Goal: Task Accomplishment & Management: Use online tool/utility

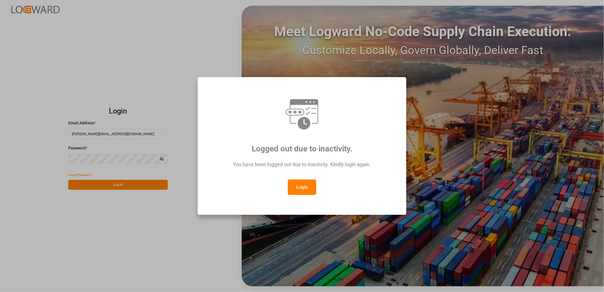
click at [294, 188] on button "Login" at bounding box center [302, 186] width 28 height 15
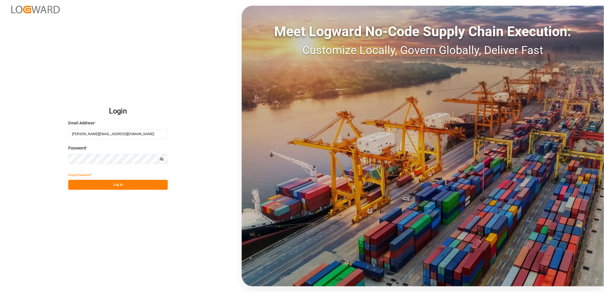
click at [119, 185] on button "Log In" at bounding box center [117, 185] width 99 height 10
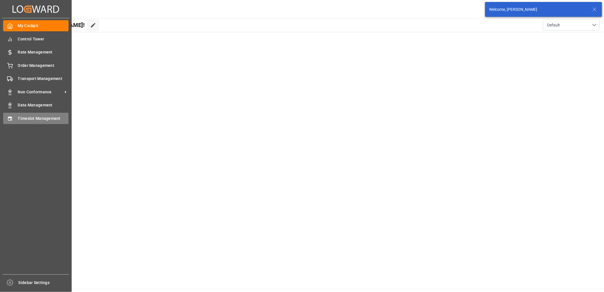
click at [11, 117] on icon at bounding box center [10, 119] width 6 height 6
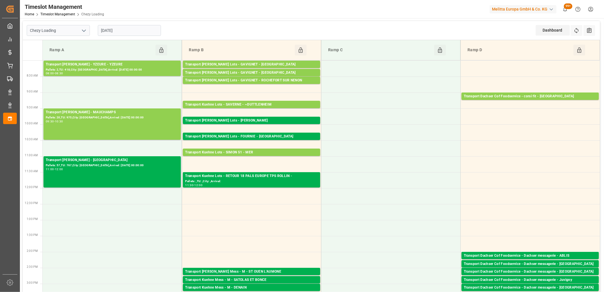
click at [127, 34] on input "[DATE]" at bounding box center [129, 30] width 63 height 11
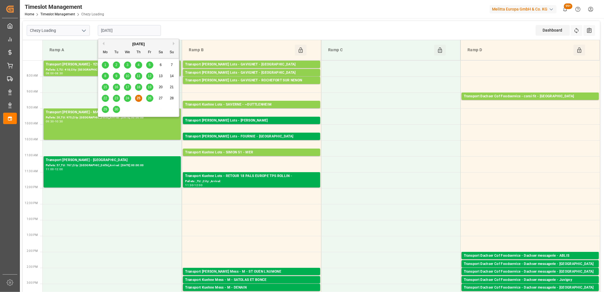
click at [148, 99] on span "26" at bounding box center [149, 98] width 4 height 4
type input "26-09-2025"
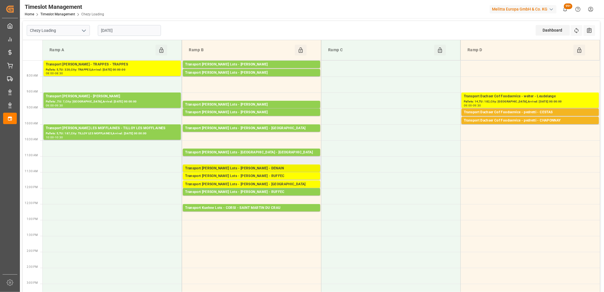
click at [231, 168] on div "Transport Kuehne Lots - LEBLANC - DENAIN" at bounding box center [251, 168] width 133 height 6
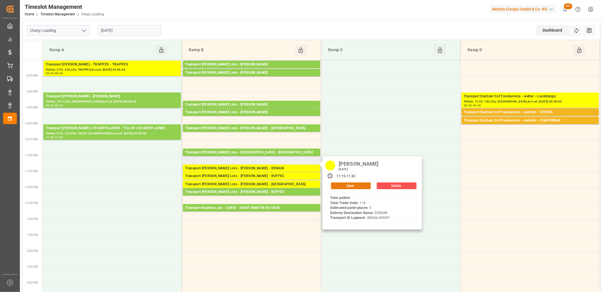
click at [351, 186] on button "Open" at bounding box center [351, 185] width 40 height 7
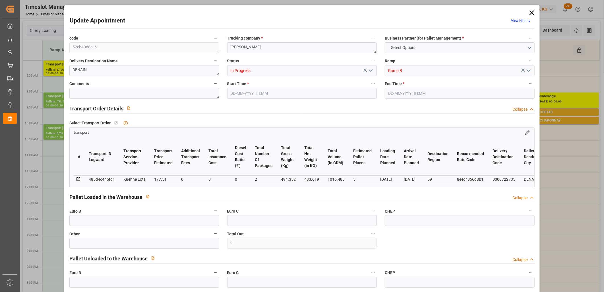
type input "5"
type input "177.51"
type input "0"
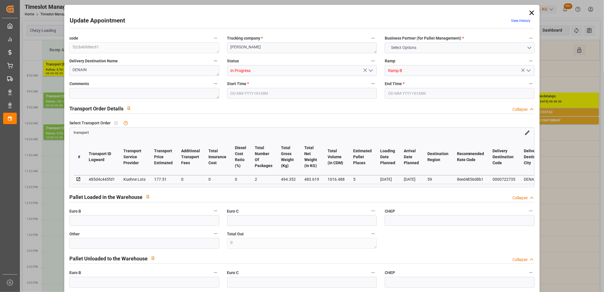
type input "177.51"
type input "0"
type input "2"
type input "483.619"
type input "609.352"
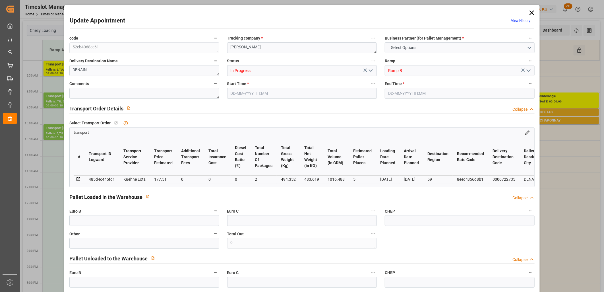
type input "1016.488"
type input "59"
type input "0"
type input "116"
type input "5"
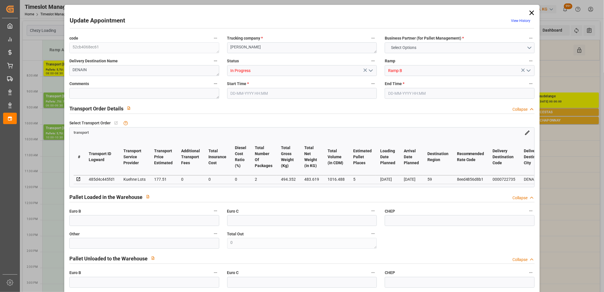
type input "101"
type input "494.352"
type input "0"
type input "4710.8598"
type input "0"
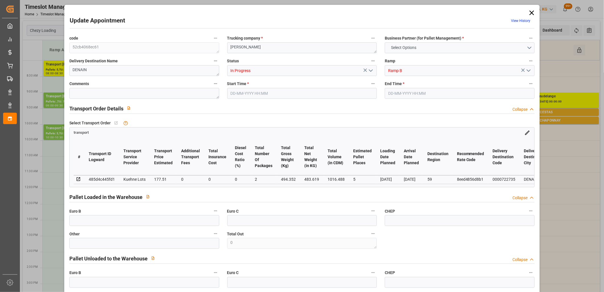
type input "0"
type input "21"
type input "35"
type input "26-09-2025 11:15"
type input "26-09-2025 11:30"
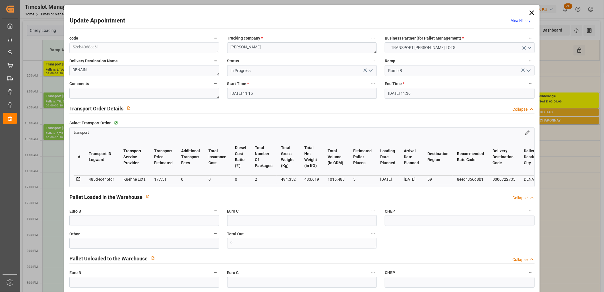
type input "22-09-2025 13:17"
type input "22-09-2025 11:19"
type input "[DATE]"
type input "26-09-2025"
click at [368, 69] on icon "open menu" at bounding box center [370, 70] width 7 height 7
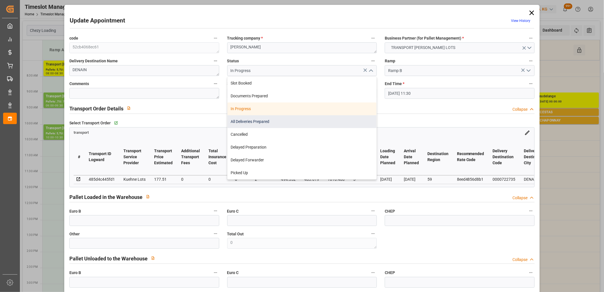
click at [312, 123] on div "All Deliveries Prepared" at bounding box center [301, 121] width 149 height 13
type input "All Deliveries Prepared"
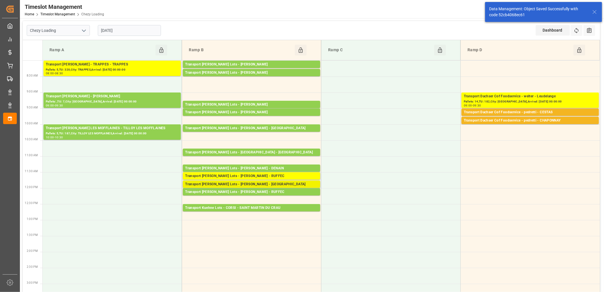
click at [235, 184] on div "Transport Kuehne Lots - LEBLANC - SAINT AVIT" at bounding box center [251, 184] width 133 height 6
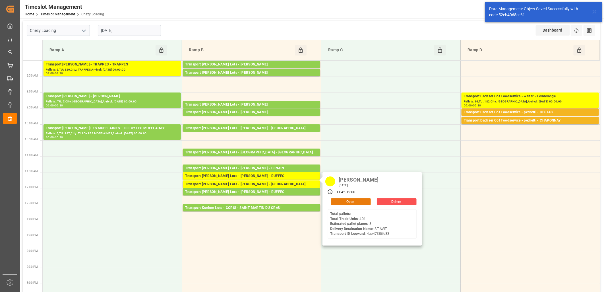
click at [334, 201] on button "Open" at bounding box center [351, 201] width 40 height 7
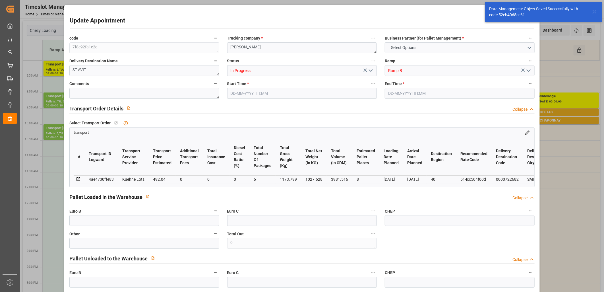
type input "8"
type input "492.04"
type input "0"
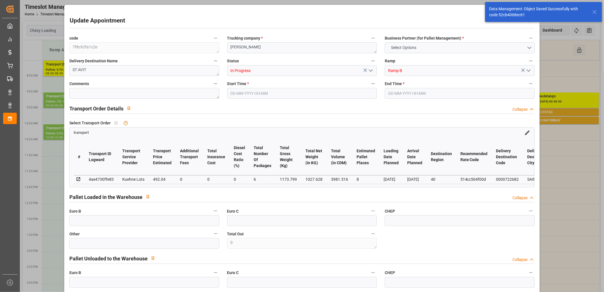
type input "492.04"
type input "0"
type input "6"
type input "1027.628"
type input "2208.799"
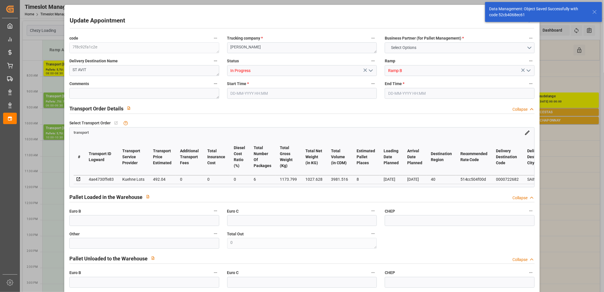
type input "3981.516"
type input "40"
type input "0"
type input "401"
type input "45"
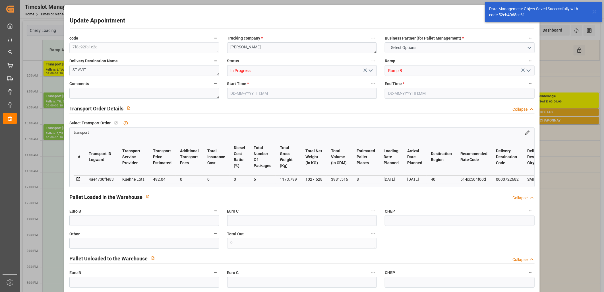
type input "101"
type input "1173.799"
type input "0"
type input "4710.8598"
type input "0"
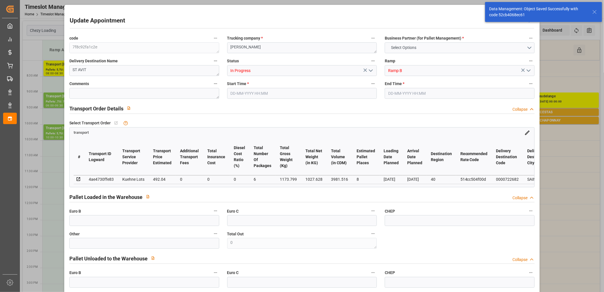
type input "0"
type input "21"
type input "35"
type input "26-09-2025 11:45"
type input "26-09-2025 12:00"
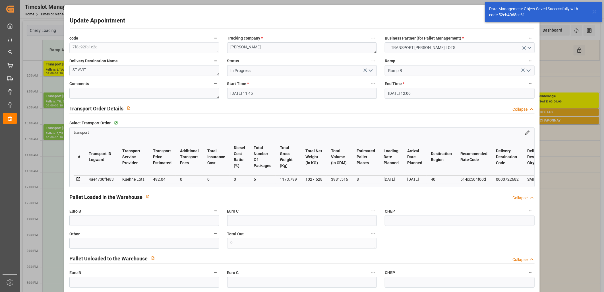
type input "24-09-2025 12:04"
type input "24-09-2025 11:21"
type input "[DATE]"
type input "26-09-2025"
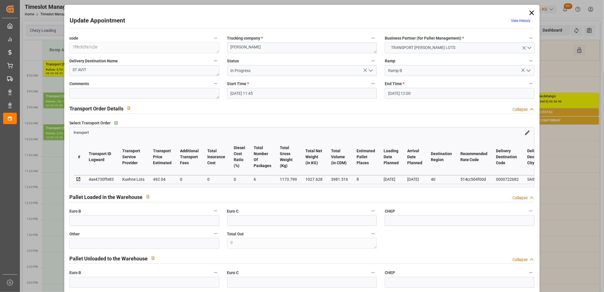
click at [370, 69] on icon "open menu" at bounding box center [370, 70] width 7 height 7
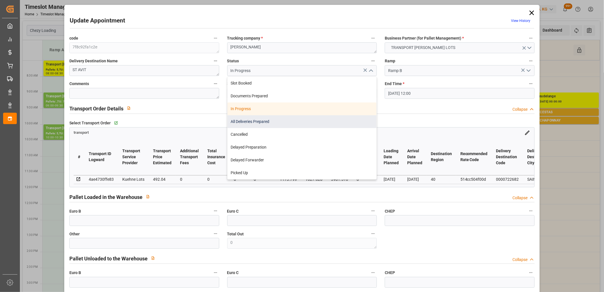
click at [263, 121] on div "All Deliveries Prepared" at bounding box center [301, 121] width 149 height 13
type input "All Deliveries Prepared"
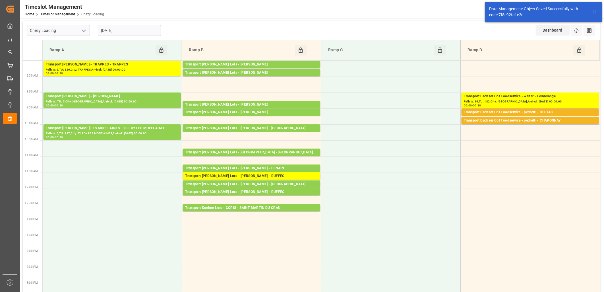
click at [145, 30] on input "26-09-2025" at bounding box center [129, 30] width 63 height 11
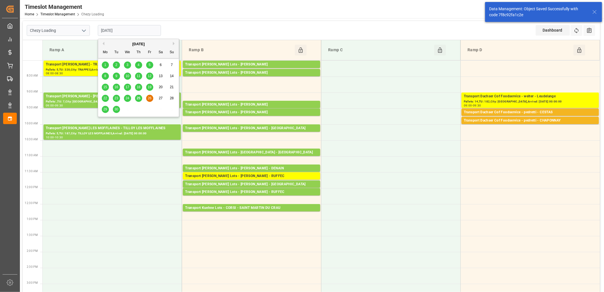
click at [103, 109] on span "29" at bounding box center [105, 109] width 4 height 4
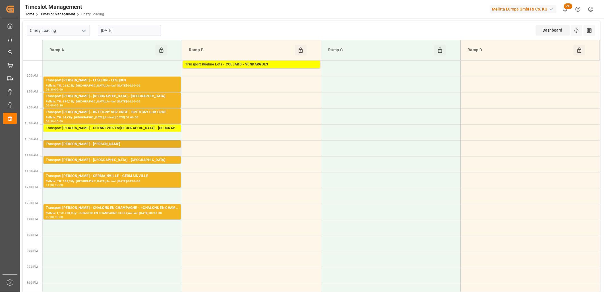
click at [107, 145] on div "Transport Delisle - REAU - REAU" at bounding box center [112, 144] width 133 height 6
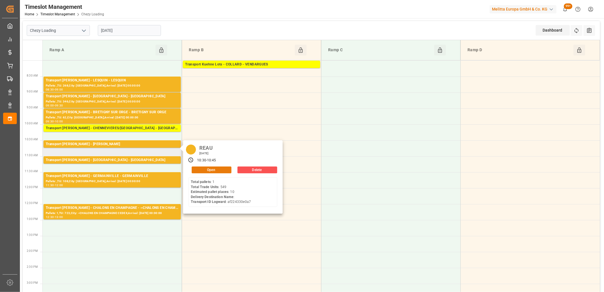
click at [209, 168] on button "Open" at bounding box center [212, 169] width 40 height 7
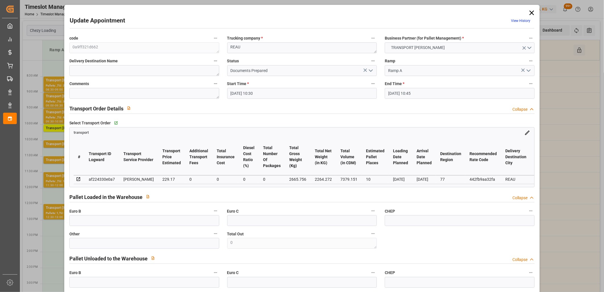
click at [531, 13] on icon at bounding box center [531, 13] width 8 height 8
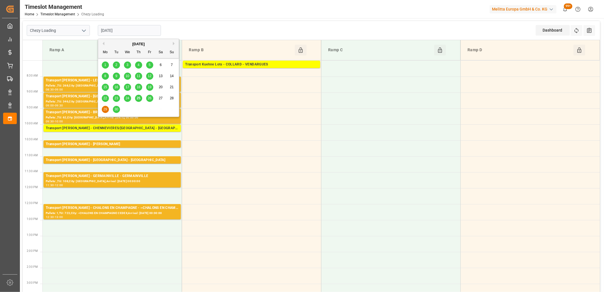
click at [151, 34] on input "29-09-2025" at bounding box center [129, 30] width 63 height 11
click at [115, 108] on span "30" at bounding box center [116, 109] width 4 height 4
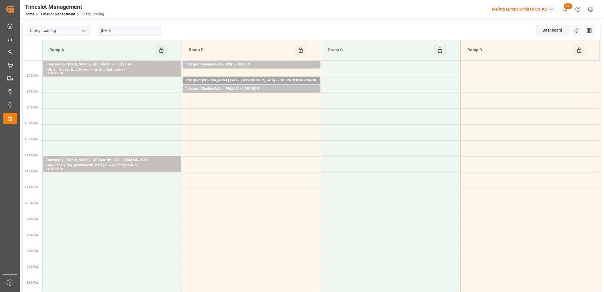
click at [135, 30] on input "30-09-2025" at bounding box center [129, 30] width 63 height 11
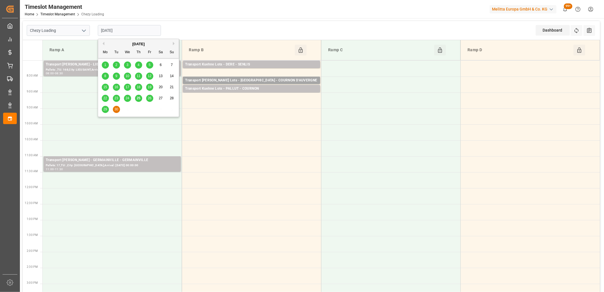
click at [140, 96] on span "25" at bounding box center [138, 98] width 4 height 4
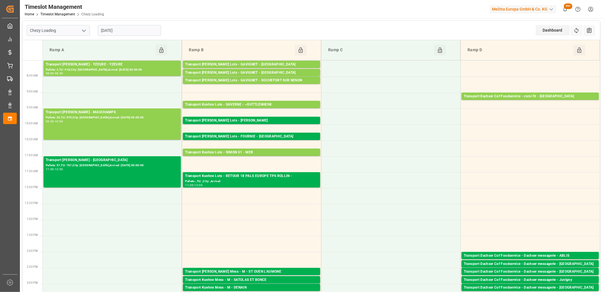
click at [142, 32] on input "25-09-2025" at bounding box center [129, 30] width 63 height 11
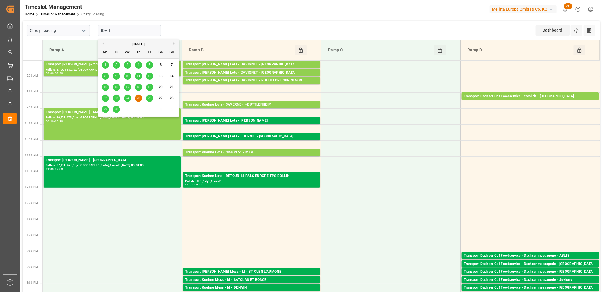
click at [149, 98] on span "26" at bounding box center [149, 98] width 4 height 4
type input "26-09-2025"
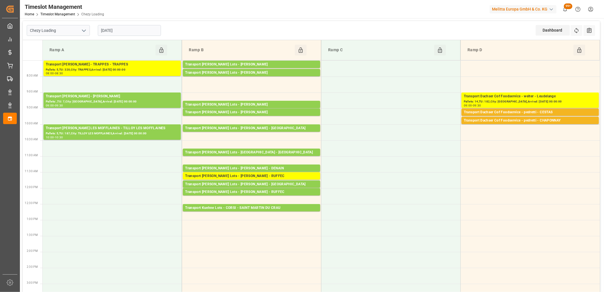
click at [149, 98] on div "Transport Delisle - REAU - REAU" at bounding box center [112, 96] width 133 height 6
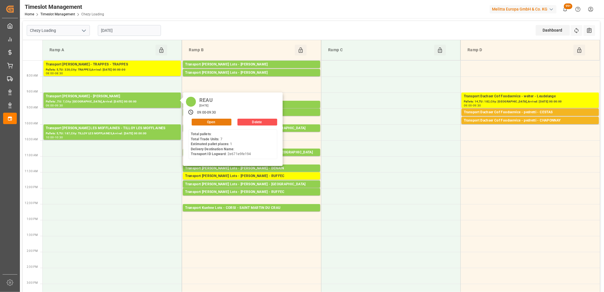
click at [195, 122] on button "Open" at bounding box center [212, 121] width 40 height 7
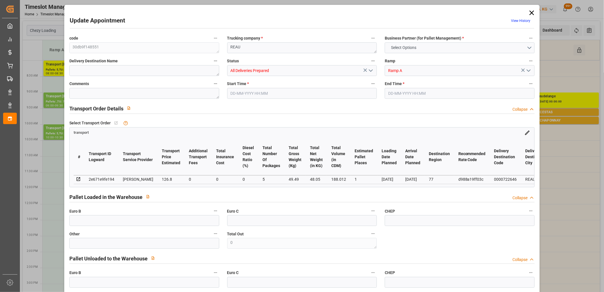
type input "1"
type input "126.8"
type input "0"
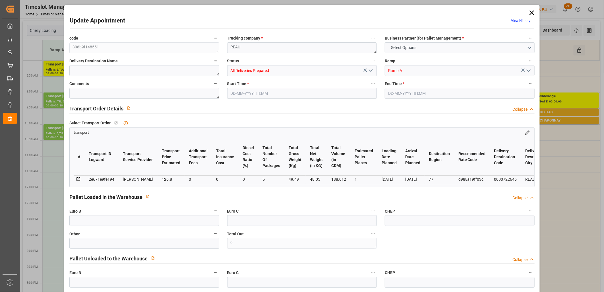
type input "122.5142"
type input "-4.2858"
type input "5"
type input "48.05"
type input "164.49"
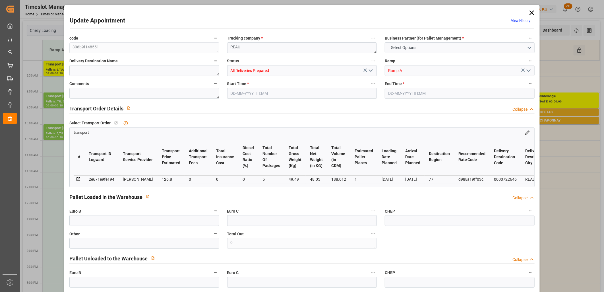
type input "188.012"
type input "77"
type input "0"
type input "7"
type input "5"
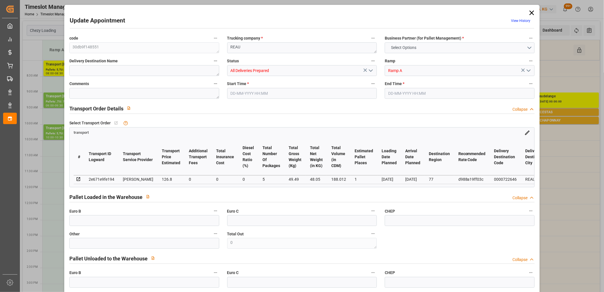
type input "101"
type input "49.49"
type input "0"
type input "4710.8598"
type input "0"
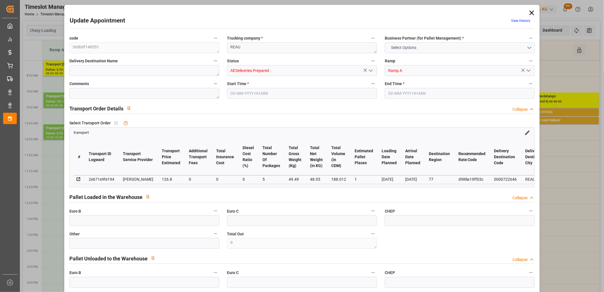
type input "0"
type input "21"
type input "35"
type input "26-09-2025 09:00"
type input "26-09-2025 09:30"
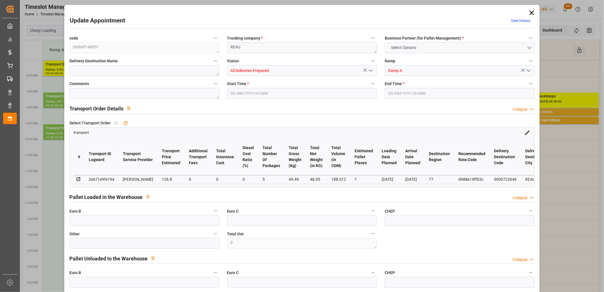
type input "23-09-2025 12:21"
type input "23-09-2025 11:24"
type input "[DATE]"
type input "26-09-2025"
click at [529, 12] on icon at bounding box center [531, 13] width 8 height 8
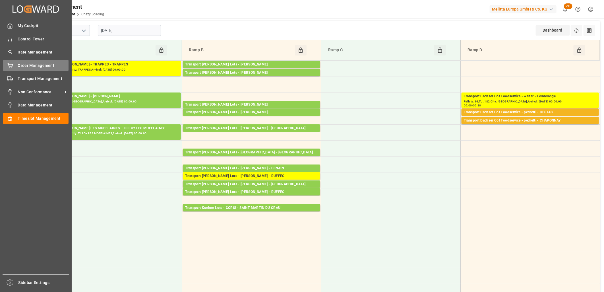
click at [12, 65] on icon at bounding box center [9, 65] width 5 height 4
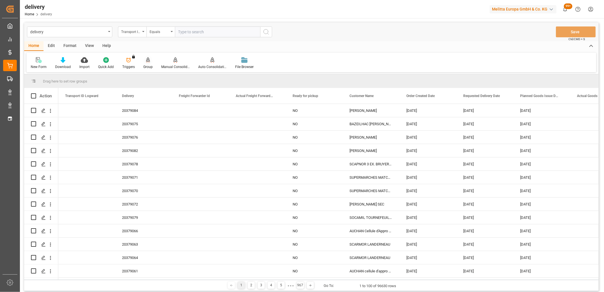
click at [146, 60] on icon at bounding box center [148, 60] width 4 height 6
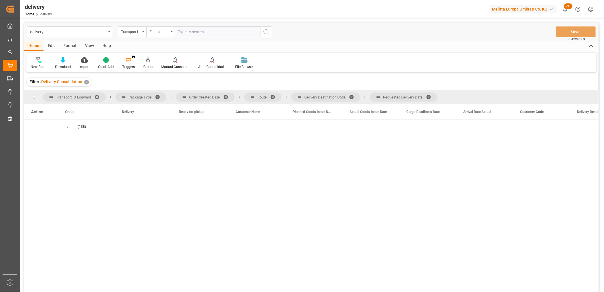
click at [428, 95] on span at bounding box center [430, 96] width 9 height 5
click at [351, 97] on span at bounding box center [353, 96] width 9 height 5
click at [274, 95] on span at bounding box center [274, 96] width 9 height 5
click at [226, 97] on span at bounding box center [227, 96] width 9 height 5
click at [67, 127] on span "Press SPACE to select this row." at bounding box center [67, 126] width 5 height 5
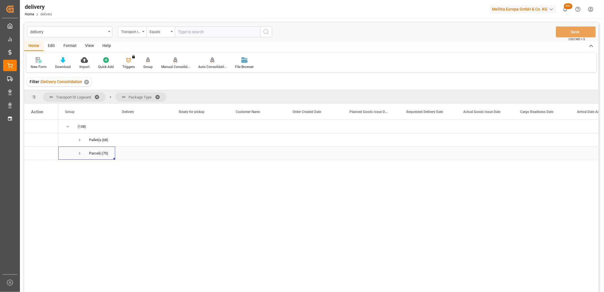
click at [80, 152] on span "Press SPACE to select this row." at bounding box center [79, 153] width 5 height 5
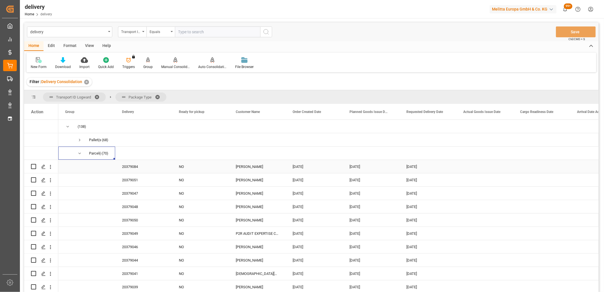
click at [33, 166] on input "Press Space to toggle row selection (unchecked)" at bounding box center [33, 166] width 5 height 5
checkbox input "true"
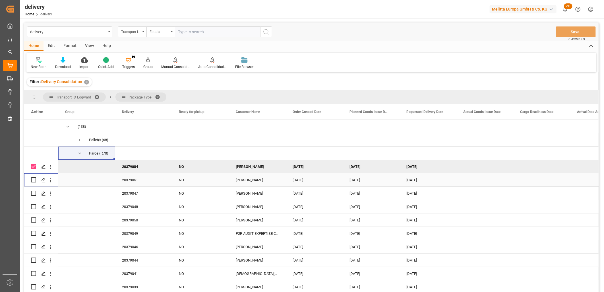
click at [34, 181] on input "Press Space to toggle row selection (unchecked)" at bounding box center [33, 179] width 5 height 5
checkbox input "true"
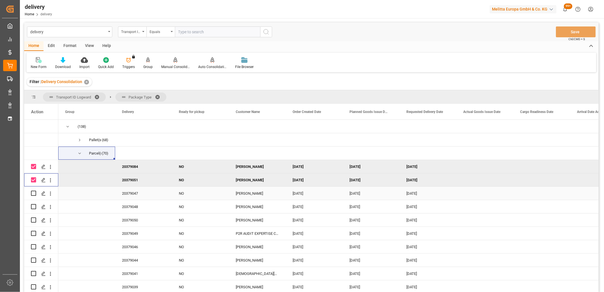
click at [32, 193] on input "Press Space to toggle row selection (unchecked)" at bounding box center [33, 192] width 5 height 5
checkbox input "true"
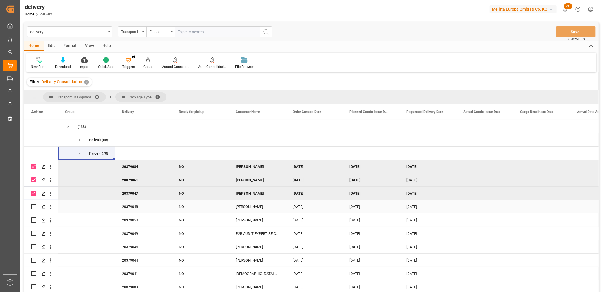
click at [33, 204] on input "Press Space to toggle row selection (unchecked)" at bounding box center [33, 206] width 5 height 5
checkbox input "true"
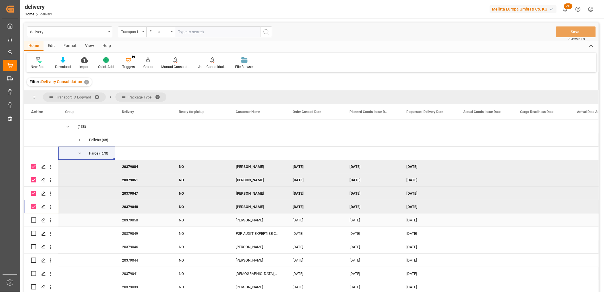
click at [33, 218] on input "Press Space to toggle row selection (unchecked)" at bounding box center [33, 219] width 5 height 5
checkbox input "true"
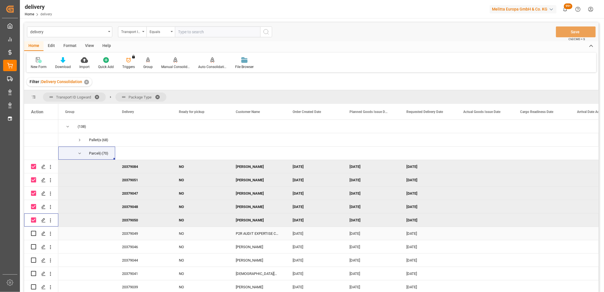
click at [34, 232] on input "Press Space to toggle row selection (unchecked)" at bounding box center [33, 232] width 5 height 5
checkbox input "true"
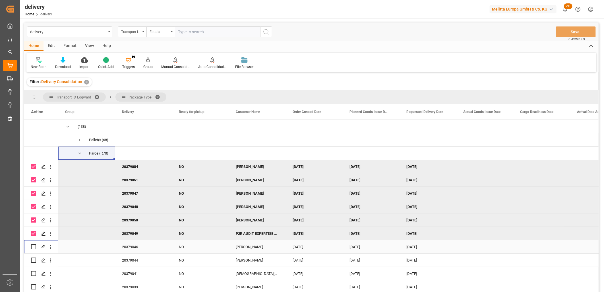
click at [33, 245] on input "Press Space to toggle row selection (unchecked)" at bounding box center [33, 246] width 5 height 5
checkbox input "true"
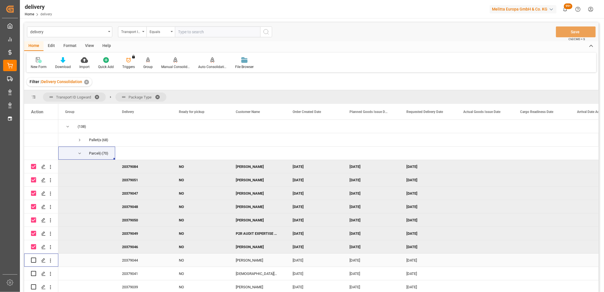
click at [33, 260] on input "Press Space to toggle row selection (unchecked)" at bounding box center [33, 259] width 5 height 5
checkbox input "true"
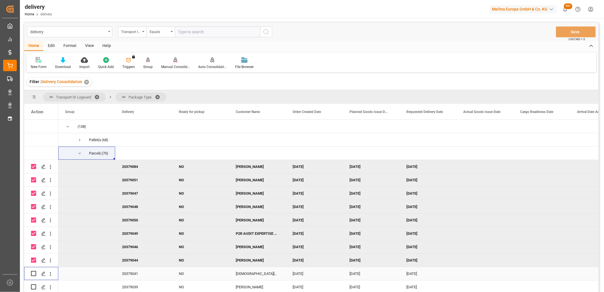
click at [33, 274] on input "Press Space to toggle row selection (unchecked)" at bounding box center [33, 273] width 5 height 5
checkbox input "true"
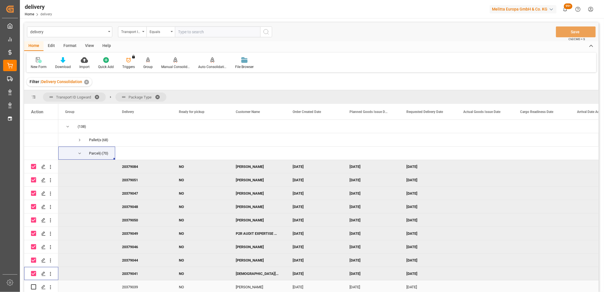
click at [33, 287] on input "Press Space to toggle row selection (unchecked)" at bounding box center [33, 286] width 5 height 5
checkbox input "true"
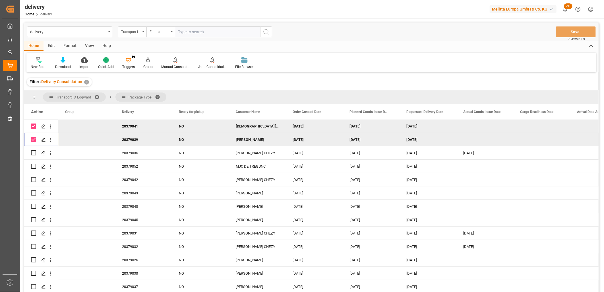
scroll to position [158, 0]
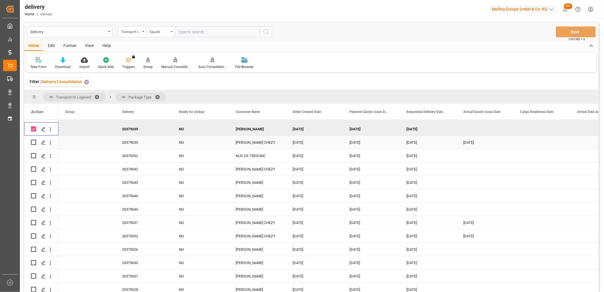
click at [33, 142] on input "Press Space to toggle row selection (unchecked)" at bounding box center [33, 142] width 5 height 5
checkbox input "true"
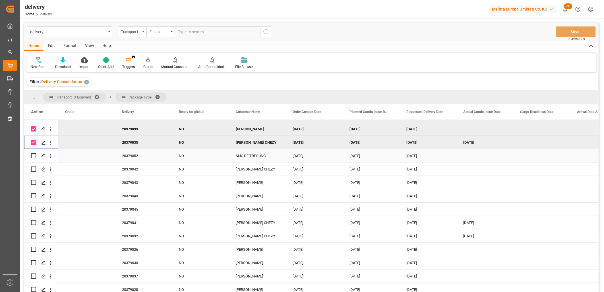
click at [34, 153] on input "Press Space to toggle row selection (unchecked)" at bounding box center [33, 155] width 5 height 5
checkbox input "true"
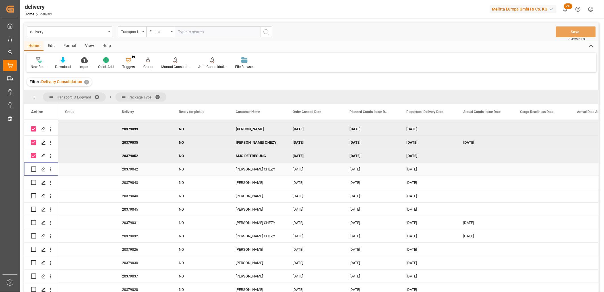
click at [32, 169] on input "Press Space to toggle row selection (unchecked)" at bounding box center [33, 168] width 5 height 5
checkbox input "true"
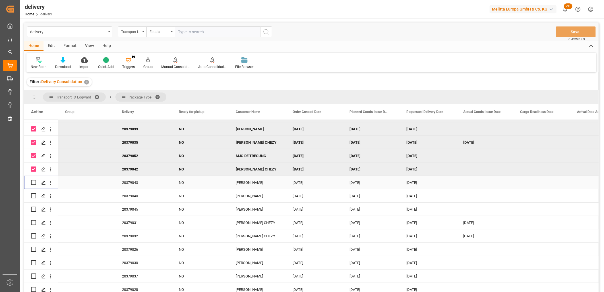
click at [32, 184] on input "Press Space to toggle row selection (unchecked)" at bounding box center [33, 182] width 5 height 5
checkbox input "true"
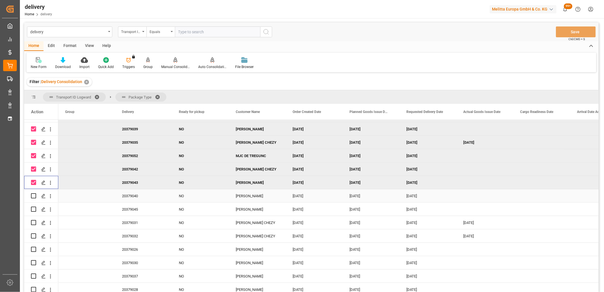
click at [32, 197] on input "Press Space to toggle row selection (unchecked)" at bounding box center [33, 195] width 5 height 5
checkbox input "true"
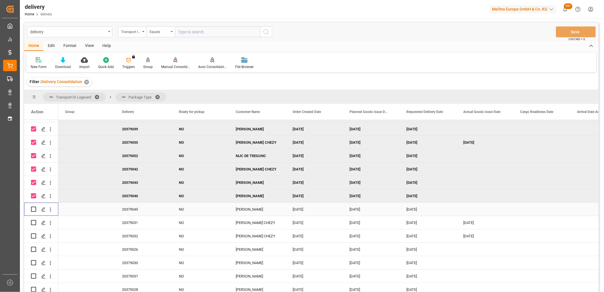
click at [33, 210] on input "Press Space to toggle row selection (unchecked)" at bounding box center [33, 208] width 5 height 5
checkbox input "true"
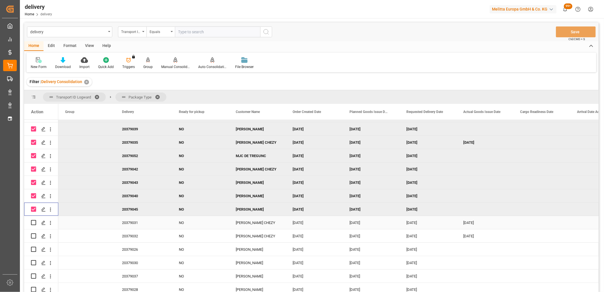
click at [34, 221] on input "Press Space to toggle row selection (unchecked)" at bounding box center [33, 222] width 5 height 5
checkbox input "true"
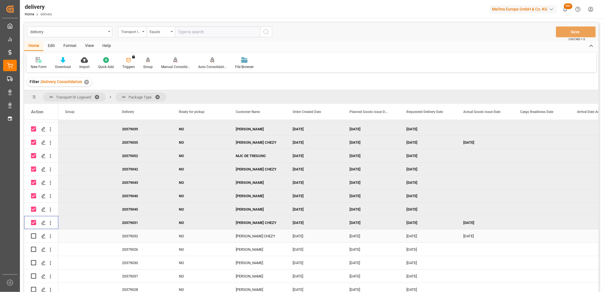
click at [35, 234] on input "Press Space to toggle row selection (unchecked)" at bounding box center [33, 235] width 5 height 5
checkbox input "true"
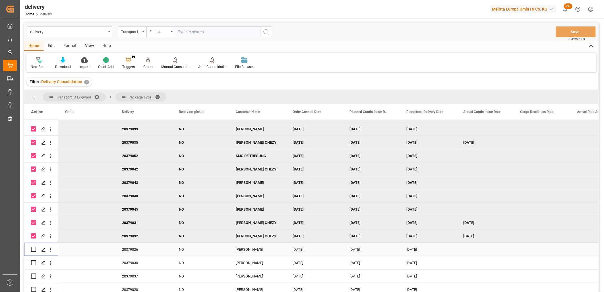
click at [34, 249] on input "Press Space to toggle row selection (unchecked)" at bounding box center [33, 248] width 5 height 5
checkbox input "true"
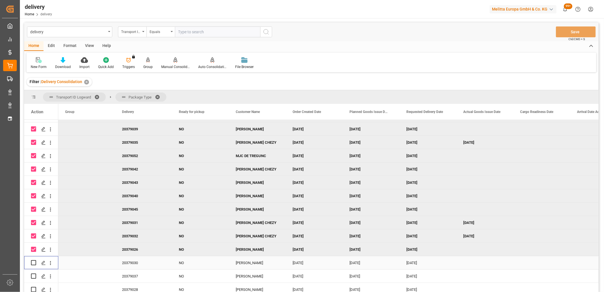
click at [32, 264] on input "Press Space to toggle row selection (unchecked)" at bounding box center [33, 262] width 5 height 5
checkbox input "true"
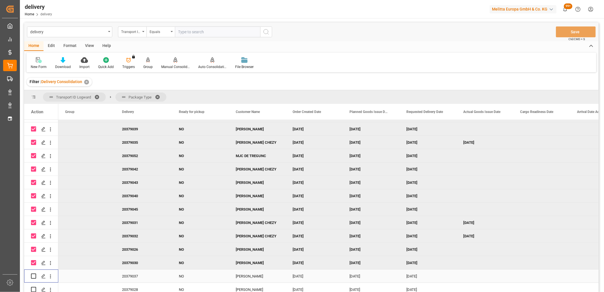
click at [32, 276] on input "Press Space to toggle row selection (unchecked)" at bounding box center [33, 275] width 5 height 5
checkbox input "true"
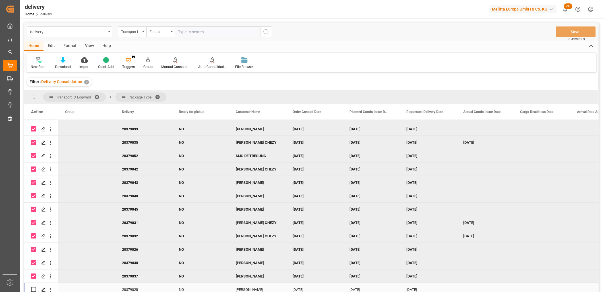
click at [34, 287] on input "Press Space to toggle row selection (unchecked)" at bounding box center [33, 288] width 5 height 5
checkbox input "true"
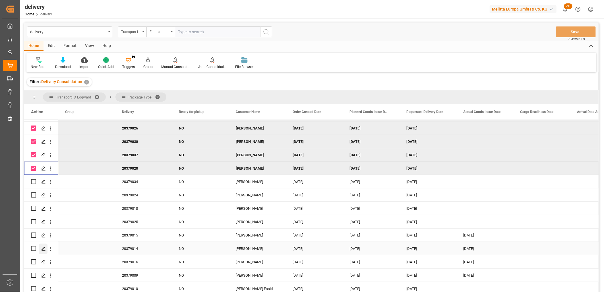
scroll to position [284, 0]
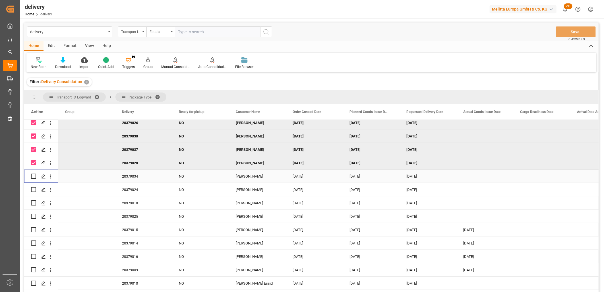
click at [32, 176] on input "Press Space to toggle row selection (unchecked)" at bounding box center [33, 175] width 5 height 5
checkbox input "true"
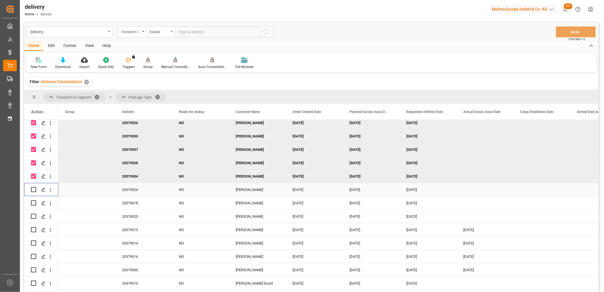
drag, startPoint x: 32, startPoint y: 188, endPoint x: 35, endPoint y: 203, distance: 15.2
click at [32, 188] on input "Press Space to toggle row selection (unchecked)" at bounding box center [33, 189] width 5 height 5
checkbox input "true"
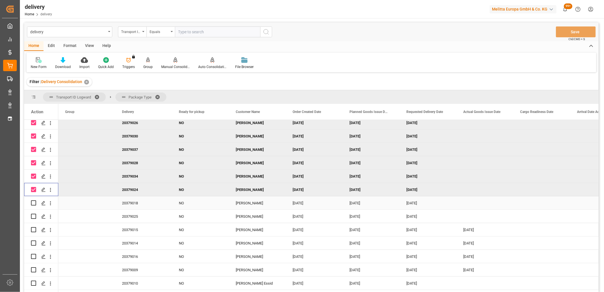
drag, startPoint x: 35, startPoint y: 203, endPoint x: 33, endPoint y: 207, distance: 4.1
click at [35, 203] on input "Press Space to toggle row selection (unchecked)" at bounding box center [33, 202] width 5 height 5
checkbox input "true"
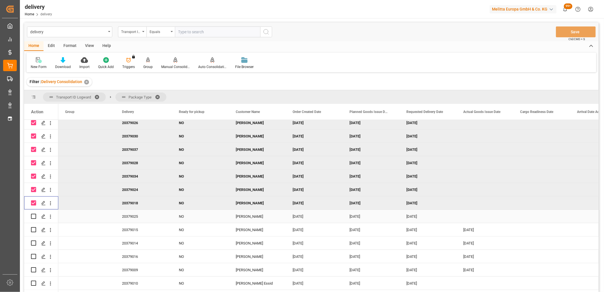
click at [32, 214] on input "Press Space to toggle row selection (unchecked)" at bounding box center [33, 215] width 5 height 5
checkbox input "true"
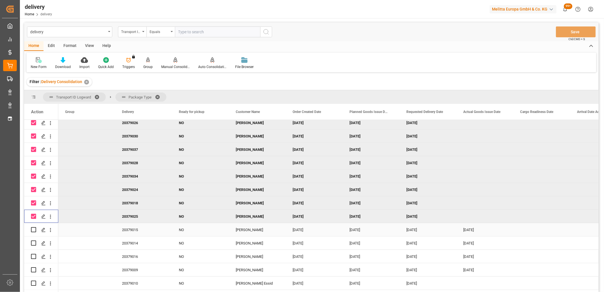
click at [33, 230] on input "Press Space to toggle row selection (unchecked)" at bounding box center [33, 229] width 5 height 5
checkbox input "true"
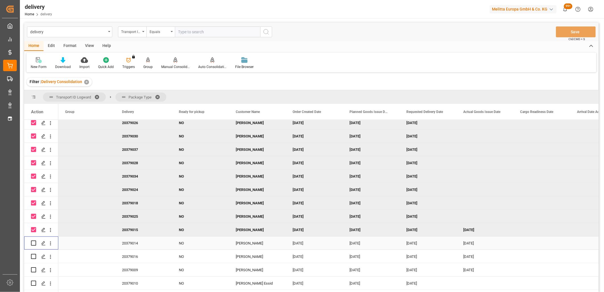
click at [34, 243] on input "Press Space to toggle row selection (unchecked)" at bounding box center [33, 242] width 5 height 5
checkbox input "true"
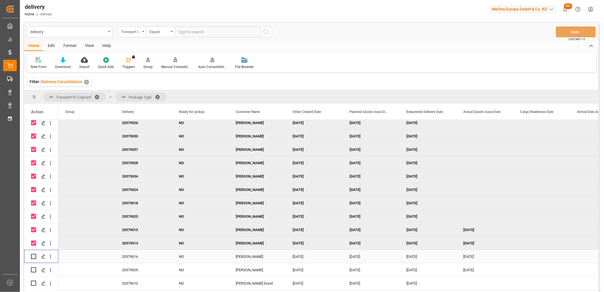
click at [34, 255] on input "Press Space to toggle row selection (unchecked)" at bounding box center [33, 255] width 5 height 5
checkbox input "true"
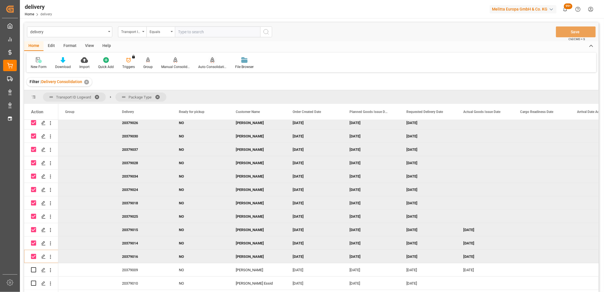
click at [210, 61] on icon at bounding box center [212, 60] width 4 height 6
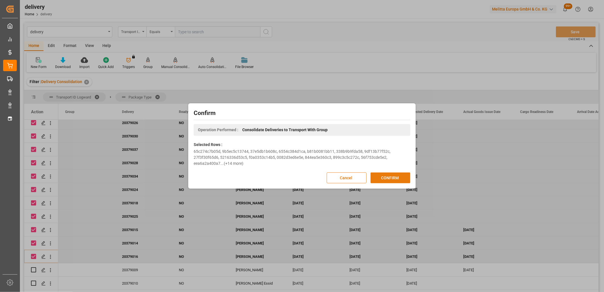
click at [385, 176] on button "CONFIRM" at bounding box center [390, 177] width 40 height 11
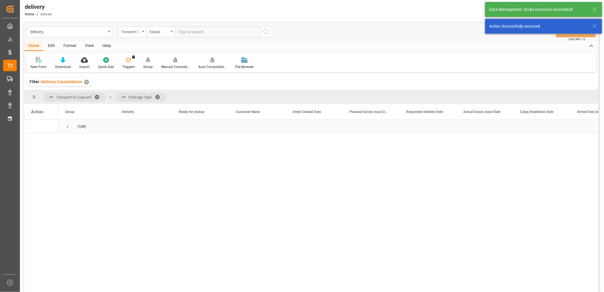
click at [67, 126] on span "Press SPACE to select this row." at bounding box center [67, 126] width 5 height 5
click at [80, 155] on span "Press SPACE to select this row." at bounding box center [79, 153] width 5 height 5
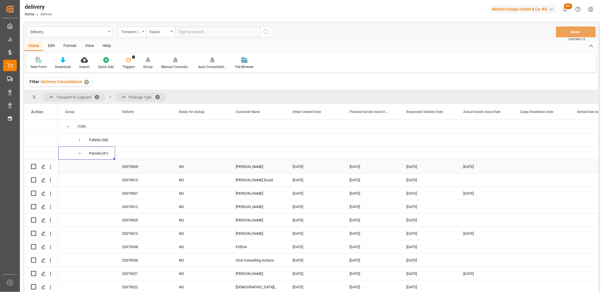
click at [33, 166] on input "Press Space to toggle row selection (unchecked)" at bounding box center [33, 166] width 5 height 5
checkbox input "true"
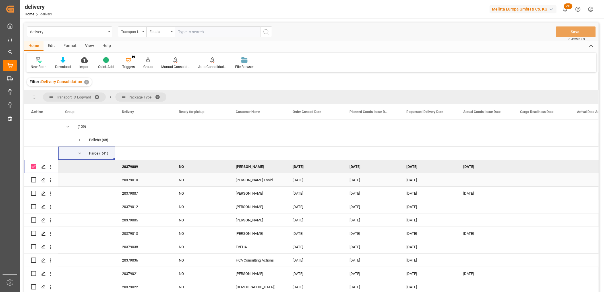
click at [32, 180] on input "Press Space to toggle row selection (unchecked)" at bounding box center [33, 179] width 5 height 5
checkbox input "true"
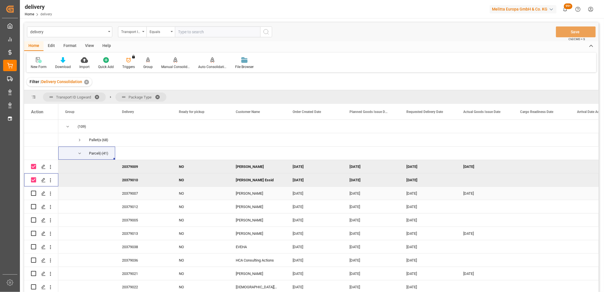
click at [33, 192] on input "Press Space to toggle row selection (unchecked)" at bounding box center [33, 192] width 5 height 5
checkbox input "true"
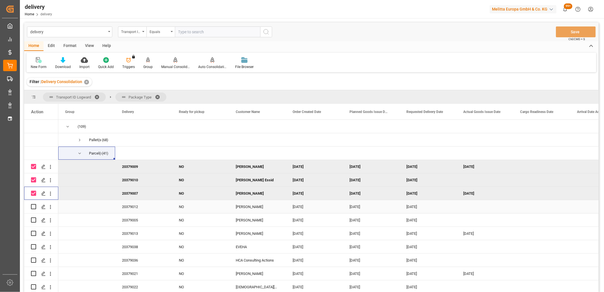
click at [33, 206] on input "Press Space to toggle row selection (unchecked)" at bounding box center [33, 206] width 5 height 5
checkbox input "true"
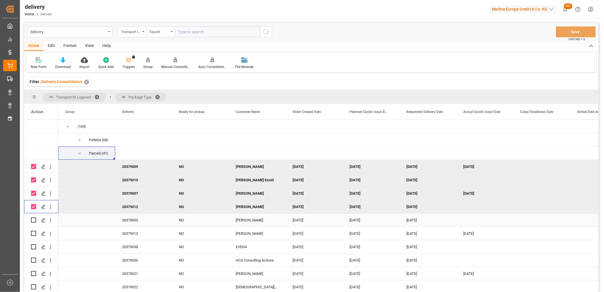
click at [32, 219] on input "Press Space to toggle row selection (unchecked)" at bounding box center [33, 219] width 5 height 5
checkbox input "true"
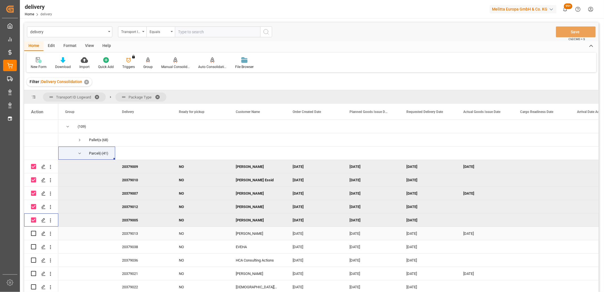
click at [34, 232] on input "Press Space to toggle row selection (unchecked)" at bounding box center [33, 232] width 5 height 5
checkbox input "true"
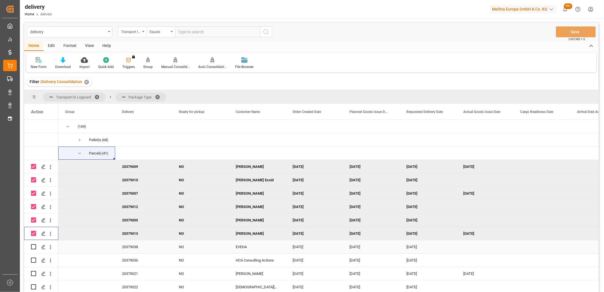
click at [33, 245] on input "Press Space to toggle row selection (unchecked)" at bounding box center [33, 246] width 5 height 5
checkbox input "true"
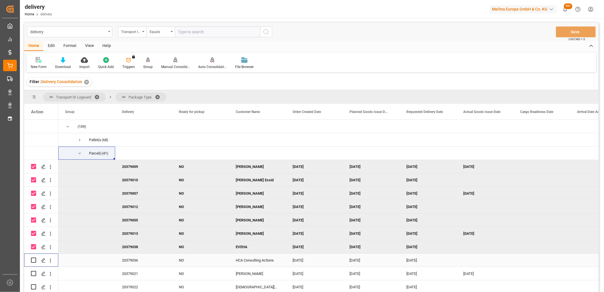
click at [34, 261] on input "Press Space to toggle row selection (unchecked)" at bounding box center [33, 259] width 5 height 5
checkbox input "true"
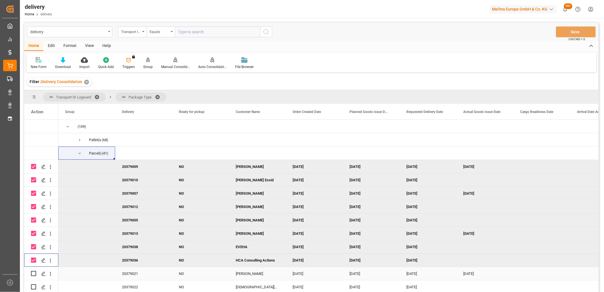
click at [34, 276] on div "Press SPACE to select this row." at bounding box center [33, 273] width 5 height 13
click at [34, 272] on input "Press Space to toggle row selection (unchecked)" at bounding box center [33, 273] width 5 height 5
checkbox input "true"
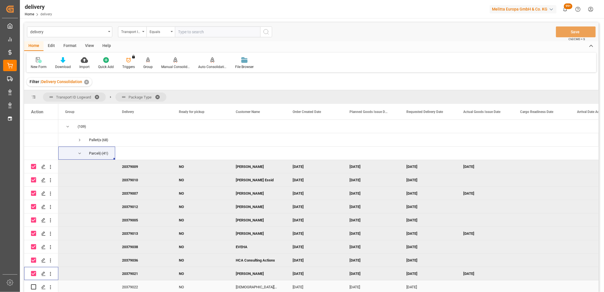
click at [33, 285] on input "Press Space to toggle row selection (unchecked)" at bounding box center [33, 286] width 5 height 5
checkbox input "true"
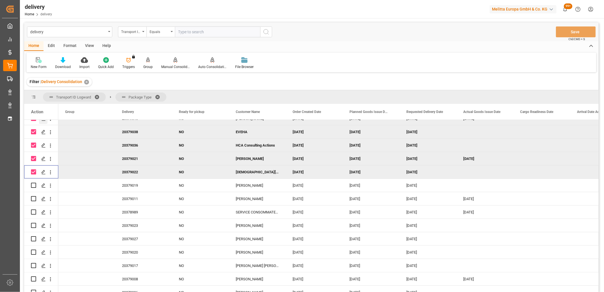
scroll to position [126, 0]
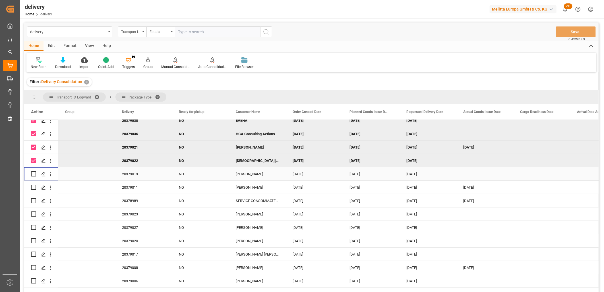
click at [33, 175] on input "Press Space to toggle row selection (unchecked)" at bounding box center [33, 173] width 5 height 5
checkbox input "true"
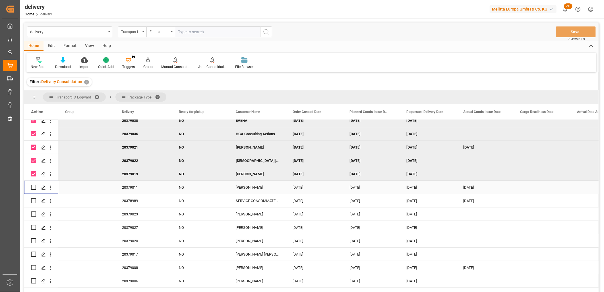
click at [33, 187] on input "Press Space to toggle row selection (unchecked)" at bounding box center [33, 186] width 5 height 5
checkbox input "true"
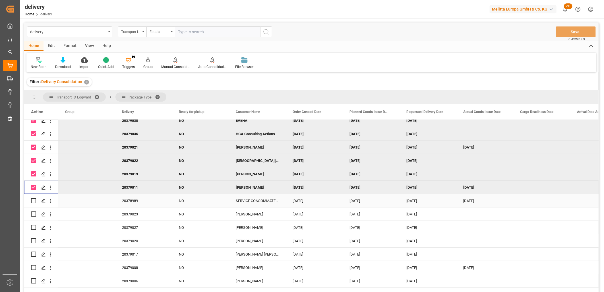
click at [32, 200] on input "Press Space to toggle row selection (unchecked)" at bounding box center [33, 200] width 5 height 5
checkbox input "true"
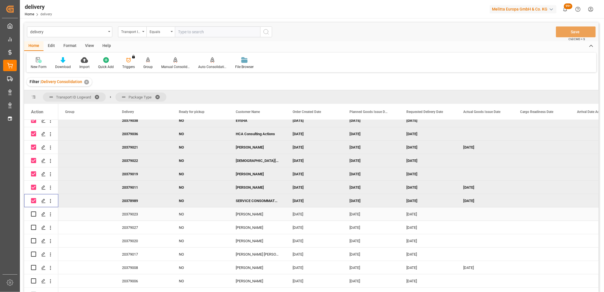
click at [32, 212] on input "Press Space to toggle row selection (unchecked)" at bounding box center [33, 213] width 5 height 5
checkbox input "true"
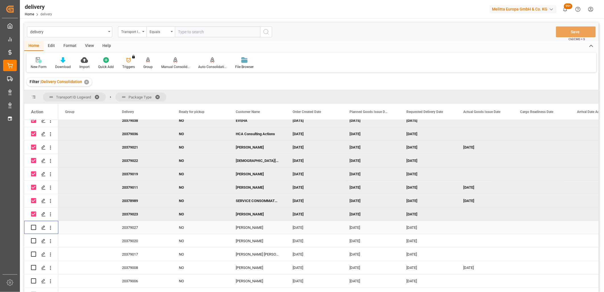
click at [33, 225] on input "Press Space to toggle row selection (unchecked)" at bounding box center [33, 226] width 5 height 5
checkbox input "true"
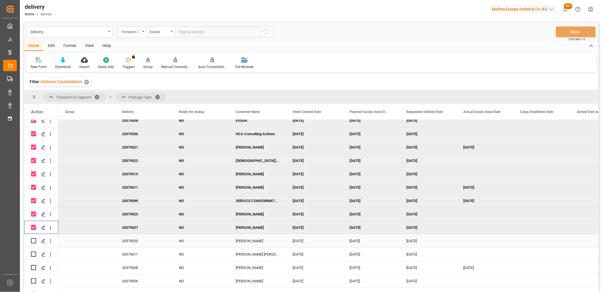
click at [31, 239] on input "Press Space to toggle row selection (unchecked)" at bounding box center [33, 240] width 5 height 5
checkbox input "true"
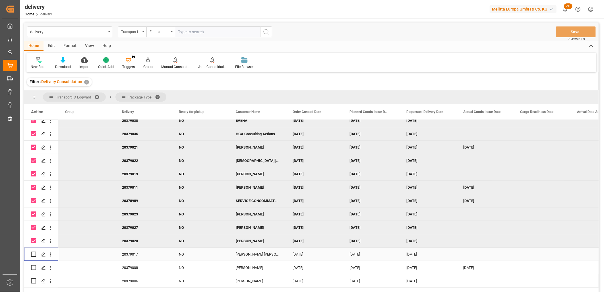
click at [33, 256] on input "Press Space to toggle row selection (unchecked)" at bounding box center [33, 253] width 5 height 5
checkbox input "true"
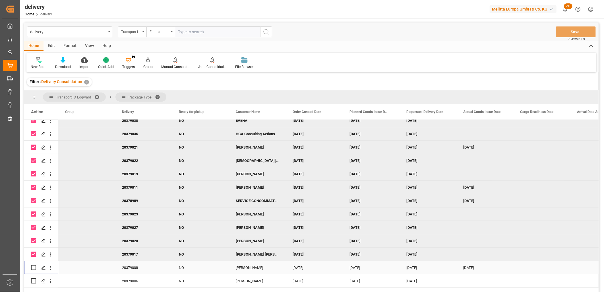
click at [33, 266] on input "Press Space to toggle row selection (unchecked)" at bounding box center [33, 267] width 5 height 5
checkbox input "true"
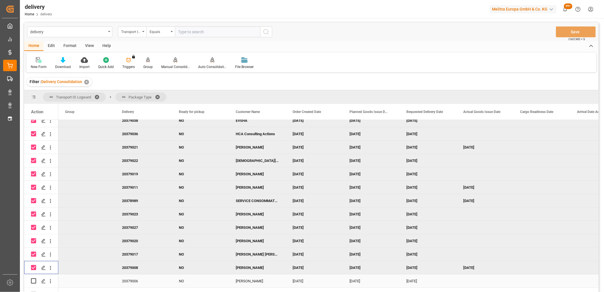
click at [33, 279] on input "Press Space to toggle row selection (unchecked)" at bounding box center [33, 280] width 5 height 5
checkbox input "true"
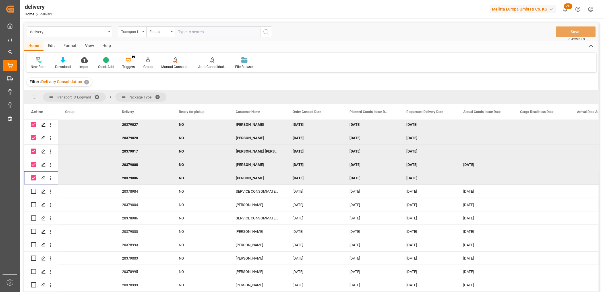
scroll to position [252, 0]
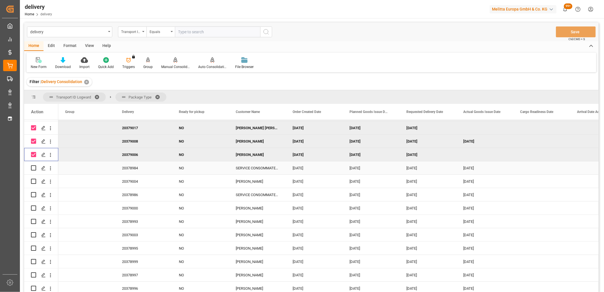
click at [33, 167] on input "Press Space to toggle row selection (unchecked)" at bounding box center [33, 167] width 5 height 5
checkbox input "true"
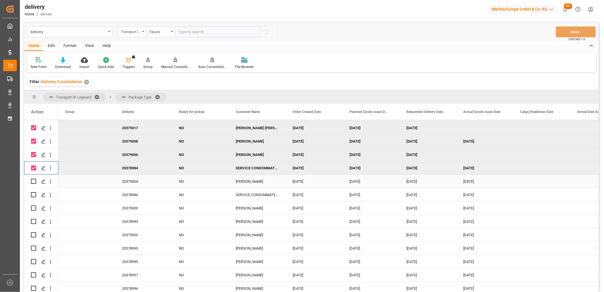
click at [33, 180] on input "Press Space to toggle row selection (unchecked)" at bounding box center [33, 180] width 5 height 5
checkbox input "true"
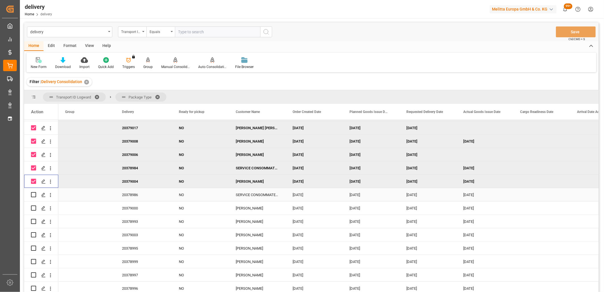
click at [33, 192] on input "Press Space to toggle row selection (unchecked)" at bounding box center [33, 194] width 5 height 5
checkbox input "true"
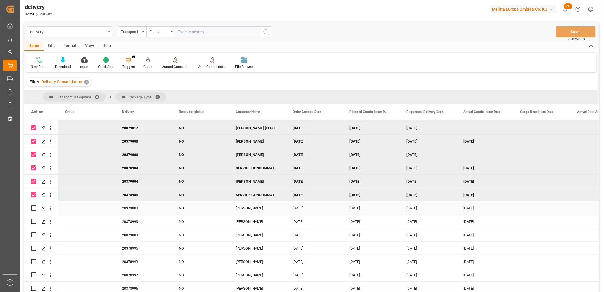
click at [32, 208] on input "Press Space to toggle row selection (unchecked)" at bounding box center [33, 207] width 5 height 5
checkbox input "true"
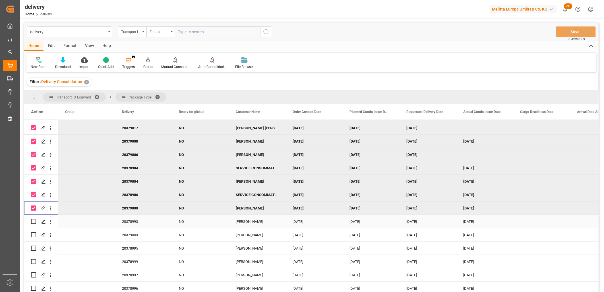
click at [32, 222] on input "Press Space to toggle row selection (unchecked)" at bounding box center [33, 221] width 5 height 5
checkbox input "true"
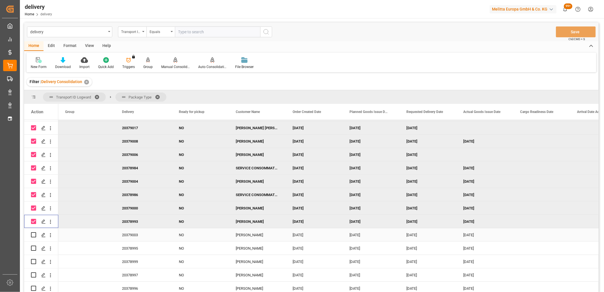
click at [32, 232] on input "Press Space to toggle row selection (unchecked)" at bounding box center [33, 234] width 5 height 5
checkbox input "true"
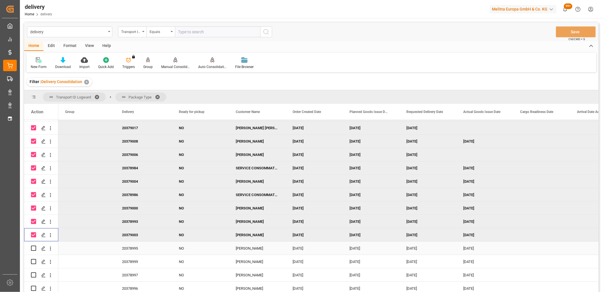
click at [32, 247] on input "Press Space to toggle row selection (unchecked)" at bounding box center [33, 247] width 5 height 5
checkbox input "true"
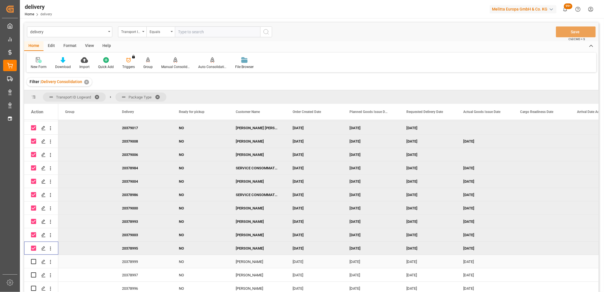
click at [35, 260] on input "Press Space to toggle row selection (unchecked)" at bounding box center [33, 261] width 5 height 5
checkbox input "true"
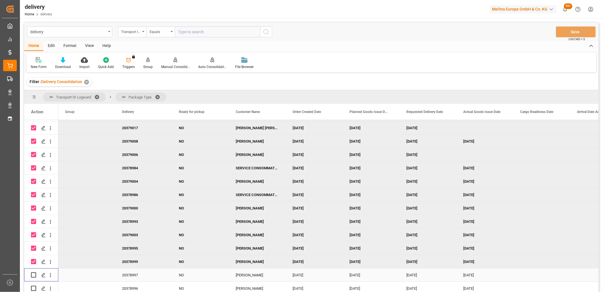
click at [32, 274] on input "Press Space to toggle row selection (unchecked)" at bounding box center [33, 274] width 5 height 5
checkbox input "true"
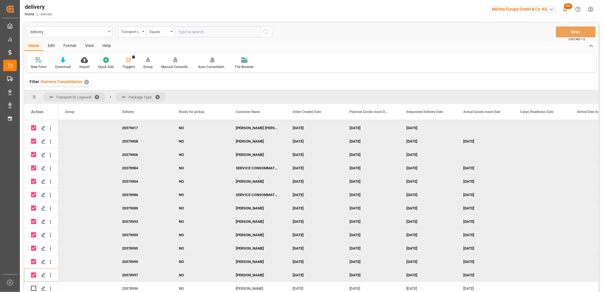
click at [212, 61] on icon at bounding box center [212, 59] width 4 height 5
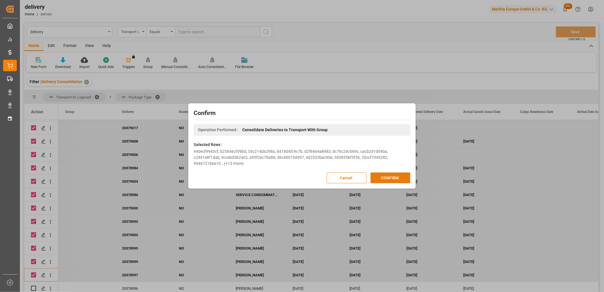
click at [374, 176] on button "CONFIRM" at bounding box center [390, 177] width 40 height 11
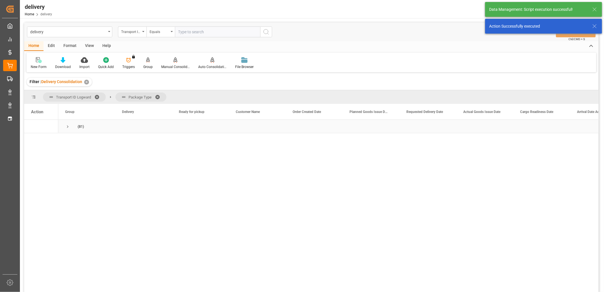
click at [68, 128] on span "Press SPACE to select this row." at bounding box center [67, 126] width 5 height 5
click at [79, 152] on span "Press SPACE to select this row." at bounding box center [79, 153] width 5 height 5
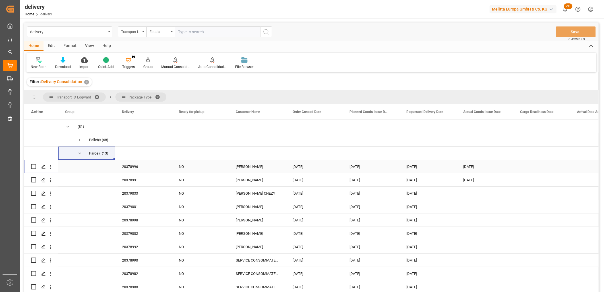
click at [33, 164] on input "Press Space to toggle row selection (unchecked)" at bounding box center [33, 166] width 5 height 5
checkbox input "true"
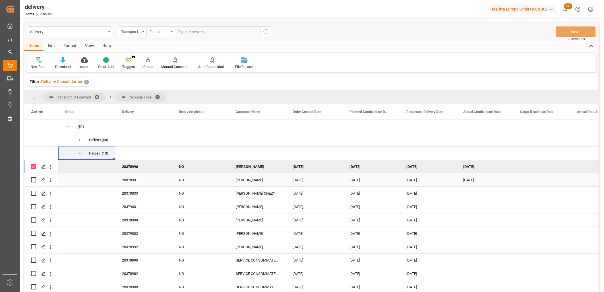
click at [32, 180] on input "Press Space to toggle row selection (unchecked)" at bounding box center [33, 179] width 5 height 5
checkbox input "true"
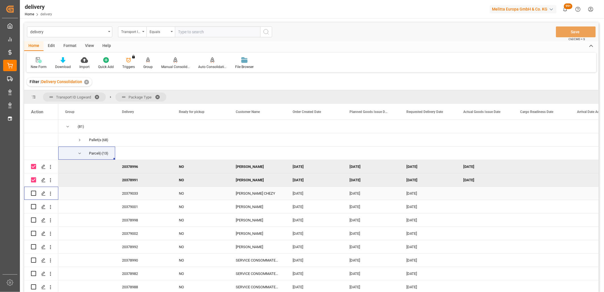
click at [33, 193] on input "Press Space to toggle row selection (unchecked)" at bounding box center [33, 192] width 5 height 5
checkbox input "true"
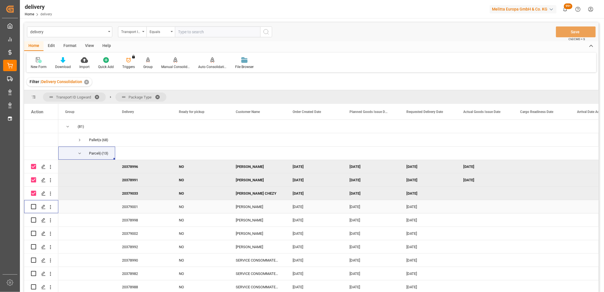
click at [34, 208] on input "Press Space to toggle row selection (unchecked)" at bounding box center [33, 206] width 5 height 5
checkbox input "true"
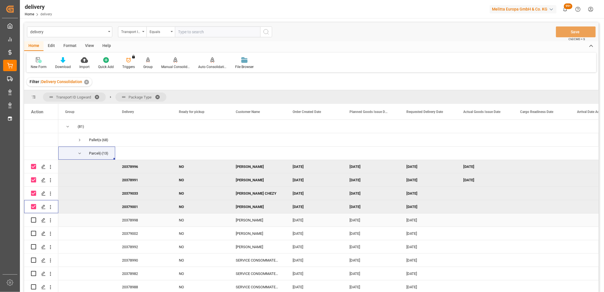
click at [33, 220] on input "Press Space to toggle row selection (unchecked)" at bounding box center [33, 219] width 5 height 5
checkbox input "true"
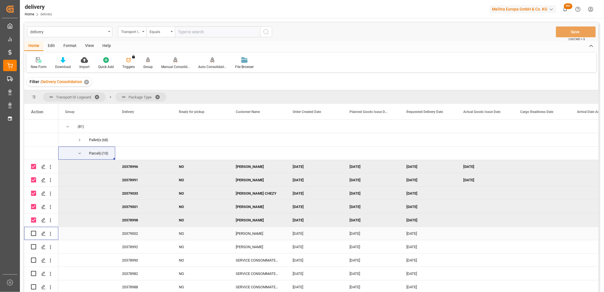
drag, startPoint x: 33, startPoint y: 232, endPoint x: 33, endPoint y: 240, distance: 8.2
click at [33, 233] on input "Press Space to toggle row selection (unchecked)" at bounding box center [33, 232] width 5 height 5
checkbox input "true"
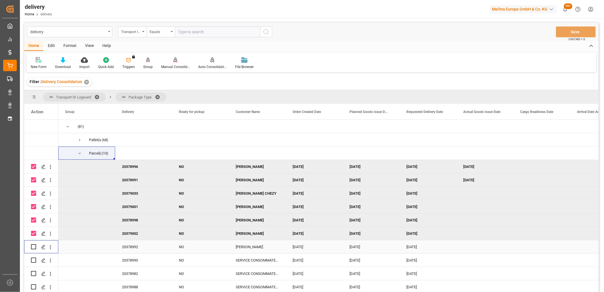
click at [33, 247] on input "Press Space to toggle row selection (unchecked)" at bounding box center [33, 246] width 5 height 5
checkbox input "true"
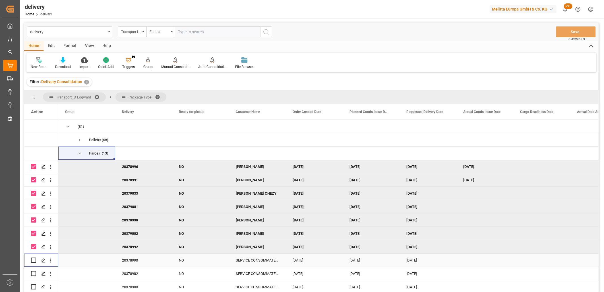
click at [33, 262] on input "Press Space to toggle row selection (unchecked)" at bounding box center [33, 259] width 5 height 5
checkbox input "true"
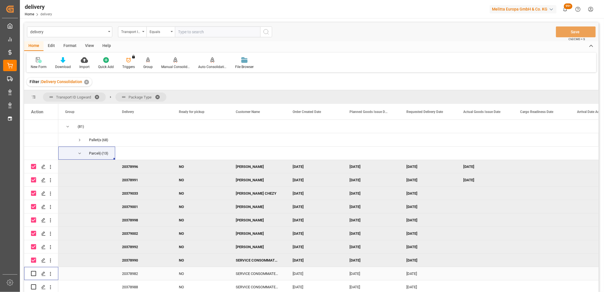
click at [32, 271] on input "Press Space to toggle row selection (unchecked)" at bounding box center [33, 273] width 5 height 5
checkbox input "true"
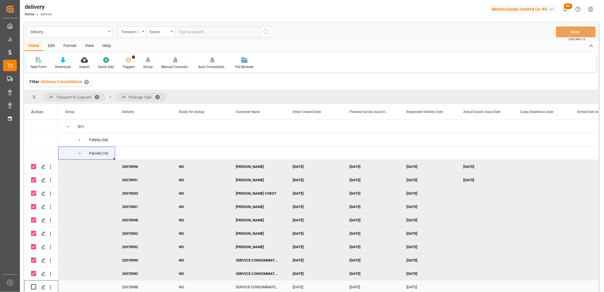
click at [32, 285] on input "Press Space to toggle row selection (unchecked)" at bounding box center [33, 286] width 5 height 5
checkbox input "true"
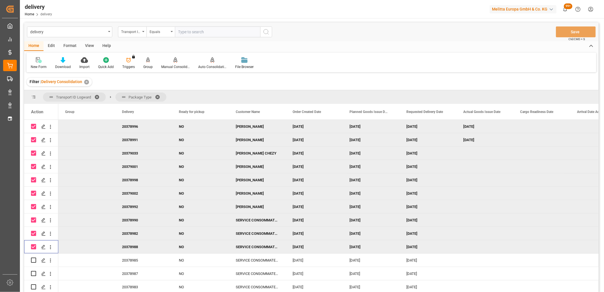
scroll to position [41, 0]
click at [35, 258] on input "Press Space to toggle row selection (unchecked)" at bounding box center [33, 259] width 5 height 5
checkbox input "true"
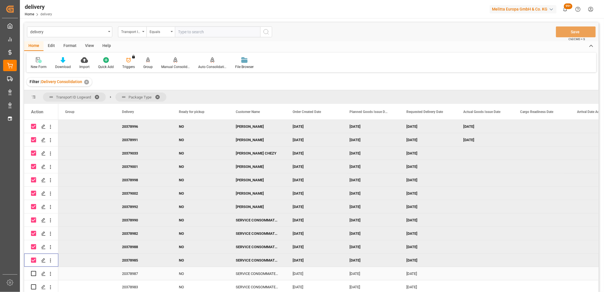
click at [33, 271] on input "Press Space to toggle row selection (unchecked)" at bounding box center [33, 273] width 5 height 5
checkbox input "true"
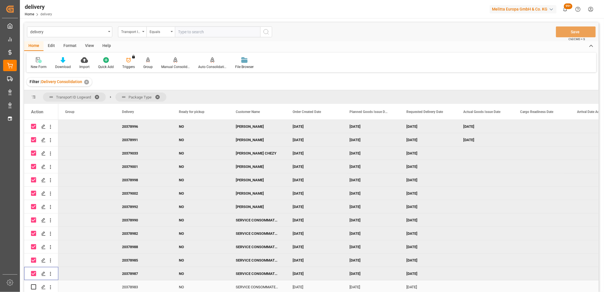
click at [32, 285] on input "Press Space to toggle row selection (unchecked)" at bounding box center [33, 286] width 5 height 5
checkbox input "true"
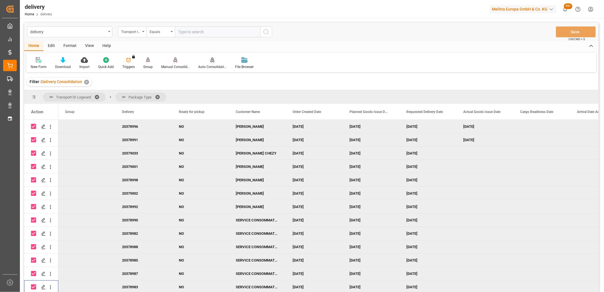
click at [211, 63] on div "Auto Consolidation" at bounding box center [212, 63] width 37 height 13
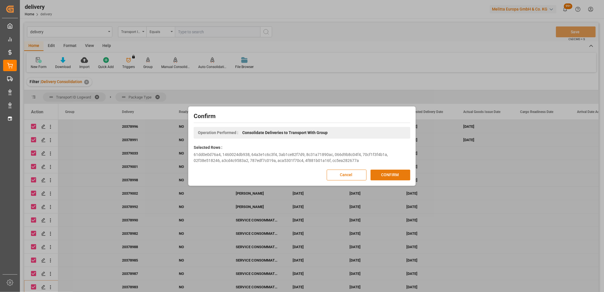
click at [383, 174] on button "CONFIRM" at bounding box center [390, 174] width 40 height 11
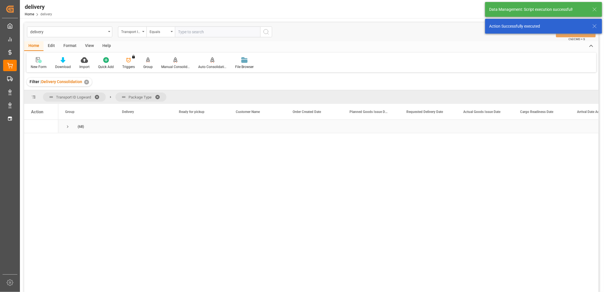
click at [68, 127] on span "Press SPACE to select this row." at bounding box center [67, 126] width 5 height 5
click at [80, 141] on span "Press SPACE to select this row." at bounding box center [79, 139] width 5 height 5
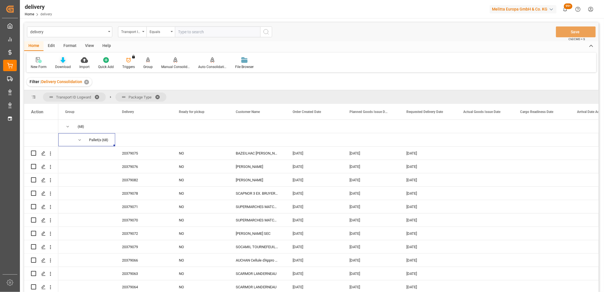
click at [62, 61] on icon at bounding box center [63, 60] width 5 height 6
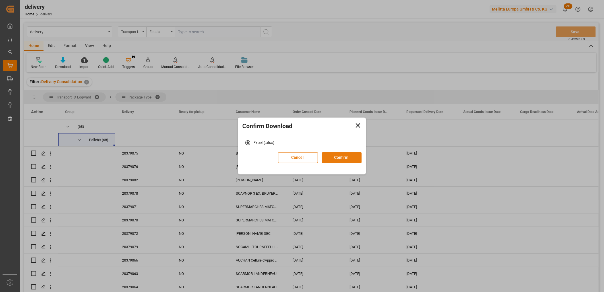
click at [338, 157] on button "Confirm" at bounding box center [342, 157] width 40 height 11
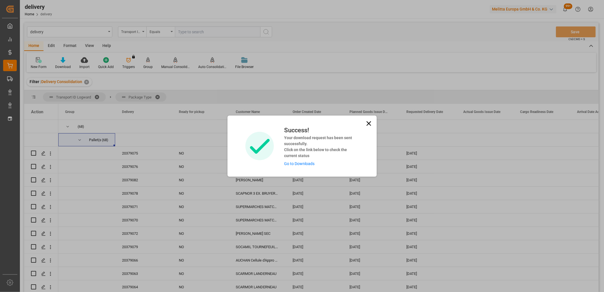
click at [311, 162] on link "Go to Downloads" at bounding box center [299, 163] width 30 height 5
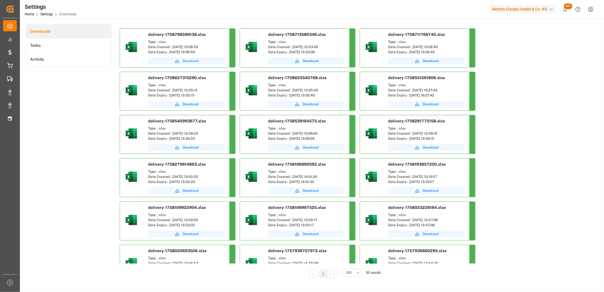
click at [182, 62] on span "Download" at bounding box center [190, 60] width 16 height 5
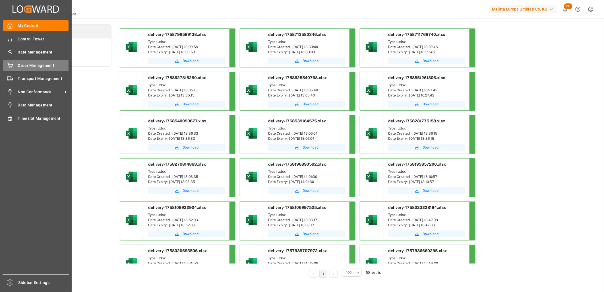
click at [12, 66] on icon at bounding box center [9, 65] width 5 height 4
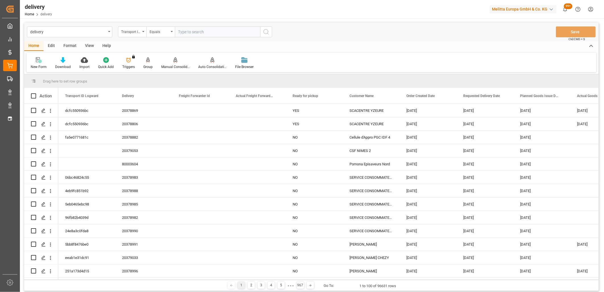
click at [137, 32] on div "Transport ID Logward" at bounding box center [130, 31] width 19 height 7
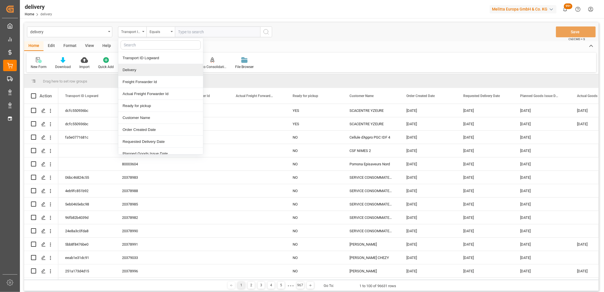
click at [134, 68] on div "Delivery" at bounding box center [160, 70] width 85 height 12
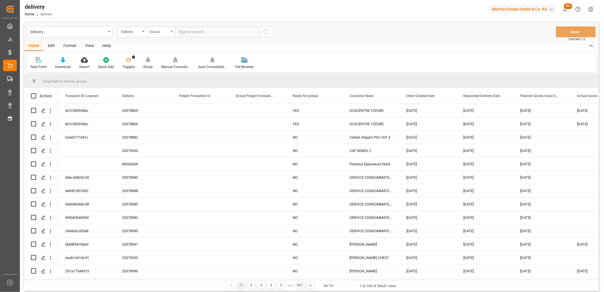
click at [152, 31] on div "Equals" at bounding box center [158, 31] width 19 height 7
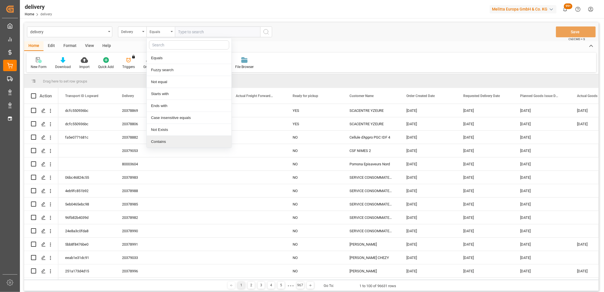
click at [163, 140] on div "Contains" at bounding box center [189, 142] width 85 height 12
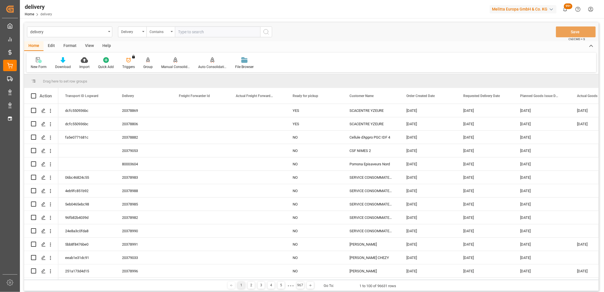
click at [191, 32] on input "text" at bounding box center [217, 31] width 85 height 11
paste input "20379066,20379063,20379064,20379065,20379076,0,0,0,0,0,0,0,0,0,0,0,0,0"
type input "20379066,20379063,20379064,20379065,20379076,0,0,0,0,0,0,0,0,0,0,0,0,0"
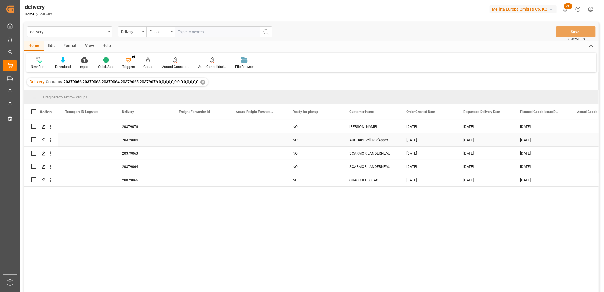
click at [33, 138] on input "Press Space to toggle row selection (unchecked)" at bounding box center [33, 139] width 5 height 5
checkbox input "true"
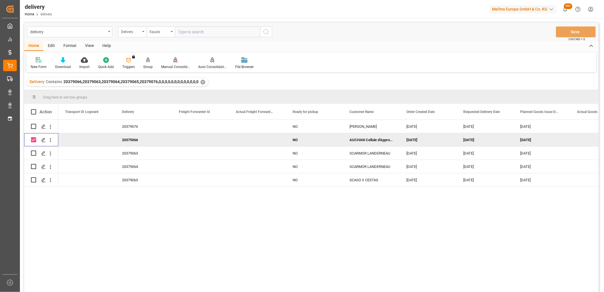
click at [173, 60] on icon at bounding box center [175, 60] width 4 height 6
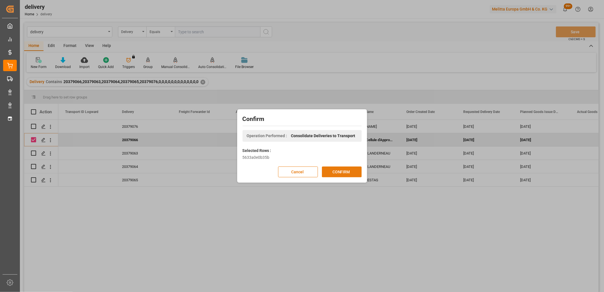
click at [330, 173] on button "CONFIRM" at bounding box center [342, 171] width 40 height 11
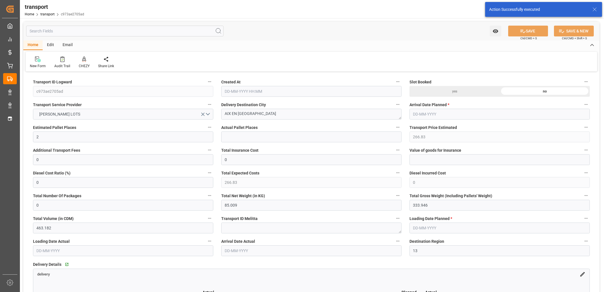
type input "25-09-2025 11:37"
type input "[DATE]"
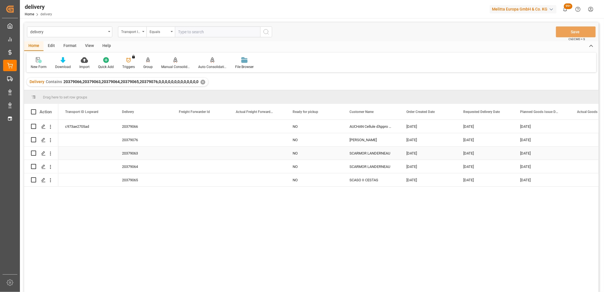
click at [33, 152] on input "Press Space to toggle row selection (unchecked)" at bounding box center [33, 152] width 5 height 5
checkbox input "true"
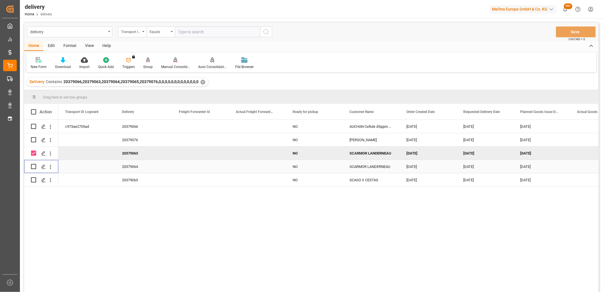
click at [35, 165] on input "Press Space to toggle row selection (unchecked)" at bounding box center [33, 166] width 5 height 5
checkbox input "true"
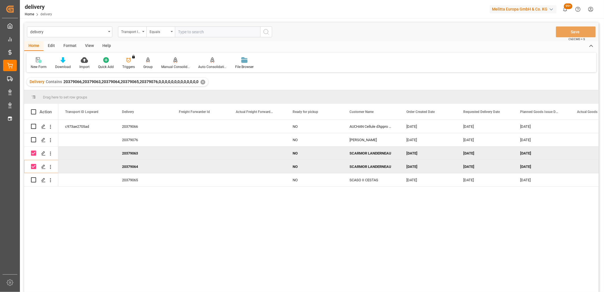
click at [174, 63] on div "Manual Consolidation" at bounding box center [175, 63] width 37 height 13
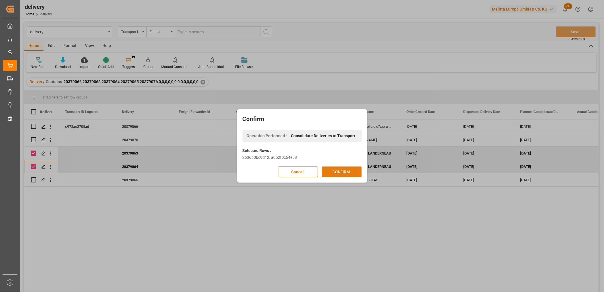
click at [336, 170] on button "CONFIRM" at bounding box center [342, 171] width 40 height 11
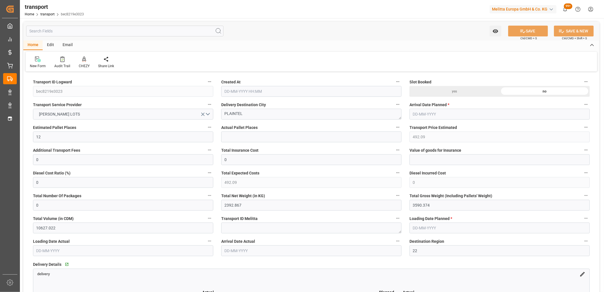
type input "25-09-2025 11:37"
type input "[DATE]"
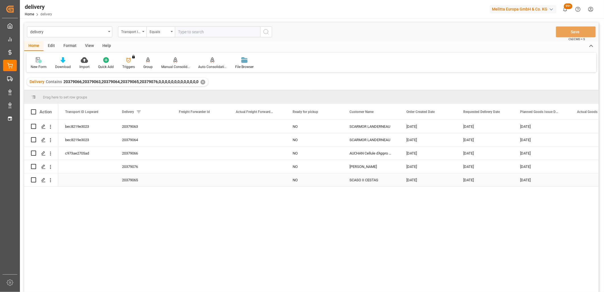
click at [32, 178] on input "Press Space to toggle row selection (unchecked)" at bounding box center [33, 179] width 5 height 5
checkbox input "true"
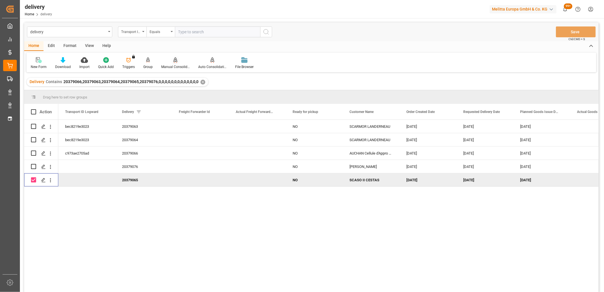
click at [174, 61] on icon at bounding box center [175, 59] width 4 height 5
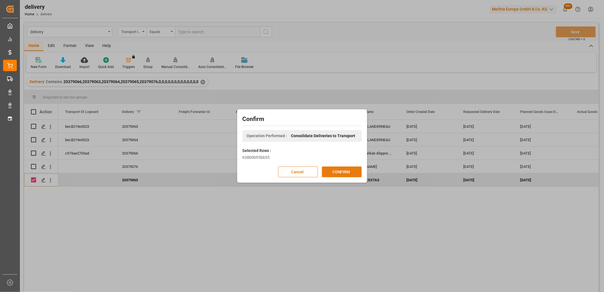
click at [328, 168] on button "CONFIRM" at bounding box center [342, 171] width 40 height 11
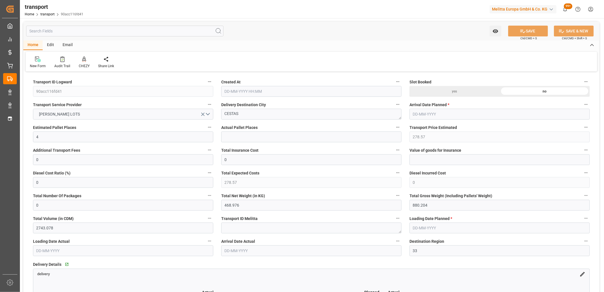
type input "[DATE] 11:38"
type input "[DATE]"
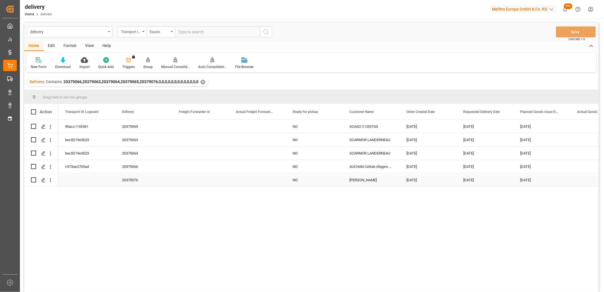
click at [33, 180] on input "Press Space to toggle row selection (unchecked)" at bounding box center [33, 179] width 5 height 5
checkbox input "true"
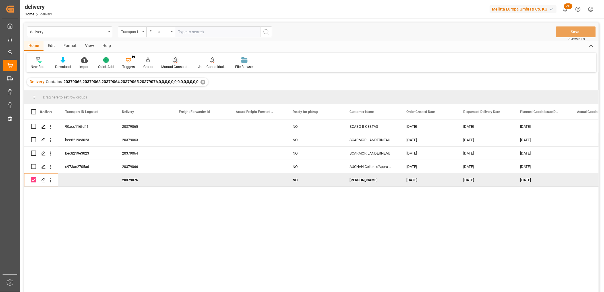
click at [173, 62] on icon at bounding box center [175, 60] width 4 height 6
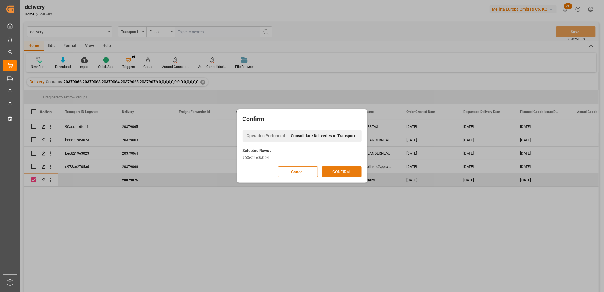
click at [335, 170] on button "CONFIRM" at bounding box center [342, 171] width 40 height 11
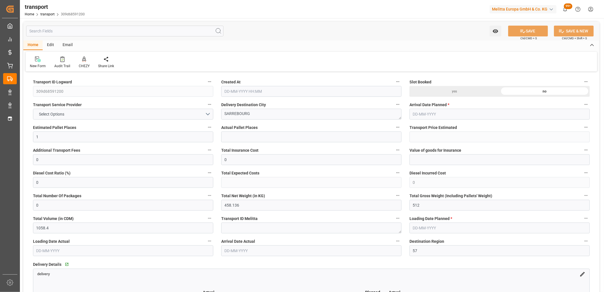
type input "[DATE] 11:38"
type input "[DATE]"
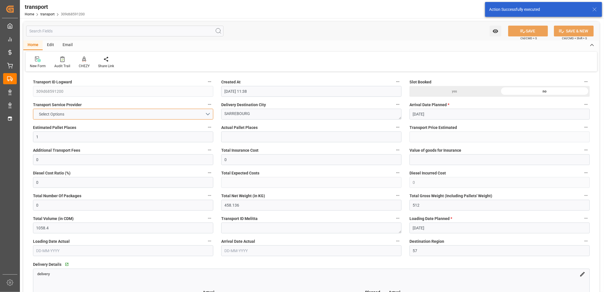
click at [82, 114] on button "Select Options" at bounding box center [123, 114] width 180 height 11
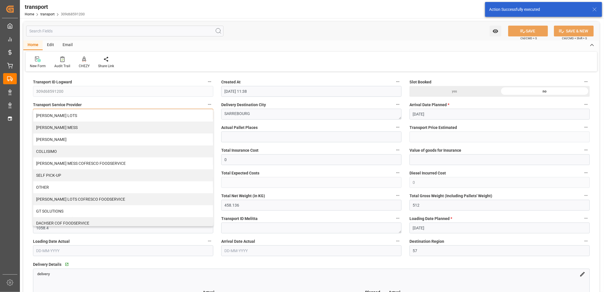
click at [82, 114] on div "[PERSON_NAME] LOTS" at bounding box center [123, 115] width 180 height 12
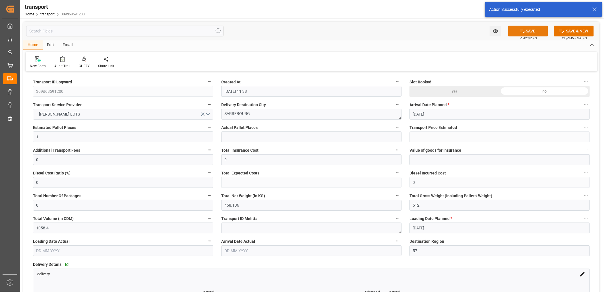
click at [518, 32] on button "SAVE" at bounding box center [528, 31] width 40 height 11
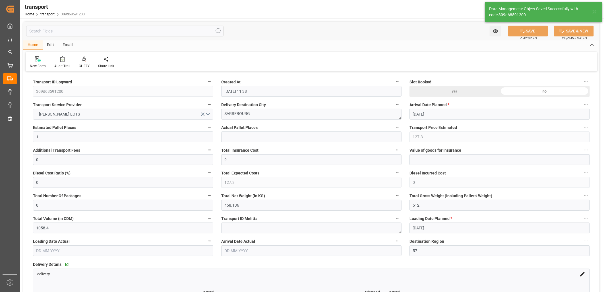
type input "127.3"
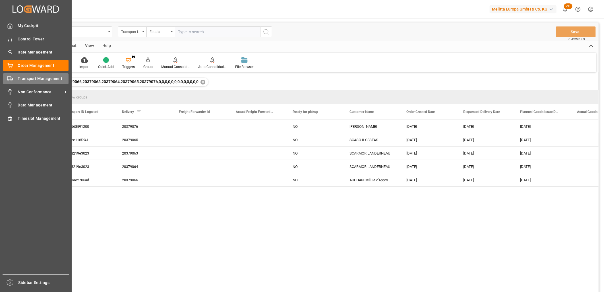
click at [13, 76] on div "Transport Management Transport Management" at bounding box center [35, 78] width 65 height 11
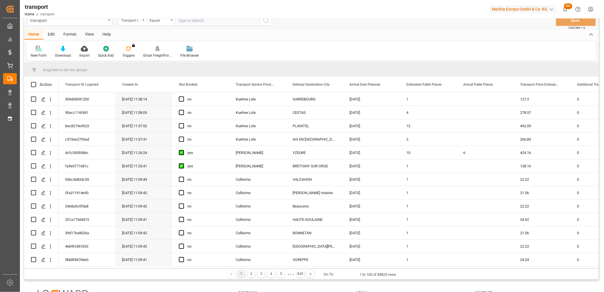
scroll to position [32, 0]
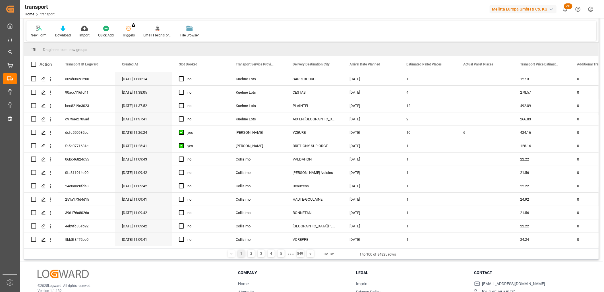
drag, startPoint x: 98, startPoint y: 246, endPoint x: 135, endPoint y: 250, distance: 37.5
click at [135, 250] on div "Drag here to set row groups Drag here to set column labels Action Transport ID …" at bounding box center [311, 151] width 574 height 217
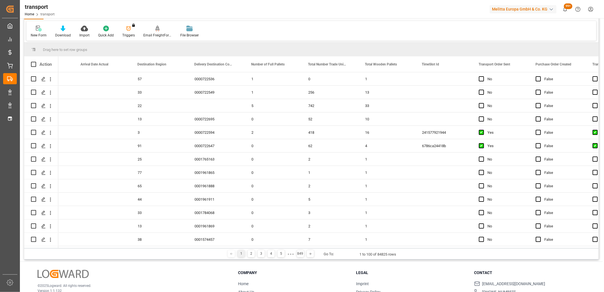
scroll to position [0, 1338]
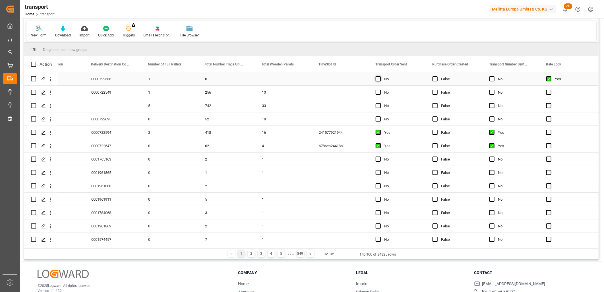
click at [379, 78] on span "Press SPACE to select this row." at bounding box center [377, 78] width 5 height 5
click at [380, 76] on input "Press SPACE to select this row." at bounding box center [380, 76] width 0 height 0
click at [377, 92] on span "Press SPACE to select this row." at bounding box center [377, 92] width 5 height 5
click at [380, 90] on input "Press SPACE to select this row." at bounding box center [380, 90] width 0 height 0
click at [377, 107] on span "Press SPACE to select this row." at bounding box center [377, 105] width 5 height 5
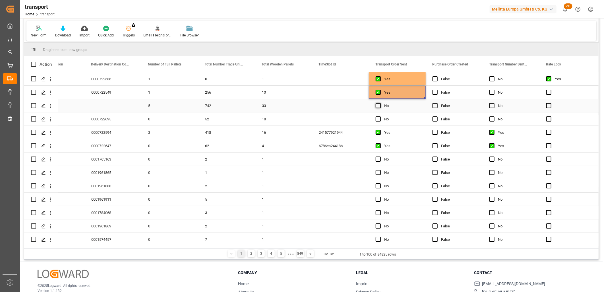
click at [380, 103] on input "Press SPACE to select this row." at bounding box center [380, 103] width 0 height 0
click at [377, 117] on span "Press SPACE to select this row." at bounding box center [377, 118] width 5 height 5
click at [380, 116] on input "Press SPACE to select this row." at bounding box center [380, 116] width 0 height 0
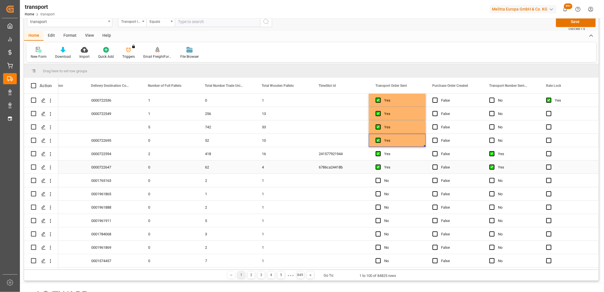
scroll to position [0, 0]
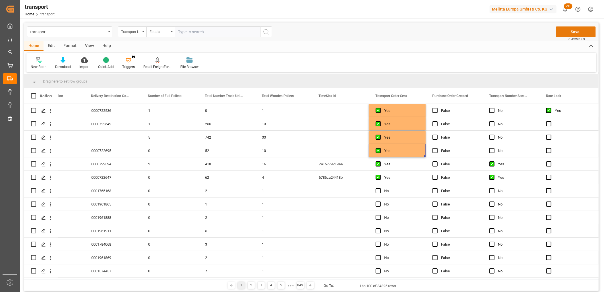
click at [569, 35] on button "Save" at bounding box center [575, 31] width 40 height 11
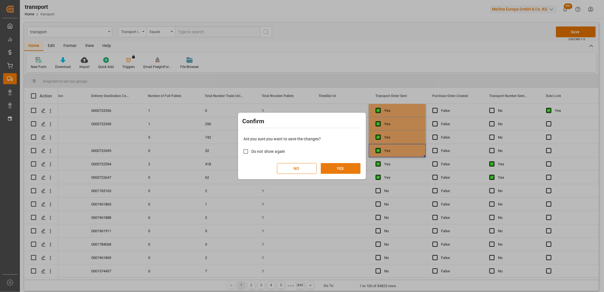
click at [336, 166] on button "YES" at bounding box center [341, 168] width 40 height 11
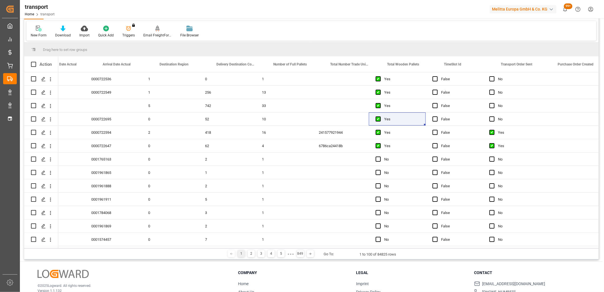
scroll to position [0, 698]
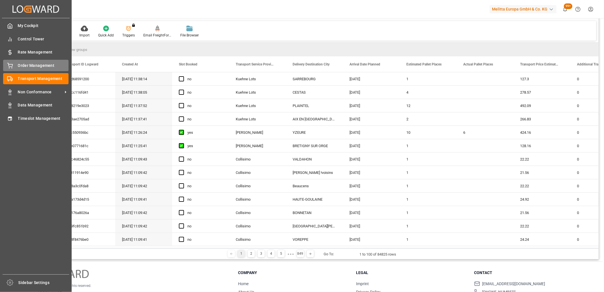
click at [13, 65] on div "Order Management Order Management" at bounding box center [35, 65] width 65 height 11
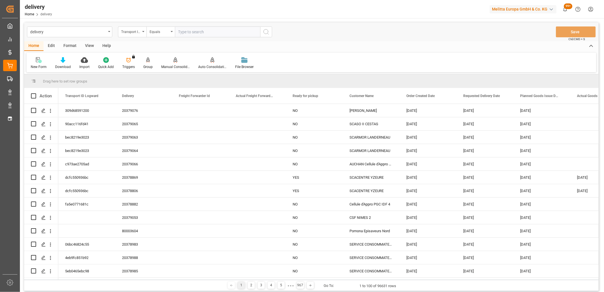
click at [138, 32] on div "Transport ID Logward" at bounding box center [130, 31] width 19 height 7
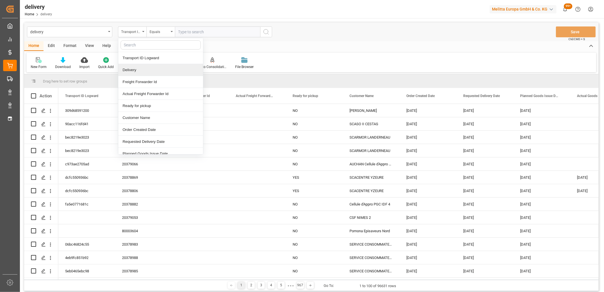
click at [137, 68] on div "Delivery" at bounding box center [160, 70] width 85 height 12
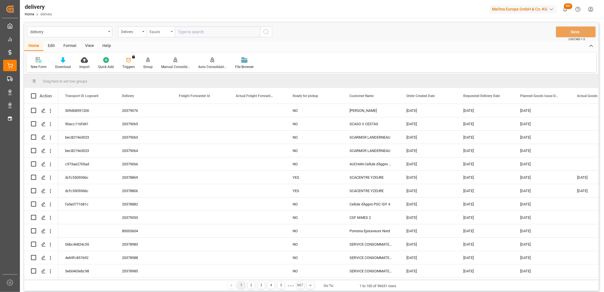
click at [155, 33] on div "Equals" at bounding box center [158, 31] width 19 height 7
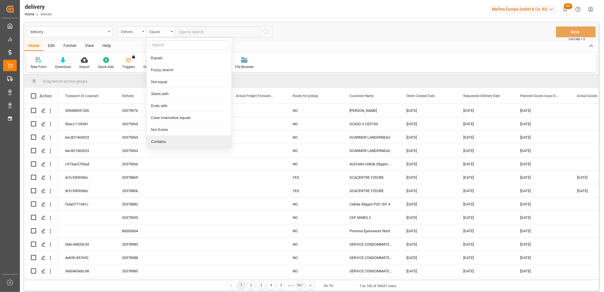
click at [164, 139] on div "Contains" at bounding box center [189, 142] width 85 height 12
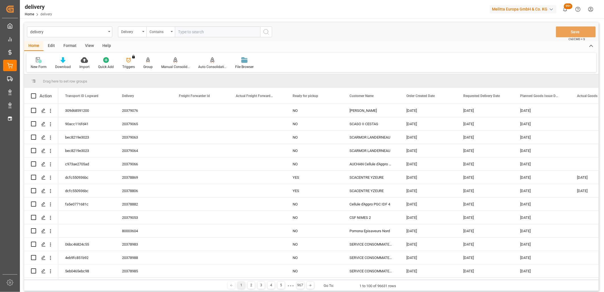
click at [191, 33] on input "text" at bounding box center [217, 31] width 85 height 11
paste input "92561766,20379059,20379056,20379054,20379055,20379058,20379057,20379061,2037906…"
type input "92561766,20379059,20379056,20379054,20379055,20379058,20379057,20379061,2037906…"
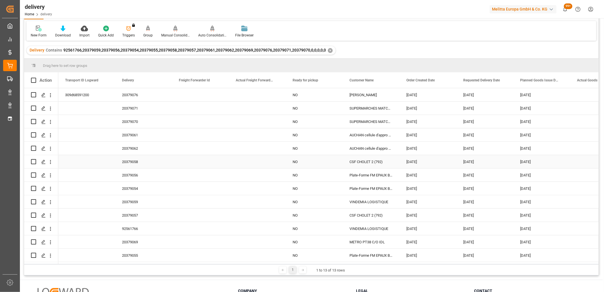
scroll to position [1, 0]
click at [33, 199] on input "Press Space to toggle row selection (unchecked)" at bounding box center [33, 201] width 5 height 5
checkbox input "true"
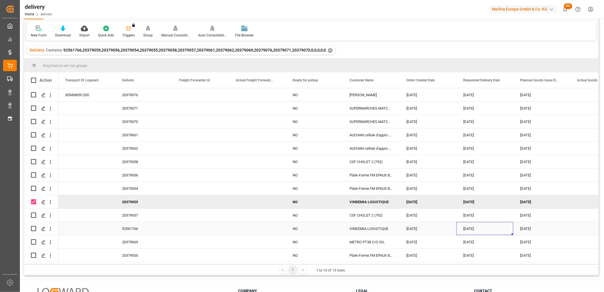
click at [465, 226] on div "29-09-2025" at bounding box center [484, 228] width 57 height 13
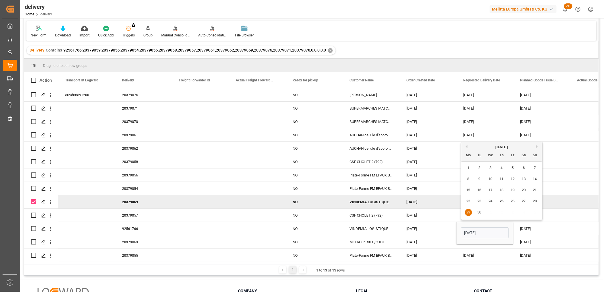
click at [479, 212] on span "30" at bounding box center [479, 212] width 4 height 4
type input "[DATE]"
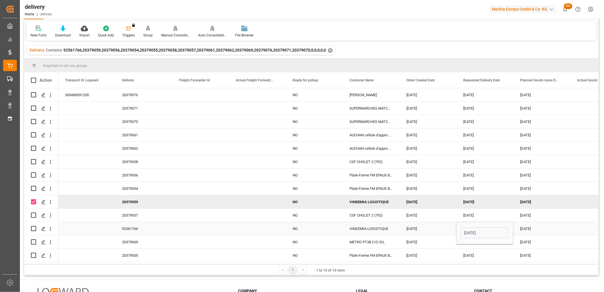
click at [419, 235] on div "[DATE]" at bounding box center [427, 241] width 57 height 13
click at [519, 222] on div "26-09-2025" at bounding box center [541, 228] width 57 height 13
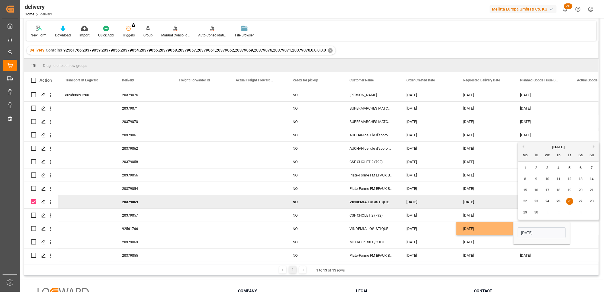
click at [526, 213] on span "29" at bounding box center [525, 212] width 4 height 4
type input "29-09-2025"
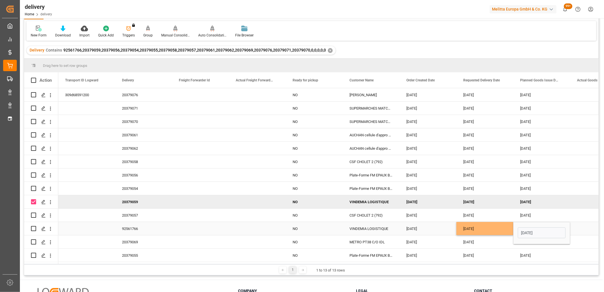
click at [368, 227] on div "VINDEMIA LOGISTIQUE" at bounding box center [370, 228] width 57 height 13
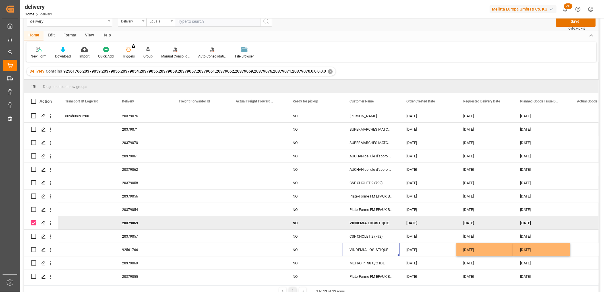
scroll to position [0, 0]
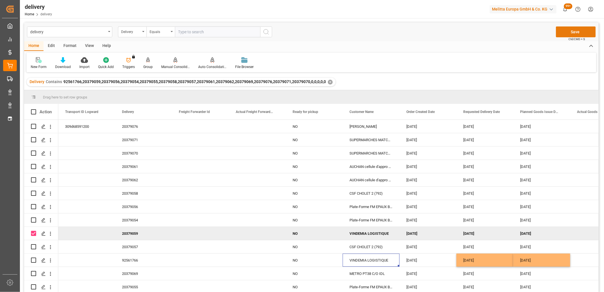
click at [569, 32] on button "Save" at bounding box center [575, 31] width 40 height 11
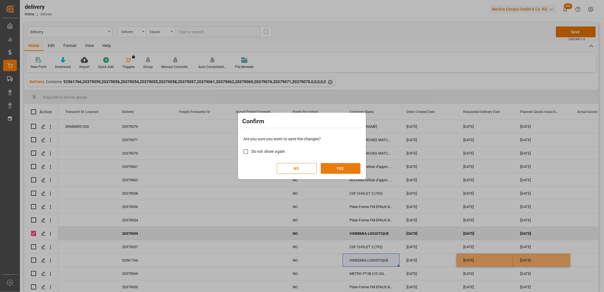
click at [344, 166] on button "YES" at bounding box center [341, 168] width 40 height 11
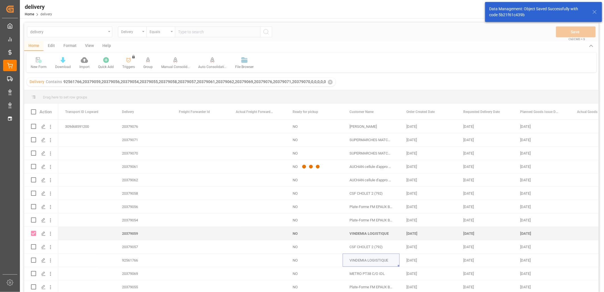
checkbox input "false"
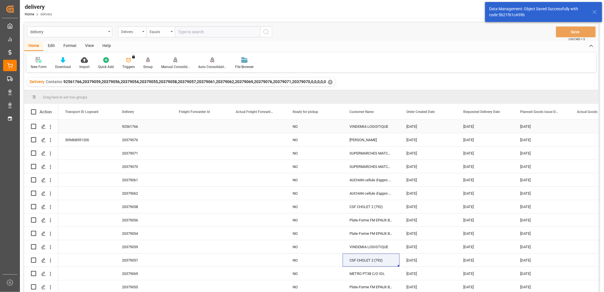
click at [33, 125] on input "Press Space to toggle row selection (unchecked)" at bounding box center [33, 126] width 5 height 5
checkbox input "true"
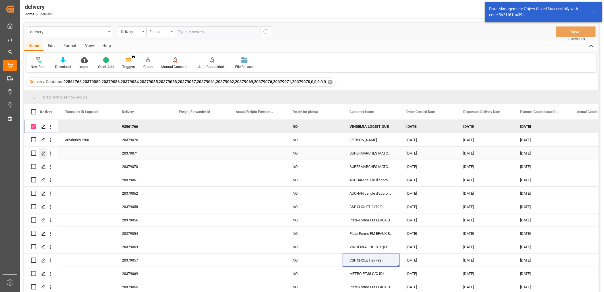
scroll to position [1, 0]
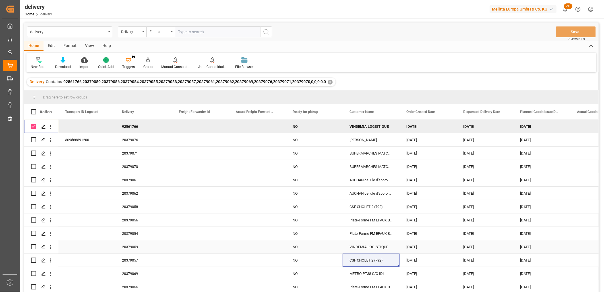
click at [33, 244] on input "Press Space to toggle row selection (unchecked)" at bounding box center [33, 246] width 5 height 5
checkbox input "true"
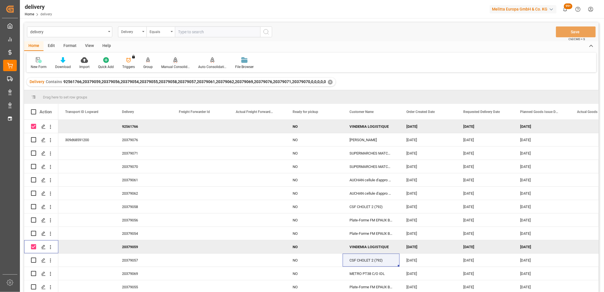
click at [173, 62] on icon at bounding box center [175, 60] width 4 height 6
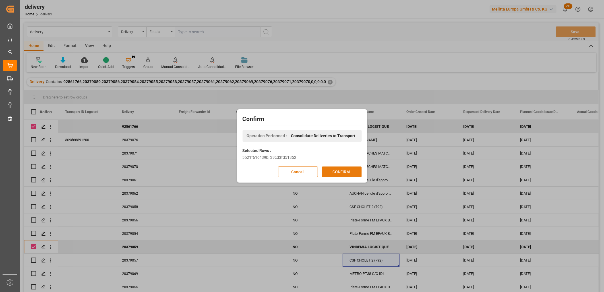
click at [341, 170] on button "CONFIRM" at bounding box center [342, 171] width 40 height 11
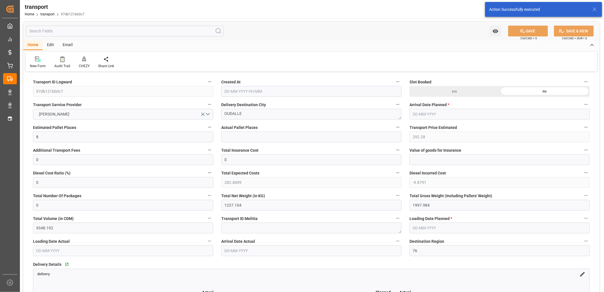
type input "[DATE] 11:40"
type input "[DATE]"
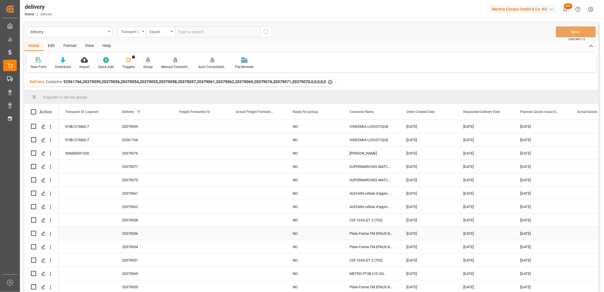
click at [34, 232] on input "Press Space to toggle row selection (unchecked)" at bounding box center [33, 232] width 5 height 5
checkbox input "true"
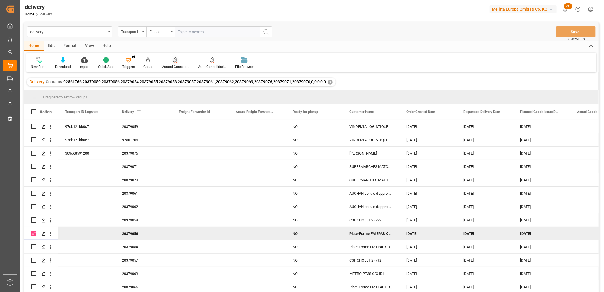
click at [174, 59] on icon at bounding box center [175, 59] width 4 height 5
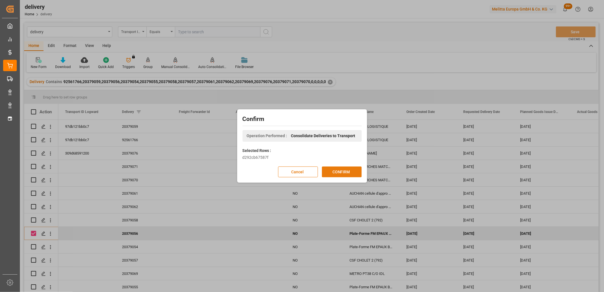
click at [330, 170] on button "CONFIRM" at bounding box center [342, 171] width 40 height 11
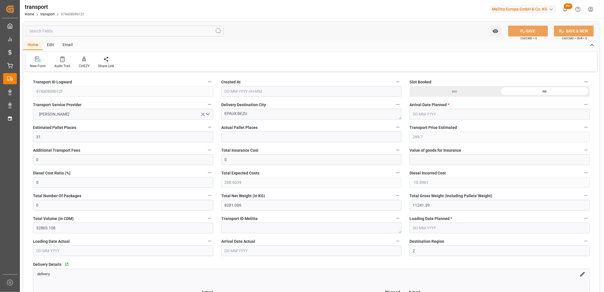
type input "[DATE] 11:40"
type input "[DATE]"
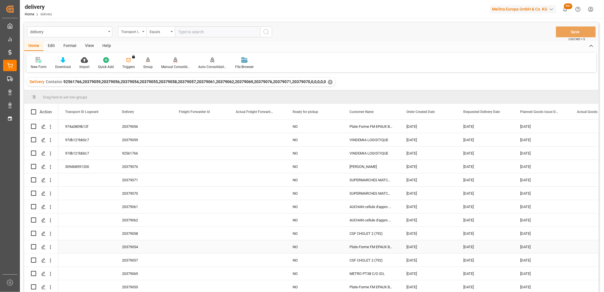
click at [33, 246] on input "Press Space to toggle row selection (unchecked)" at bounding box center [33, 246] width 5 height 5
checkbox input "true"
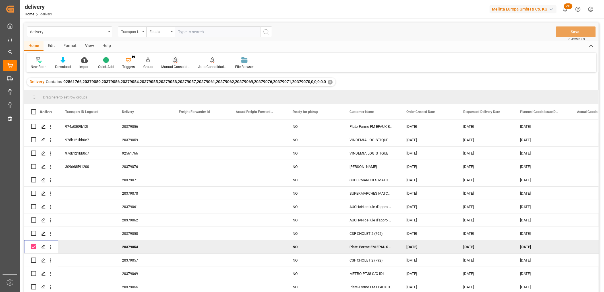
click at [174, 61] on icon at bounding box center [175, 59] width 4 height 5
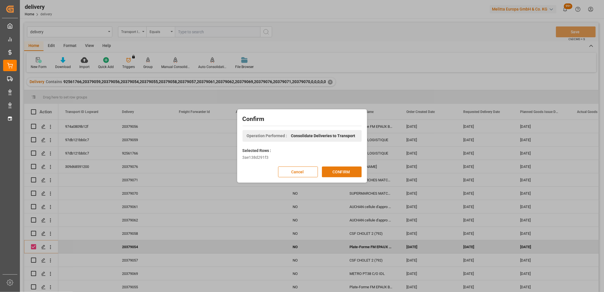
click at [333, 172] on button "CONFIRM" at bounding box center [342, 171] width 40 height 11
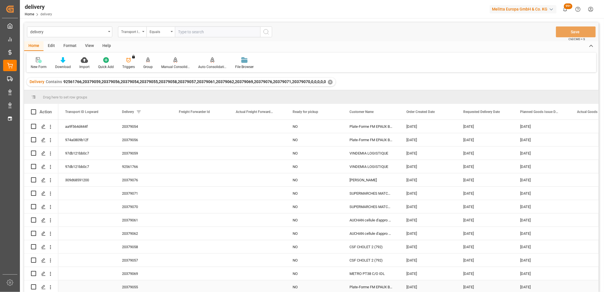
click at [36, 286] on input "Press Space to toggle row selection (unchecked)" at bounding box center [33, 286] width 5 height 5
checkbox input "true"
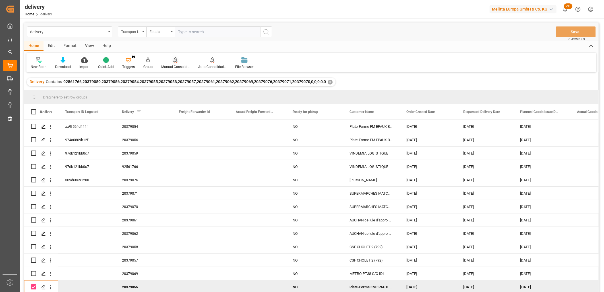
click at [174, 63] on div "Manual Consolidation" at bounding box center [175, 63] width 37 height 13
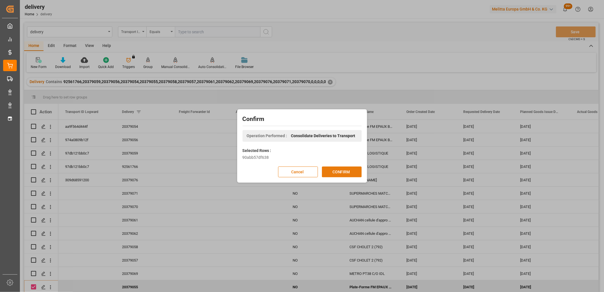
click at [342, 172] on button "CONFIRM" at bounding box center [342, 171] width 40 height 11
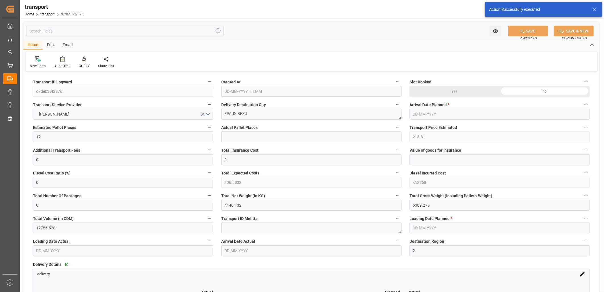
type input "[DATE] 11:40"
type input "[DATE]"
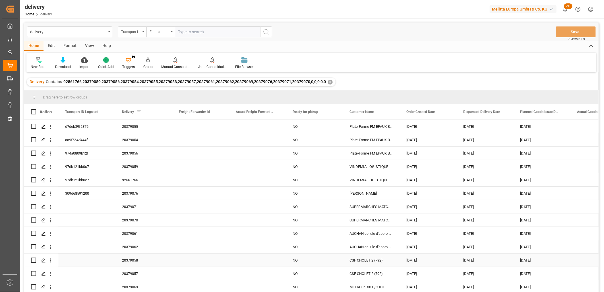
click at [33, 259] on input "Press Space to toggle row selection (unchecked)" at bounding box center [33, 259] width 5 height 5
checkbox input "true"
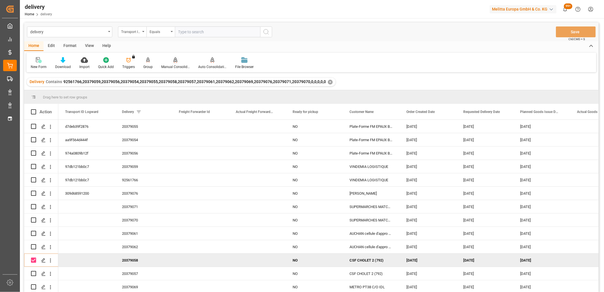
click at [173, 61] on icon at bounding box center [175, 59] width 4 height 5
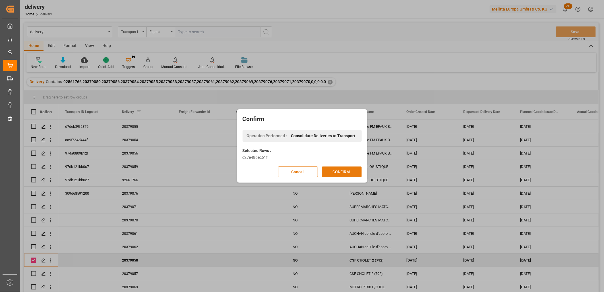
click at [332, 171] on button "CONFIRM" at bounding box center [342, 171] width 40 height 11
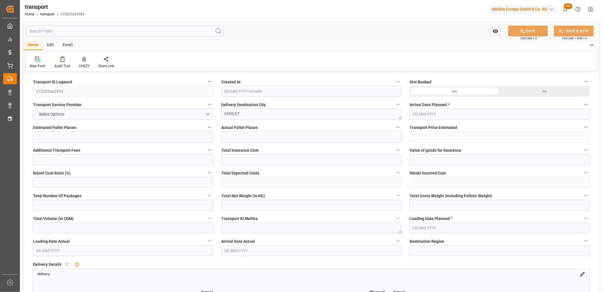
type input "26"
type input "786.72"
type input "0"
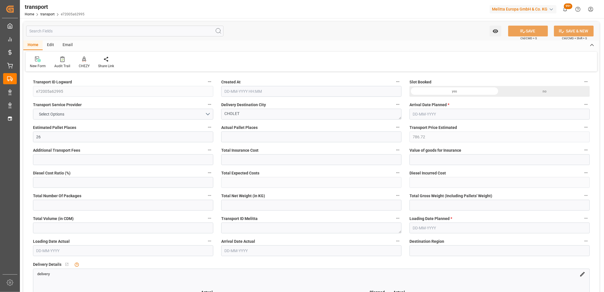
type input "760.1289"
type input "-26.5911"
type input "0"
type input "8776.48"
type input "10757.054"
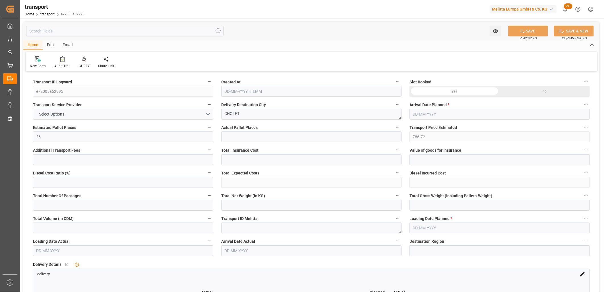
type input "25939.176"
type input "49"
type input "19"
type input "647"
type input "36"
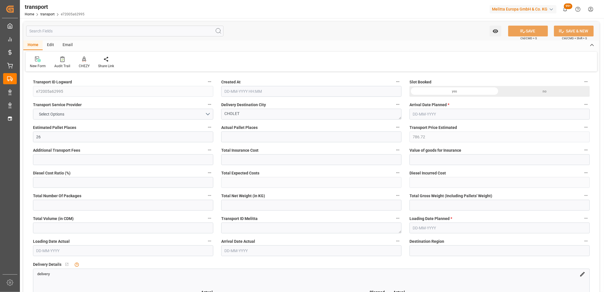
type input "101"
type input "9454.345"
type input "0"
type input "4710.8598"
type input "0"
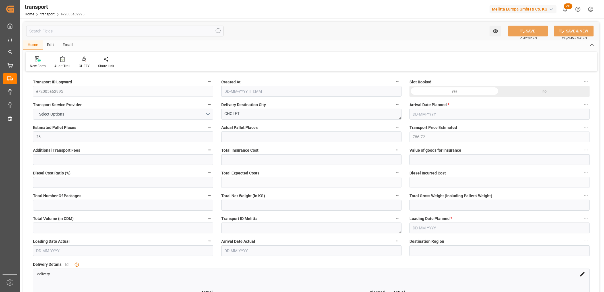
type input "0"
type input "21"
type input "35"
type input "[DATE] 11:41"
type input "[DATE]"
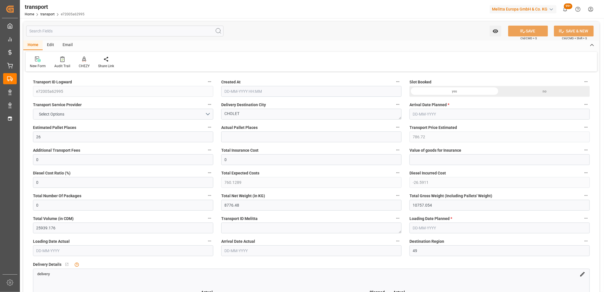
type input "[DATE]"
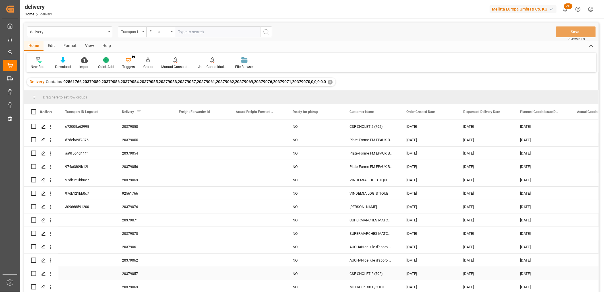
click at [33, 272] on input "Press Space to toggle row selection (unchecked)" at bounding box center [33, 273] width 5 height 5
checkbox input "true"
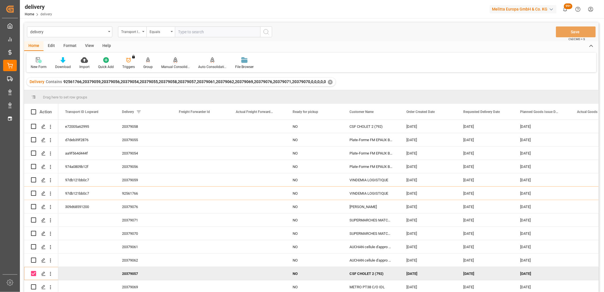
click at [173, 60] on icon at bounding box center [175, 60] width 4 height 6
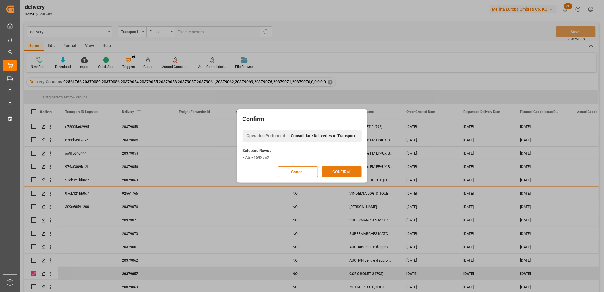
click at [333, 169] on button "CONFIRM" at bounding box center [342, 171] width 40 height 11
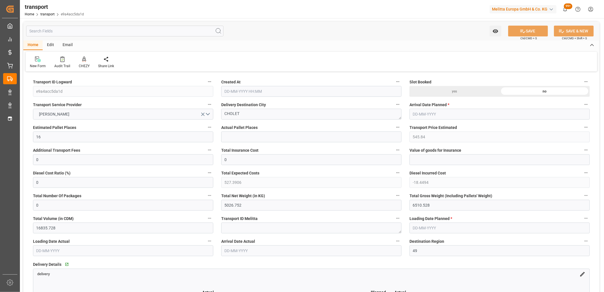
type input "[DATE] 11:41"
type input "[DATE]"
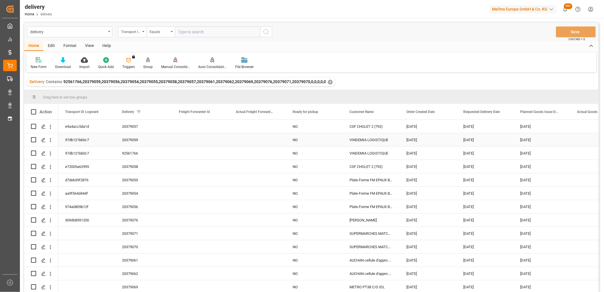
scroll to position [1, 0]
click at [33, 259] on input "Press Space to toggle row selection (unchecked)" at bounding box center [33, 259] width 5 height 5
checkbox input "true"
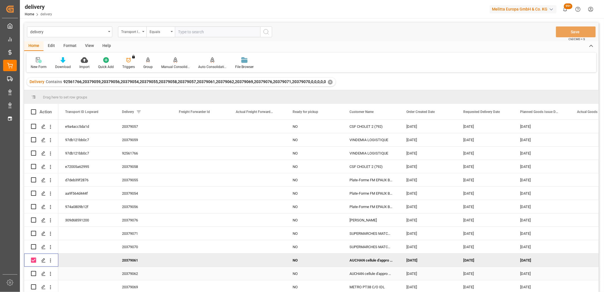
click at [33, 271] on input "Press Space to toggle row selection (unchecked)" at bounding box center [33, 273] width 5 height 5
checkbox input "true"
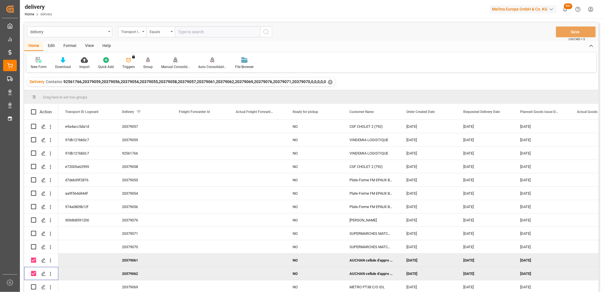
click at [174, 58] on icon at bounding box center [175, 60] width 4 height 6
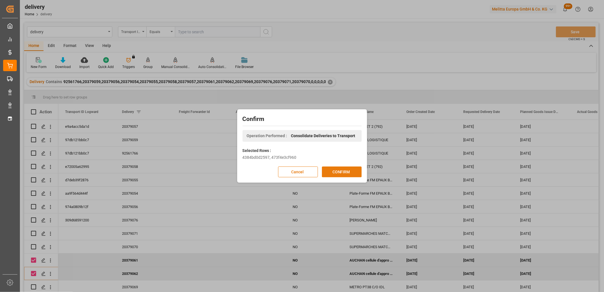
click at [334, 172] on button "CONFIRM" at bounding box center [342, 171] width 40 height 11
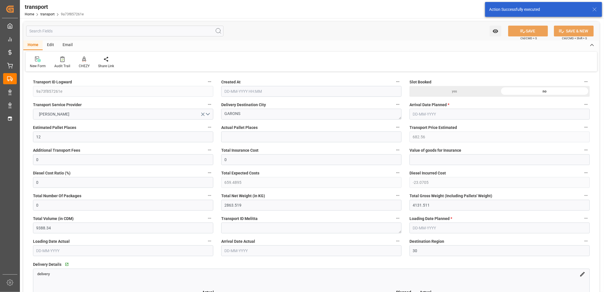
type input "[DATE] 11:41"
type input "[DATE]"
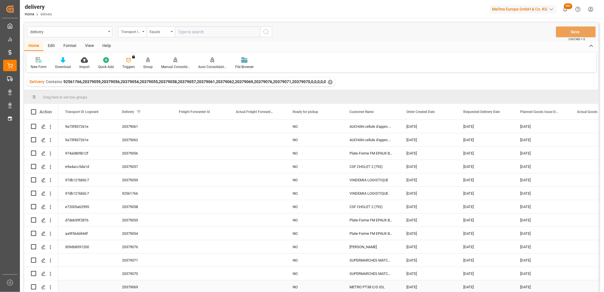
click at [34, 287] on input "Press Space to toggle row selection (unchecked)" at bounding box center [33, 286] width 5 height 5
checkbox input "true"
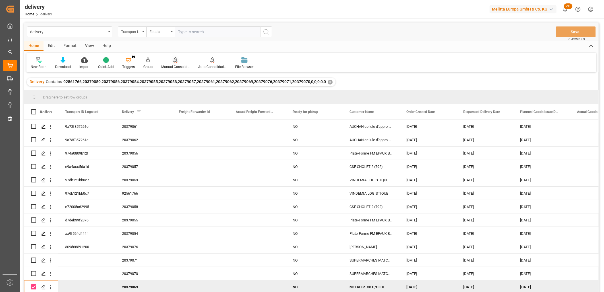
click at [174, 59] on icon at bounding box center [175, 59] width 4 height 5
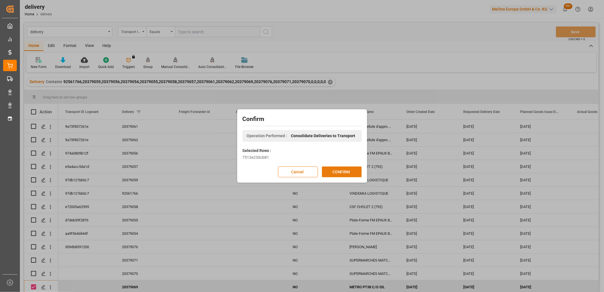
click at [347, 169] on button "CONFIRM" at bounding box center [342, 171] width 40 height 11
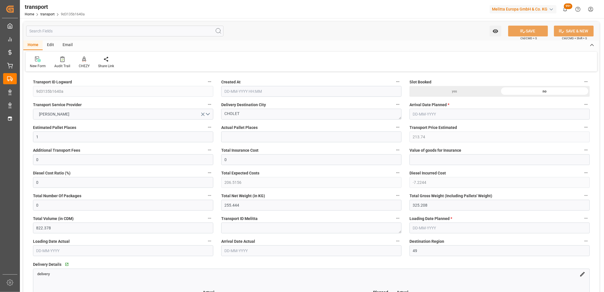
type input "[DATE] 11:41"
type input "[DATE]"
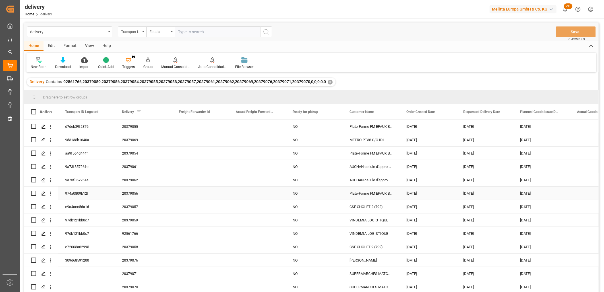
scroll to position [1, 0]
click at [80, 257] on div "309d68591200" at bounding box center [86, 259] width 57 height 13
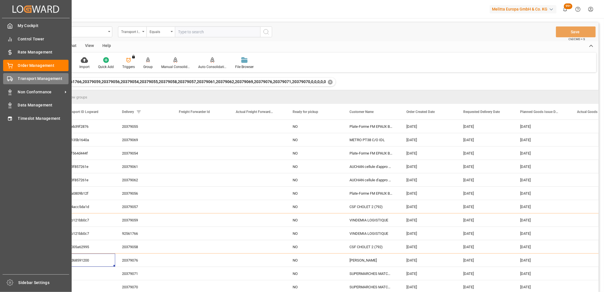
click at [9, 77] on rect at bounding box center [8, 78] width 3 height 3
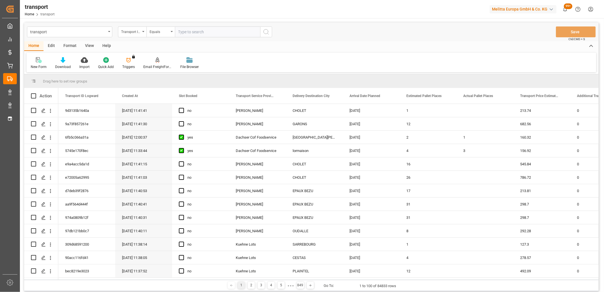
click at [191, 31] on input "text" at bounding box center [217, 31] width 85 height 11
paste input "309d68591200"
type input "309d68591200"
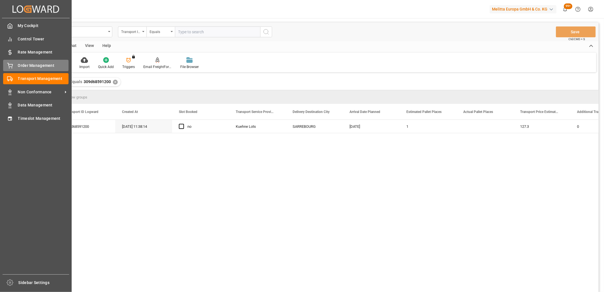
click at [10, 65] on icon at bounding box center [10, 66] width 6 height 6
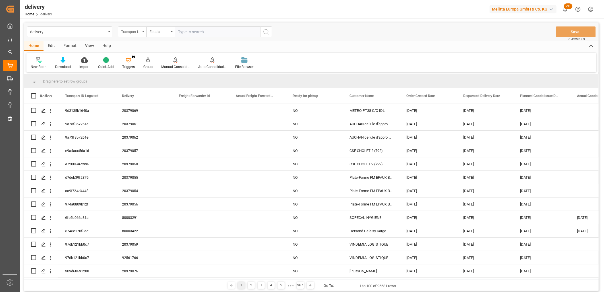
click at [134, 31] on div "Transport ID Logward" at bounding box center [130, 31] width 19 height 7
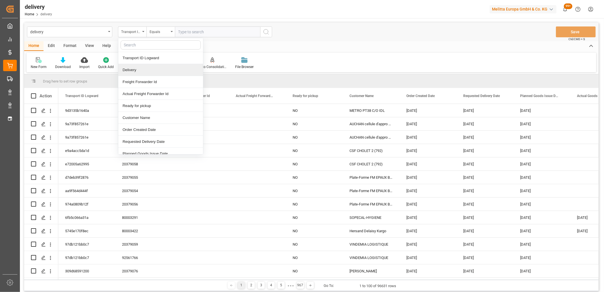
click at [136, 71] on div "Delivery" at bounding box center [160, 70] width 85 height 12
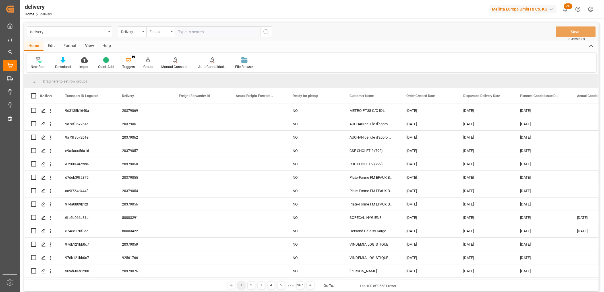
click at [157, 31] on div "Equals" at bounding box center [158, 31] width 19 height 7
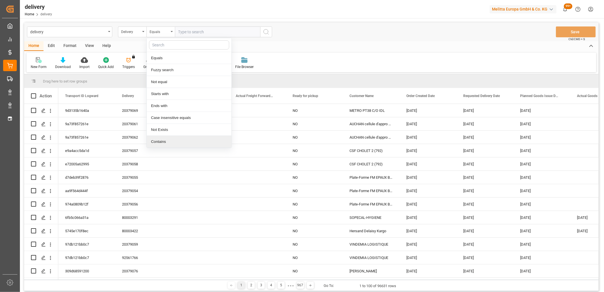
drag, startPoint x: 161, startPoint y: 143, endPoint x: 175, endPoint y: 63, distance: 82.0
click at [161, 143] on div "Contains" at bounding box center [189, 142] width 85 height 12
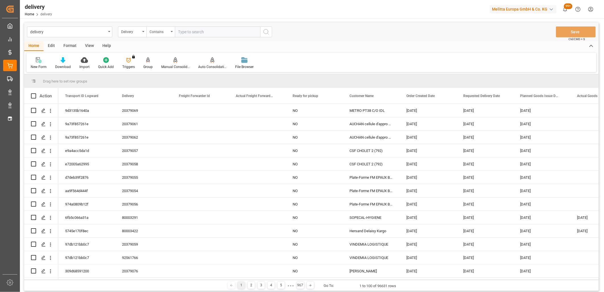
click at [186, 33] on input "text" at bounding box center [217, 31] width 85 height 11
paste input "20379071,20379070,20379067,20379072,20379068,20379073,20378977,20379077,2037896…"
type input "20379071,20379070,20379067,20379072,20379068,20379073,20378977,20379077,2037896…"
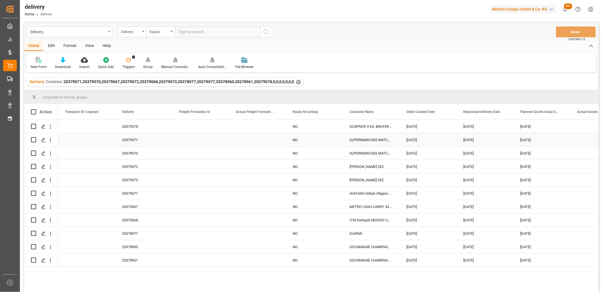
click at [33, 140] on input "Press Space to toggle row selection (unchecked)" at bounding box center [33, 139] width 5 height 5
checkbox input "true"
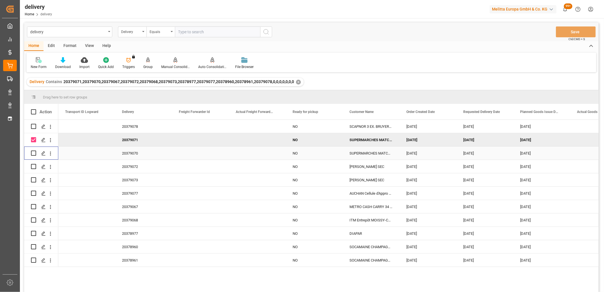
click at [33, 151] on input "Press Space to toggle row selection (unchecked)" at bounding box center [33, 152] width 5 height 5
checkbox input "true"
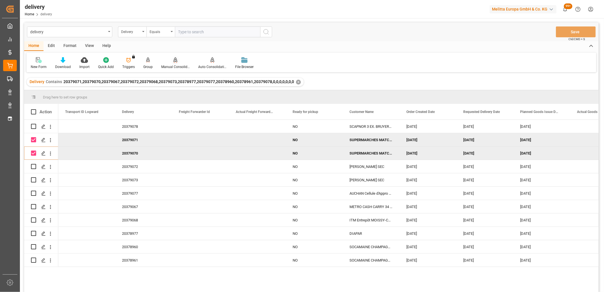
click at [173, 59] on icon at bounding box center [175, 60] width 4 height 6
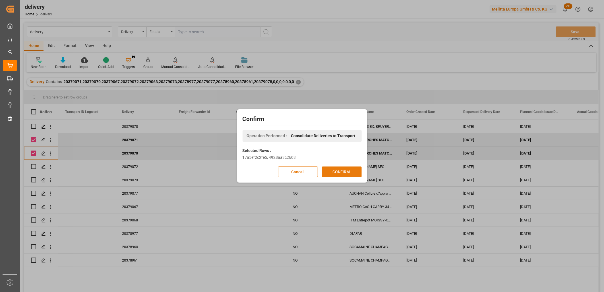
click at [333, 170] on button "CONFIRM" at bounding box center [342, 171] width 40 height 11
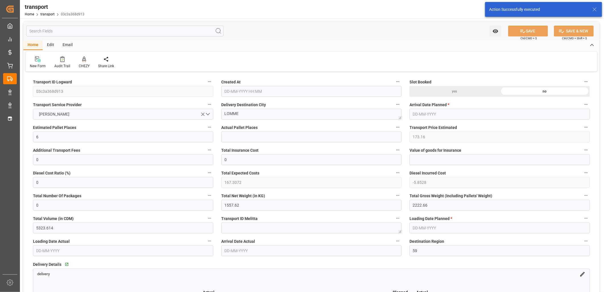
type input "[DATE] 11:43"
type input "[DATE]"
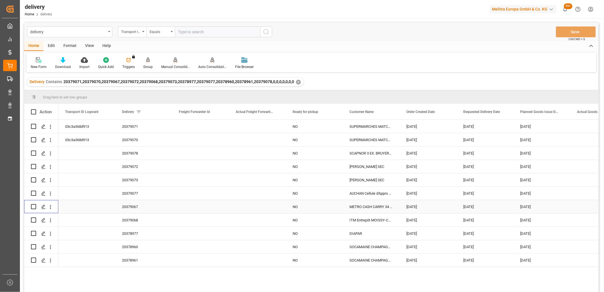
click at [34, 205] on input "Press Space to toggle row selection (unchecked)" at bounding box center [33, 206] width 5 height 5
checkbox input "true"
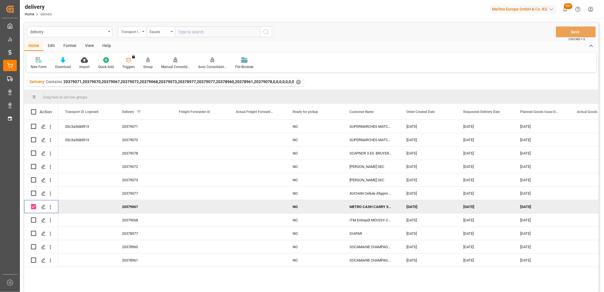
click at [173, 60] on icon at bounding box center [175, 60] width 4 height 6
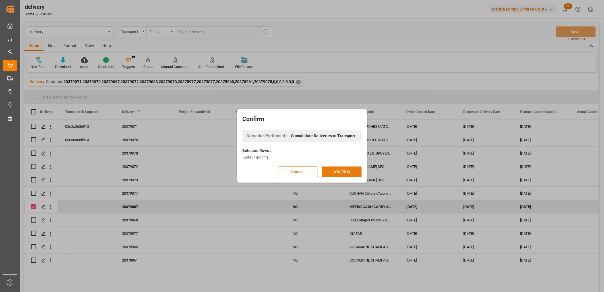
click at [333, 170] on button "CONFIRM" at bounding box center [342, 171] width 40 height 11
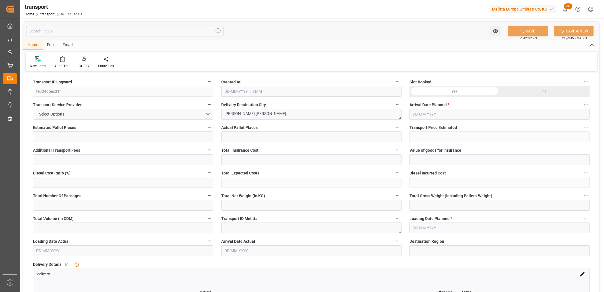
type input "2"
type input "131.76"
type input "0"
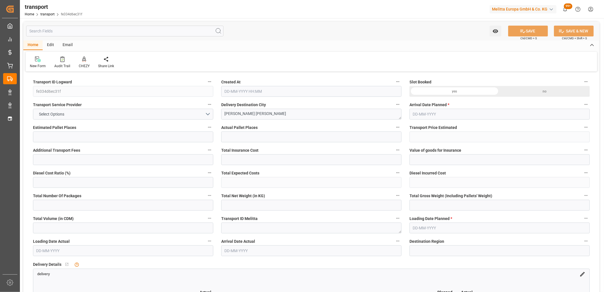
type input "127.3065"
type input "-4.4535"
type input "0"
type input "640.713"
type input "814.774"
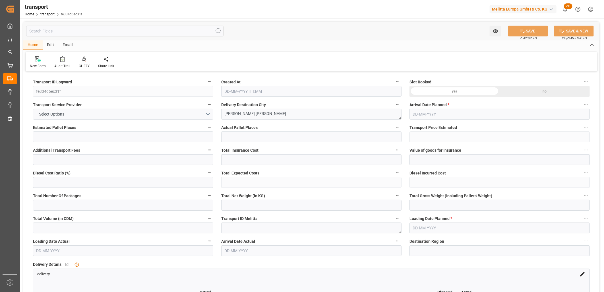
type input "1734.948"
type input "77"
type input "1"
type input "42"
type input "2"
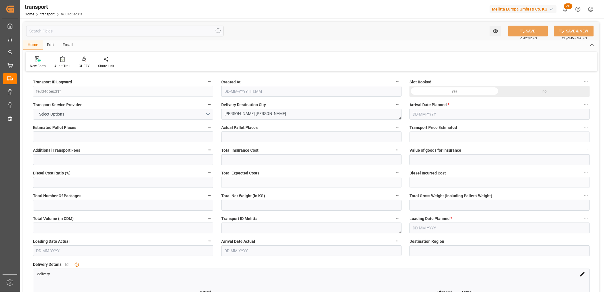
type input "101"
type input "748.782"
type input "0"
type input "4710.8598"
type input "0"
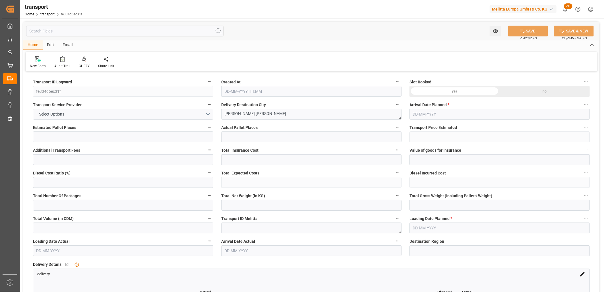
type input "0"
type input "21"
type input "35"
type input "[DATE] 11:44"
type input "[DATE]"
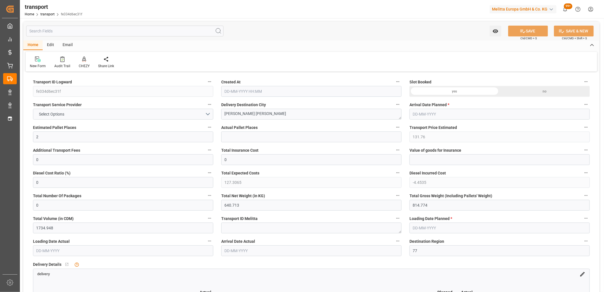
type input "[DATE]"
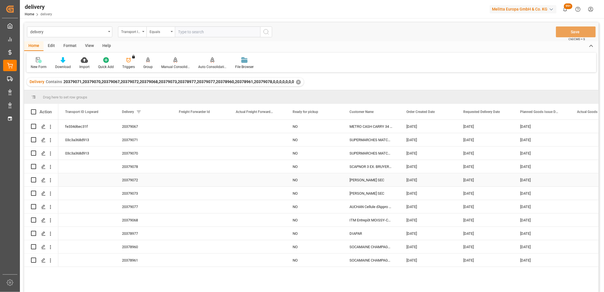
click at [35, 179] on input "Press Space to toggle row selection (unchecked)" at bounding box center [33, 179] width 5 height 5
checkbox input "true"
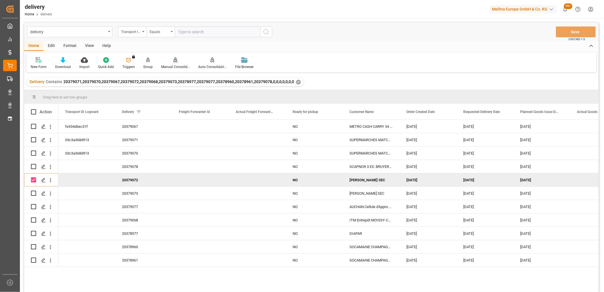
click at [173, 63] on icon at bounding box center [175, 60] width 4 height 6
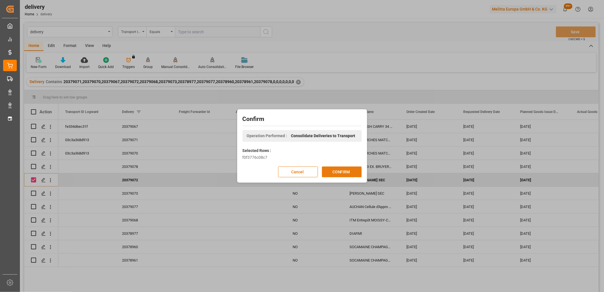
click at [334, 170] on button "CONFIRM" at bounding box center [342, 171] width 40 height 11
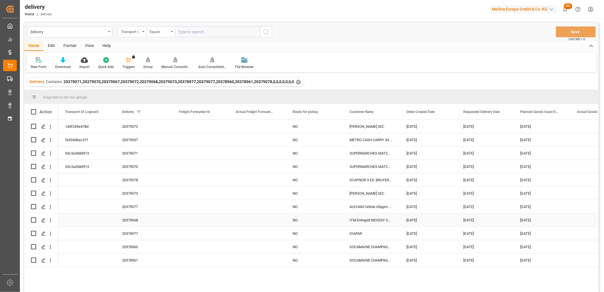
click at [35, 219] on input "Press Space to toggle row selection (unchecked)" at bounding box center [33, 219] width 5 height 5
checkbox input "true"
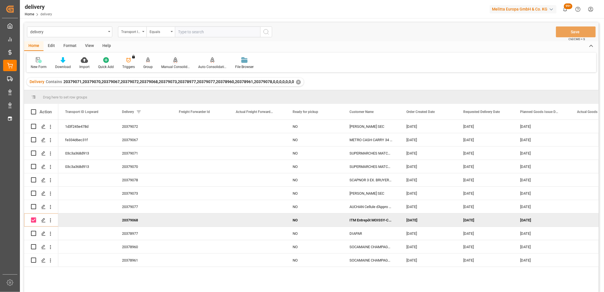
click at [173, 60] on icon at bounding box center [175, 60] width 4 height 6
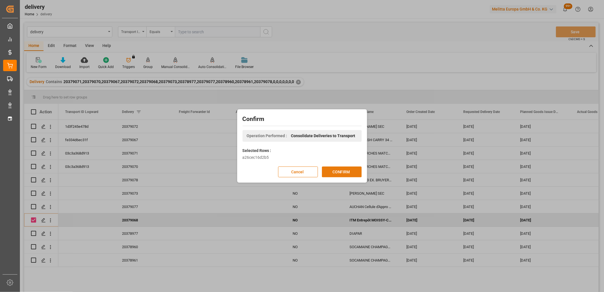
click at [342, 169] on button "CONFIRM" at bounding box center [342, 171] width 40 height 11
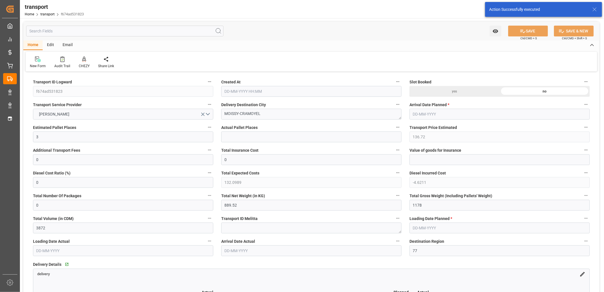
type input "[DATE] 11:44"
type input "[DATE]"
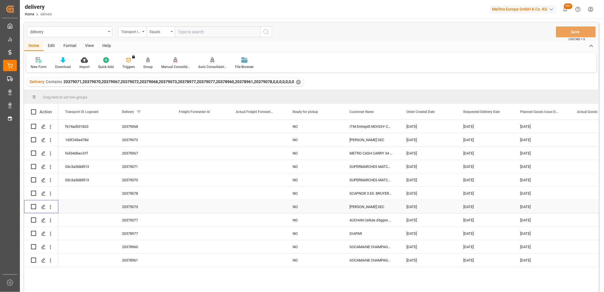
click at [33, 206] on input "Press Space to toggle row selection (unchecked)" at bounding box center [33, 206] width 5 height 5
checkbox input "true"
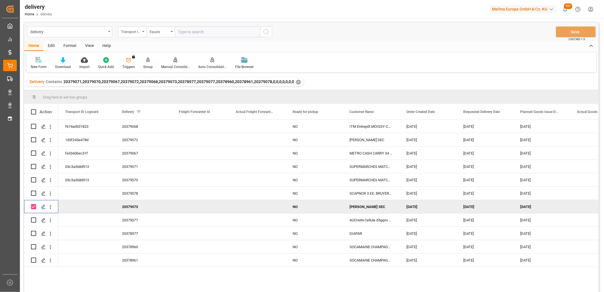
click at [174, 60] on icon at bounding box center [175, 60] width 4 height 6
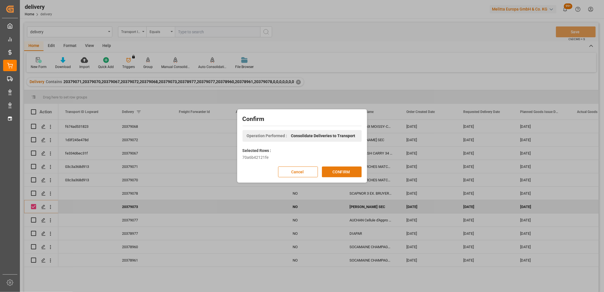
click at [341, 172] on button "CONFIRM" at bounding box center [342, 171] width 40 height 11
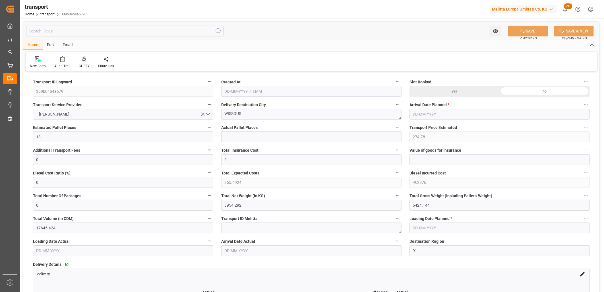
type input "[DATE] 11:44"
type input "[DATE]"
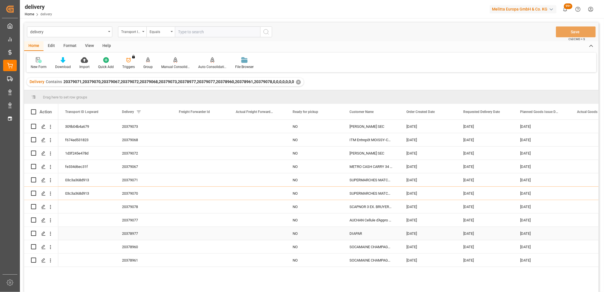
click at [32, 232] on input "Press Space to toggle row selection (unchecked)" at bounding box center [33, 232] width 5 height 5
checkbox input "true"
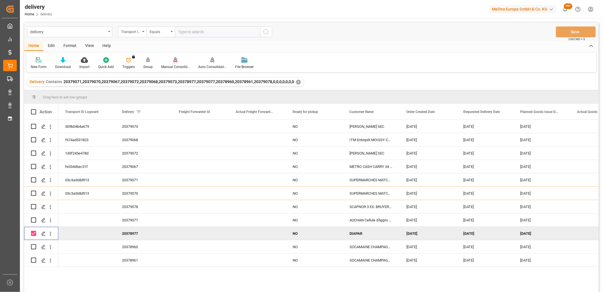
click at [173, 63] on div "Manual Consolidation" at bounding box center [175, 63] width 37 height 13
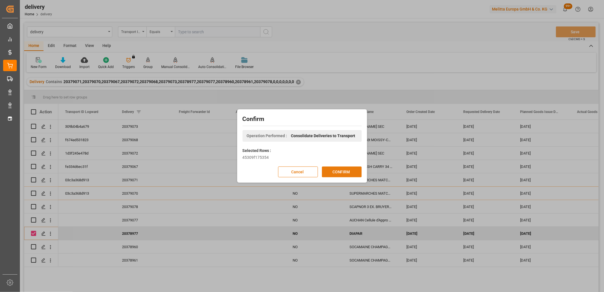
click at [335, 171] on button "CONFIRM" at bounding box center [342, 171] width 40 height 11
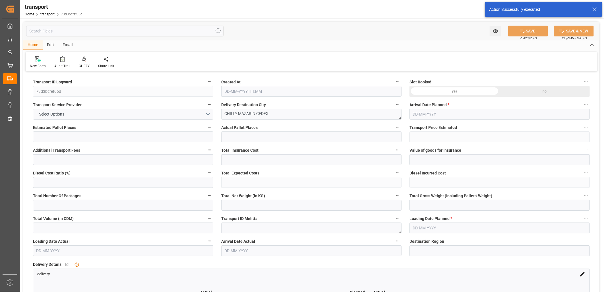
type input "3"
type input "138.36"
type input "0"
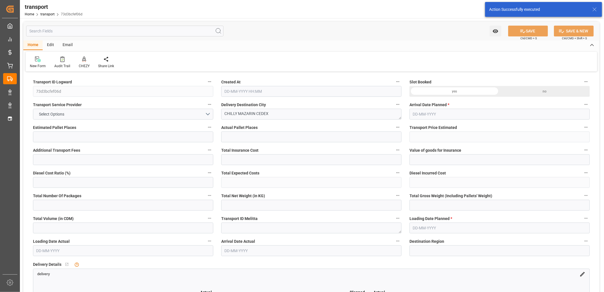
type input "133.6834"
type input "-4.6766"
type input "0"
type input "583.008"
type input "784"
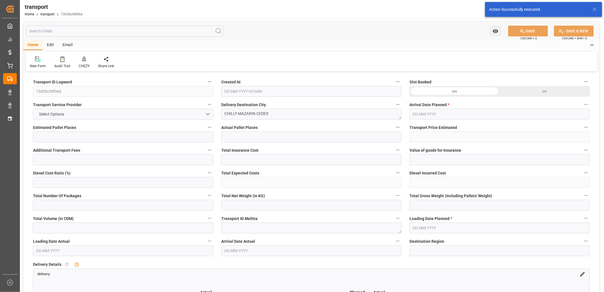
type input "2232.192"
type input "91"
type input "1"
type input "88"
type input "3"
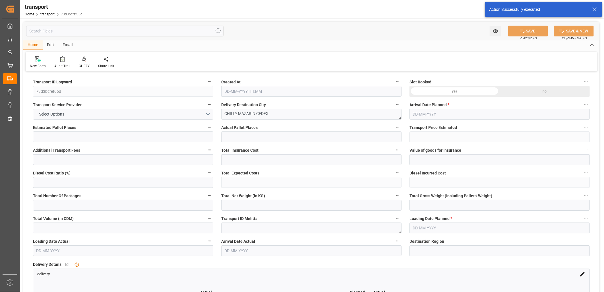
type input "101"
type input "692.64"
type input "0"
type input "4710.8598"
type input "0"
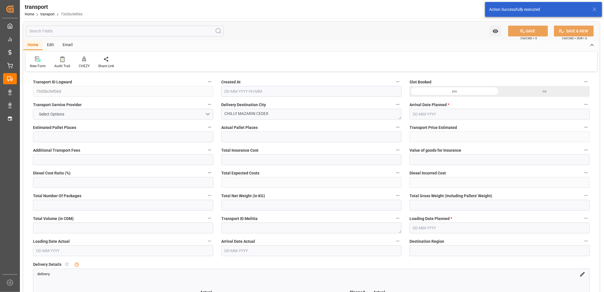
type input "0"
type input "21"
type input "35"
type input "25-09-2025 11:44"
type input "[DATE]"
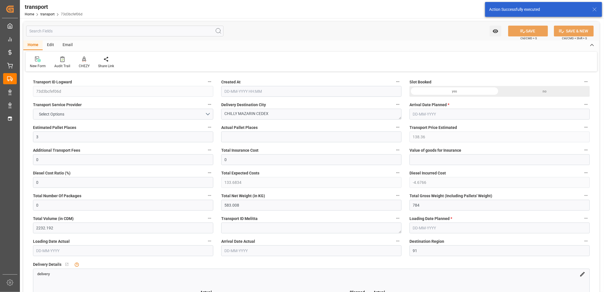
type input "[DATE]"
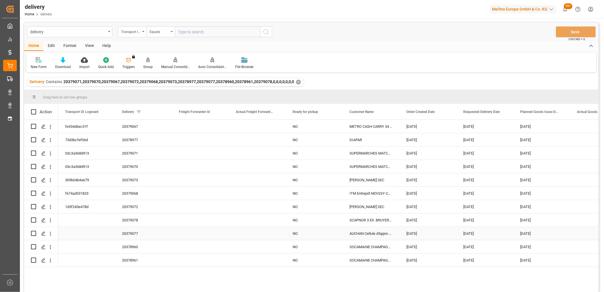
click at [35, 232] on input "Press Space to toggle row selection (unchecked)" at bounding box center [33, 232] width 5 height 5
checkbox input "true"
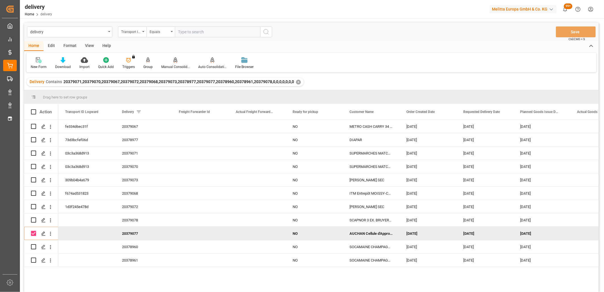
click at [173, 61] on icon at bounding box center [175, 60] width 4 height 6
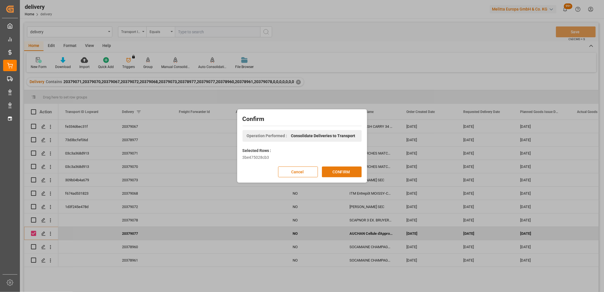
click at [336, 173] on button "CONFIRM" at bounding box center [342, 171] width 40 height 11
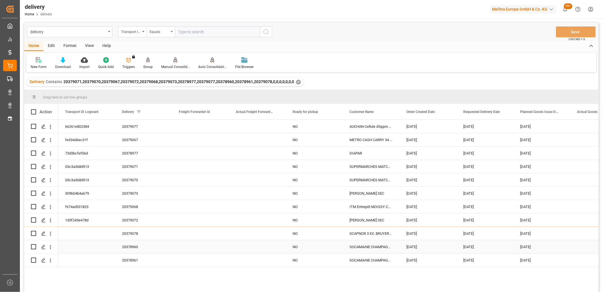
click at [34, 245] on input "Press Space to toggle row selection (unchecked)" at bounding box center [33, 246] width 5 height 5
checkbox input "true"
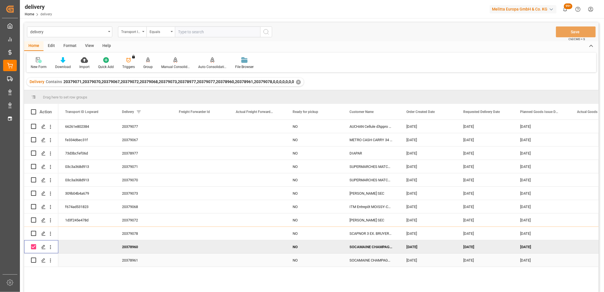
click at [34, 258] on input "Press Space to toggle row selection (unchecked)" at bounding box center [33, 259] width 5 height 5
checkbox input "true"
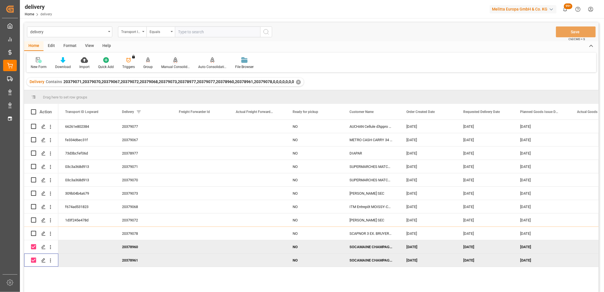
click at [173, 60] on icon at bounding box center [175, 59] width 4 height 5
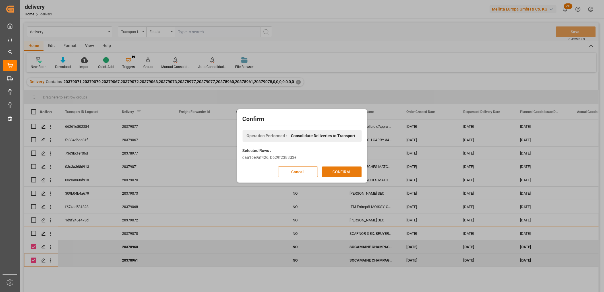
click at [334, 169] on button "CONFIRM" at bounding box center [342, 171] width 40 height 11
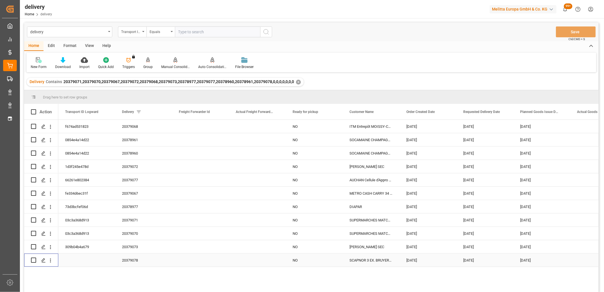
click at [33, 261] on input "Press Space to toggle row selection (unchecked)" at bounding box center [33, 259] width 5 height 5
checkbox input "true"
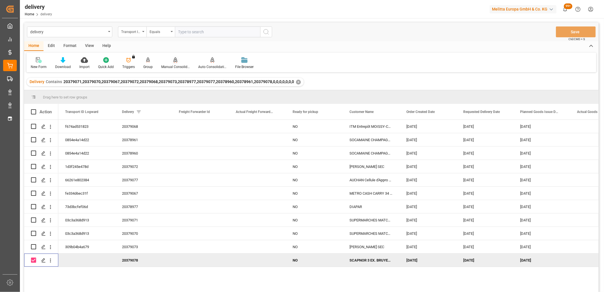
click at [173, 61] on icon at bounding box center [175, 60] width 4 height 6
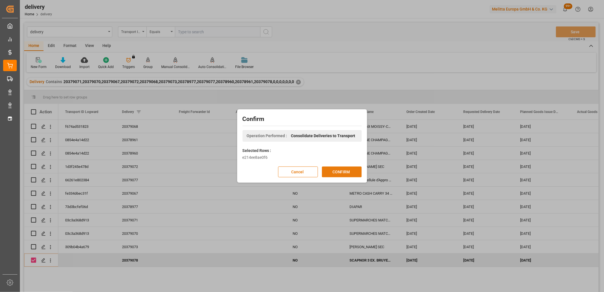
click at [339, 170] on button "CONFIRM" at bounding box center [342, 171] width 40 height 11
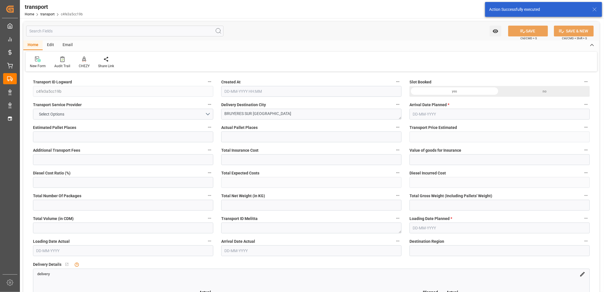
type input "5"
type input "158.47"
type input "0"
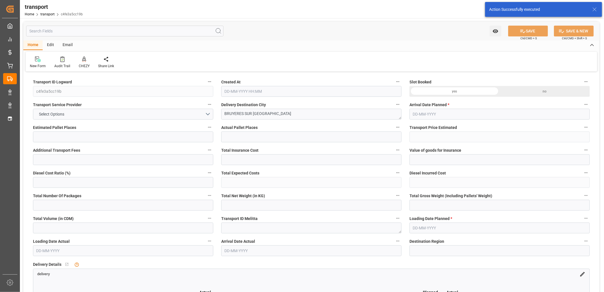
type input "153.1137"
type input "-5.3563"
type input "0"
type input "1572.672"
type input "2067.804"
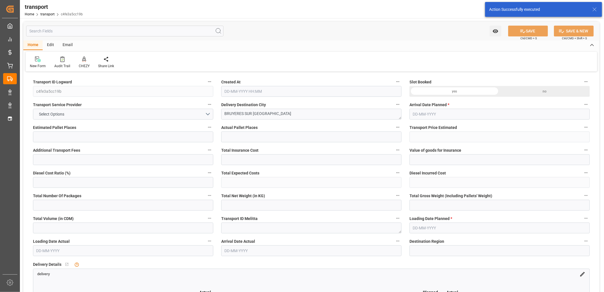
type input "5401.224"
type input "95"
type input "3"
type input "340"
type input "15"
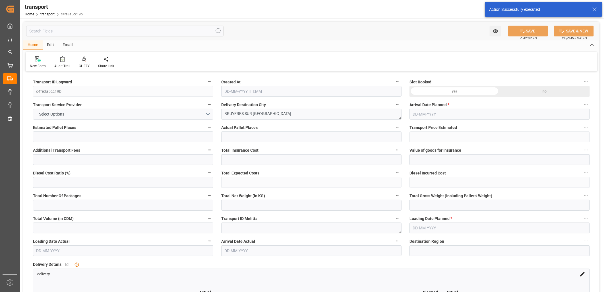
type input "101"
type input "1688.628"
type input "0"
type input "4710.8598"
type input "0"
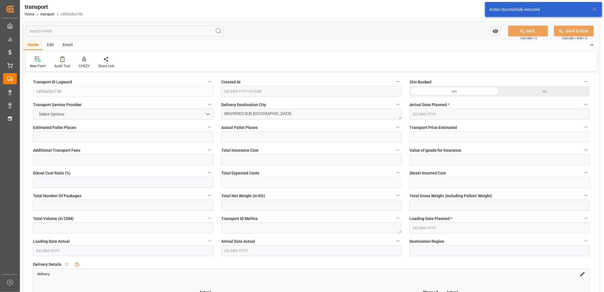
type input "0"
type input "21"
type input "35"
type input "25-09-2025 11:45"
type input "02-10-2025"
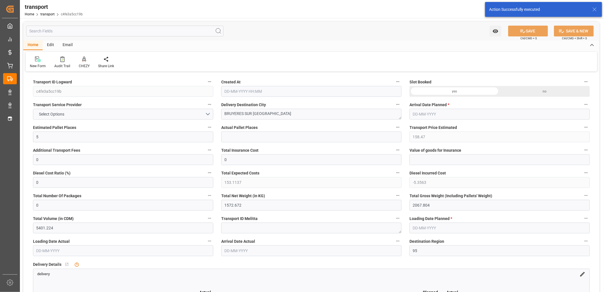
type input "[DATE]"
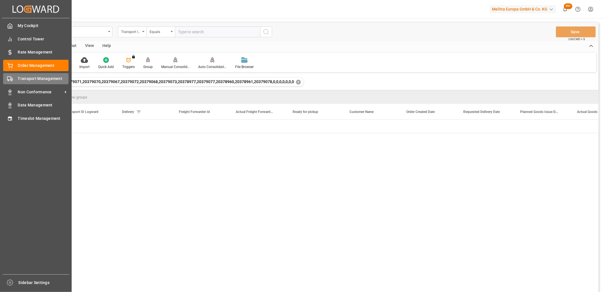
click at [7, 77] on icon at bounding box center [10, 79] width 6 height 6
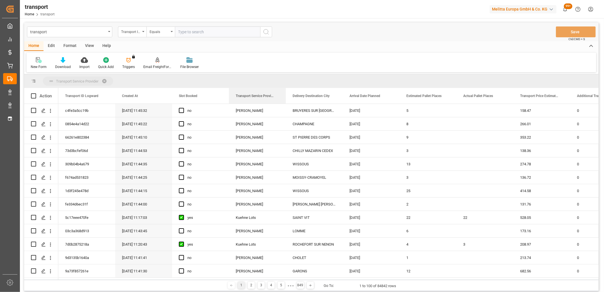
drag, startPoint x: 247, startPoint y: 97, endPoint x: 248, endPoint y: 82, distance: 15.4
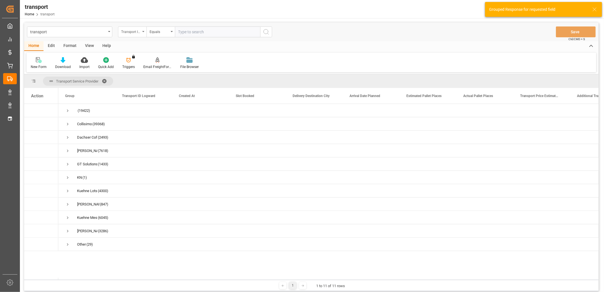
click at [132, 32] on div "Transport ID Logward" at bounding box center [130, 31] width 19 height 7
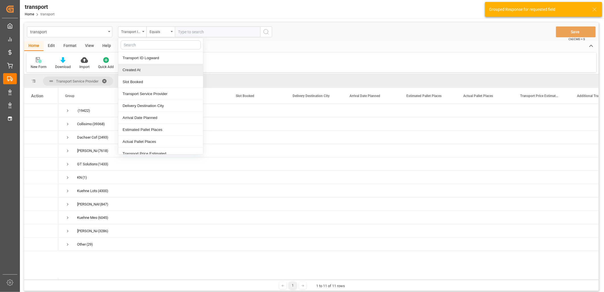
click at [125, 67] on div "Created At" at bounding box center [160, 70] width 85 height 12
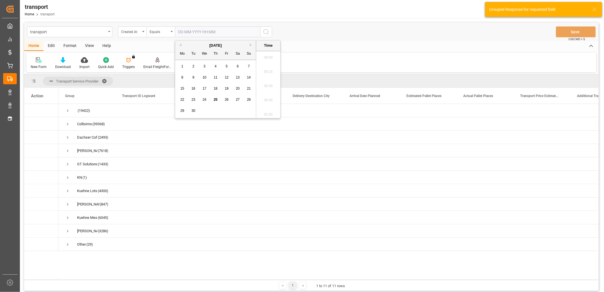
click at [192, 31] on input "text" at bounding box center [217, 31] width 85 height 11
click at [215, 101] on span "25" at bounding box center [215, 99] width 4 height 4
type input "25-09-2025 00:00"
click at [267, 33] on circle "search button" at bounding box center [265, 31] width 5 height 5
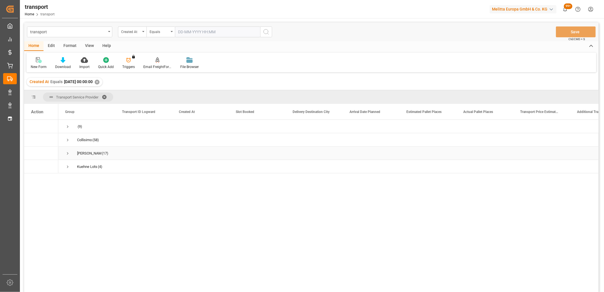
click at [68, 153] on span "Press SPACE to select this row." at bounding box center [67, 153] width 5 height 5
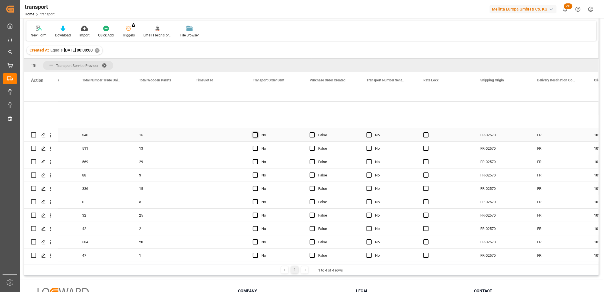
click at [254, 134] on span "Press SPACE to select this row." at bounding box center [255, 134] width 5 height 5
click at [257, 132] on input "Press SPACE to select this row." at bounding box center [257, 132] width 0 height 0
drag, startPoint x: 256, startPoint y: 146, endPoint x: 254, endPoint y: 157, distance: 10.9
click at [255, 148] on span "Press SPACE to select this row." at bounding box center [255, 147] width 5 height 5
click at [257, 145] on input "Press SPACE to select this row." at bounding box center [257, 145] width 0 height 0
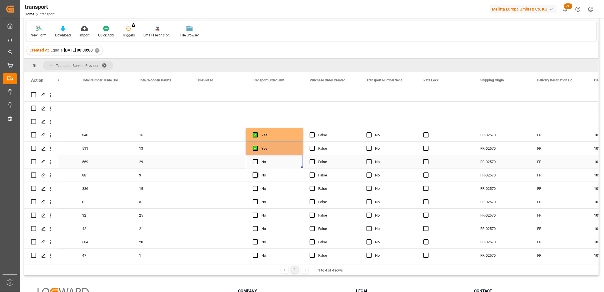
drag, startPoint x: 254, startPoint y: 161, endPoint x: 257, endPoint y: 174, distance: 12.5
click at [254, 163] on span "Press SPACE to select this row." at bounding box center [255, 161] width 5 height 5
click at [257, 159] on input "Press SPACE to select this row." at bounding box center [257, 159] width 0 height 0
click at [257, 174] on span "Press SPACE to select this row." at bounding box center [255, 174] width 5 height 5
click at [257, 172] on input "Press SPACE to select this row." at bounding box center [257, 172] width 0 height 0
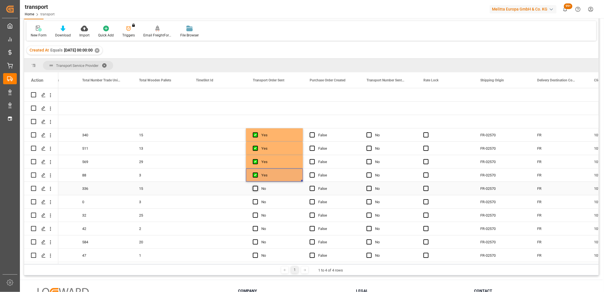
click at [254, 189] on span "Press SPACE to select this row." at bounding box center [255, 188] width 5 height 5
click at [257, 186] on input "Press SPACE to select this row." at bounding box center [257, 186] width 0 height 0
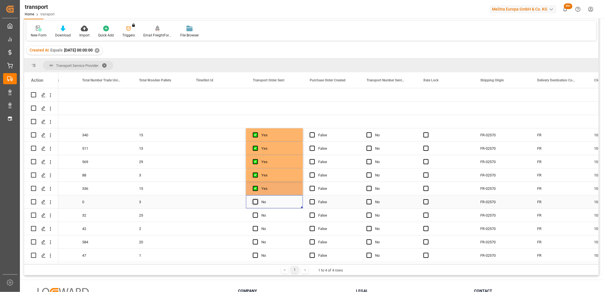
click at [255, 199] on span "Press SPACE to select this row." at bounding box center [255, 201] width 5 height 5
click at [257, 199] on input "Press SPACE to select this row." at bounding box center [257, 199] width 0 height 0
click at [255, 212] on span "Press SPACE to select this row." at bounding box center [255, 214] width 5 height 5
click at [257, 212] on input "Press SPACE to select this row." at bounding box center [257, 212] width 0 height 0
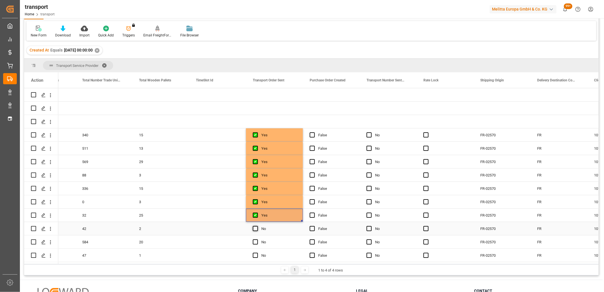
click at [255, 226] on span "Press SPACE to select this row." at bounding box center [255, 228] width 5 height 5
click at [257, 226] on input "Press SPACE to select this row." at bounding box center [257, 226] width 0 height 0
click at [256, 240] on span "Press SPACE to select this row." at bounding box center [255, 241] width 5 height 5
click at [257, 239] on input "Press SPACE to select this row." at bounding box center [257, 239] width 0 height 0
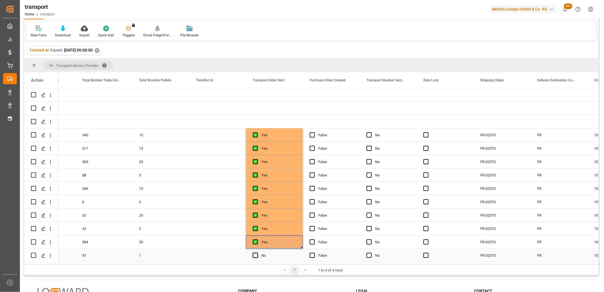
click at [255, 254] on span "Press SPACE to select this row." at bounding box center [255, 254] width 5 height 5
click at [257, 252] on input "Press SPACE to select this row." at bounding box center [257, 252] width 0 height 0
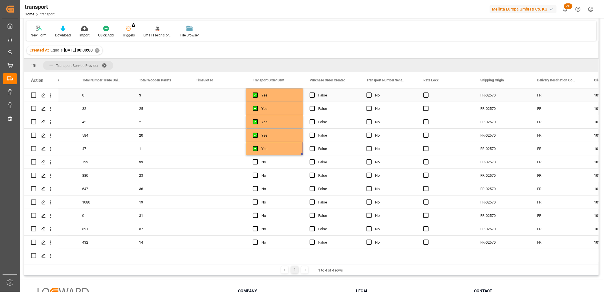
scroll to position [108, 0]
click at [254, 161] on span "Press SPACE to select this row." at bounding box center [255, 161] width 5 height 5
click at [257, 159] on input "Press SPACE to select this row." at bounding box center [257, 159] width 0 height 0
click at [255, 172] on span "Press SPACE to select this row." at bounding box center [255, 174] width 5 height 5
click at [257, 172] on input "Press SPACE to select this row." at bounding box center [257, 172] width 0 height 0
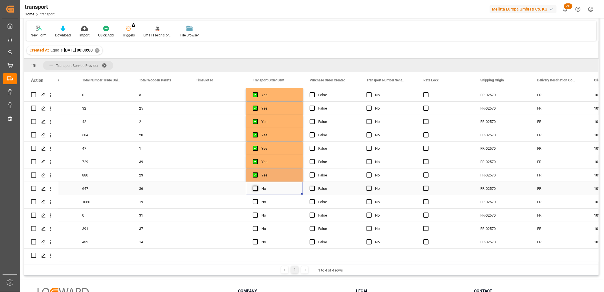
click at [255, 189] on span "Press SPACE to select this row." at bounding box center [255, 188] width 5 height 5
click at [257, 186] on input "Press SPACE to select this row." at bounding box center [257, 186] width 0 height 0
click at [255, 199] on span "Press SPACE to select this row." at bounding box center [255, 201] width 5 height 5
click at [257, 199] on input "Press SPACE to select this row." at bounding box center [257, 199] width 0 height 0
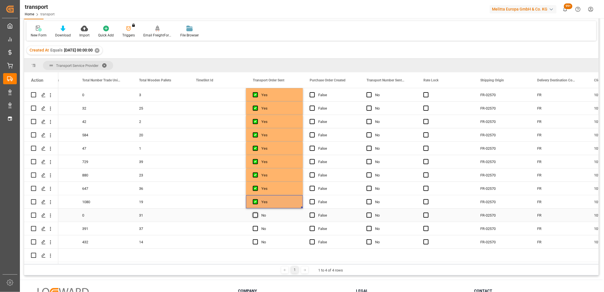
click at [255, 213] on span "Press SPACE to select this row." at bounding box center [255, 214] width 5 height 5
click at [257, 212] on input "Press SPACE to select this row." at bounding box center [257, 212] width 0 height 0
click at [255, 226] on span "Press SPACE to select this row." at bounding box center [255, 228] width 5 height 5
click at [257, 226] on input "Press SPACE to select this row." at bounding box center [257, 226] width 0 height 0
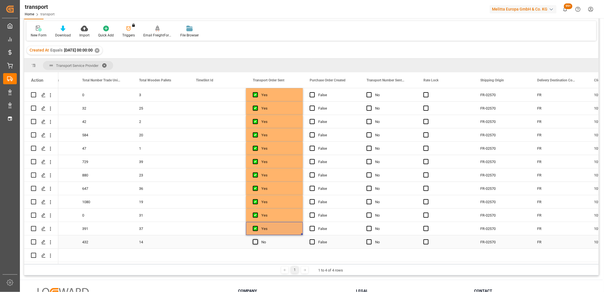
click at [255, 242] on span "Press SPACE to select this row." at bounding box center [255, 241] width 5 height 5
click at [257, 239] on input "Press SPACE to select this row." at bounding box center [257, 239] width 0 height 0
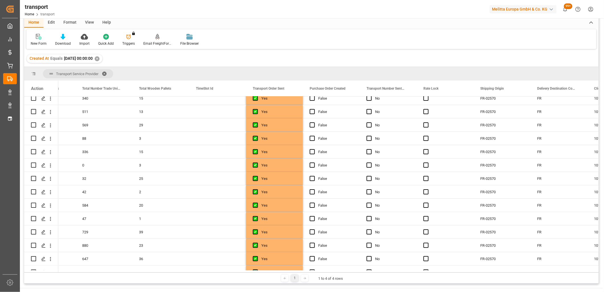
scroll to position [0, 0]
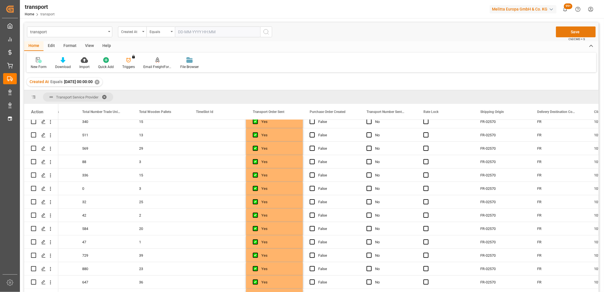
click at [576, 34] on button "Save" at bounding box center [575, 31] width 40 height 11
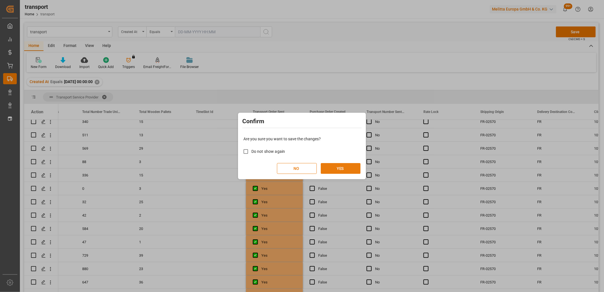
click at [336, 169] on button "YES" at bounding box center [341, 168] width 40 height 11
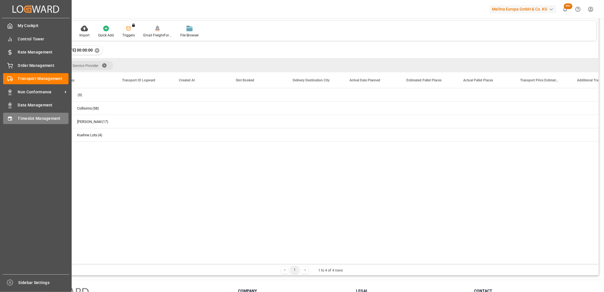
click at [11, 116] on icon at bounding box center [10, 119] width 6 height 6
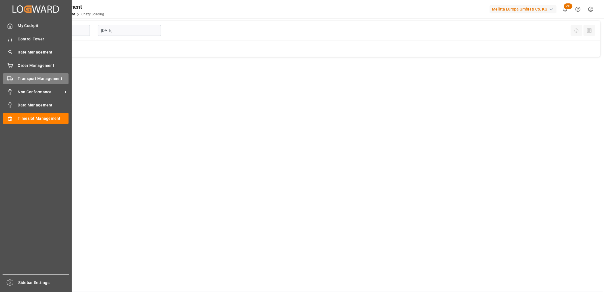
type input "Chezy Loading"
click at [10, 78] on icon at bounding box center [10, 79] width 6 height 6
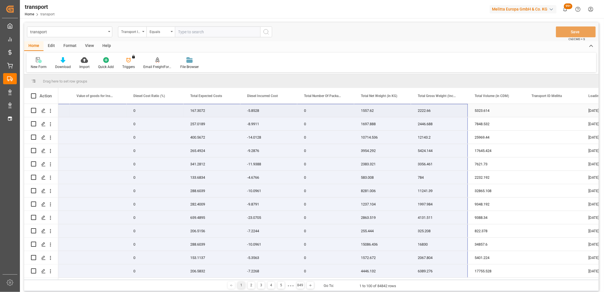
drag, startPoint x: 81, startPoint y: 262, endPoint x: 460, endPoint y: 109, distance: 408.6
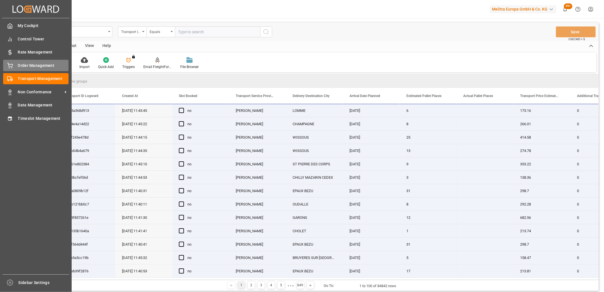
click at [14, 63] on div "Order Management Order Management" at bounding box center [35, 65] width 65 height 11
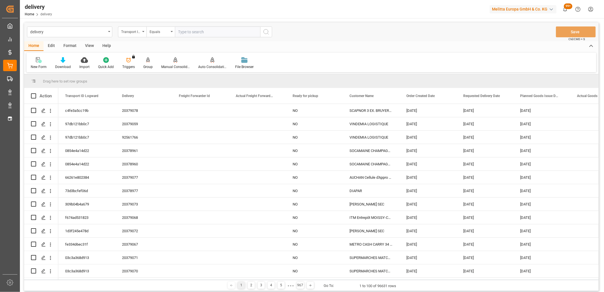
click at [130, 32] on div "Transport ID Logward" at bounding box center [130, 31] width 19 height 7
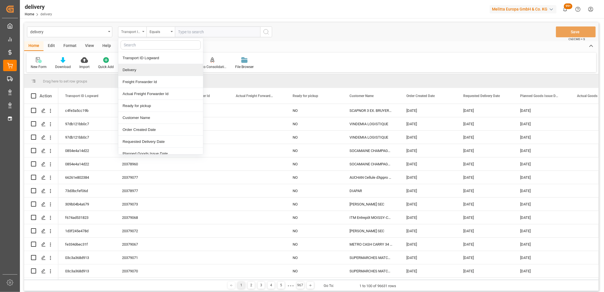
click at [131, 70] on div "Delivery" at bounding box center [160, 70] width 85 height 12
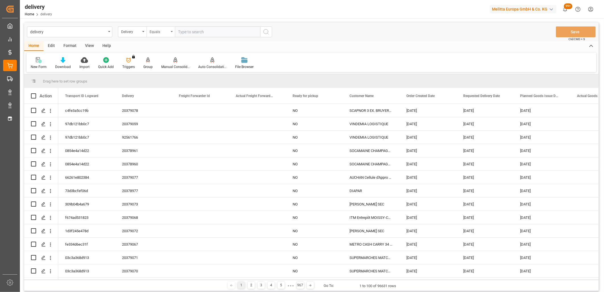
click at [155, 32] on div "Equals" at bounding box center [158, 31] width 19 height 7
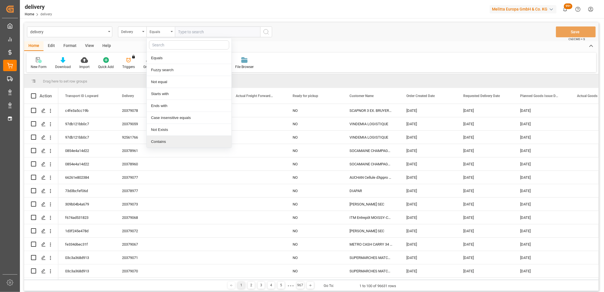
click at [155, 141] on div "Contains" at bounding box center [189, 142] width 85 height 12
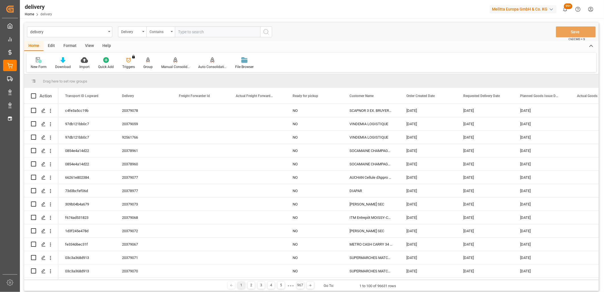
click at [189, 33] on input "text" at bounding box center [217, 31] width 85 height 11
paste input "80003515,80003540,80003562,80003537,80003564,80003541,0,0,0,0,0,0,0,0,0,0,0,0"
type input "80003515,80003540,80003562,80003537,80003564,80003541,0,0,0,0,0,0,0,0,0,0,0,0"
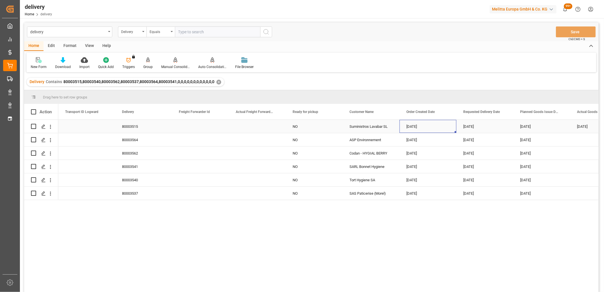
click at [421, 124] on div "24-09-2025" at bounding box center [427, 126] width 57 height 13
click at [443, 198] on span "25" at bounding box center [444, 199] width 4 height 4
type input "[DATE]"
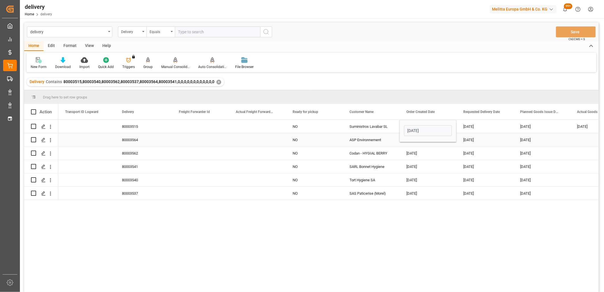
click at [425, 145] on div "24-09-2025" at bounding box center [427, 139] width 57 height 13
click at [569, 27] on button "Save" at bounding box center [575, 31] width 40 height 11
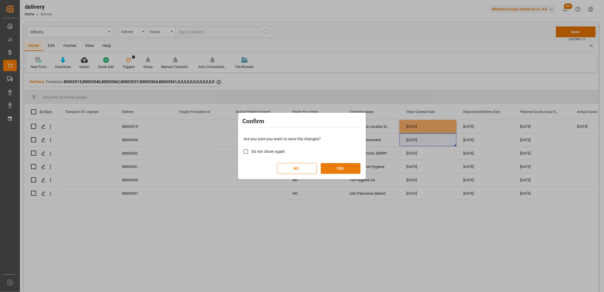
click at [341, 166] on button "YES" at bounding box center [341, 168] width 40 height 11
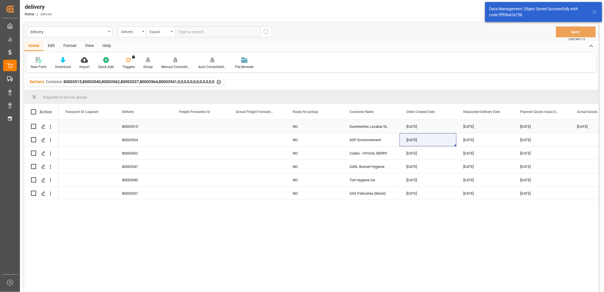
click at [413, 128] on div "25-09-2025" at bounding box center [427, 126] width 57 height 13
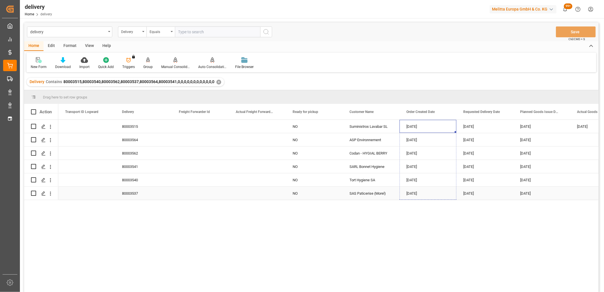
drag, startPoint x: 455, startPoint y: 131, endPoint x: 451, endPoint y: 188, distance: 57.0
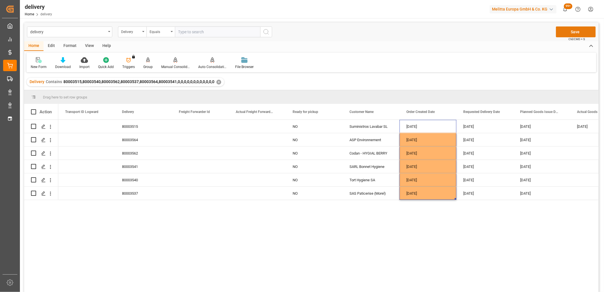
click at [562, 32] on button "Save" at bounding box center [575, 31] width 40 height 11
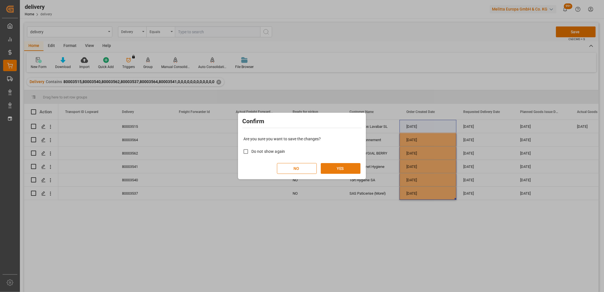
click at [351, 167] on button "YES" at bounding box center [341, 168] width 40 height 11
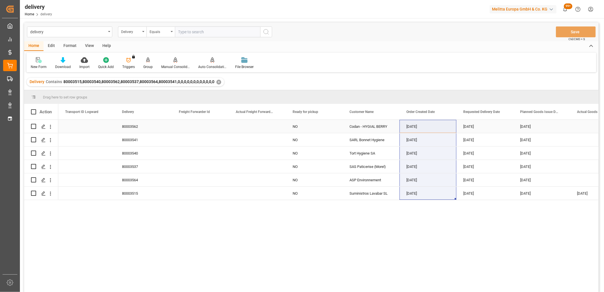
click at [35, 125] on input "Press Space to toggle row selection (unchecked)" at bounding box center [33, 126] width 5 height 5
checkbox input "true"
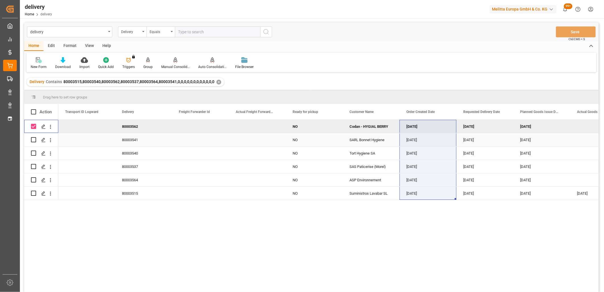
click at [36, 138] on div "Press SPACE to select this row." at bounding box center [41, 139] width 20 height 13
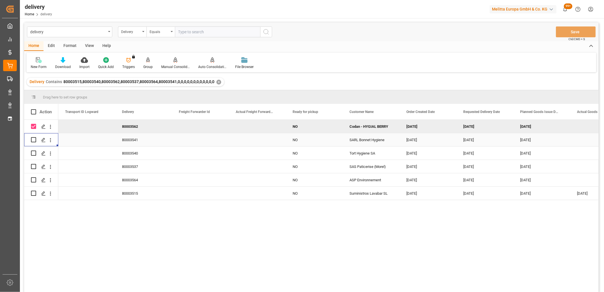
drag, startPoint x: 34, startPoint y: 140, endPoint x: 34, endPoint y: 145, distance: 6.0
click at [34, 140] on input "Press Space to toggle row selection (unchecked)" at bounding box center [33, 139] width 5 height 5
checkbox input "true"
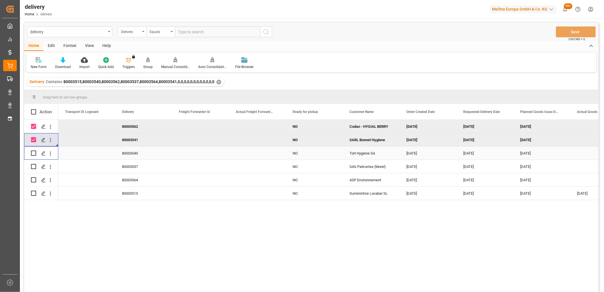
click at [35, 155] on input "Press Space to toggle row selection (unchecked)" at bounding box center [33, 152] width 5 height 5
checkbox input "true"
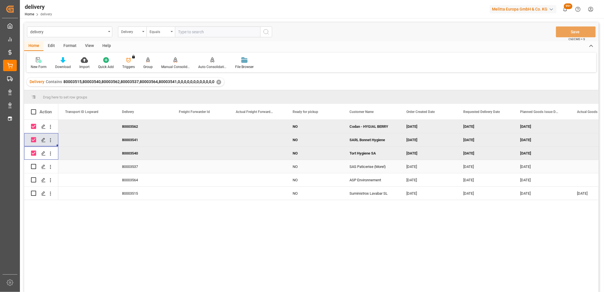
click at [35, 166] on input "Press Space to toggle row selection (unchecked)" at bounding box center [33, 166] width 5 height 5
checkbox input "true"
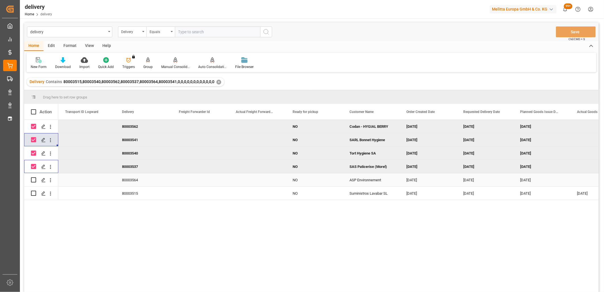
click at [33, 178] on input "Press Space to toggle row selection (unchecked)" at bounding box center [33, 179] width 5 height 5
checkbox input "true"
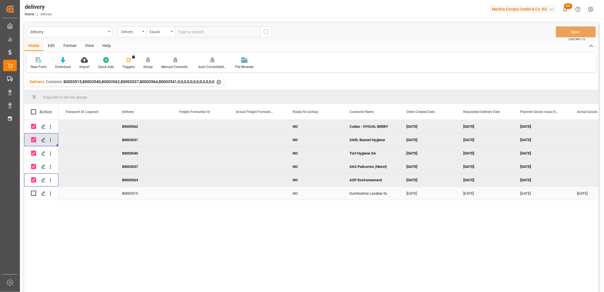
click at [32, 192] on input "Press Space to toggle row selection (unchecked)" at bounding box center [33, 192] width 5 height 5
checkbox input "true"
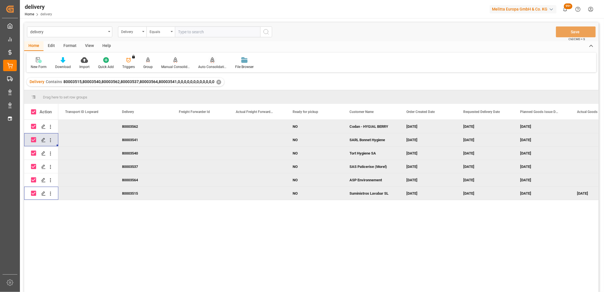
click at [210, 60] on icon at bounding box center [212, 60] width 4 height 6
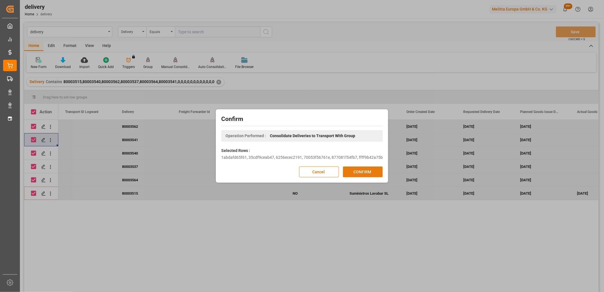
click at [369, 171] on button "CONFIRM" at bounding box center [363, 171] width 40 height 11
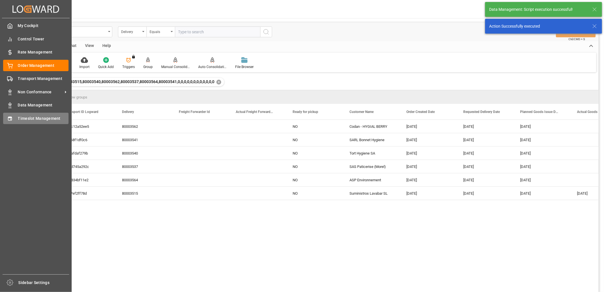
click at [22, 120] on span "Timeslot Management" at bounding box center [43, 118] width 51 height 6
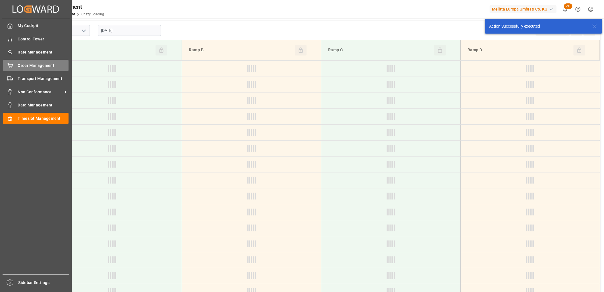
click at [11, 65] on icon at bounding box center [10, 66] width 6 height 6
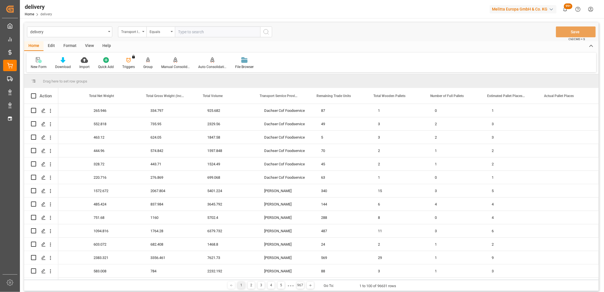
scroll to position [0, 1567]
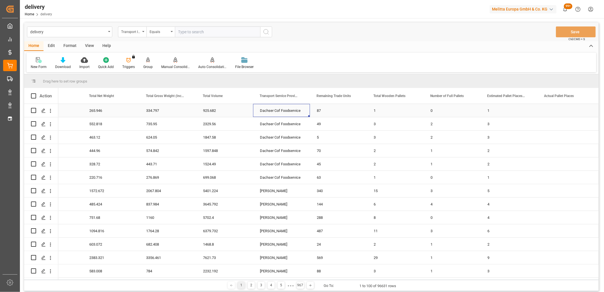
click at [274, 109] on div "Dachser Cof Foodservice" at bounding box center [281, 110] width 57 height 13
click at [298, 96] on span at bounding box center [299, 95] width 5 height 5
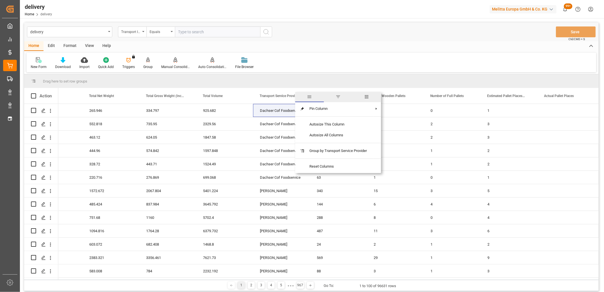
click at [336, 95] on span "filter" at bounding box center [337, 96] width 5 height 5
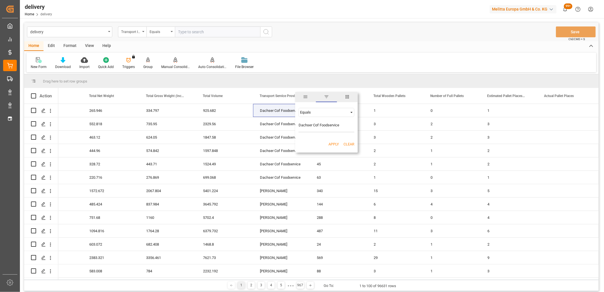
type input "Dachser Cof Foodservice"
click at [330, 142] on button "Apply" at bounding box center [333, 144] width 11 height 6
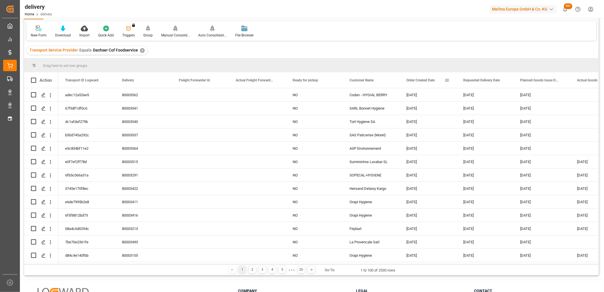
click at [445, 80] on span at bounding box center [446, 80] width 5 height 5
type input "2025-09-25"
click at [477, 126] on button "Apply" at bounding box center [480, 129] width 11 height 6
click at [62, 29] on icon at bounding box center [63, 29] width 5 height 6
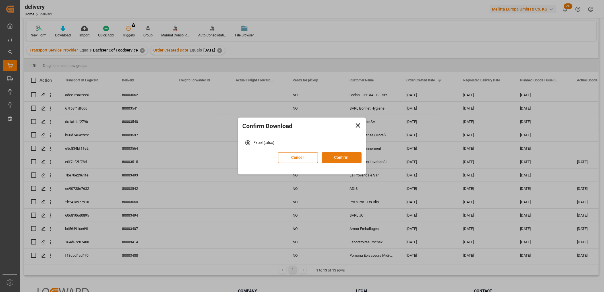
click at [339, 161] on button "Confirm" at bounding box center [342, 157] width 40 height 11
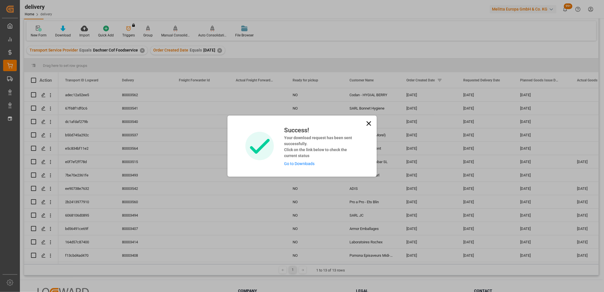
click at [304, 166] on div "Success! Your download request has been sent successfully. Click on the link be…" at bounding box center [319, 145] width 79 height 41
click at [302, 163] on link "Go to Downloads" at bounding box center [299, 163] width 30 height 5
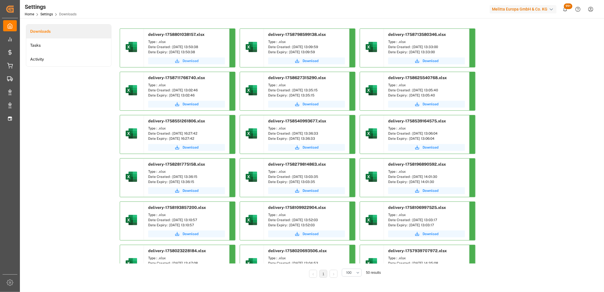
click at [188, 61] on span "Download" at bounding box center [190, 60] width 16 height 5
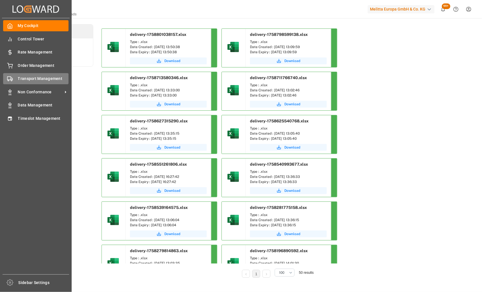
click at [18, 80] on span "Transport Management" at bounding box center [43, 79] width 51 height 6
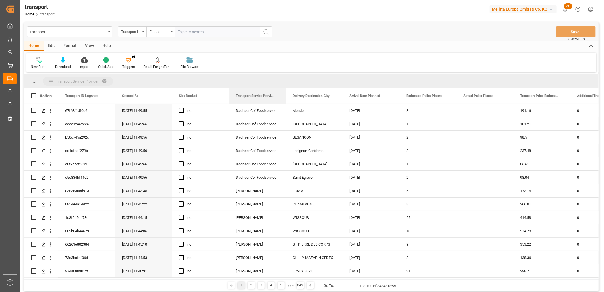
drag, startPoint x: 265, startPoint y: 93, endPoint x: 263, endPoint y: 78, distance: 15.4
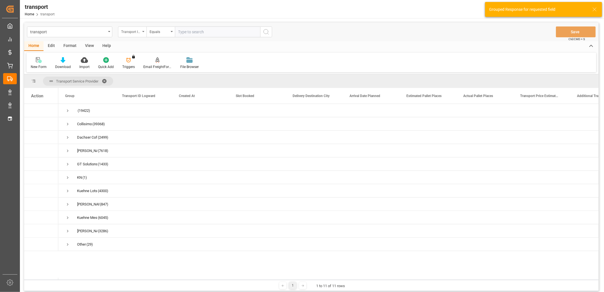
click at [134, 32] on div "Transport ID Logward" at bounding box center [130, 31] width 19 height 7
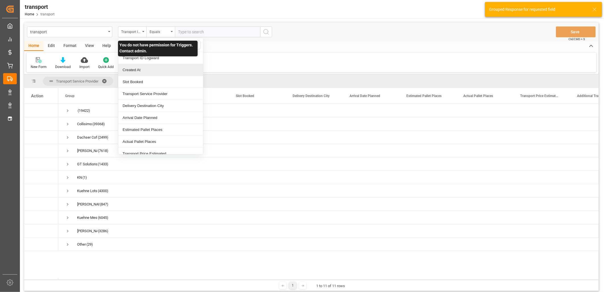
drag, startPoint x: 127, startPoint y: 68, endPoint x: 135, endPoint y: 62, distance: 9.9
click at [127, 69] on div "Created At" at bounding box center [160, 70] width 85 height 12
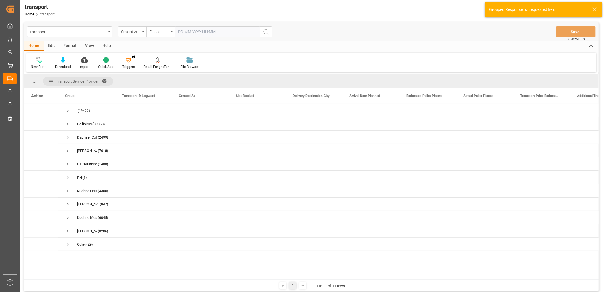
drag, startPoint x: 204, startPoint y: 29, endPoint x: 202, endPoint y: 35, distance: 6.7
click at [203, 29] on input "text" at bounding box center [217, 31] width 85 height 11
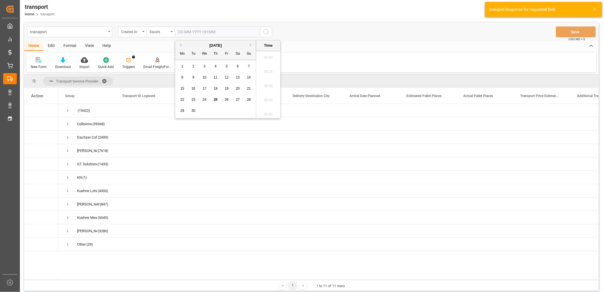
scroll to position [755, 0]
click at [215, 100] on span "25" at bounding box center [215, 99] width 4 height 4
type input "25-09-2025 00:00"
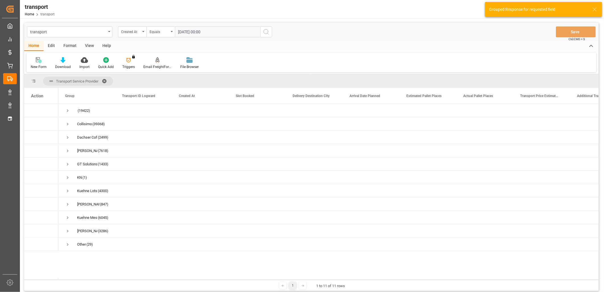
click at [265, 32] on icon "search button" at bounding box center [266, 31] width 7 height 7
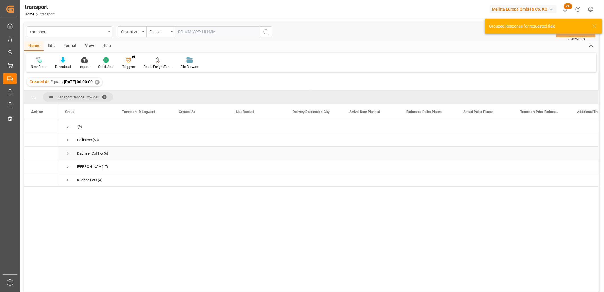
click at [66, 153] on span "Press SPACE to select this row." at bounding box center [67, 153] width 5 height 5
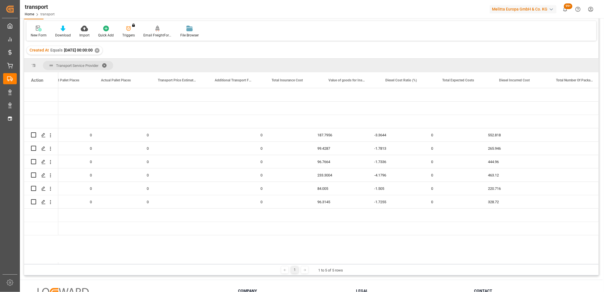
scroll to position [0, 584]
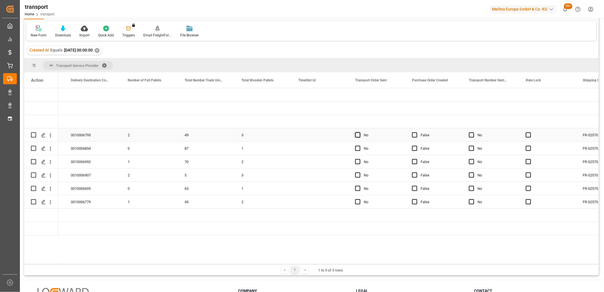
click at [356, 136] on span "Press SPACE to select this row." at bounding box center [357, 134] width 5 height 5
click at [359, 132] on input "Press SPACE to select this row." at bounding box center [359, 132] width 0 height 0
click at [357, 147] on span "Press SPACE to select this row." at bounding box center [357, 147] width 5 height 5
click at [359, 145] on input "Press SPACE to select this row." at bounding box center [359, 145] width 0 height 0
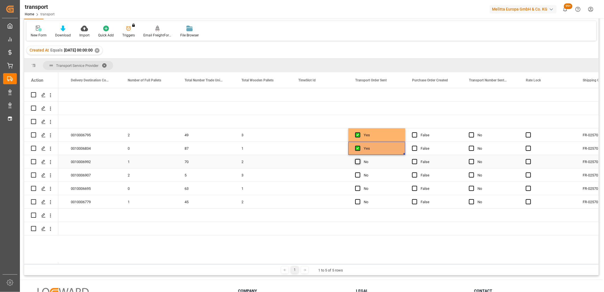
click at [357, 161] on span "Press SPACE to select this row." at bounding box center [357, 161] width 5 height 5
click at [359, 159] on input "Press SPACE to select this row." at bounding box center [359, 159] width 0 height 0
click at [356, 175] on span "Press SPACE to select this row." at bounding box center [357, 174] width 5 height 5
click at [359, 172] on input "Press SPACE to select this row." at bounding box center [359, 172] width 0 height 0
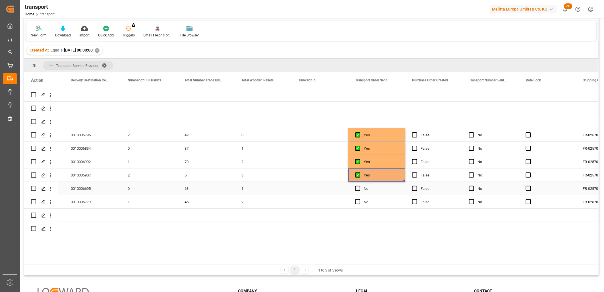
click at [355, 191] on div "Press SPACE to select this row." at bounding box center [359, 188] width 9 height 13
click at [358, 202] on span "Press SPACE to select this row." at bounding box center [357, 201] width 5 height 5
click at [359, 199] on input "Press SPACE to select this row." at bounding box center [359, 199] width 0 height 0
click at [357, 188] on span "Press SPACE to select this row." at bounding box center [357, 188] width 5 height 5
click at [359, 186] on input "Press SPACE to select this row." at bounding box center [359, 186] width 0 height 0
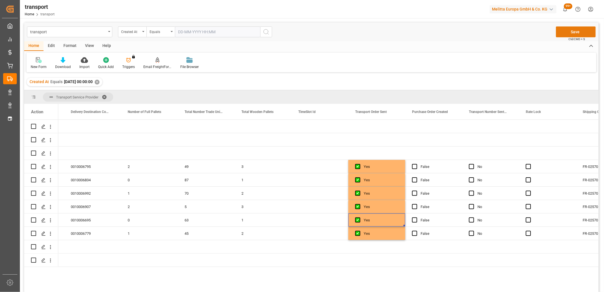
click at [580, 32] on button "Save" at bounding box center [575, 31] width 40 height 11
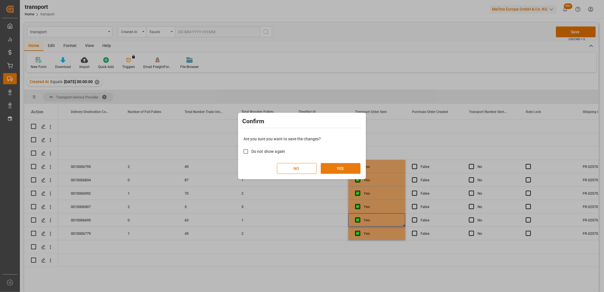
click at [337, 167] on button "YES" at bounding box center [341, 168] width 40 height 11
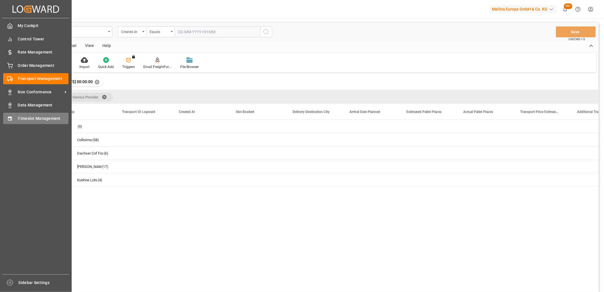
click at [9, 117] on icon at bounding box center [10, 119] width 6 height 6
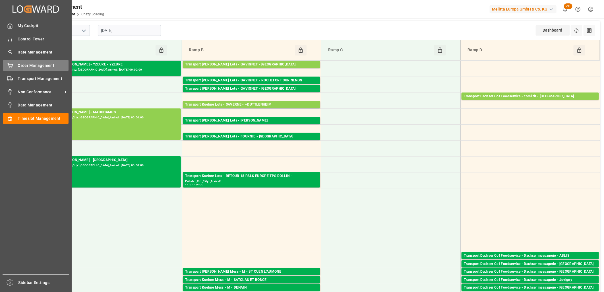
click at [7, 65] on icon at bounding box center [10, 66] width 6 height 6
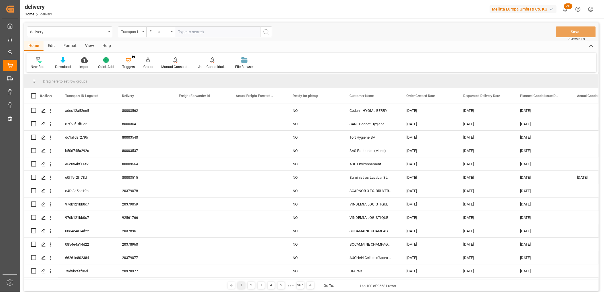
click at [128, 32] on div "Transport ID Logward" at bounding box center [130, 31] width 19 height 7
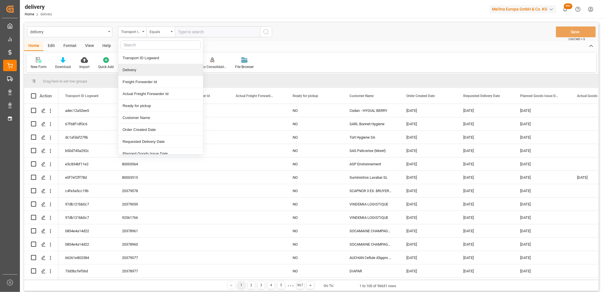
click at [127, 67] on div "Delivery" at bounding box center [160, 70] width 85 height 12
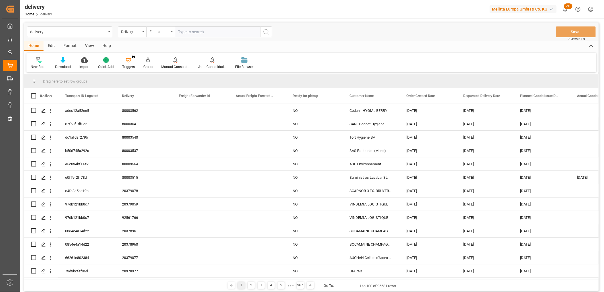
click at [152, 31] on div "Equals" at bounding box center [158, 31] width 19 height 7
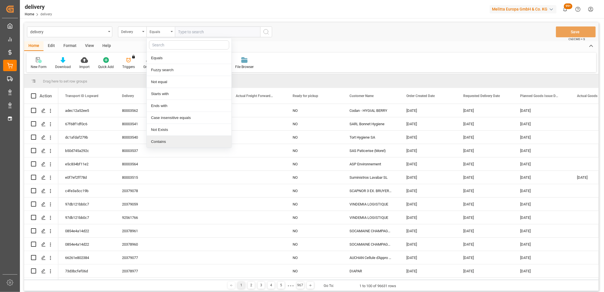
click at [159, 142] on div "Contains" at bounding box center [189, 142] width 85 height 12
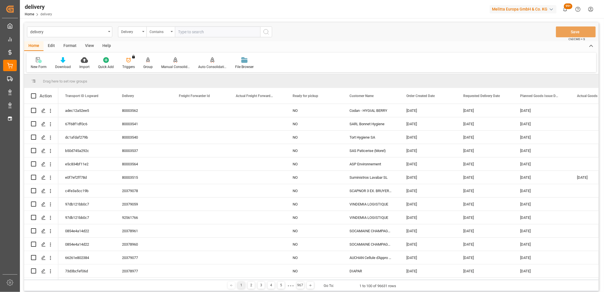
click at [215, 30] on input "text" at bounding box center [217, 31] width 85 height 11
paste input "20378994,20379060,20379075,20379074,20378963,20379087,0,0,0,0,0,0,0,0,0,0,0,0"
type input "20378994,20379060,20379075,20379074,20378963,20379087,0,0,0,0,0,0,0,0,0,0,0,0"
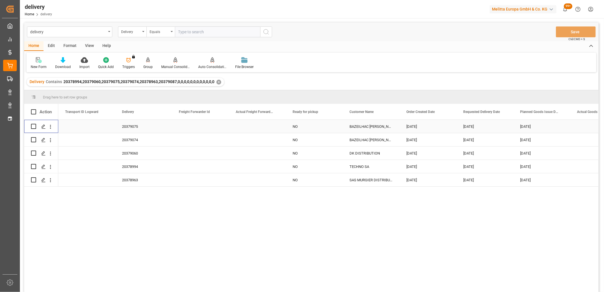
click at [34, 125] on input "Press Space to toggle row selection (unchecked)" at bounding box center [33, 126] width 5 height 5
checkbox input "true"
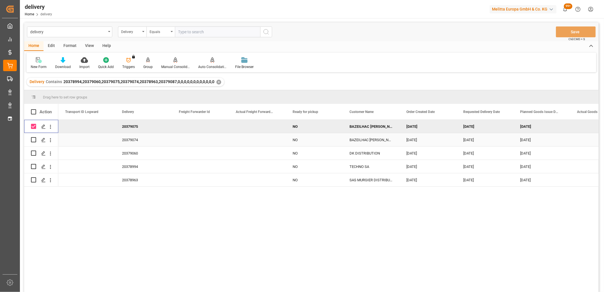
click at [34, 138] on input "Press Space to toggle row selection (unchecked)" at bounding box center [33, 139] width 5 height 5
checkbox input "true"
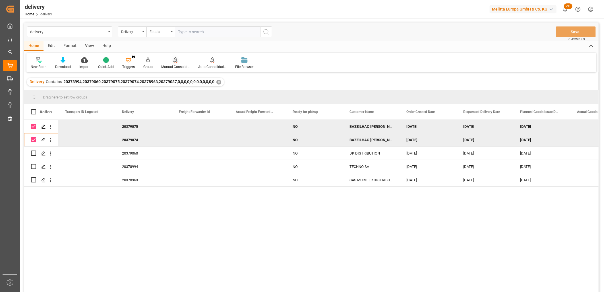
click at [173, 60] on icon at bounding box center [175, 59] width 4 height 5
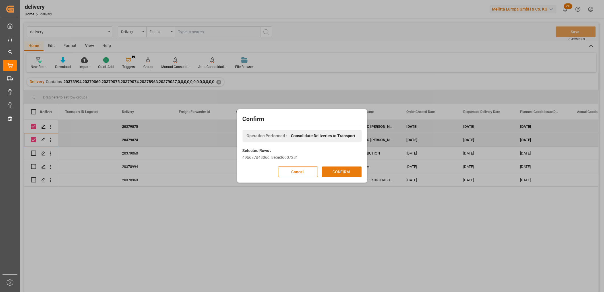
click at [341, 172] on button "CONFIRM" at bounding box center [342, 171] width 40 height 11
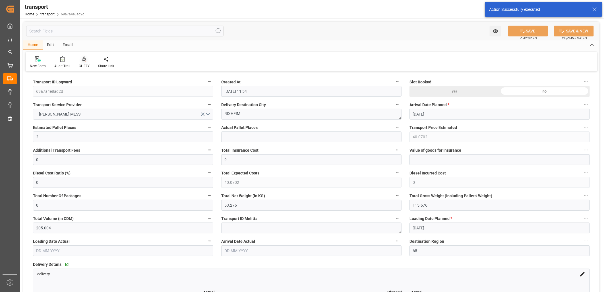
click at [84, 60] on icon at bounding box center [84, 59] width 4 height 6
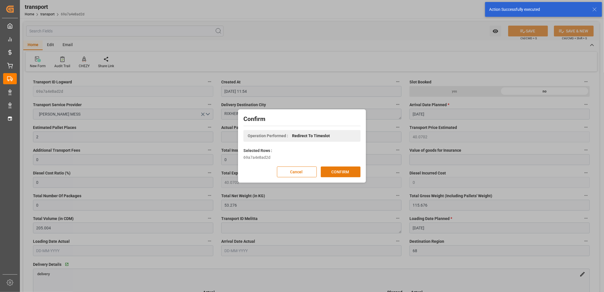
click at [342, 170] on button "CONFIRM" at bounding box center [341, 171] width 40 height 11
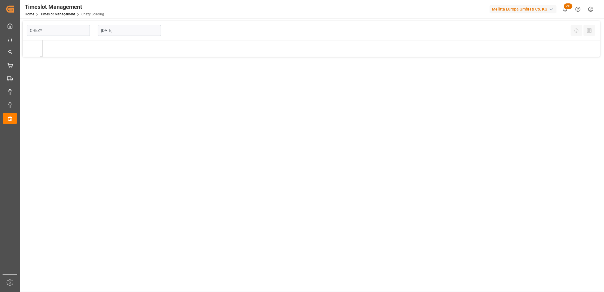
type input "Chezy Loading"
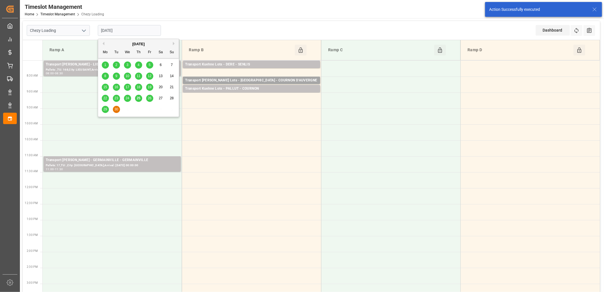
click at [126, 29] on input "[DATE]" at bounding box center [129, 30] width 63 height 11
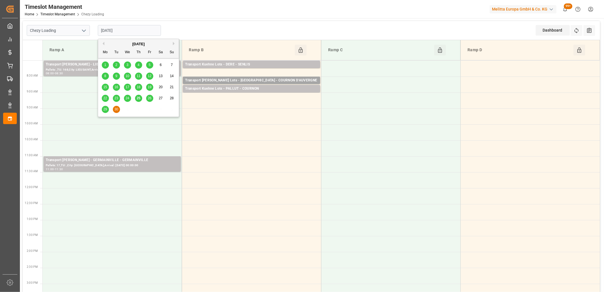
click at [149, 99] on span "26" at bounding box center [149, 98] width 4 height 4
type input "26-09-2025"
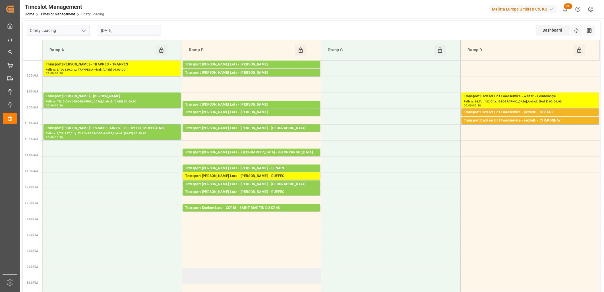
click at [222, 271] on td at bounding box center [251, 275] width 139 height 16
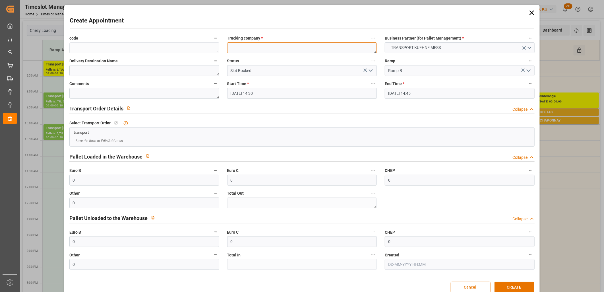
click at [234, 45] on textarea at bounding box center [302, 47] width 150 height 11
type textarea "m"
click at [510, 286] on button "CREATE" at bounding box center [514, 286] width 40 height 11
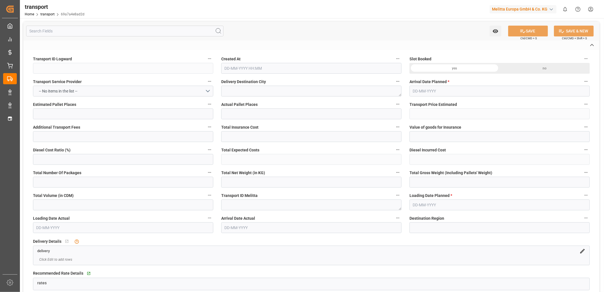
type input "69a7a4e8ad2d"
type textarea "RIXHEIM"
type textarea "0000709427"
type textarea "b48027fcd35d"
type textarea "FR-02570"
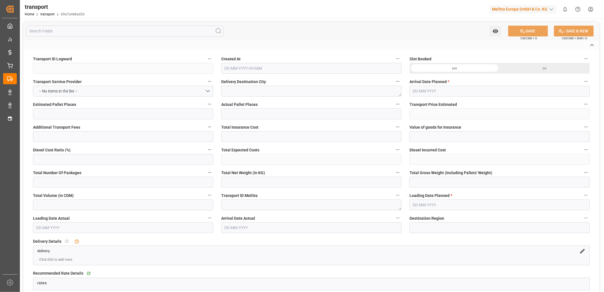
type textarea "FR"
type input "Road"
type input "FR"
type input "02570"
type input "FR"
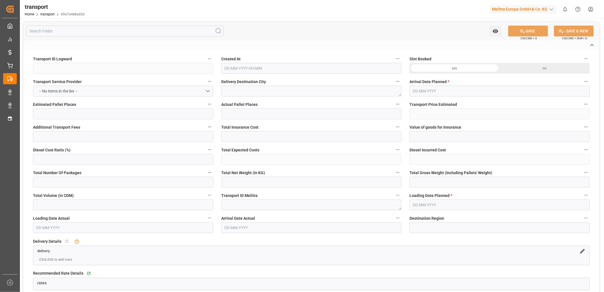
type input "68170"
type input "Small Shipment"
type input "3.5-7.5 t"
type input "EURO 6"
type input "Diesel"
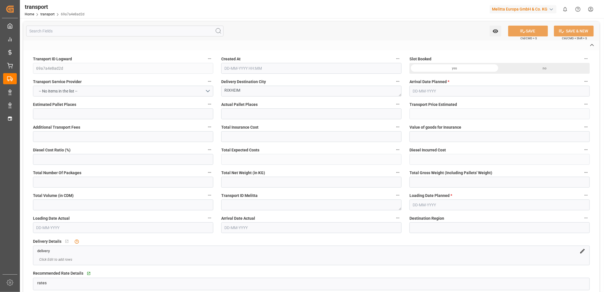
type input "2"
type input "40.0702"
type input "0"
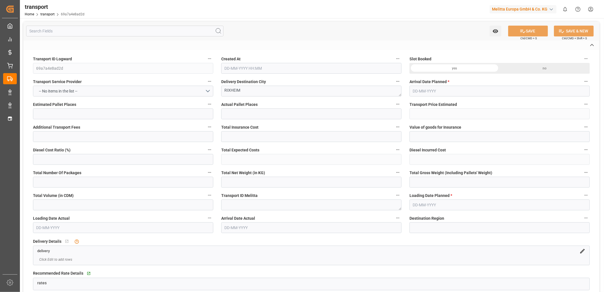
type input "40.0702"
type input "0"
type input "53.276"
type input "115.676"
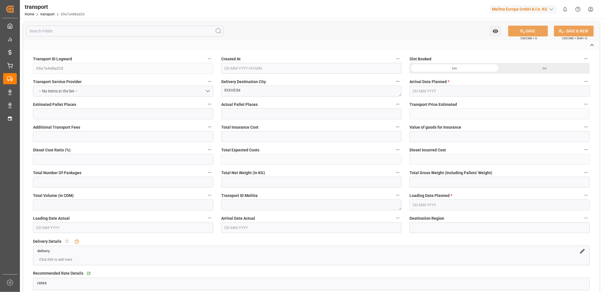
type input "205.004"
type input "68"
type input "0"
type input "21"
type input "2"
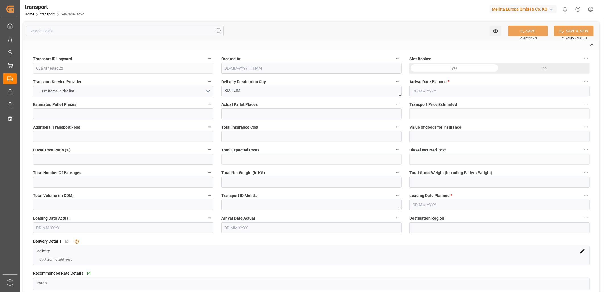
type input "101"
type input "69.676"
type input "0"
type input "4710.8598"
type input "0"
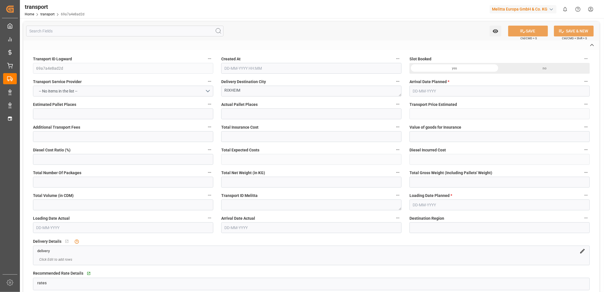
type input "0"
type input "21"
type input "35"
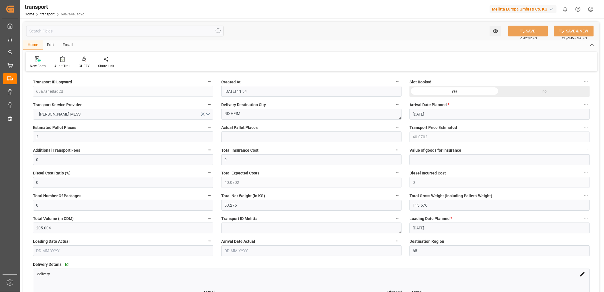
type input "[DATE] 11:54"
type input "[DATE]"
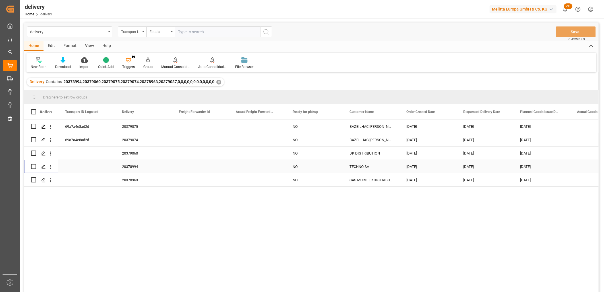
click at [34, 165] on input "Press Space to toggle row selection (unchecked)" at bounding box center [33, 166] width 5 height 5
checkbox input "true"
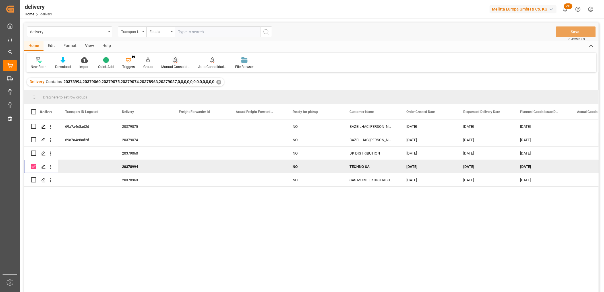
click at [173, 60] on icon at bounding box center [175, 60] width 4 height 6
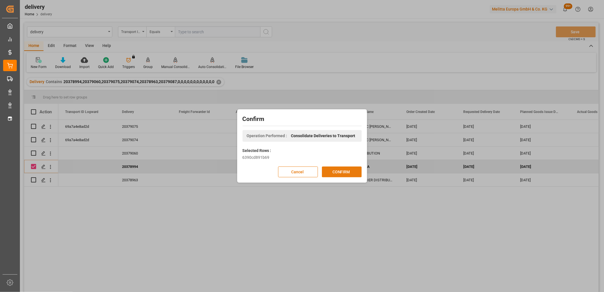
click at [333, 172] on button "CONFIRM" at bounding box center [342, 171] width 40 height 11
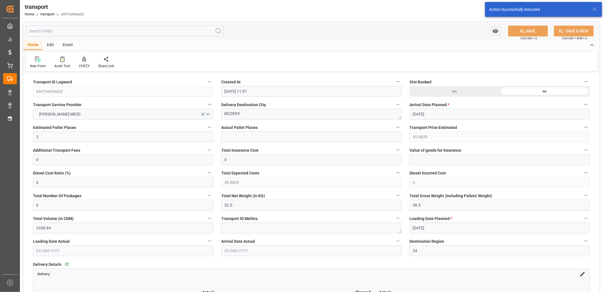
click at [83, 61] on icon at bounding box center [84, 59] width 4 height 6
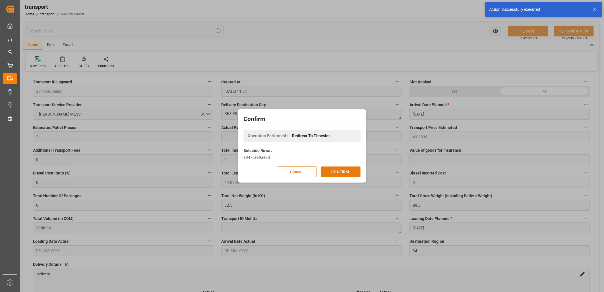
click at [339, 171] on button "CONFIRM" at bounding box center [341, 171] width 40 height 11
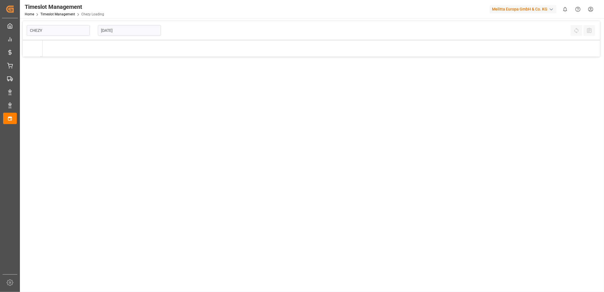
type input "Chezy Loading"
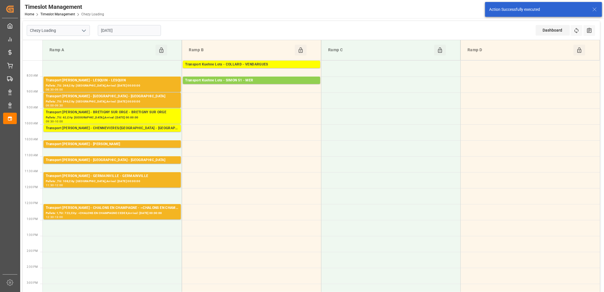
click at [138, 33] on input "[DATE]" at bounding box center [129, 30] width 63 height 11
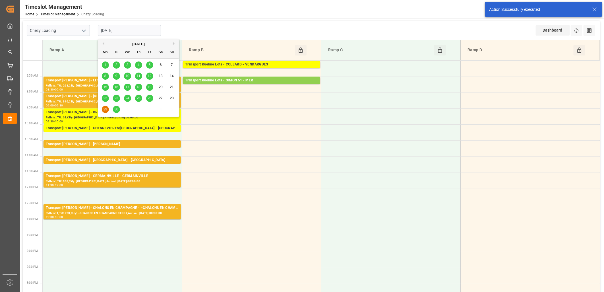
click at [150, 98] on span "26" at bounding box center [149, 98] width 4 height 4
type input "[DATE]"
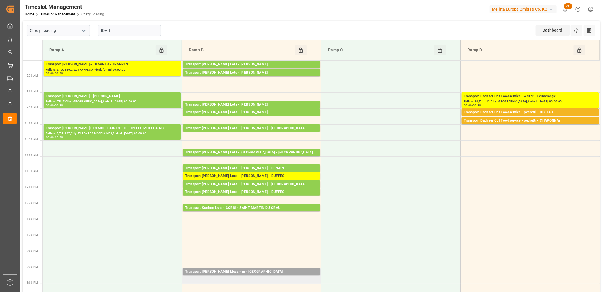
click at [214, 279] on td "Transport [PERSON_NAME] Mess - m - RIXHEIM Pallets: ,TU: 21,City: [GEOGRAPHIC_D…" at bounding box center [251, 275] width 139 height 16
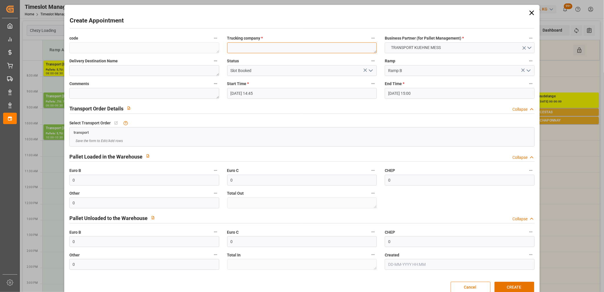
click at [243, 49] on textarea at bounding box center [302, 47] width 150 height 11
type textarea "m"
click at [505, 283] on button "CREATE" at bounding box center [514, 286] width 40 height 11
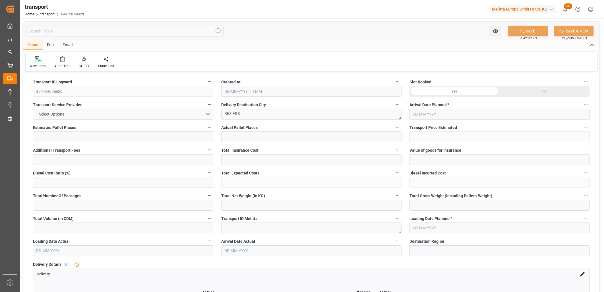
type input "2"
type input "49.8839"
type input "0"
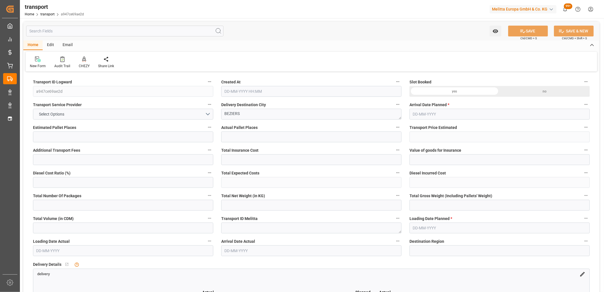
type input "49.8839"
type input "0"
type input "52.5"
type input "98.5"
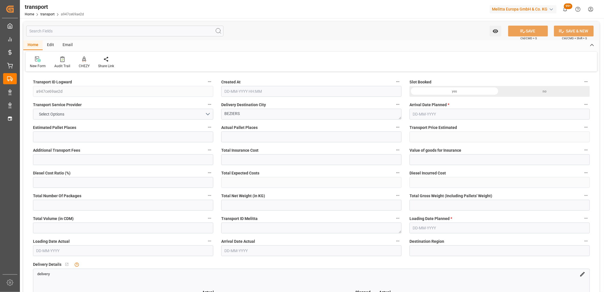
type input "2358.84"
type input "34"
type input "0"
type input "80"
type input "2"
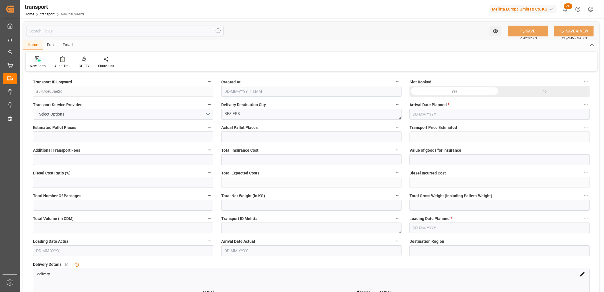
type input "101"
type input "52.5"
type input "0"
type input "4710.8598"
type input "0"
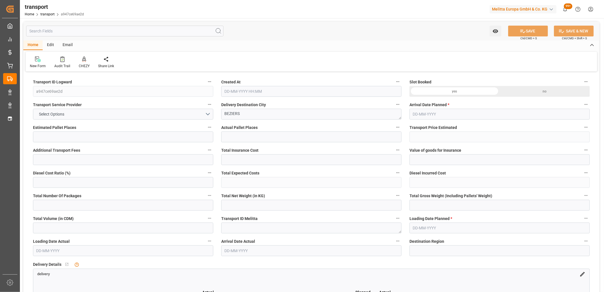
type input "0"
type input "21"
type input "35"
type input "[DATE] 11:57"
type input "[DATE]"
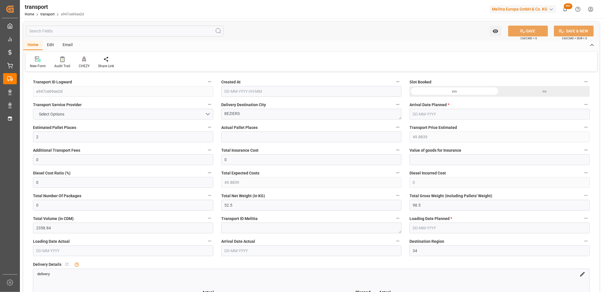
type input "[DATE]"
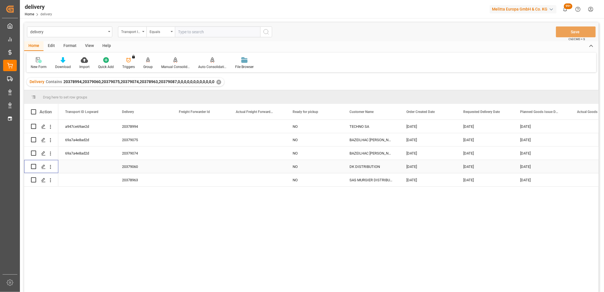
click at [33, 166] on input "Press Space to toggle row selection (unchecked)" at bounding box center [33, 166] width 5 height 5
checkbox input "true"
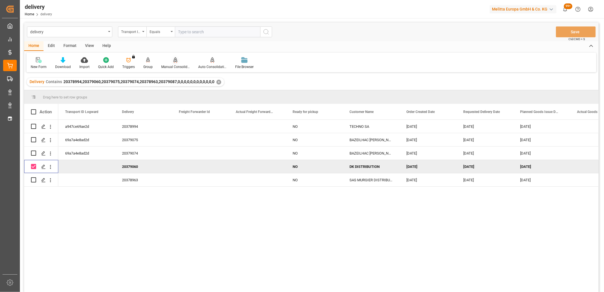
click at [173, 59] on icon at bounding box center [175, 60] width 4 height 6
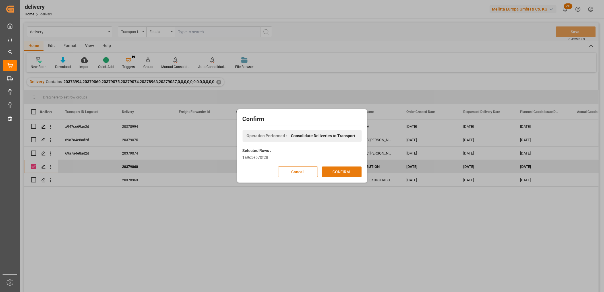
click at [341, 171] on button "CONFIRM" at bounding box center [342, 171] width 40 height 11
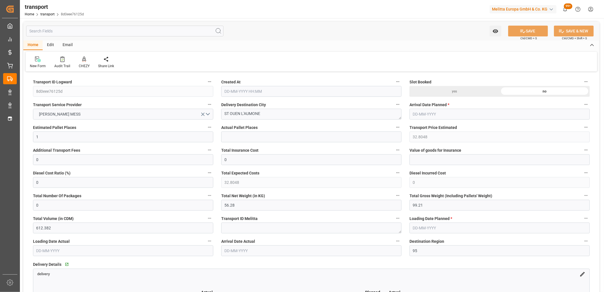
type input "[DATE] 11:57"
type input "30-09-2025"
type input "[DATE]"
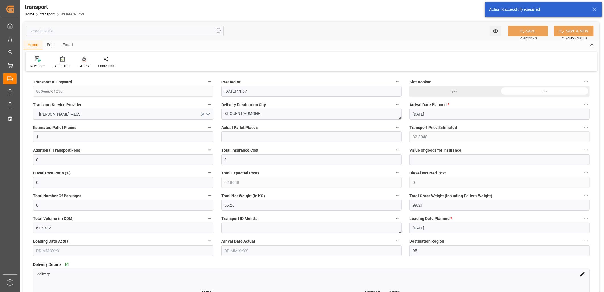
click at [84, 59] on icon at bounding box center [84, 59] width 4 height 6
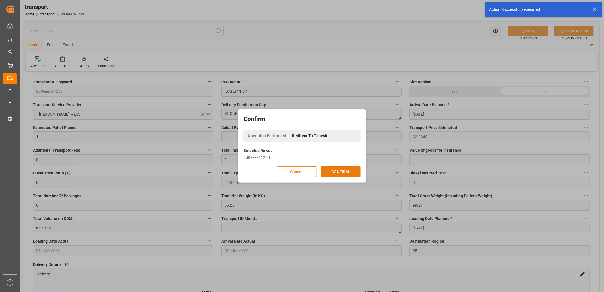
click at [349, 171] on button "CONFIRM" at bounding box center [341, 171] width 40 height 11
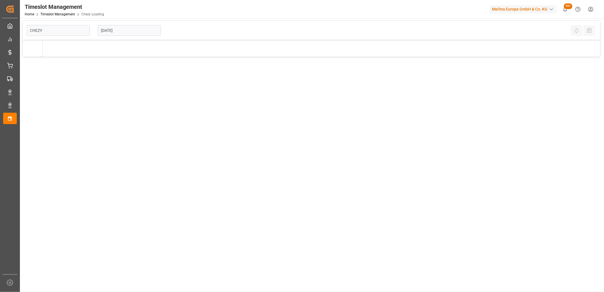
type input "Chezy Loading"
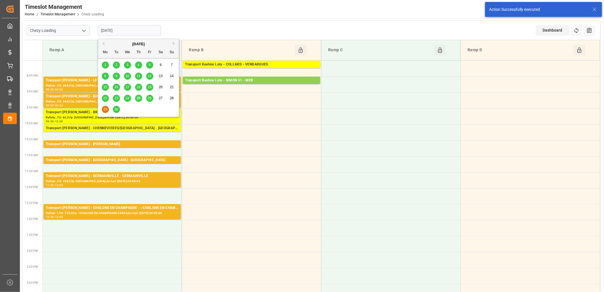
click at [127, 31] on input "[DATE]" at bounding box center [129, 30] width 63 height 11
click at [148, 98] on span "26" at bounding box center [149, 98] width 4 height 4
type input "[DATE]"
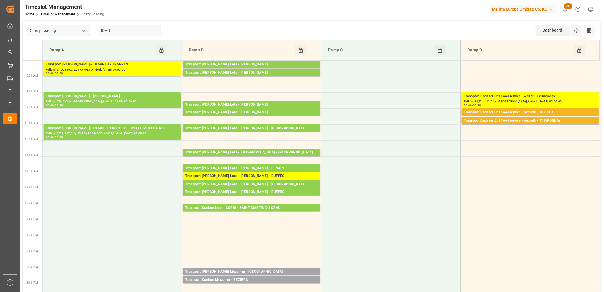
scroll to position [32, 0]
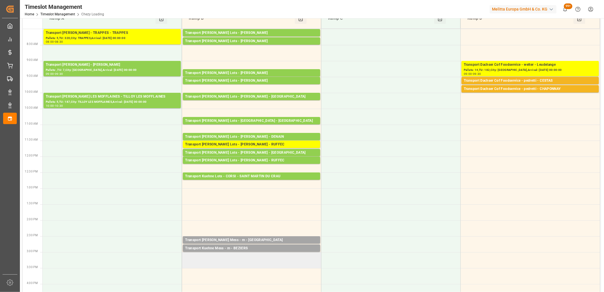
click at [223, 254] on td at bounding box center [251, 260] width 139 height 16
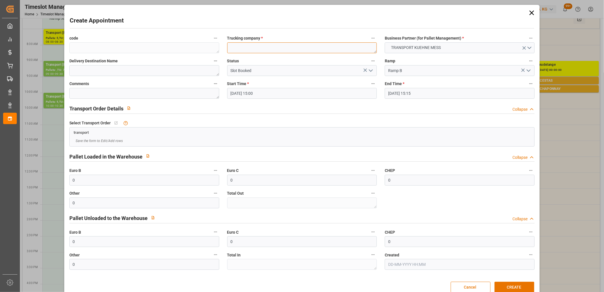
click at [231, 50] on textarea at bounding box center [302, 47] width 150 height 11
type textarea "m"
click at [501, 283] on button "CREATE" at bounding box center [514, 286] width 40 height 11
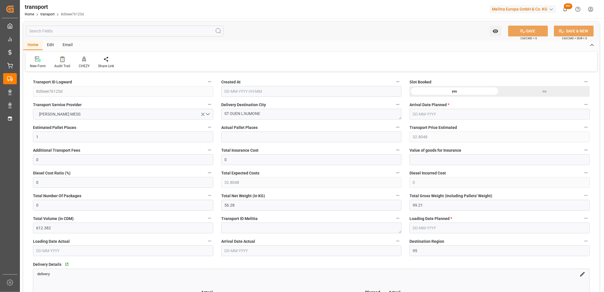
type input "[DATE] 11:57"
type input "[DATE]"
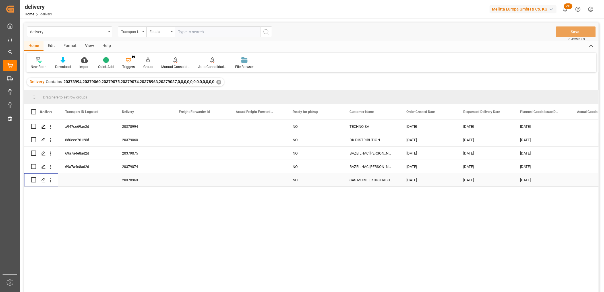
click at [32, 179] on input "Press Space to toggle row selection (unchecked)" at bounding box center [33, 179] width 5 height 5
checkbox input "true"
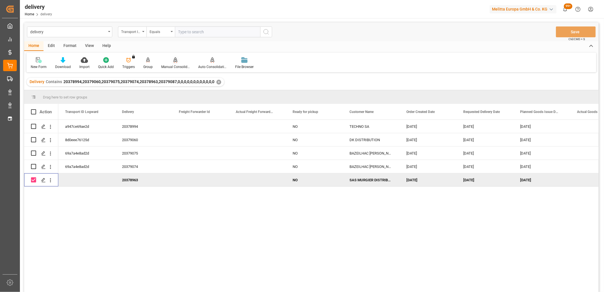
click at [175, 63] on div "Manual Consolidation" at bounding box center [175, 63] width 37 height 13
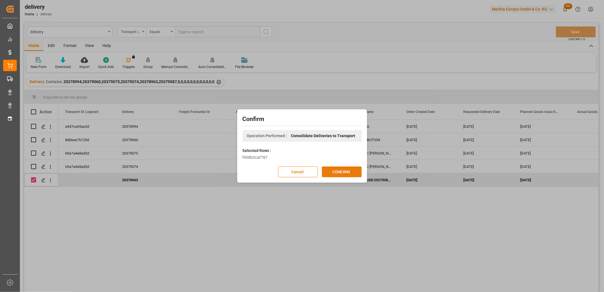
click at [339, 171] on button "CONFIRM" at bounding box center [342, 171] width 40 height 11
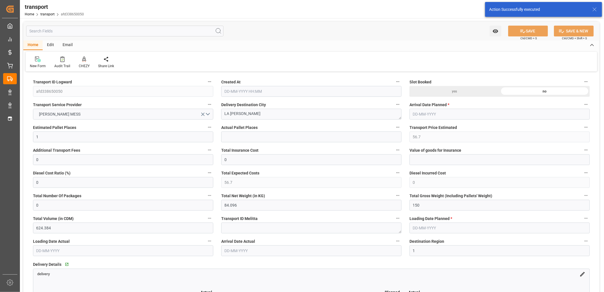
type input "[DATE] 11:58"
type input "[DATE]"
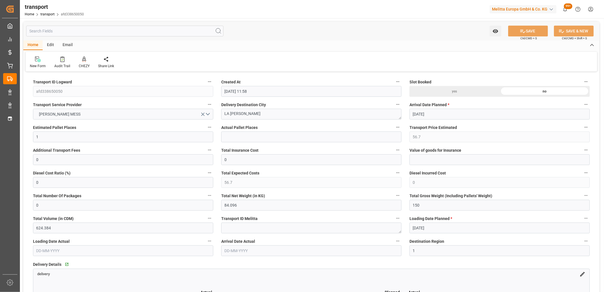
click at [85, 55] on div "New Form Audit Trail CHEZY Share Link" at bounding box center [311, 62] width 571 height 20
click at [83, 61] on icon at bounding box center [84, 61] width 3 height 1
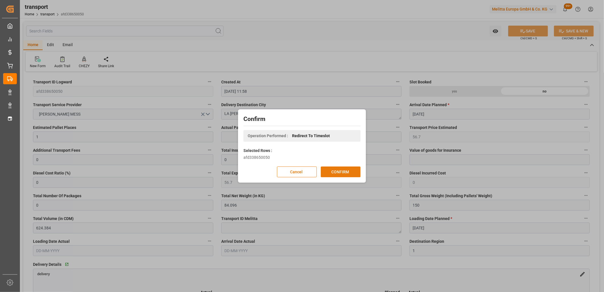
click at [348, 170] on button "CONFIRM" at bounding box center [341, 171] width 40 height 11
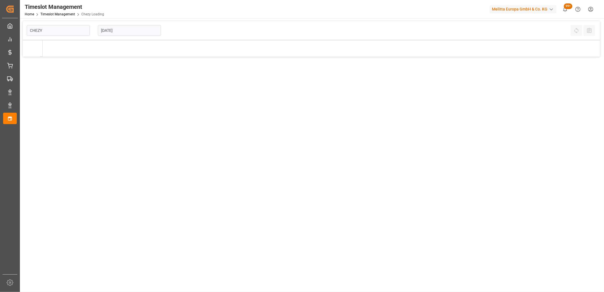
type input "Chezy Loading"
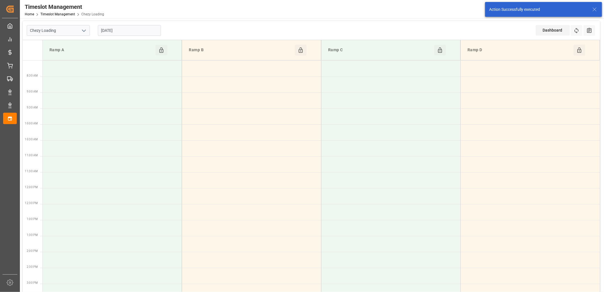
click at [140, 34] on input "[DATE]" at bounding box center [129, 30] width 63 height 11
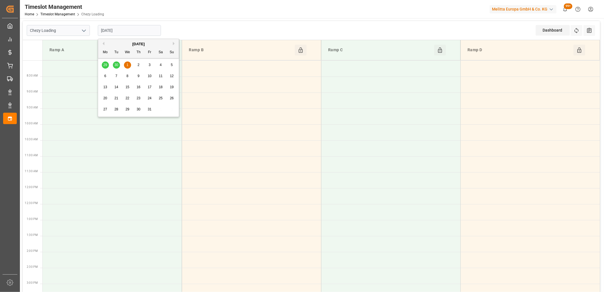
click at [103, 44] on button "Previous Month" at bounding box center [102, 43] width 3 height 3
click at [150, 100] on span "26" at bounding box center [149, 98] width 4 height 4
type input "[DATE]"
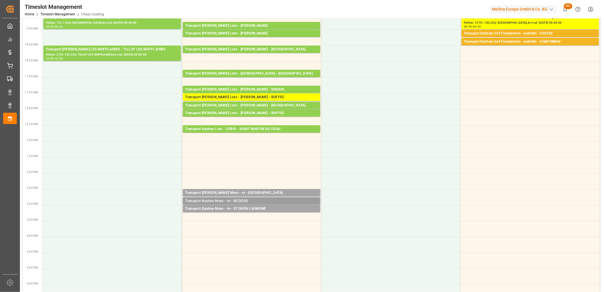
scroll to position [95, 0]
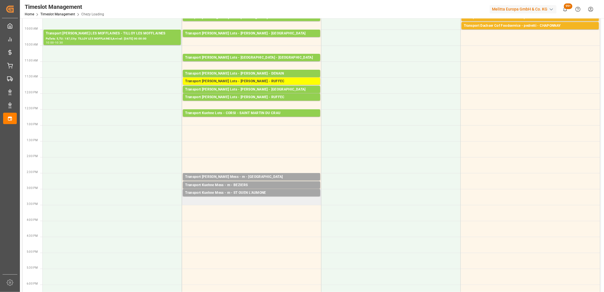
click at [232, 199] on td "Transport [PERSON_NAME] Mess - m - ST OUEN L'AUMONE Pallets: ,TU: 15,City: ST O…" at bounding box center [251, 197] width 139 height 16
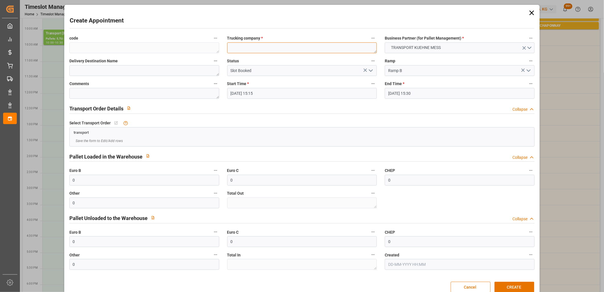
click at [260, 51] on textarea at bounding box center [302, 47] width 150 height 11
type textarea "m"
click at [507, 284] on button "CREATE" at bounding box center [514, 286] width 40 height 11
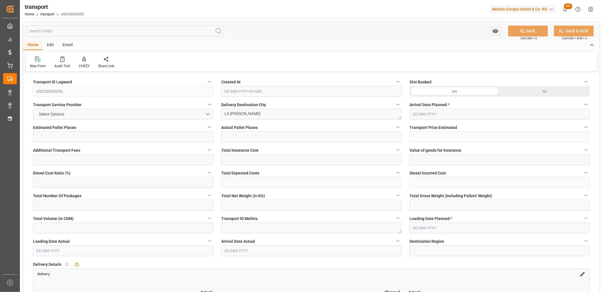
type input "1"
type input "56.7"
type input "0"
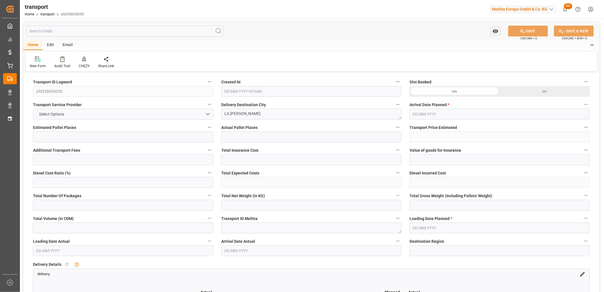
type input "56.7"
type input "0"
type input "84.096"
type input "150"
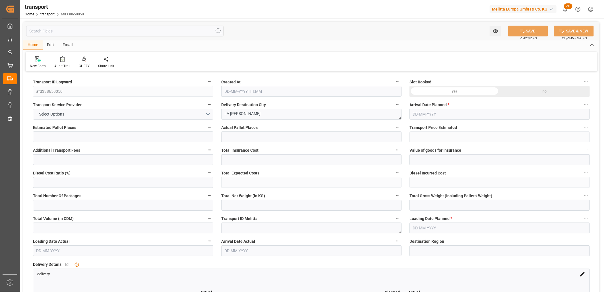
type input "624.384"
type input "1"
type input "0"
type input "1"
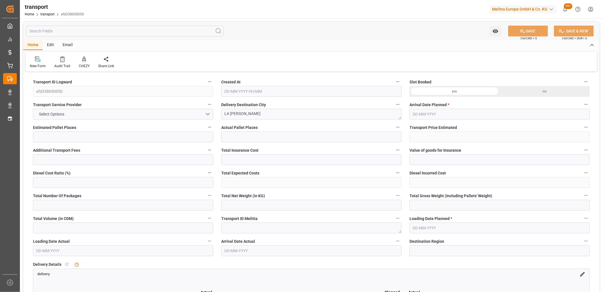
type input "101"
type input "122.112"
type input "0"
type input "4710.8598"
type input "0"
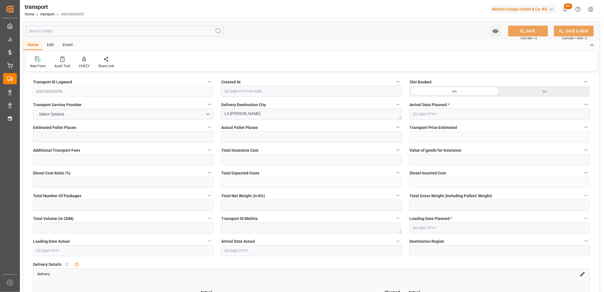
type input "0"
type input "21"
type input "35"
type input "25-09-2025 11:58"
type input "[DATE]"
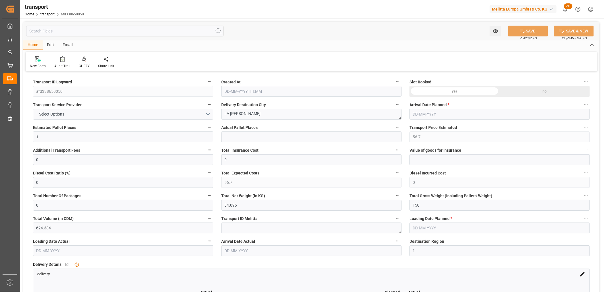
type input "[DATE]"
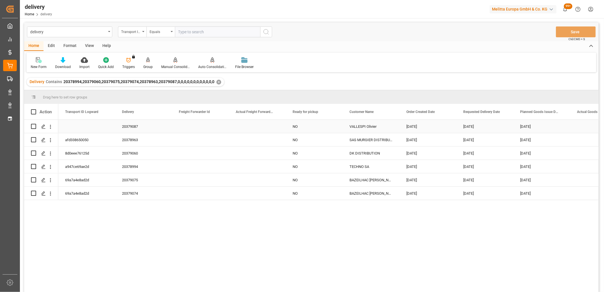
click at [33, 128] on input "Press Space to toggle row selection (unchecked)" at bounding box center [33, 126] width 5 height 5
checkbox input "true"
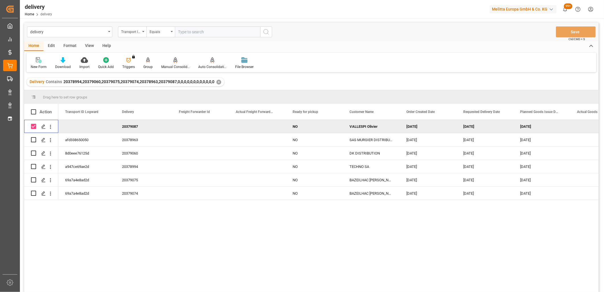
click at [175, 60] on icon at bounding box center [175, 60] width 4 height 6
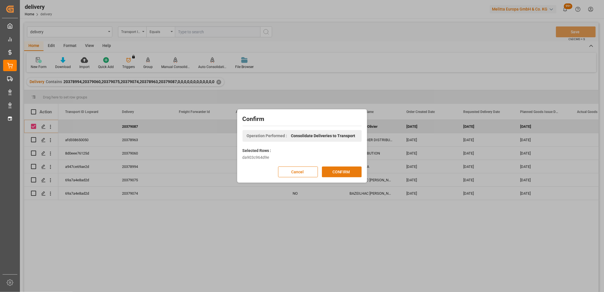
click at [336, 168] on button "CONFIRM" at bounding box center [342, 171] width 40 height 11
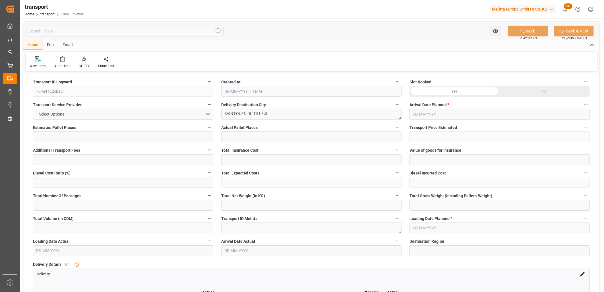
type input "1"
type input "31.5888"
type input "0"
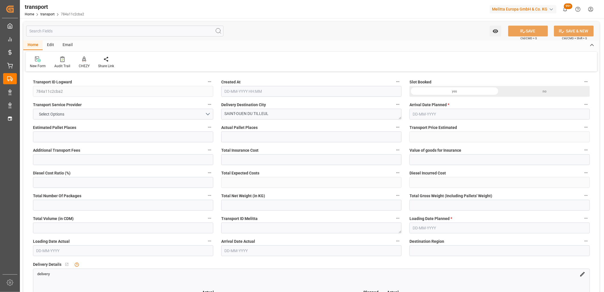
type input "31.5888"
type input "0"
type input "77.12"
type input "103.164"
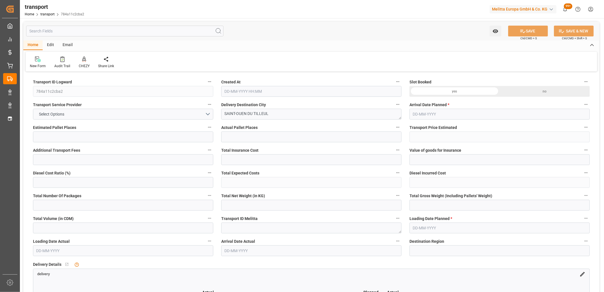
type input "317.236"
type input "27"
type input "0"
type input "14"
type input "1"
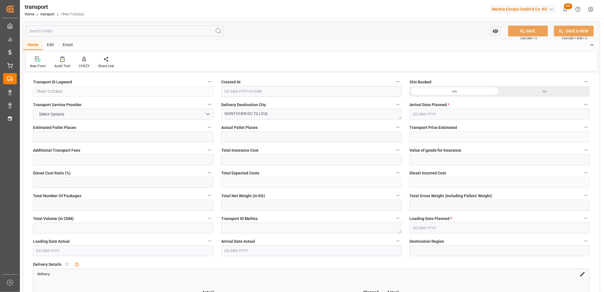
type input "101"
type input "80.164"
type input "0"
type input "4710.8598"
type input "0"
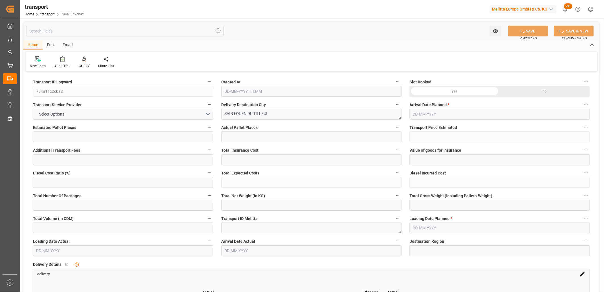
type input "0"
type input "21"
type input "35"
type input "25-09-2025 12:06"
type input "01-10-2025"
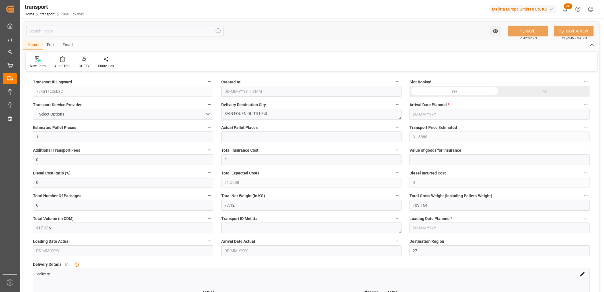
type input "[DATE]"
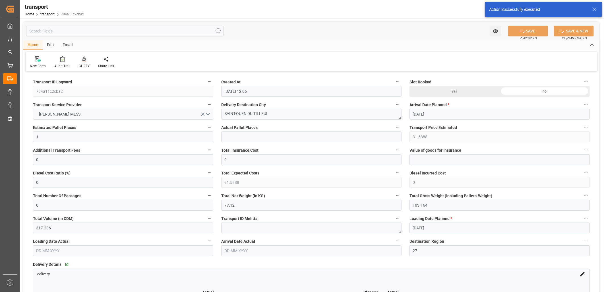
click at [84, 60] on icon at bounding box center [84, 58] width 4 height 5
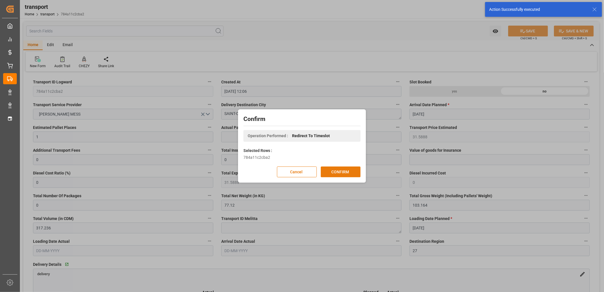
click at [342, 173] on button "CONFIRM" at bounding box center [341, 171] width 40 height 11
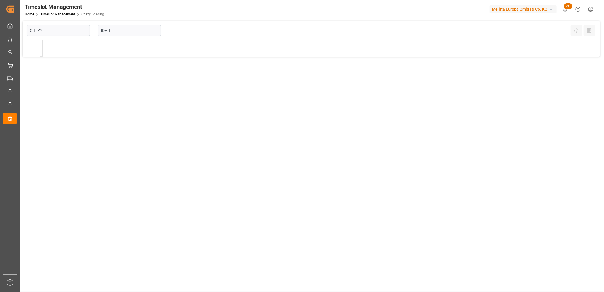
type input "Chezy Loading"
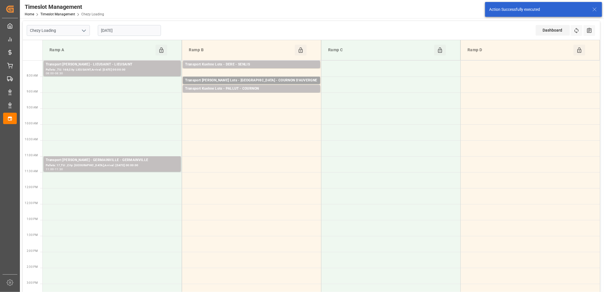
click at [135, 34] on input "[DATE]" at bounding box center [129, 30] width 63 height 11
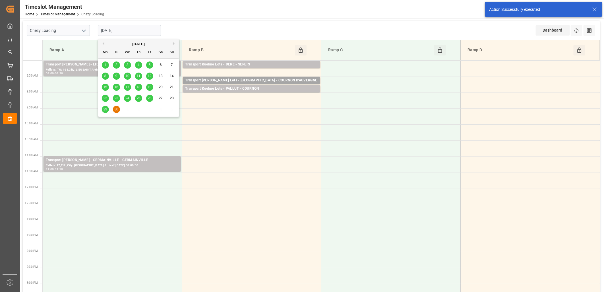
click at [149, 98] on span "26" at bounding box center [149, 98] width 4 height 4
type input "[DATE]"
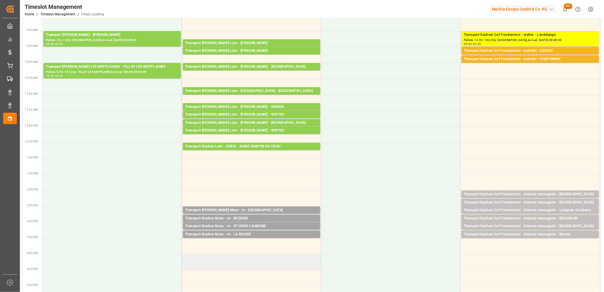
scroll to position [63, 0]
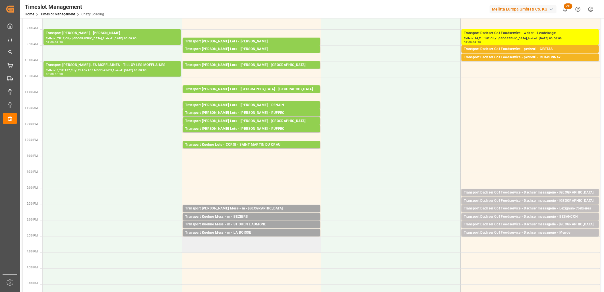
click at [217, 240] on td at bounding box center [251, 244] width 139 height 16
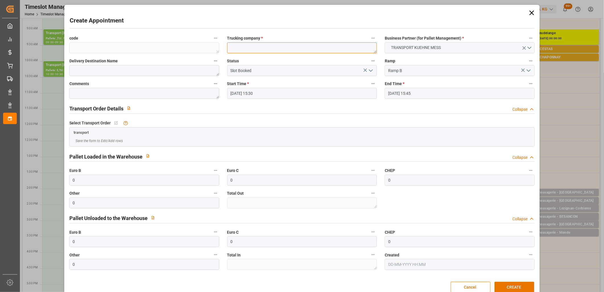
click at [254, 46] on textarea at bounding box center [302, 47] width 150 height 11
type textarea "m"
click at [501, 282] on button "CREATE" at bounding box center [514, 286] width 40 height 11
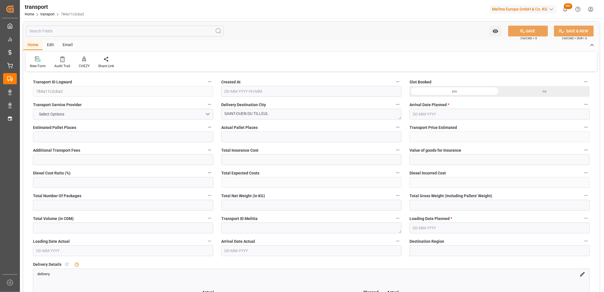
type input "1"
type input "31.5888"
type input "0"
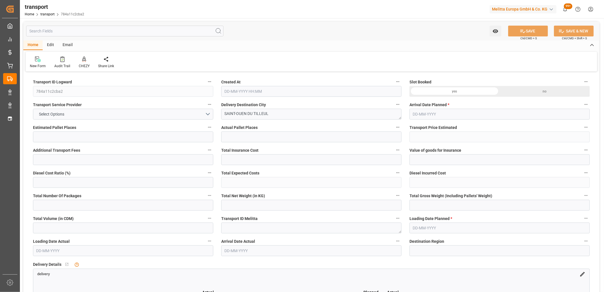
type input "31.5888"
type input "0"
type input "77.12"
type input "103.164"
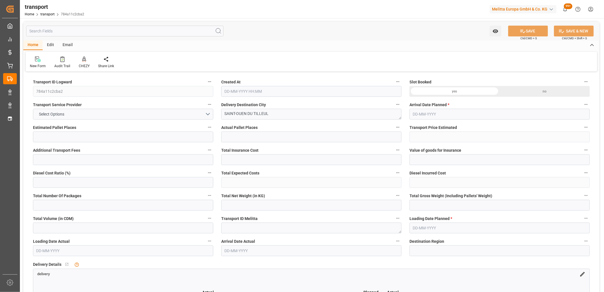
type input "317.236"
type input "27"
type input "0"
type input "14"
type input "1"
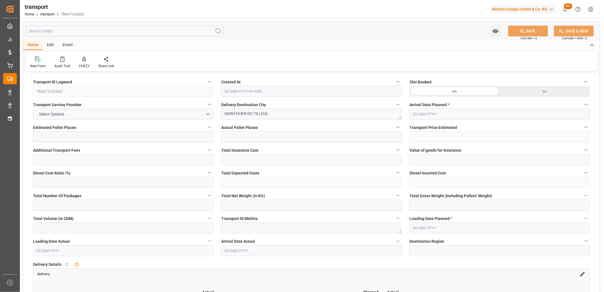
type input "101"
type input "80.164"
type input "0"
type input "4710.8598"
type input "0"
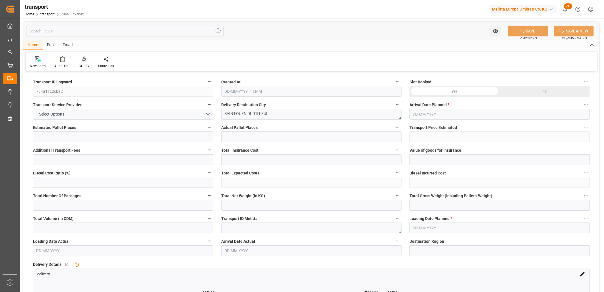
type input "0"
type input "21"
type input "35"
type input "25-09-2025 12:06"
type input "[DATE]"
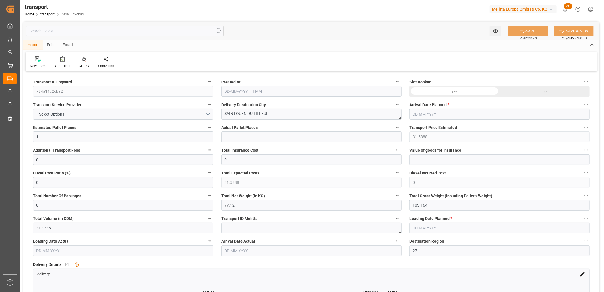
type input "[DATE]"
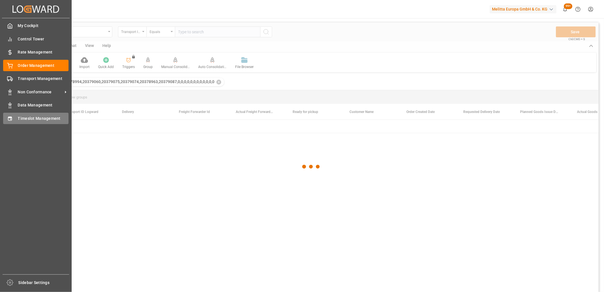
click at [23, 120] on span "Timeslot Management" at bounding box center [43, 118] width 51 height 6
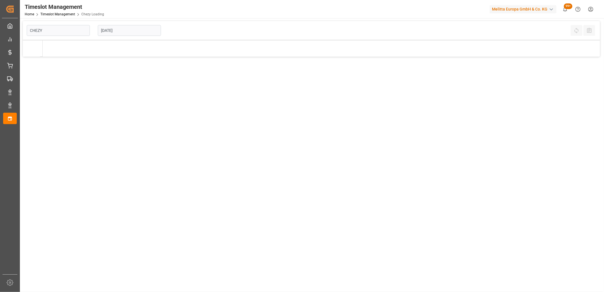
type input "Chezy Loading"
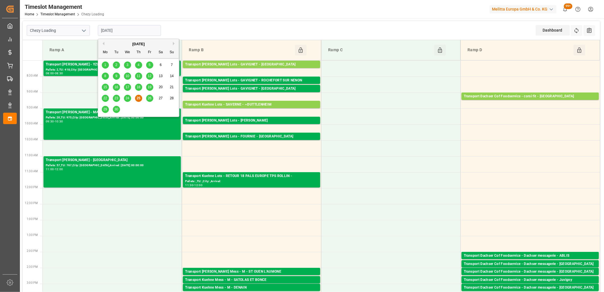
click at [147, 31] on input "[DATE]" at bounding box center [129, 30] width 63 height 11
click at [149, 98] on span "26" at bounding box center [149, 98] width 4 height 4
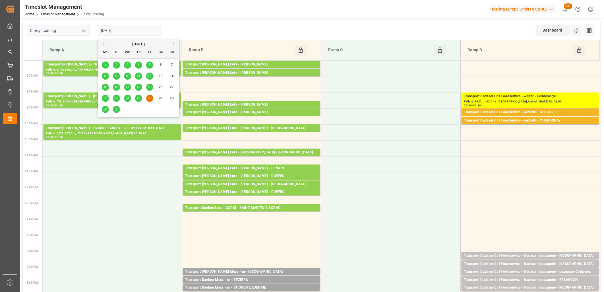
click at [139, 32] on input "[DATE]" at bounding box center [129, 30] width 63 height 11
click at [105, 109] on span "29" at bounding box center [105, 109] width 4 height 4
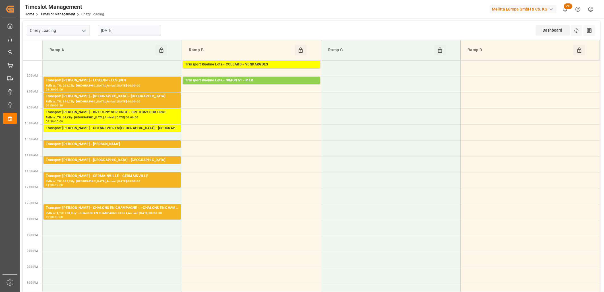
click at [131, 33] on input "[DATE]" at bounding box center [129, 30] width 63 height 11
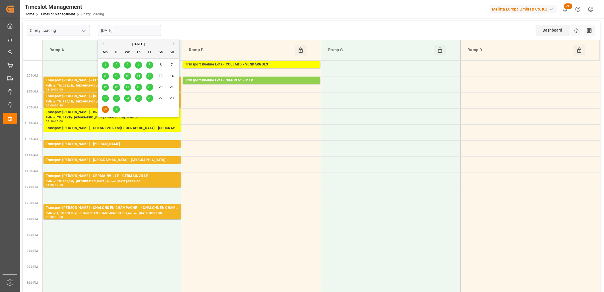
click at [116, 107] on div "30" at bounding box center [116, 109] width 7 height 7
type input "[DATE]"
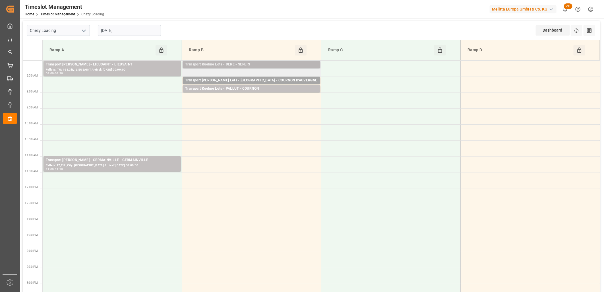
click at [194, 66] on div "Transport Kuehne Lots - DERE - SENLIS" at bounding box center [251, 65] width 133 height 6
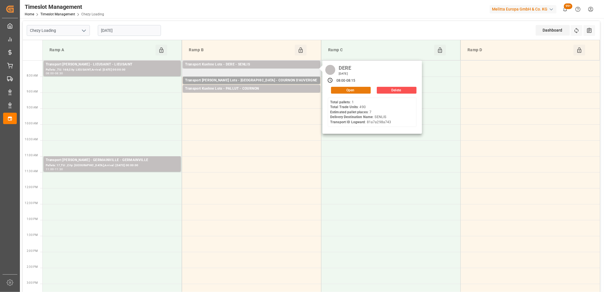
click at [334, 90] on button "Open" at bounding box center [351, 90] width 40 height 7
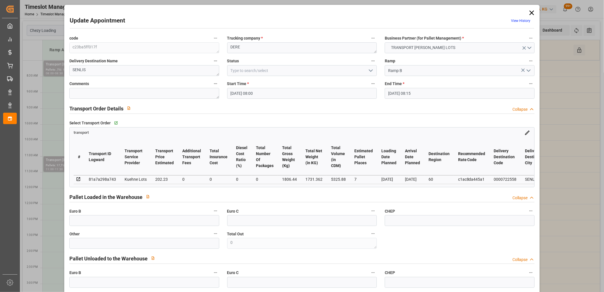
type input "30-09-2025 08:00"
type input "30-09-2025 08:15"
type input "24-09-2025 12:42"
type input "24-09-2025 11:23"
type input "01-10-2025"
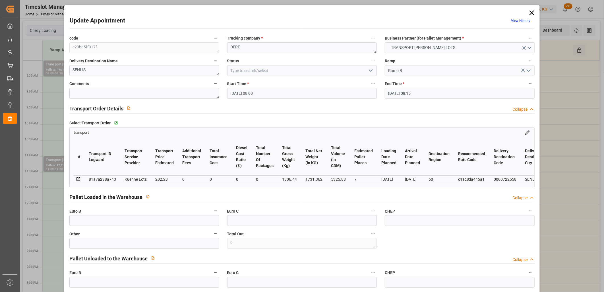
type input "[DATE]"
click at [529, 12] on icon at bounding box center [531, 13] width 8 height 8
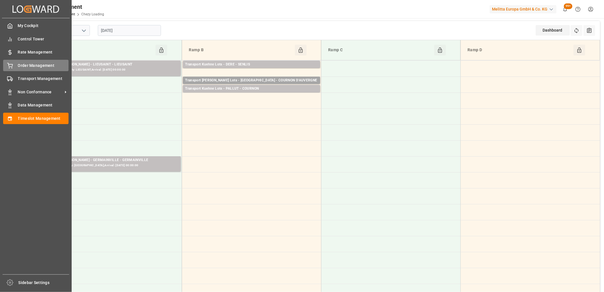
click at [18, 61] on div "Order Management Order Management" at bounding box center [35, 65] width 65 height 11
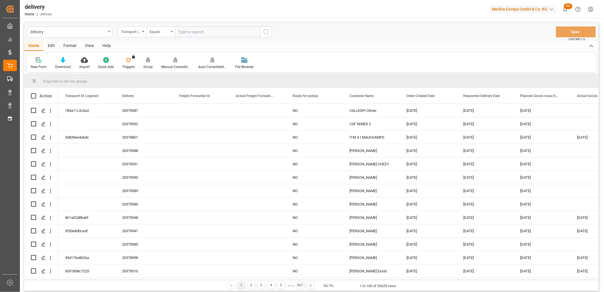
click at [146, 59] on icon at bounding box center [148, 60] width 4 height 6
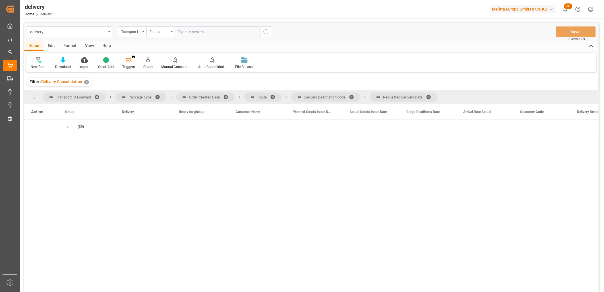
click at [430, 95] on span at bounding box center [430, 96] width 9 height 5
click at [353, 96] on span at bounding box center [353, 96] width 9 height 5
click at [273, 96] on span at bounding box center [274, 96] width 9 height 5
click at [226, 95] on span at bounding box center [227, 96] width 9 height 5
click at [65, 127] on span "Press SPACE to select this row." at bounding box center [67, 126] width 5 height 5
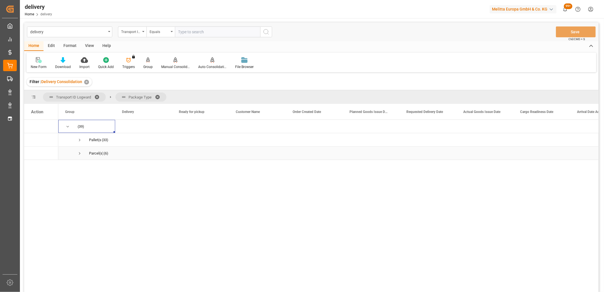
click at [80, 155] on span "Press SPACE to select this row." at bounding box center [79, 153] width 5 height 5
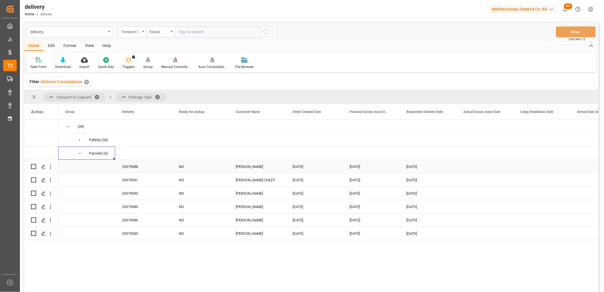
click at [34, 169] on div "Press SPACE to select this row." at bounding box center [33, 166] width 5 height 13
click at [34, 166] on input "Press Space to toggle row selection (unchecked)" at bounding box center [33, 166] width 5 height 5
checkbox input "true"
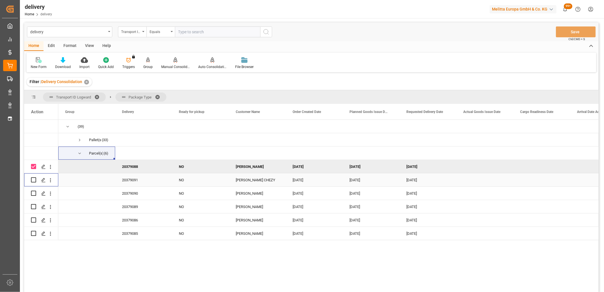
click at [34, 178] on input "Press Space to toggle row selection (unchecked)" at bounding box center [33, 179] width 5 height 5
checkbox input "true"
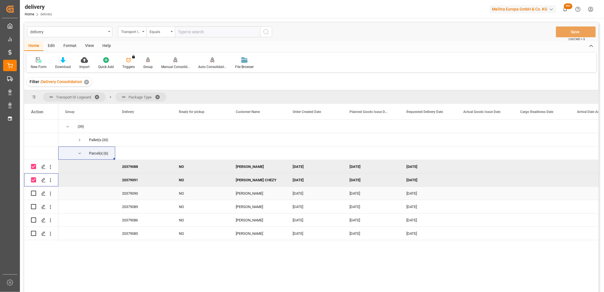
click at [33, 193] on input "Press Space to toggle row selection (unchecked)" at bounding box center [33, 192] width 5 height 5
checkbox input "true"
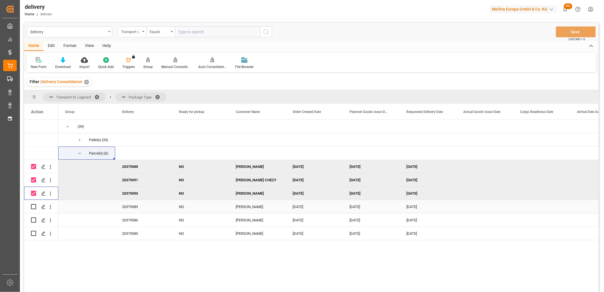
click at [33, 206] on input "Press Space to toggle row selection (unchecked)" at bounding box center [33, 206] width 5 height 5
checkbox input "true"
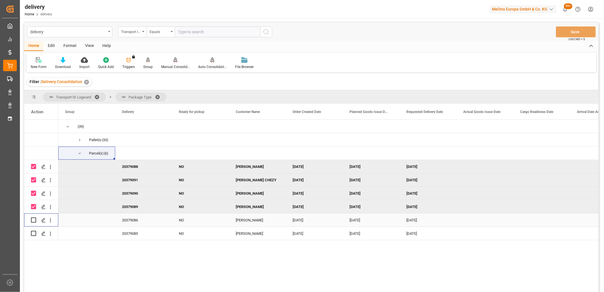
click at [33, 218] on input "Press Space to toggle row selection (unchecked)" at bounding box center [33, 219] width 5 height 5
checkbox input "true"
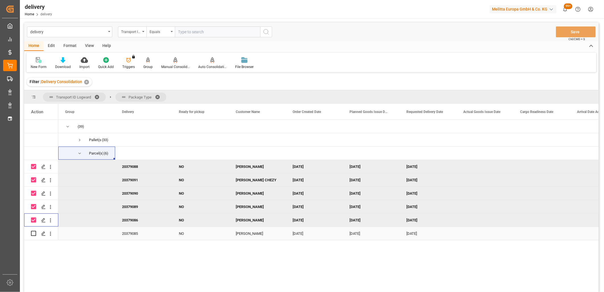
click at [32, 232] on input "Press Space to toggle row selection (unchecked)" at bounding box center [33, 232] width 5 height 5
checkbox input "true"
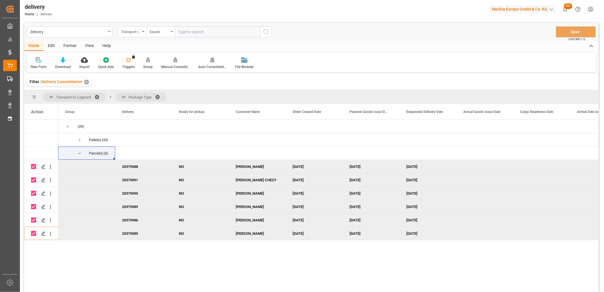
click at [211, 62] on icon at bounding box center [212, 59] width 4 height 5
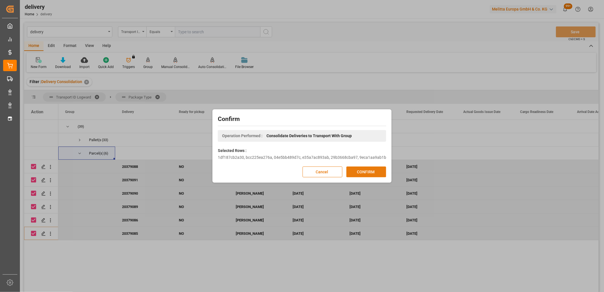
click at [366, 170] on button "CONFIRM" at bounding box center [366, 171] width 40 height 11
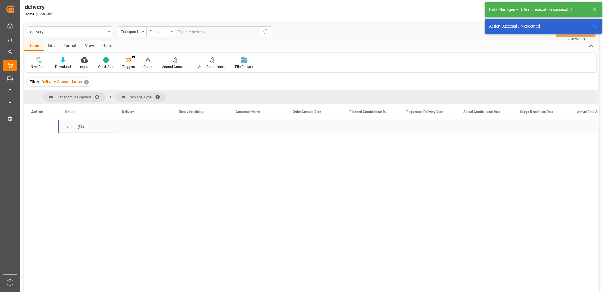
click at [67, 128] on span "Press SPACE to select this row." at bounding box center [67, 126] width 5 height 5
click at [78, 141] on span "Press SPACE to select this row." at bounding box center [79, 139] width 5 height 5
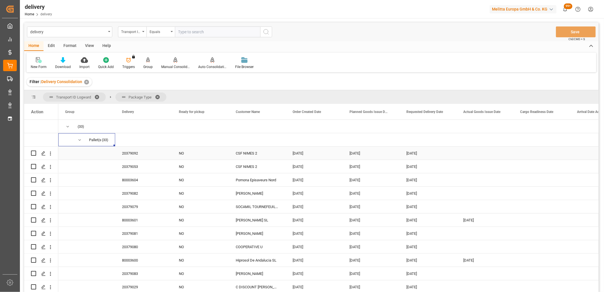
click at [132, 152] on div "20379092" at bounding box center [143, 152] width 57 height 13
click at [45, 165] on icon "Press SPACE to select this row." at bounding box center [43, 166] width 5 height 5
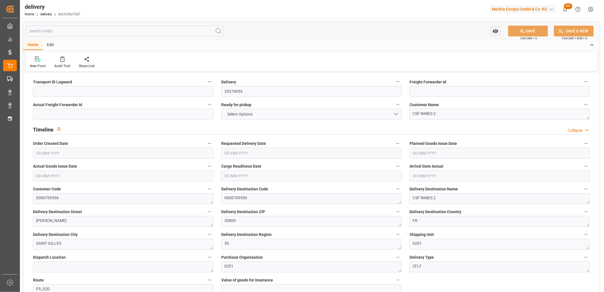
type input "16960.79"
type input "20003.596"
type input "46353.096"
type input "1490"
type input "50"
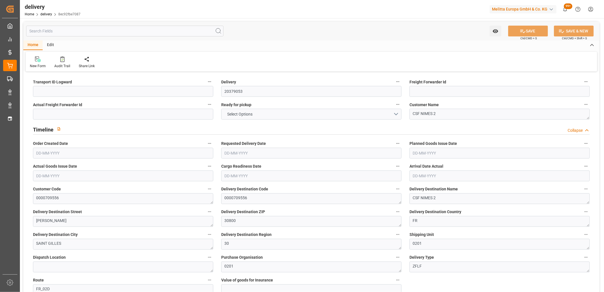
type input "30"
type input "43"
type input "0"
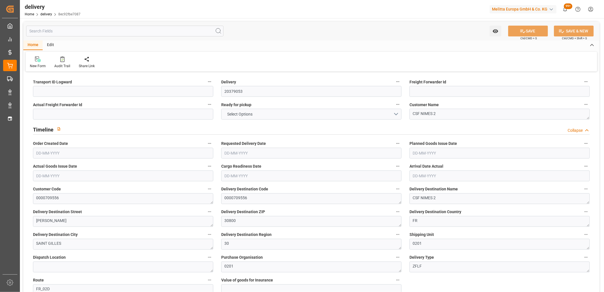
type input "73.5"
type input "536.4"
type input "1.5"
type input "1.3"
type input "0"
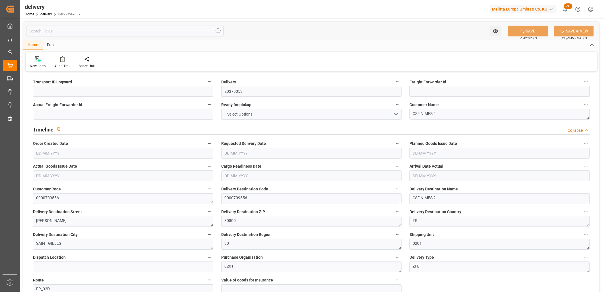
type input "75"
type input "17902.066"
type input "101"
type input "0"
type input "[DATE]"
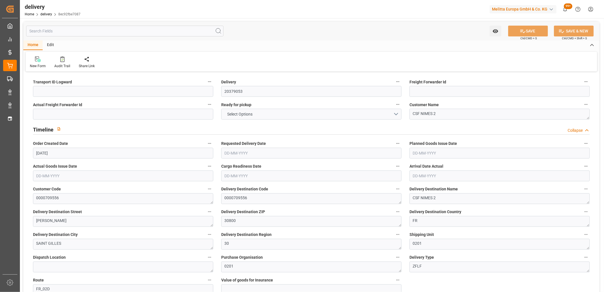
type input "[DATE]"
type input "[DATE] 11:01"
click at [61, 93] on input at bounding box center [123, 91] width 180 height 11
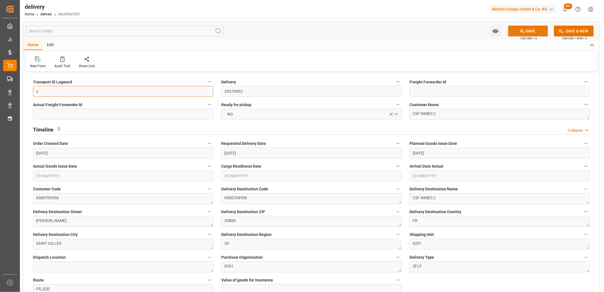
type input "x"
click at [516, 31] on button "SAVE" at bounding box center [528, 31] width 40 height 11
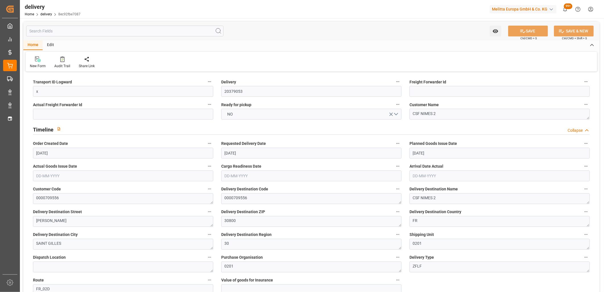
type textarea "x ~ Pallet(s) ~ [DATE] 00:00:00 ~ FR_02D ~ [DATE] 00:00:00~0000709556"
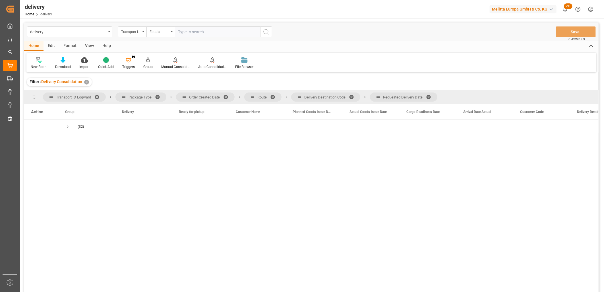
click at [429, 95] on span at bounding box center [430, 96] width 9 height 5
click at [355, 96] on span at bounding box center [353, 96] width 9 height 5
click at [274, 95] on span at bounding box center [274, 96] width 9 height 5
click at [228, 95] on span at bounding box center [227, 96] width 9 height 5
click at [67, 126] on span "Press SPACE to select this row." at bounding box center [67, 126] width 5 height 5
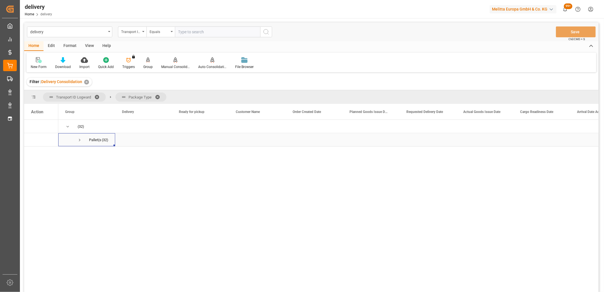
click at [78, 140] on span "Press SPACE to select this row." at bounding box center [79, 139] width 5 height 5
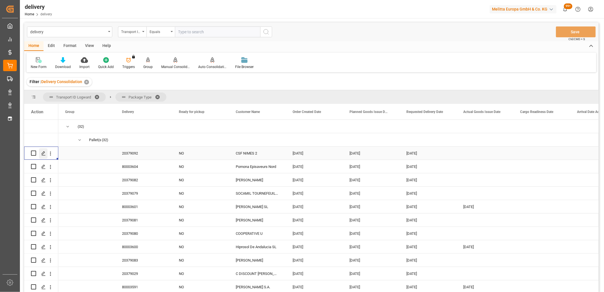
click at [43, 153] on polygon "Press SPACE to select this row." at bounding box center [43, 152] width 3 height 3
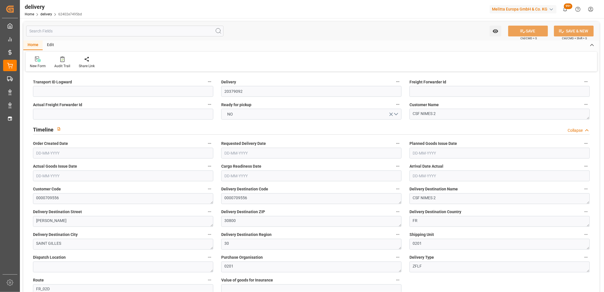
type input "[DATE]"
type input "[DATE] 12:04"
click at [58, 93] on input at bounding box center [123, 91] width 180 height 11
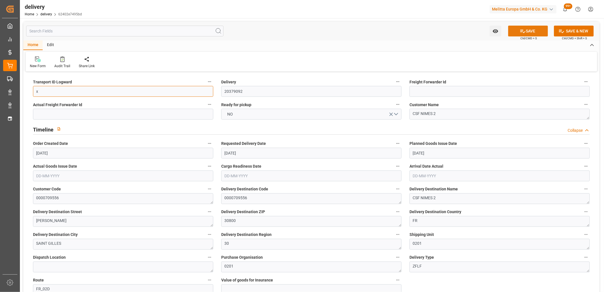
type input "x"
click at [512, 26] on button "SAVE" at bounding box center [528, 31] width 40 height 11
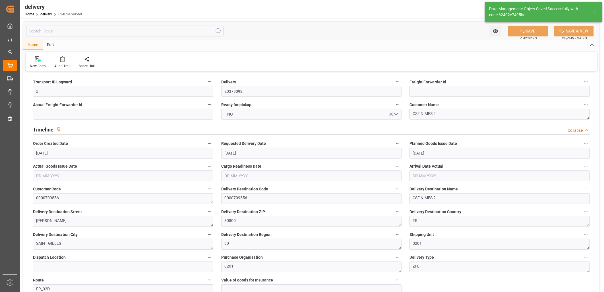
type textarea "x ~ Pallet(s) ~ [DATE] 00:00:00 ~ FR_02D ~ [DATE] 00:00:00~0000709556"
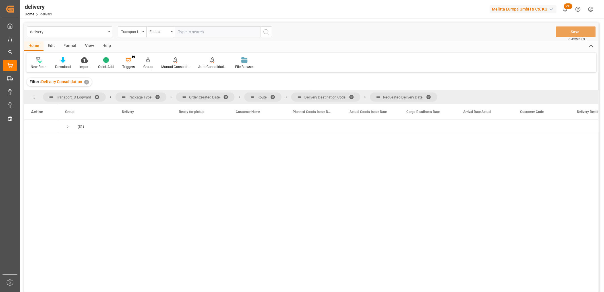
click at [430, 97] on span at bounding box center [430, 96] width 9 height 5
click at [354, 95] on span at bounding box center [353, 96] width 9 height 5
click at [276, 97] on span at bounding box center [274, 96] width 9 height 5
click at [229, 97] on span at bounding box center [227, 96] width 9 height 5
click at [66, 127] on span "Press SPACE to select this row." at bounding box center [67, 126] width 5 height 5
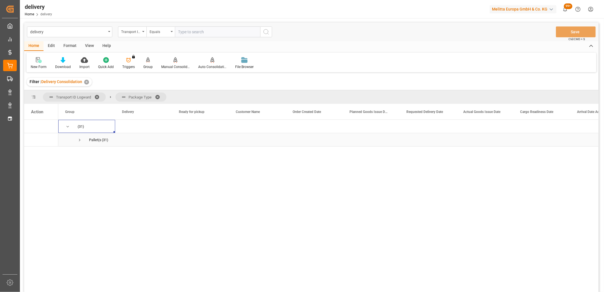
click at [79, 140] on span "Press SPACE to select this row." at bounding box center [79, 139] width 5 height 5
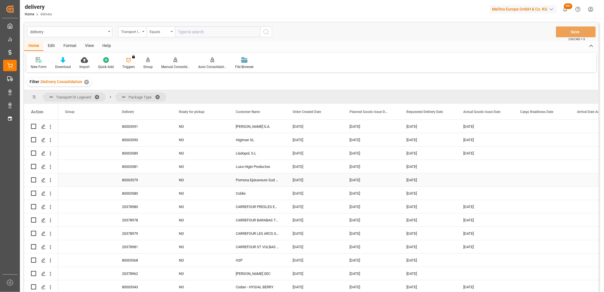
scroll to position [158, 0]
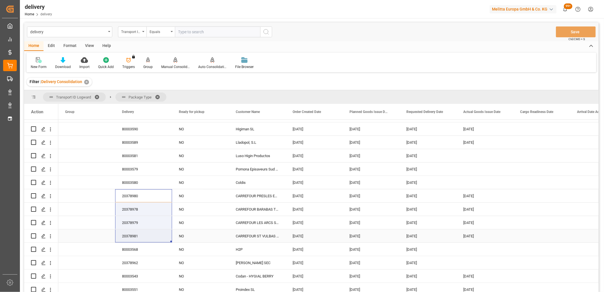
drag, startPoint x: 126, startPoint y: 195, endPoint x: 128, endPoint y: 230, distance: 34.5
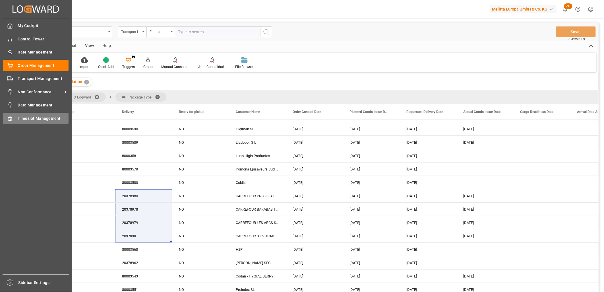
click at [10, 121] on div "Timeslot Management Timeslot Management" at bounding box center [35, 118] width 65 height 11
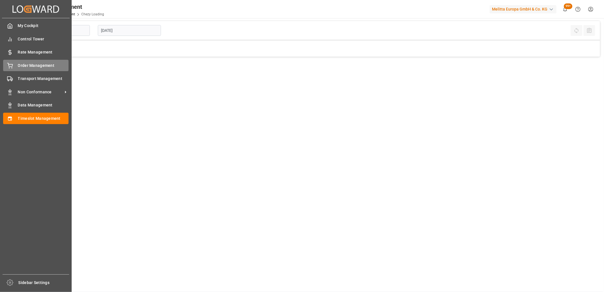
type input "Chezy Loading"
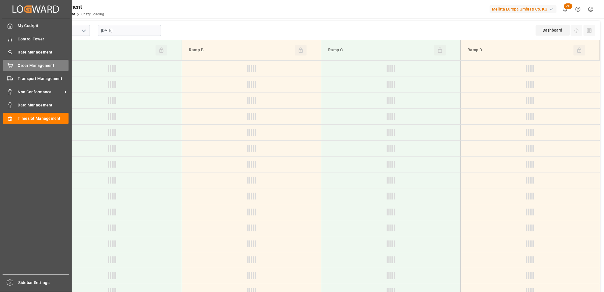
click at [6, 66] on div at bounding box center [8, 66] width 10 height 6
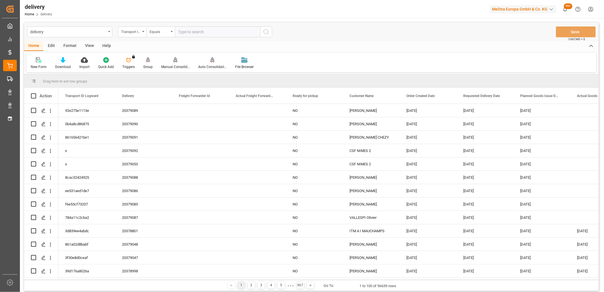
click at [140, 31] on div "Transport ID Logward" at bounding box center [130, 31] width 19 height 7
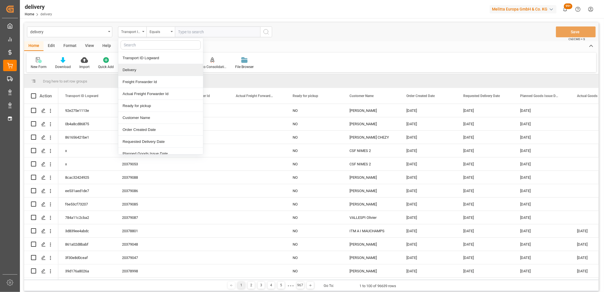
click at [142, 66] on div "Delivery" at bounding box center [160, 70] width 85 height 12
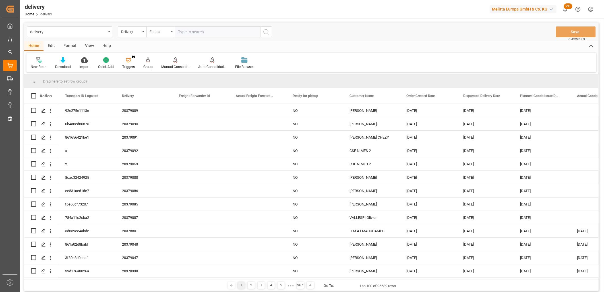
click at [156, 32] on div "Equals" at bounding box center [158, 31] width 19 height 7
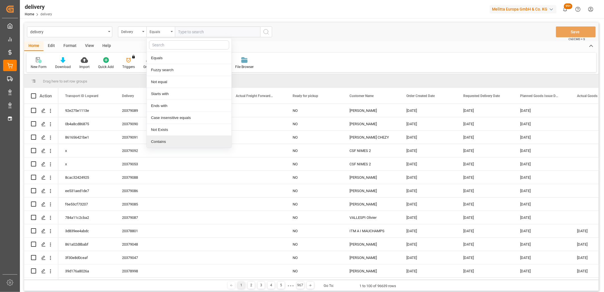
click at [166, 140] on div "Contains" at bounding box center [189, 142] width 85 height 12
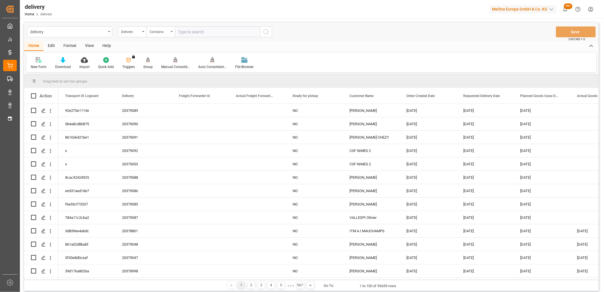
click at [187, 33] on input "text" at bounding box center [217, 31] width 85 height 11
paste input "20378980,20378978,20378979,20378981,0,0,0,0,0,0,0,0,0,0,0,0,0,0"
type input "20378980,20378978,20378979,20378981,0,0,0,0,0,0,0,0,0,0,0,0,0,0"
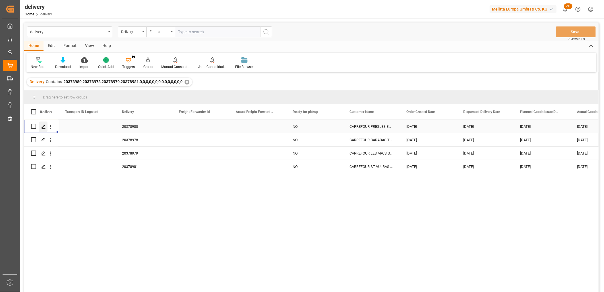
click at [44, 126] on icon "Press SPACE to select this row." at bounding box center [43, 126] width 5 height 5
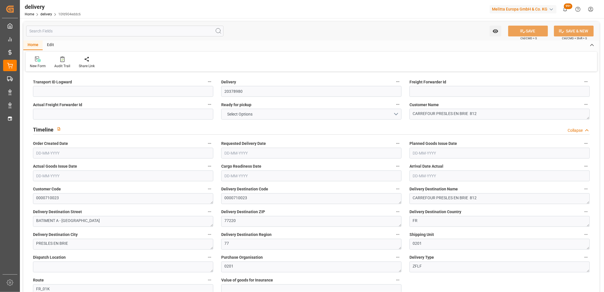
type input "192"
type input "232"
type input "702.912"
type input "24"
type input "1"
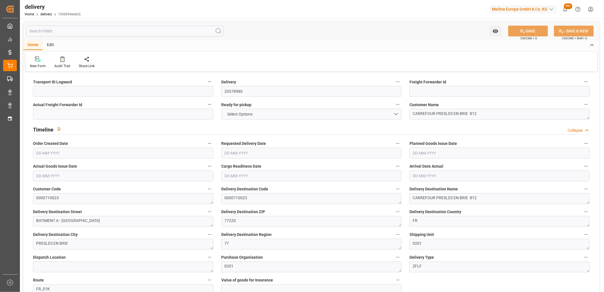
type input "0"
type input "1"
type input "0"
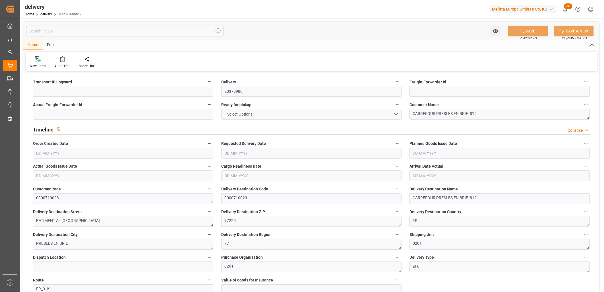
type input "0"
type input "8.64"
type input "1.5"
type input "1.3"
type input "0"
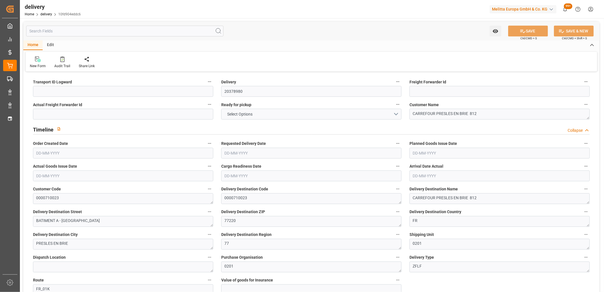
type input "1.5"
type input "196.416"
type input "101"
type input "0"
type input "24-09-2025"
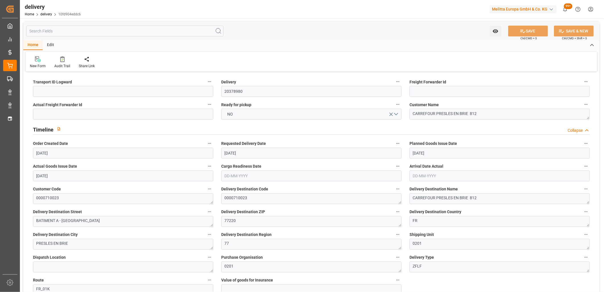
type input "26-09-2025"
type input "[DATE]"
type input "24-09-2025"
type input "24-09-2025 15:00"
click at [46, 92] on input at bounding box center [123, 91] width 180 height 11
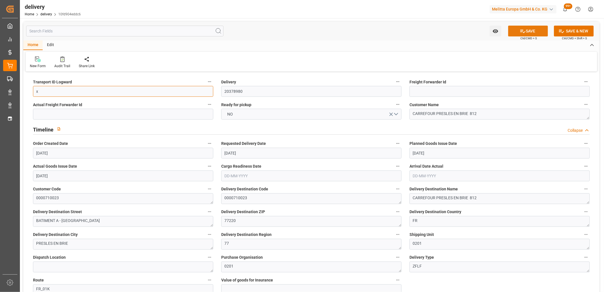
type input "x"
click at [519, 29] on icon at bounding box center [522, 31] width 6 height 6
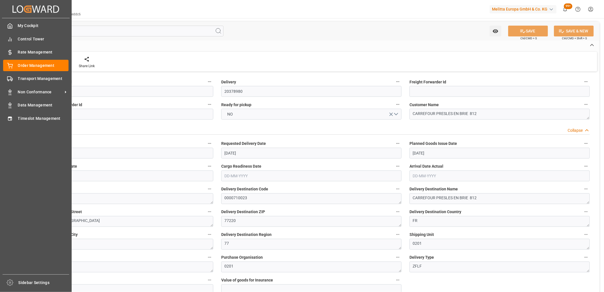
type textarea "x ~ Pallet(s) ~ 2025-09-24 00:00:00 ~ FR_01K ~ 2025-09-26 00:00:00~0000710023"
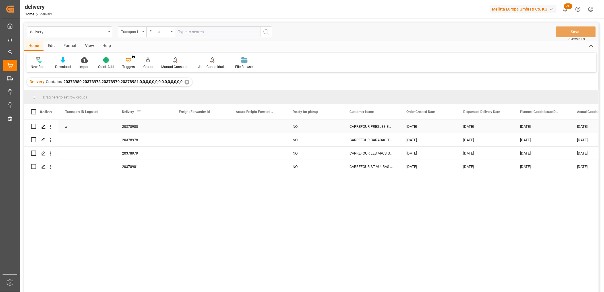
click at [91, 129] on div "x" at bounding box center [86, 126] width 57 height 13
drag, startPoint x: 114, startPoint y: 132, endPoint x: 112, endPoint y: 169, distance: 37.2
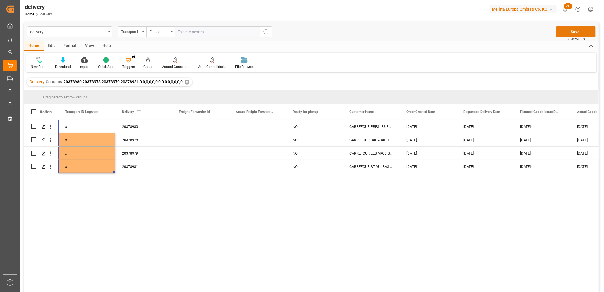
click at [573, 32] on button "Save" at bounding box center [575, 31] width 40 height 11
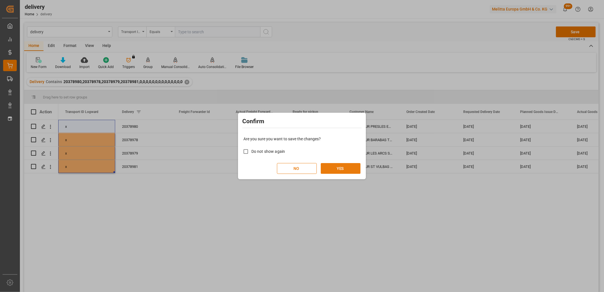
click at [340, 168] on button "YES" at bounding box center [341, 168] width 40 height 11
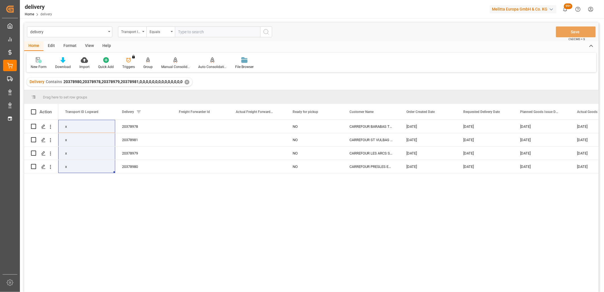
click at [291, 267] on div "x 20378978 NO CARREFOUR BARABAS THUIT HEBERT 467 24-09-2025 26-09-2025 25-09-20…" at bounding box center [328, 208] width 540 height 176
click at [131, 226] on div "x 20378978 NO CARREFOUR BARABAS THUIT HEBERT 467 24-09-2025 26-09-2025 25-09-20…" at bounding box center [328, 208] width 540 height 176
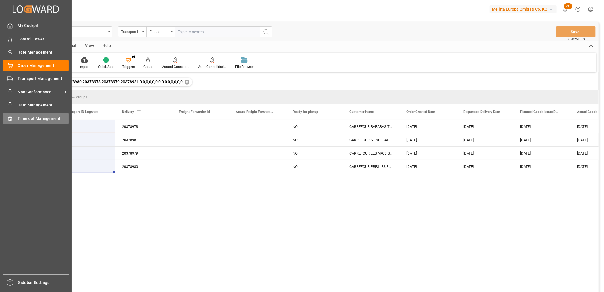
click at [9, 118] on icon at bounding box center [10, 119] width 6 height 6
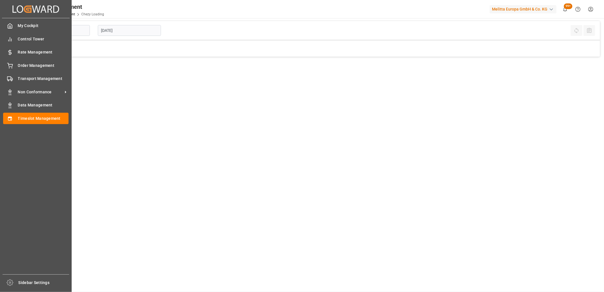
type input "Chezy Loading"
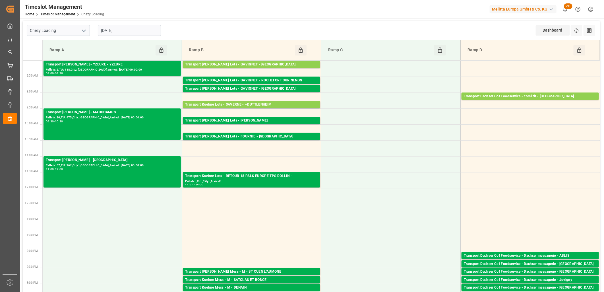
click at [143, 28] on input "[DATE]" at bounding box center [129, 30] width 63 height 11
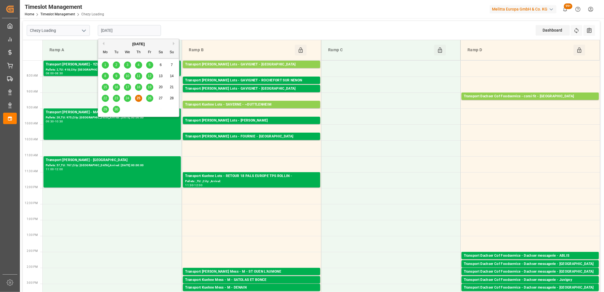
click at [148, 100] on span "26" at bounding box center [149, 98] width 4 height 4
type input "[DATE]"
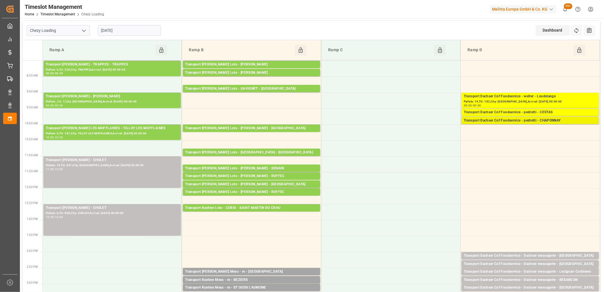
click at [523, 119] on div "Transport Dachser Cof Foodservice - pedretti - CHAPONNAY" at bounding box center [529, 121] width 133 height 6
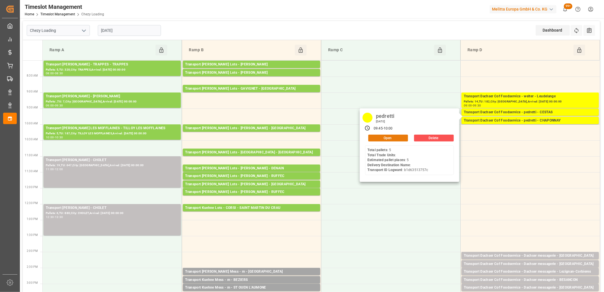
click at [391, 137] on button "Open" at bounding box center [388, 137] width 40 height 7
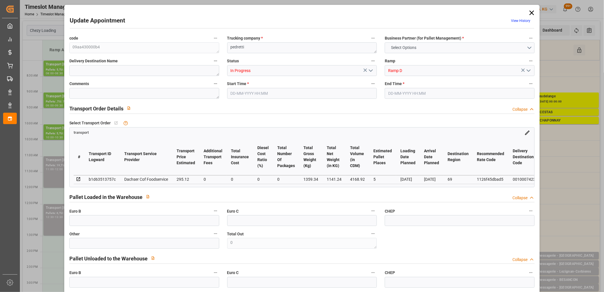
type input "5"
type input "295.12"
type input "0"
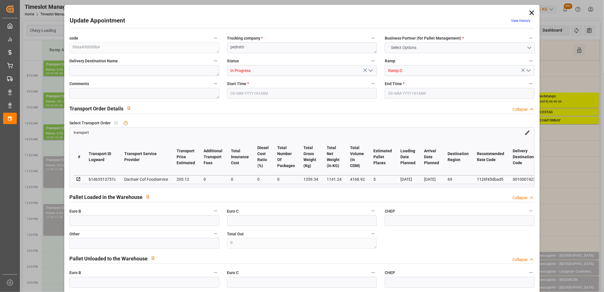
type input "289.9259"
type input "-5.1941"
type input "0"
type input "1141.24"
type input "1484"
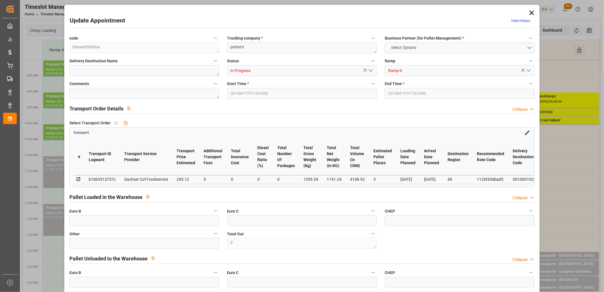
type input "4168.92"
type input "69"
type input "5"
type input "0"
type input "5"
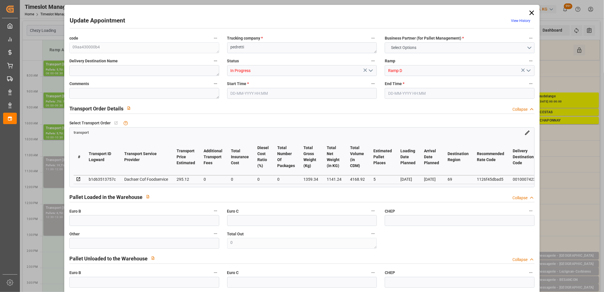
type input "101"
type input "1359.34"
type input "0"
type input "4710.8598"
type input "0"
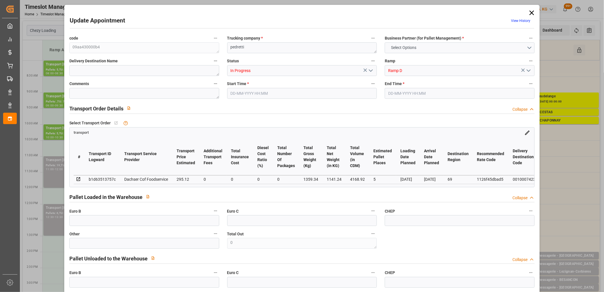
type input "0"
type input "21"
type input "35"
type input "26-09-2025 09:45"
type input "26-09-2025 10:00"
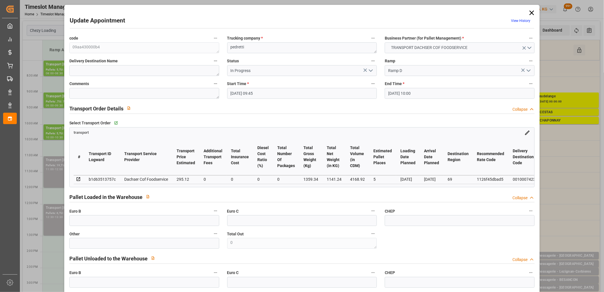
type input "24-09-2025 12:51"
type input "24-09-2025 11:30"
type input "[DATE]"
click at [369, 70] on icon "open menu" at bounding box center [370, 70] width 7 height 7
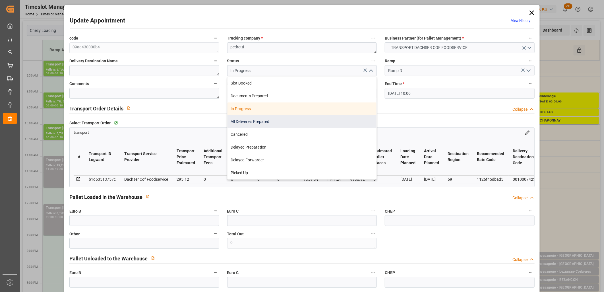
click at [323, 122] on div "All Deliveries Prepared" at bounding box center [301, 121] width 149 height 13
type input "All Deliveries Prepared"
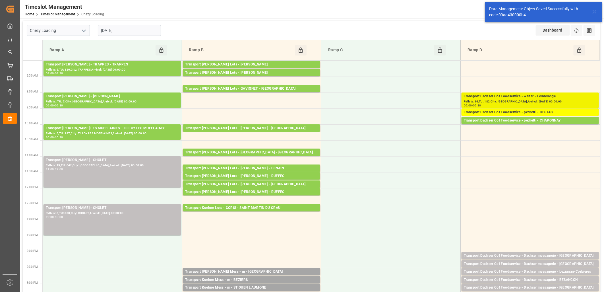
click at [509, 97] on div "Transport Dachser Cof Foodservice - welter - Leudelange" at bounding box center [529, 96] width 133 height 6
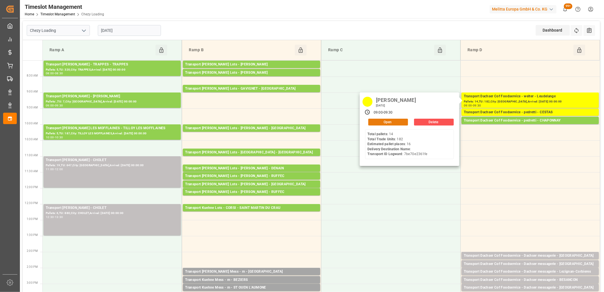
click at [399, 121] on button "Open" at bounding box center [388, 121] width 40 height 7
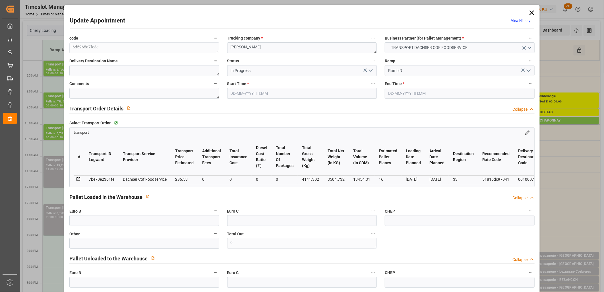
type input "26-09-2025 09:00"
type input "26-09-2025 09:30"
type input "23-09-2025 11:53"
type input "23-09-2025 11:33"
type input "[DATE]"
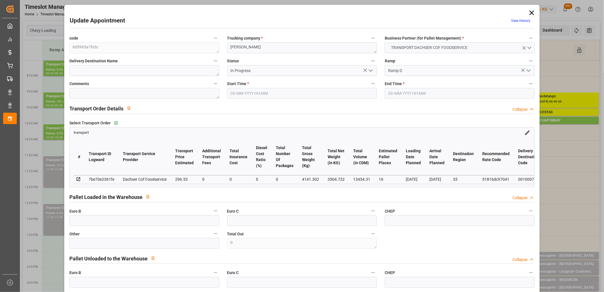
type input "[DATE]"
click at [369, 70] on polyline "open menu" at bounding box center [370, 71] width 3 height 2
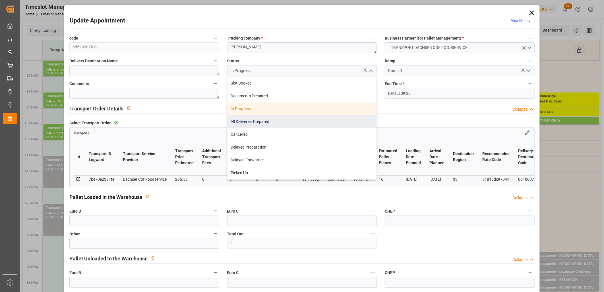
click at [334, 118] on div "All Deliveries Prepared" at bounding box center [301, 121] width 149 height 13
type input "All Deliveries Prepared"
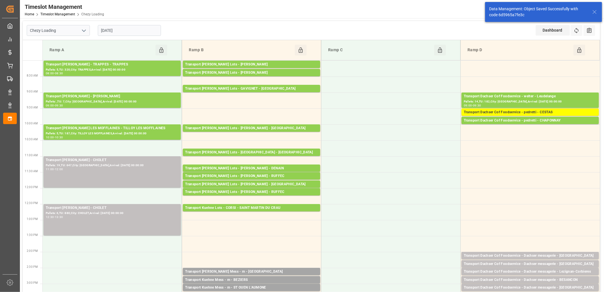
click at [140, 32] on input "[DATE]" at bounding box center [129, 30] width 63 height 11
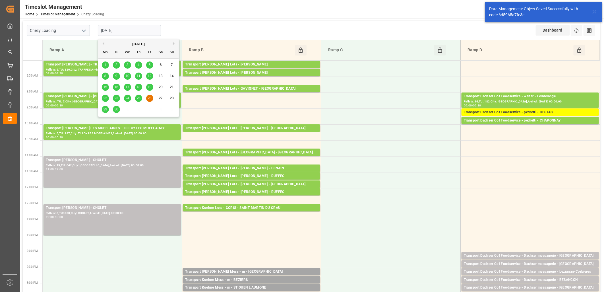
click at [105, 110] on span "29" at bounding box center [105, 109] width 4 height 4
type input "[DATE]"
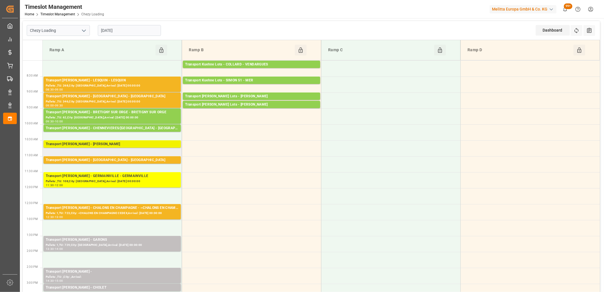
click at [92, 143] on div "Transport [PERSON_NAME] - [PERSON_NAME]" at bounding box center [112, 144] width 133 height 6
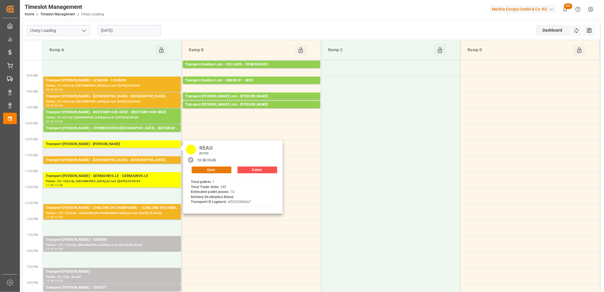
click at [205, 170] on button "Open" at bounding box center [212, 169] width 40 height 7
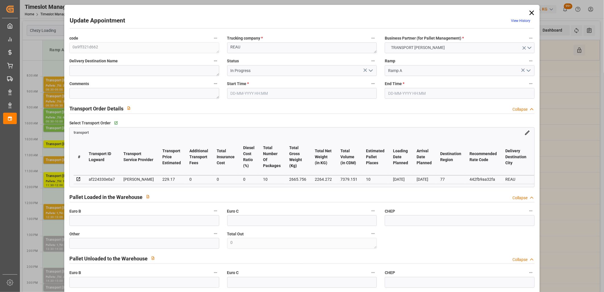
type input "29-09-2025 10:30"
type input "29-09-2025 10:45"
type input "23-09-2025 12:25"
type input "23-09-2025 11:25"
type input "[DATE]"
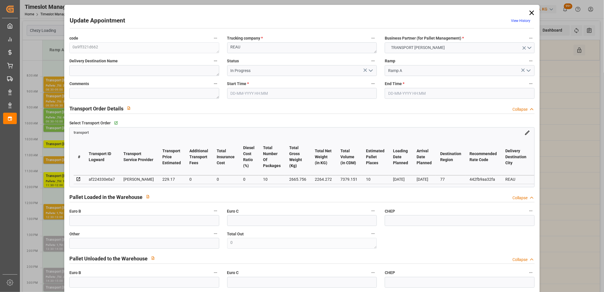
type input "[DATE]"
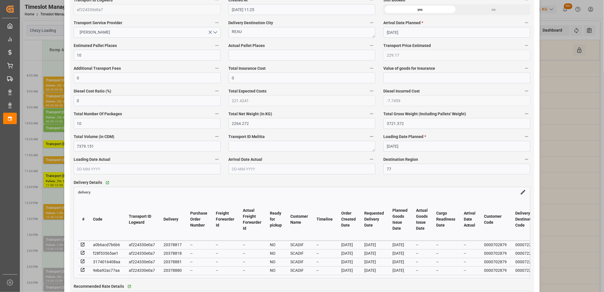
scroll to position [347, 0]
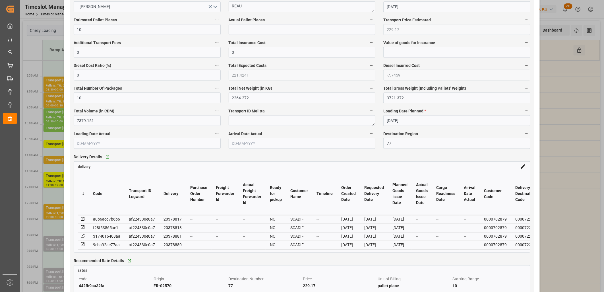
click at [84, 228] on icon at bounding box center [82, 226] width 5 height 5
click at [82, 229] on icon at bounding box center [82, 226] width 5 height 5
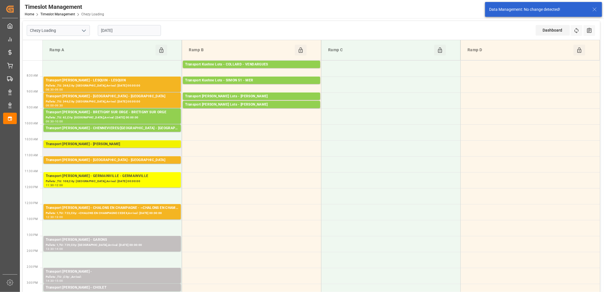
click at [129, 144] on div "Transport [PERSON_NAME] - [PERSON_NAME]" at bounding box center [112, 144] width 133 height 6
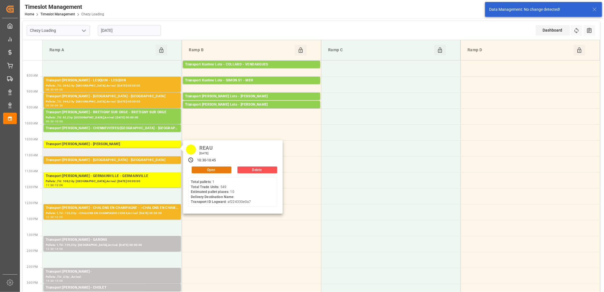
click at [198, 169] on button "Open" at bounding box center [212, 169] width 40 height 7
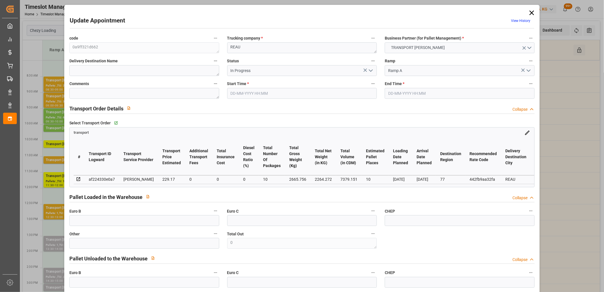
type input "29-09-2025 10:30"
type input "29-09-2025 10:45"
type input "23-09-2025 12:25"
type input "23-09-2025 11:25"
type input "[DATE]"
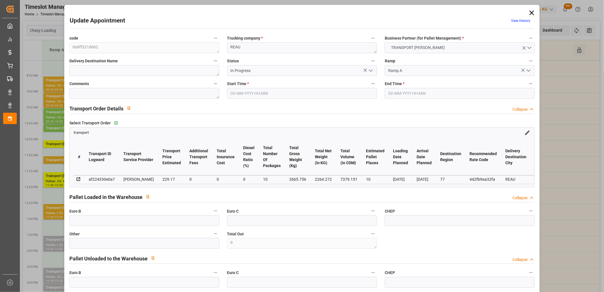
type input "[DATE]"
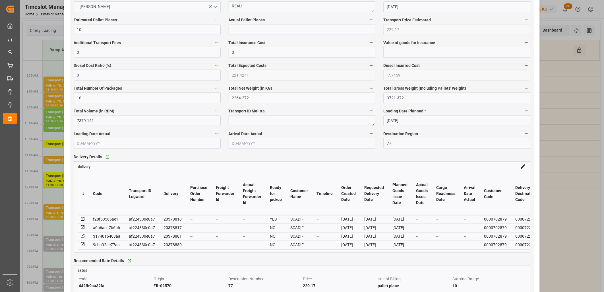
click at [82, 229] on icon at bounding box center [82, 226] width 5 height 5
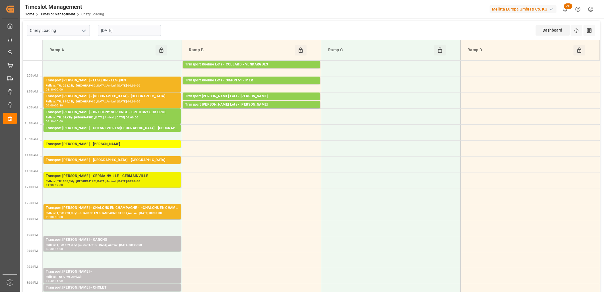
click at [101, 177] on div "Transport [PERSON_NAME] - GERMAINVILLE - GERMAINVILLE" at bounding box center [112, 176] width 133 height 6
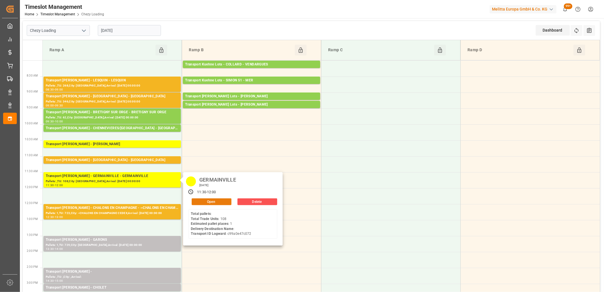
click at [203, 201] on button "Open" at bounding box center [212, 201] width 40 height 7
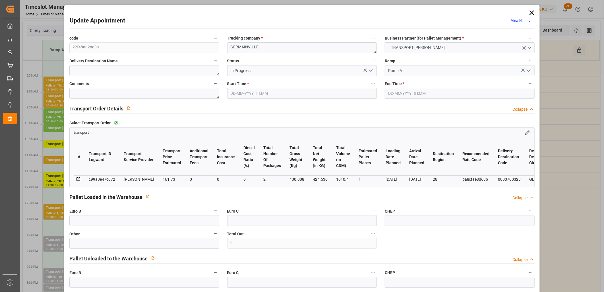
type input "29-09-2025 11:30"
type input "29-09-2025 12:00"
type input "24-09-2025 12:35"
type input "24-09-2025 11:17"
type input "[DATE]"
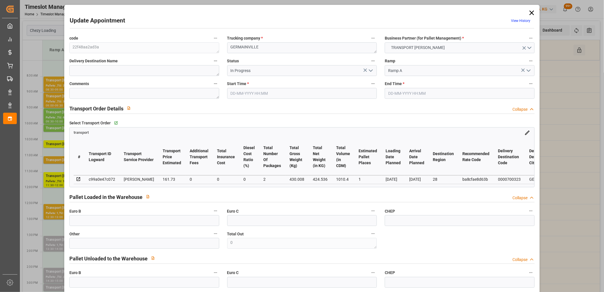
type input "[DATE]"
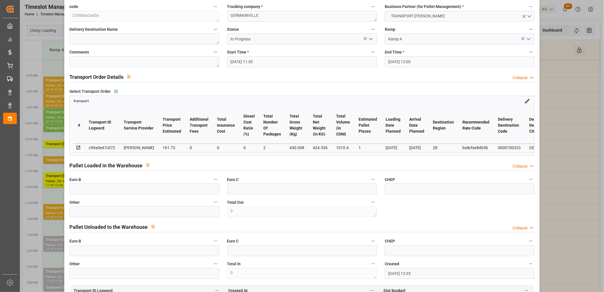
scroll to position [0, 0]
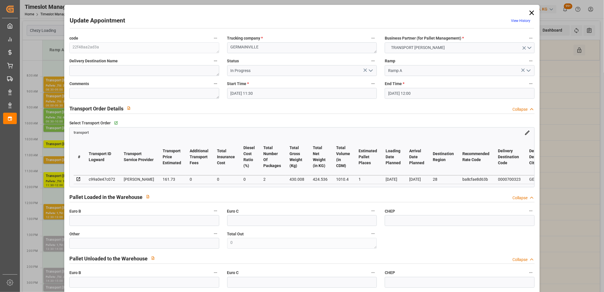
click at [370, 71] on polyline "open menu" at bounding box center [370, 71] width 3 height 2
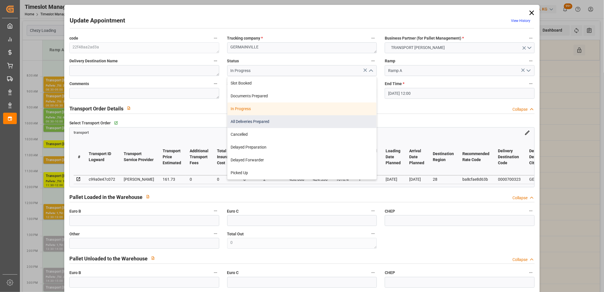
click at [328, 120] on div "All Deliveries Prepared" at bounding box center [301, 121] width 149 height 13
type input "All Deliveries Prepared"
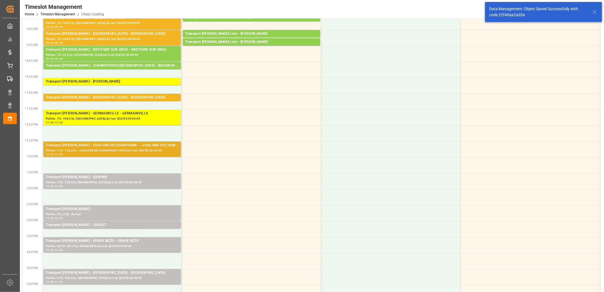
scroll to position [63, 0]
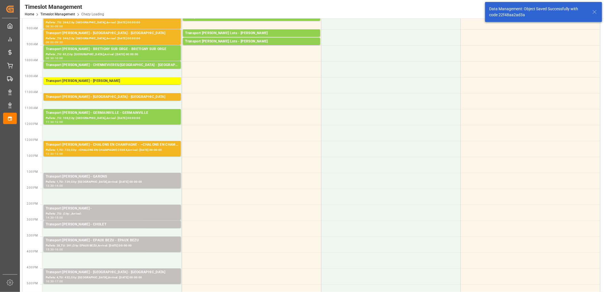
click at [114, 209] on div "Transport Delisle - CHOLET -" at bounding box center [112, 208] width 133 height 6
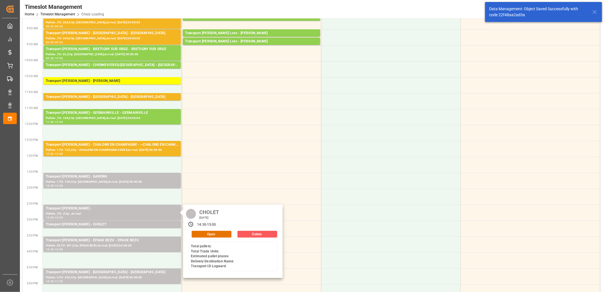
click at [248, 232] on button "Delete" at bounding box center [257, 233] width 40 height 7
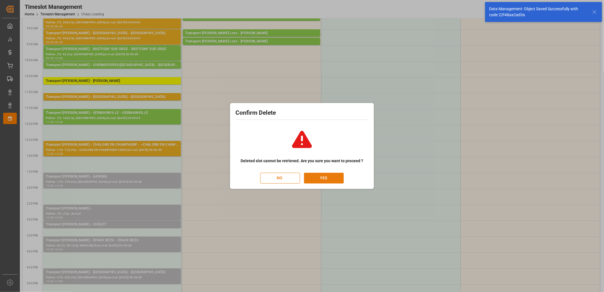
click at [322, 177] on button "YES" at bounding box center [324, 177] width 40 height 11
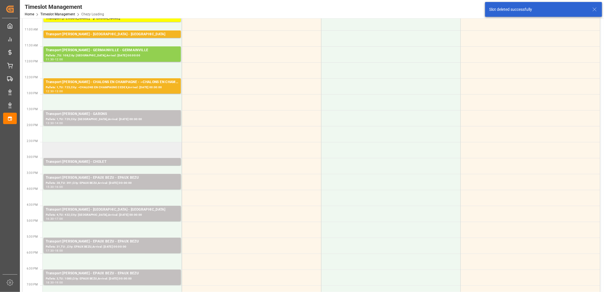
scroll to position [95, 0]
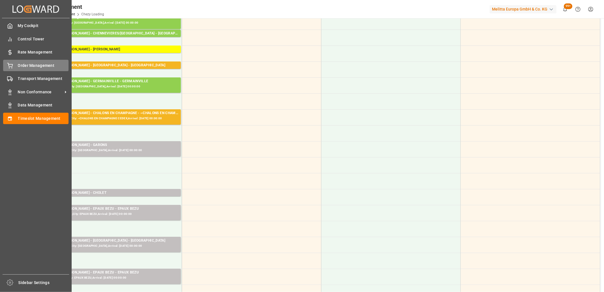
click at [14, 67] on div "Order Management Order Management" at bounding box center [35, 65] width 65 height 11
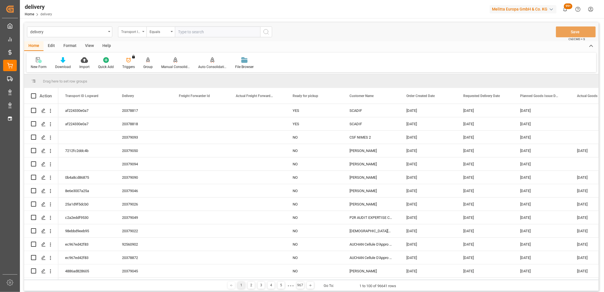
click at [127, 32] on div "Transport ID Logward" at bounding box center [130, 31] width 19 height 7
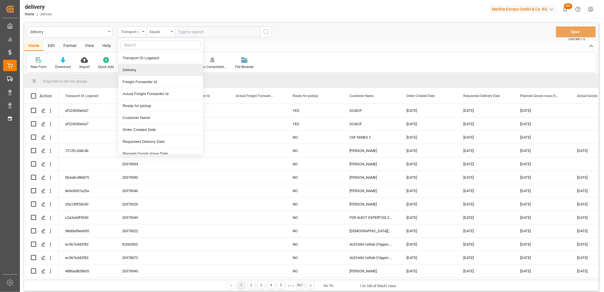
click at [131, 72] on div "Delivery" at bounding box center [160, 70] width 85 height 12
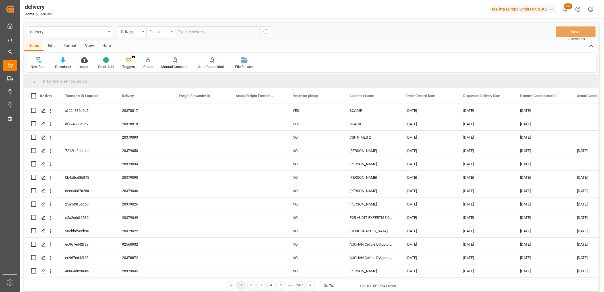
click at [160, 32] on div "Equals" at bounding box center [158, 31] width 19 height 7
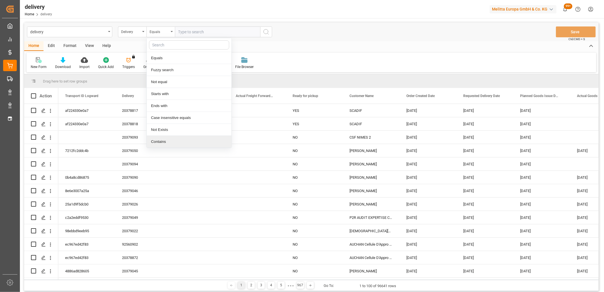
click at [164, 139] on div "Contains" at bounding box center [189, 142] width 85 height 12
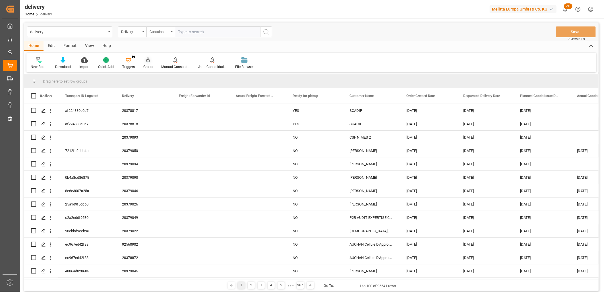
click at [146, 60] on icon at bounding box center [148, 59] width 4 height 5
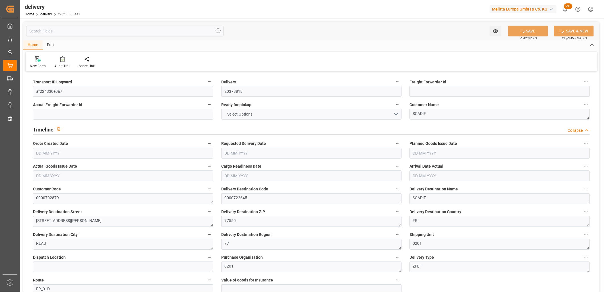
type input "5"
type input "1396.8"
type input "1928.456"
type input "4435.2"
type input "216"
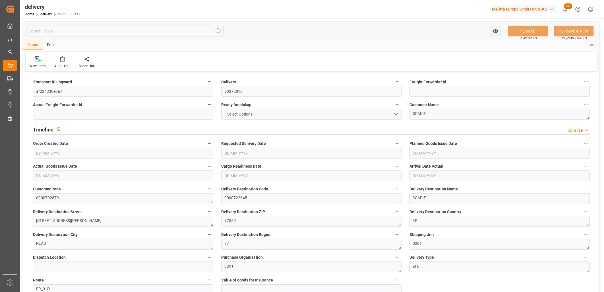
type input "7"
type input "1"
type input "4"
type input "0"
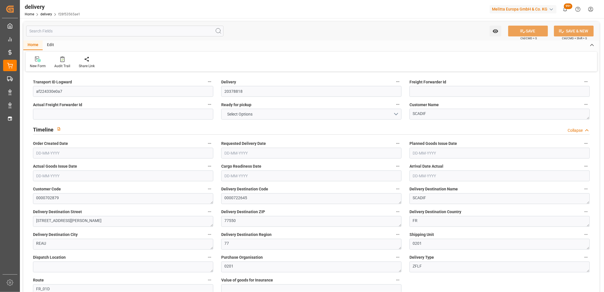
type input "-3.0984"
type input "91.668"
type input "88.5696"
type input "2.45"
type input "77.76"
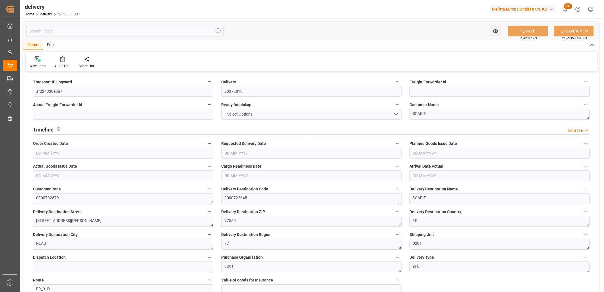
type input "1.5"
type input "1.3"
type input "0"
type input "10.5"
type input "1723.84"
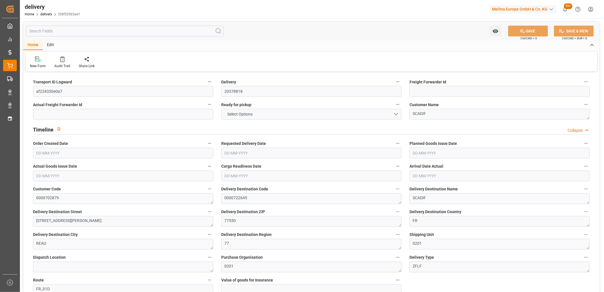
type input "101"
type input "1365.9223"
type input "0.0876"
type input "0"
type input "[DATE]"
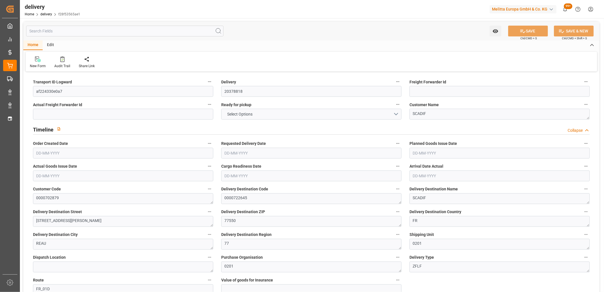
type input "[DATE]"
type input "[DATE] 11:01"
click at [262, 117] on button "NO" at bounding box center [311, 114] width 180 height 11
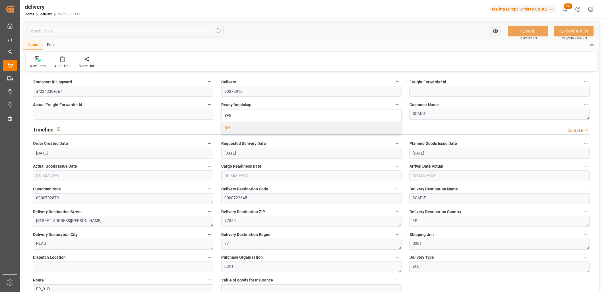
click at [262, 117] on div "YES" at bounding box center [311, 115] width 180 height 12
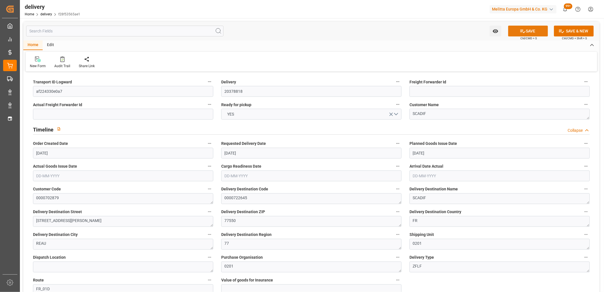
click at [517, 32] on button "SAVE" at bounding box center [528, 31] width 40 height 11
type input "[DATE]"
type input "[DATE] 11:01"
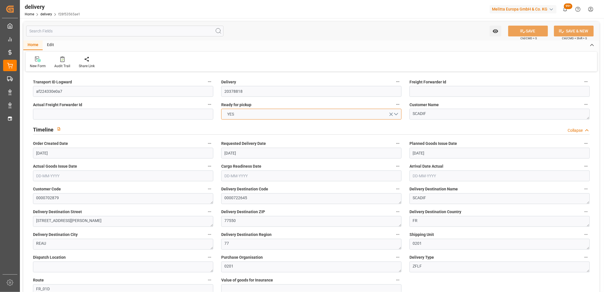
click at [276, 113] on button "YES" at bounding box center [311, 114] width 180 height 11
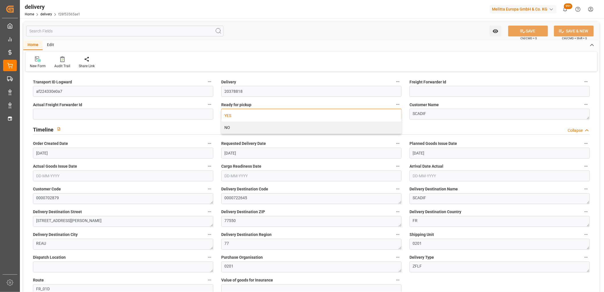
click at [276, 113] on div "YES" at bounding box center [311, 115] width 180 height 12
type input "5"
type input "477.456"
type input "600.616"
type input "1047.144"
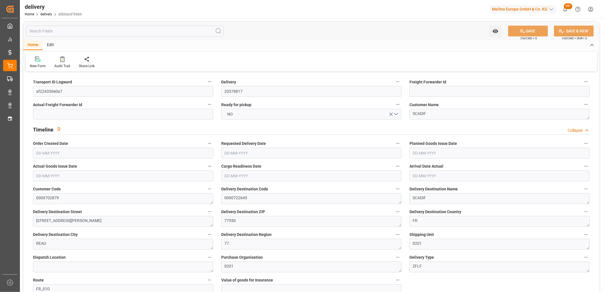
type input "126"
type input "5"
type input "0"
type input "1"
type input "0"
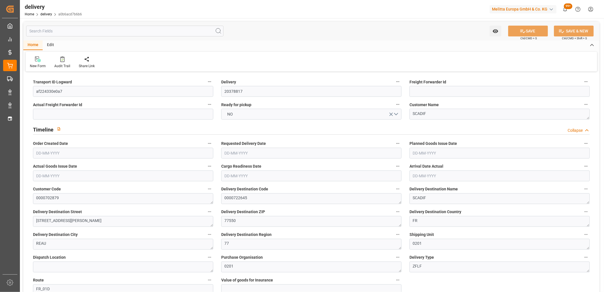
type input "0"
type input "-0.7746"
type input "22.917"
type input "22.1424"
type input "0"
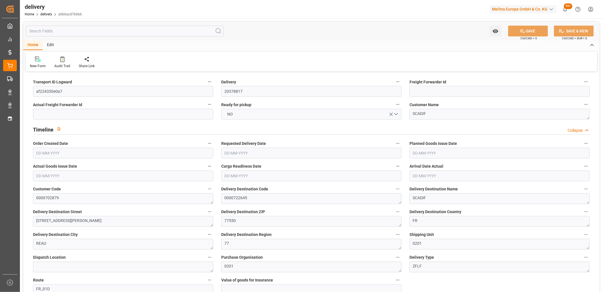
type input "45.36"
type input "1.5"
type input "1.3"
type input "0"
type input "7.5"
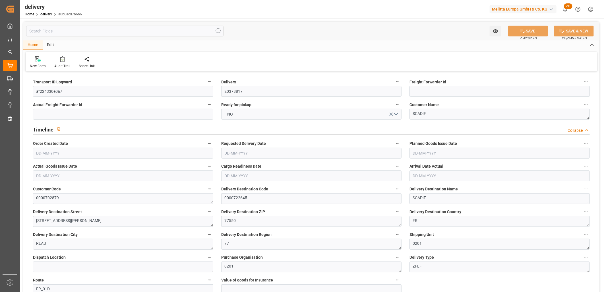
type input "485.616"
type input "101"
type input "322.4922"
type input "0.0207"
type input "0"
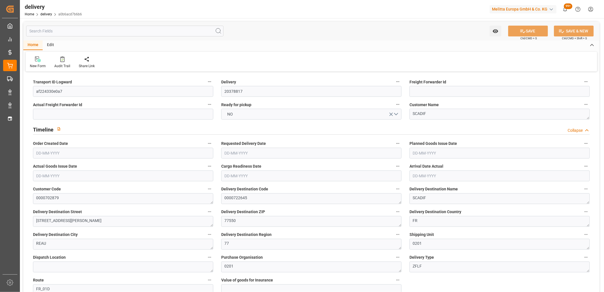
type input "[DATE]"
type input "[DATE] 11:01"
click at [234, 118] on button "NO" at bounding box center [311, 114] width 180 height 11
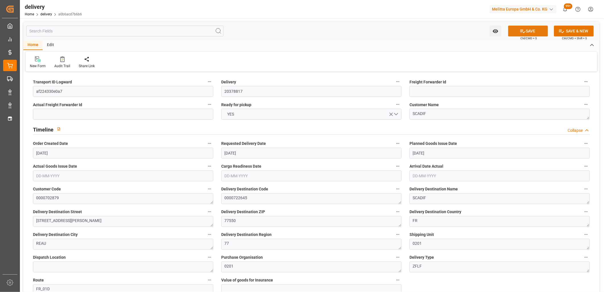
click at [517, 32] on button "SAVE" at bounding box center [528, 31] width 40 height 11
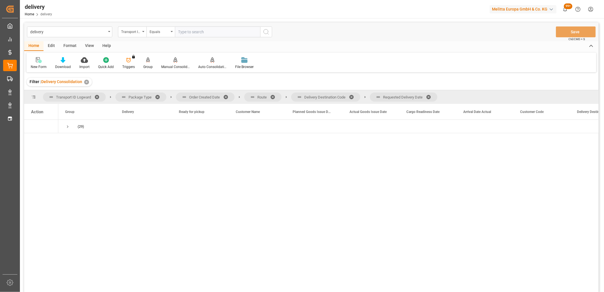
click at [432, 95] on span at bounding box center [430, 96] width 9 height 5
click at [353, 95] on span at bounding box center [353, 96] width 9 height 5
click at [272, 96] on span at bounding box center [274, 96] width 9 height 5
click at [226, 98] on span at bounding box center [227, 96] width 9 height 5
click at [68, 127] on span "Press SPACE to select this row." at bounding box center [67, 126] width 5 height 5
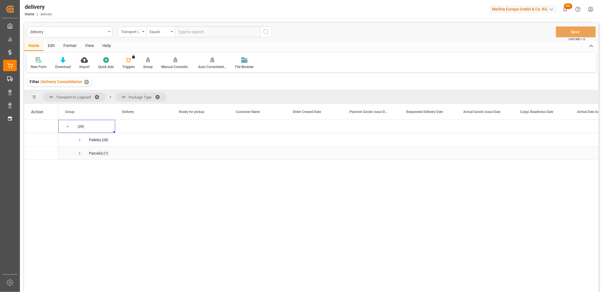
click at [78, 153] on span "Press SPACE to select this row." at bounding box center [79, 153] width 5 height 5
drag, startPoint x: 32, startPoint y: 166, endPoint x: 37, endPoint y: 165, distance: 5.0
click at [33, 166] on input "Press Space to toggle row selection (unchecked)" at bounding box center [33, 166] width 5 height 5
checkbox input "true"
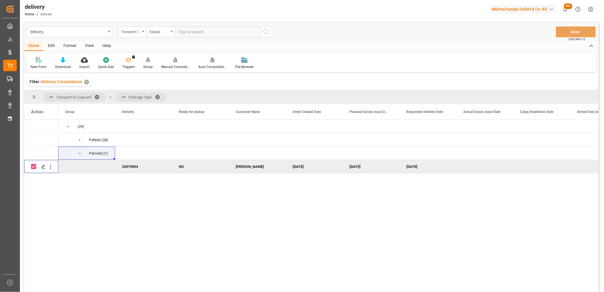
click at [211, 65] on div "Auto Consolidation" at bounding box center [212, 66] width 28 height 5
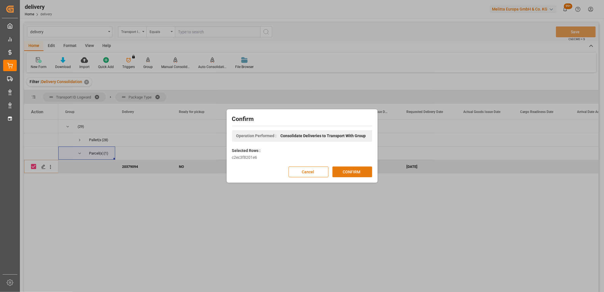
click at [339, 169] on button "CONFIRM" at bounding box center [352, 171] width 40 height 11
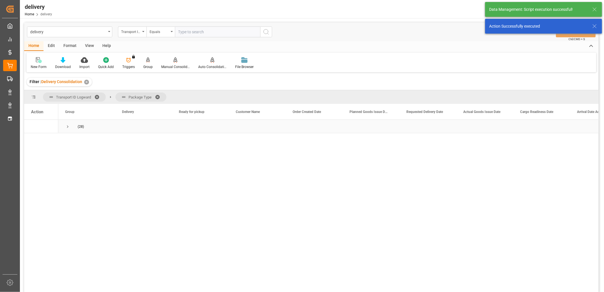
click at [68, 127] on span "Press SPACE to select this row." at bounding box center [67, 126] width 5 height 5
click at [80, 141] on span "Press SPACE to select this row." at bounding box center [79, 139] width 5 height 5
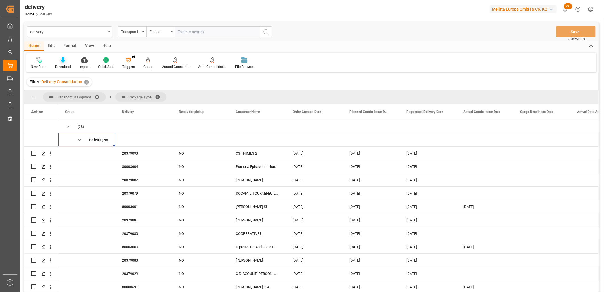
click at [63, 61] on icon at bounding box center [63, 60] width 5 height 6
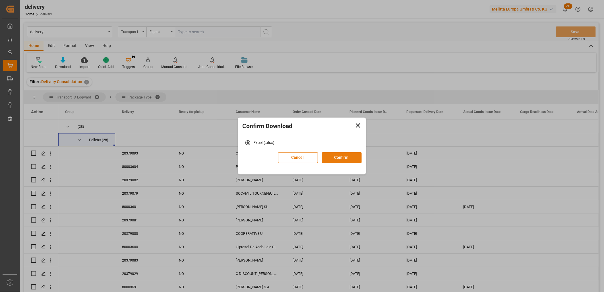
click at [344, 155] on button "Confirm" at bounding box center [342, 157] width 40 height 11
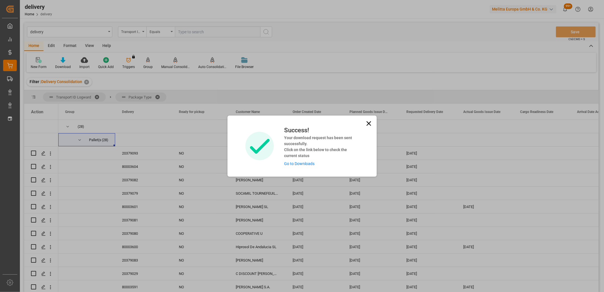
click at [305, 163] on link "Go to Downloads" at bounding box center [299, 163] width 30 height 5
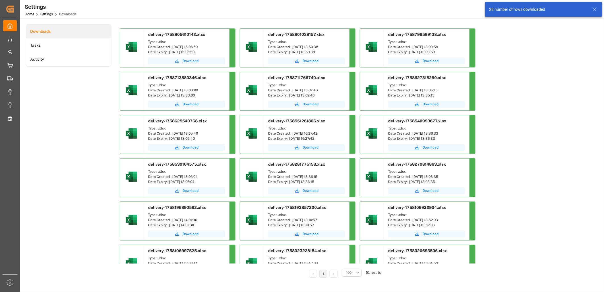
click at [188, 61] on span "Download" at bounding box center [190, 60] width 16 height 5
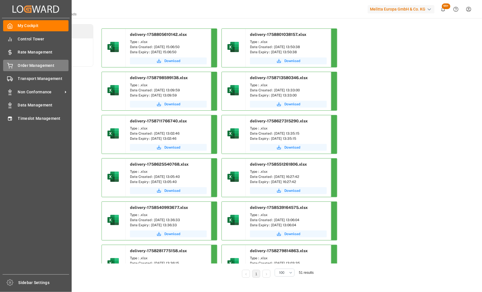
click at [16, 65] on div "Order Management Order Management" at bounding box center [35, 65] width 65 height 11
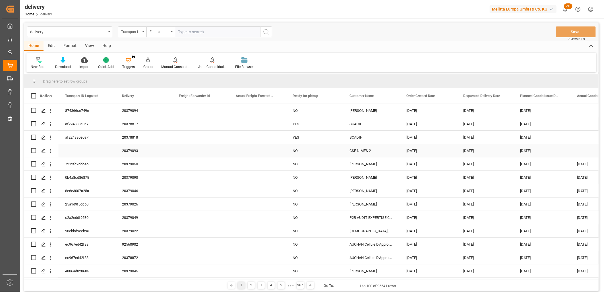
click at [33, 150] on input "Press Space to toggle row selection (unchecked)" at bounding box center [33, 150] width 5 height 5
checkbox input "true"
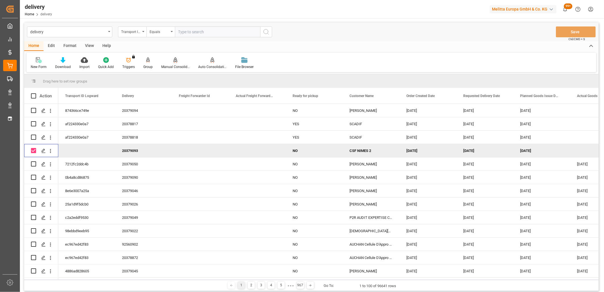
click at [174, 60] on icon at bounding box center [175, 59] width 4 height 5
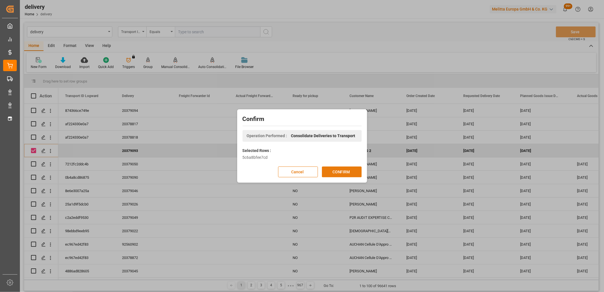
click at [332, 169] on button "CONFIRM" at bounding box center [342, 171] width 40 height 11
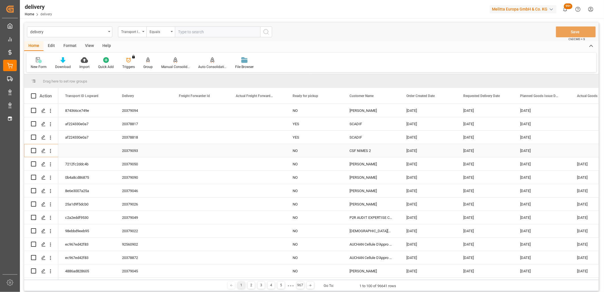
click at [32, 150] on input "Press Space to toggle row selection (unchecked)" at bounding box center [33, 150] width 5 height 5
checkbox input "true"
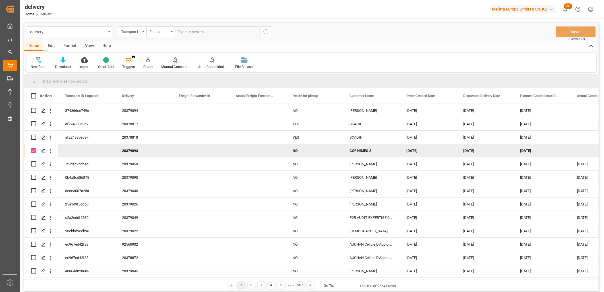
click at [173, 60] on icon at bounding box center [175, 60] width 4 height 6
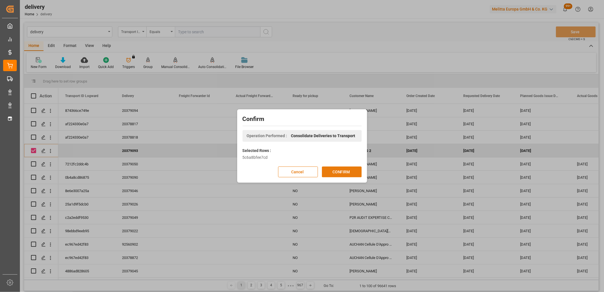
click at [336, 168] on button "CONFIRM" at bounding box center [342, 171] width 40 height 11
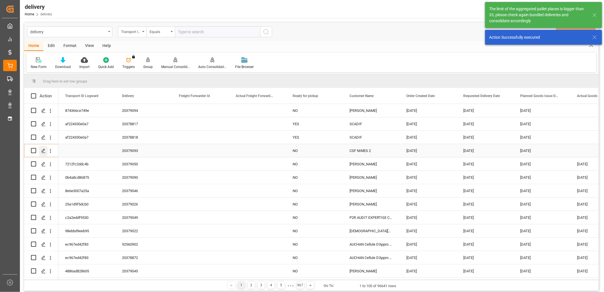
click at [43, 149] on polygon "Press SPACE to select this row." at bounding box center [43, 150] width 3 height 3
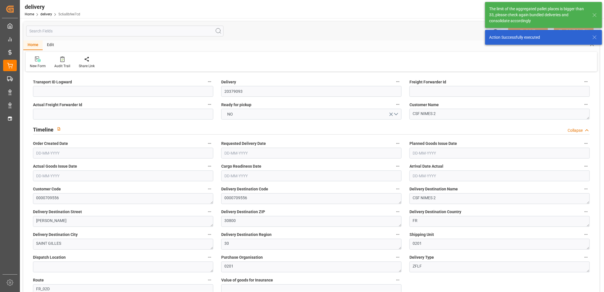
type input "[DATE]"
type input "[DATE] 13:00"
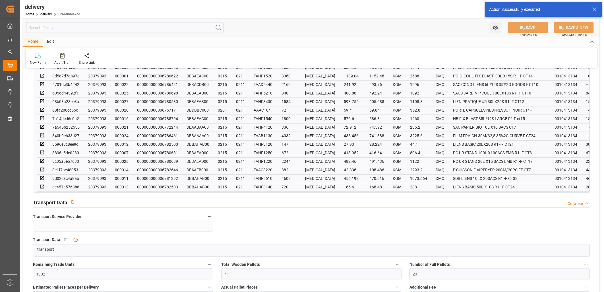
scroll to position [442, 0]
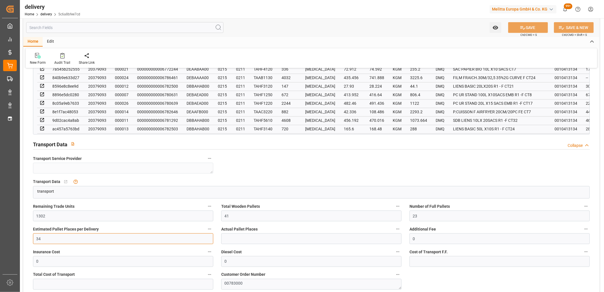
drag, startPoint x: 69, startPoint y: 236, endPoint x: 30, endPoint y: 237, distance: 38.9
click at [31, 237] on div "Estimated Pallet Places per Delivery 34" at bounding box center [123, 234] width 188 height 23
type input "33"
click at [515, 26] on button "SAVE" at bounding box center [528, 27] width 40 height 11
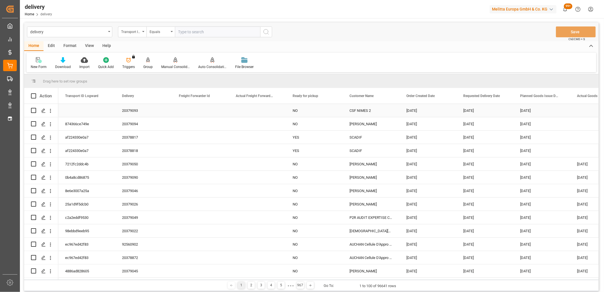
click at [33, 110] on input "Press Space to toggle row selection (unchecked)" at bounding box center [33, 110] width 5 height 5
checkbox input "true"
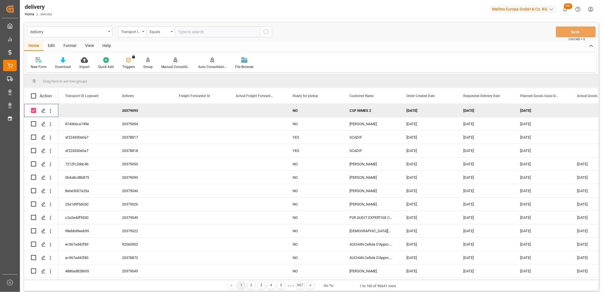
click at [173, 61] on icon at bounding box center [175, 59] width 4 height 5
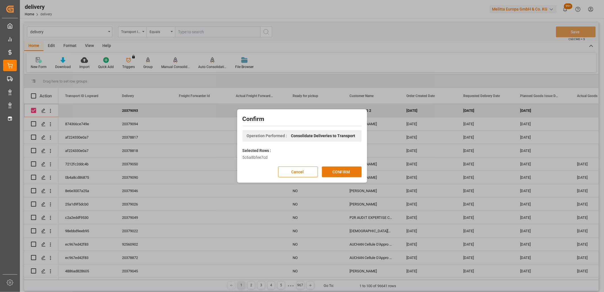
click at [330, 171] on button "CONFIRM" at bounding box center [342, 171] width 40 height 11
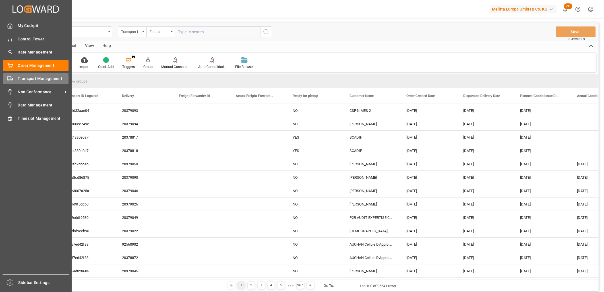
click at [14, 78] on div "Transport Management Transport Management" at bounding box center [35, 78] width 65 height 11
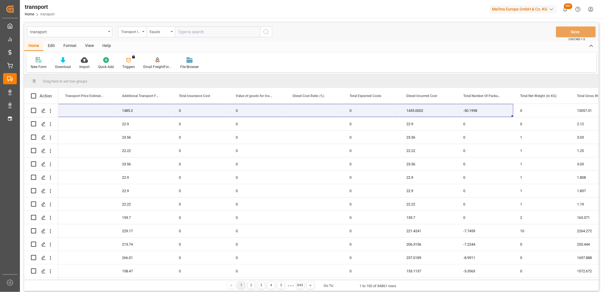
scroll to position [0, 568]
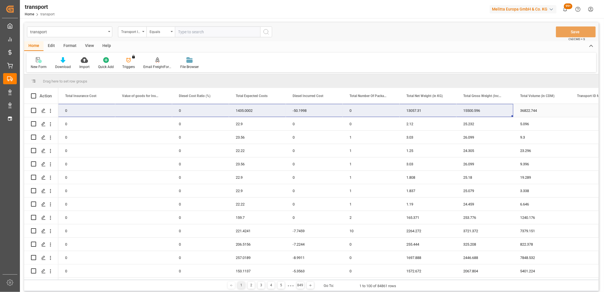
drag, startPoint x: 68, startPoint y: 112, endPoint x: 486, endPoint y: 110, distance: 418.3
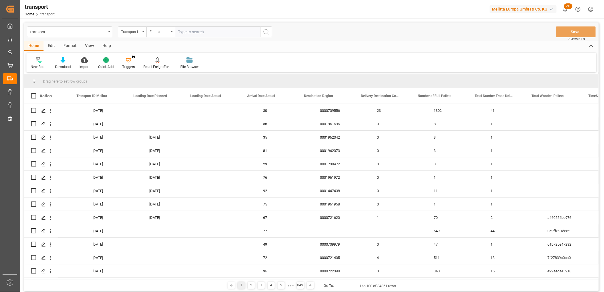
scroll to position [0, 0]
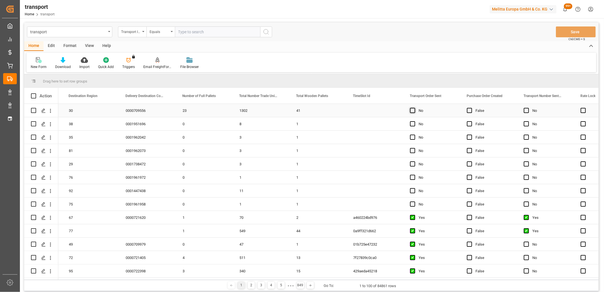
click at [411, 112] on span "Press SPACE to select this row." at bounding box center [412, 110] width 5 height 5
click at [414, 108] on input "Press SPACE to select this row." at bounding box center [414, 108] width 0 height 0
click at [573, 32] on button "Save" at bounding box center [575, 31] width 40 height 11
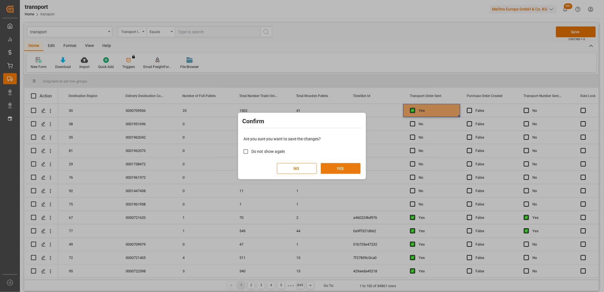
click at [336, 167] on button "YES" at bounding box center [341, 168] width 40 height 11
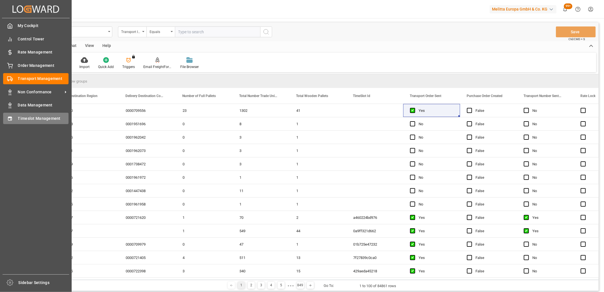
click at [14, 119] on div "Timeslot Management Timeslot Management" at bounding box center [35, 118] width 65 height 11
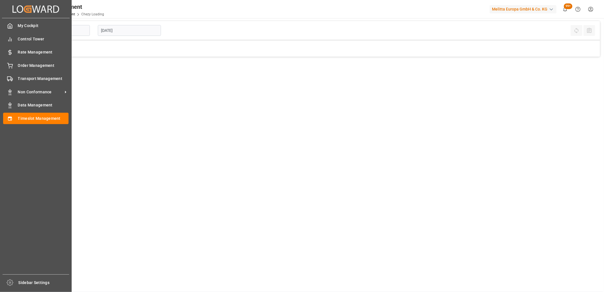
type input "Chezy Loading"
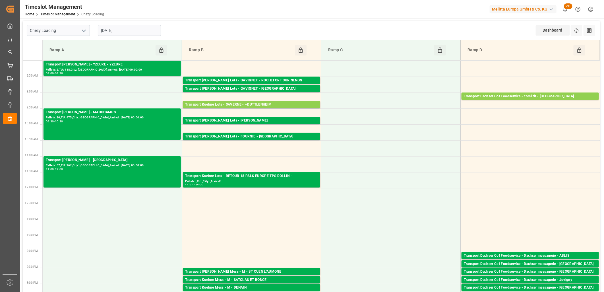
click at [153, 28] on input "[DATE]" at bounding box center [129, 30] width 63 height 11
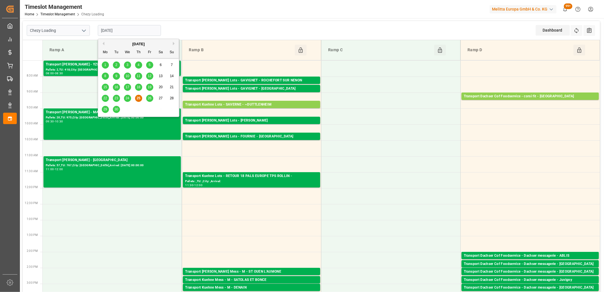
click at [149, 98] on span "26" at bounding box center [149, 98] width 4 height 4
type input "[DATE]"
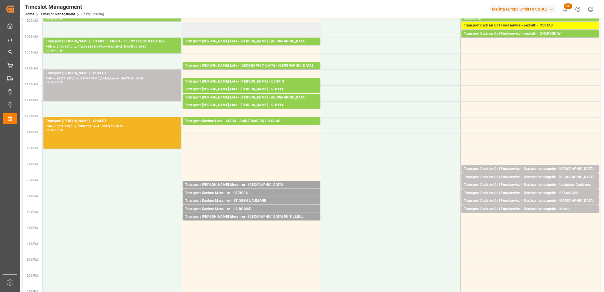
scroll to position [126, 0]
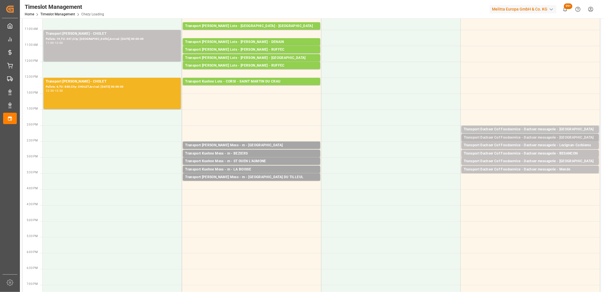
click at [515, 138] on div "Transport Dachser Cof Foodservice - Dachser messagerie - [GEOGRAPHIC_DATA]" at bounding box center [529, 138] width 133 height 6
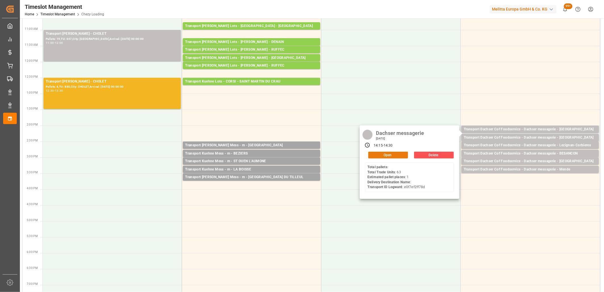
click at [389, 156] on button "Open" at bounding box center [388, 154] width 40 height 7
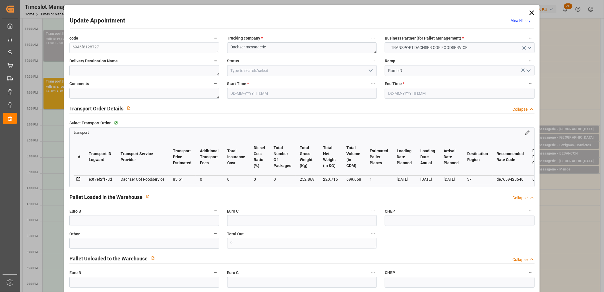
type input "26-09-2025 14:15"
type input "26-09-2025 14:30"
type input "25-09-2025 12:04"
type input "25-09-2025 11:49"
type input "[DATE]"
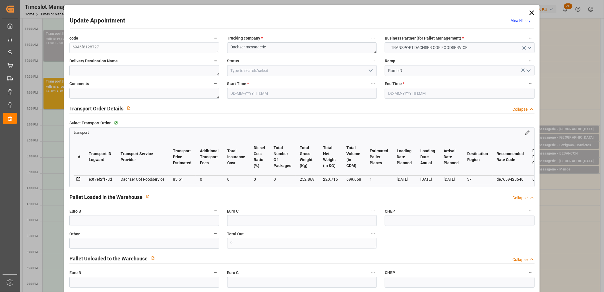
type input "[DATE]"
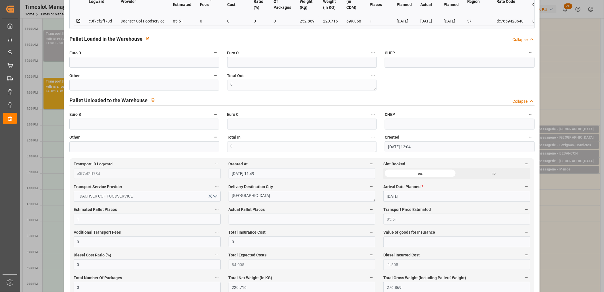
scroll to position [158, 0]
click at [271, 217] on input "text" at bounding box center [301, 219] width 147 height 11
type input "2"
drag, startPoint x: 138, startPoint y: 97, endPoint x: 134, endPoint y: 96, distance: 4.2
click at [136, 97] on div "Pallet Unloaded to the Warehouse" at bounding box center [113, 100] width 89 height 11
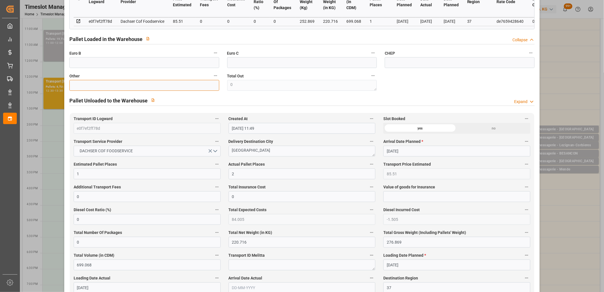
drag, startPoint x: 134, startPoint y: 96, endPoint x: 126, endPoint y: 86, distance: 12.3
click at [126, 86] on input "text" at bounding box center [144, 85] width 150 height 11
type input "2"
click at [518, 103] on div "Expand" at bounding box center [520, 102] width 13 height 6
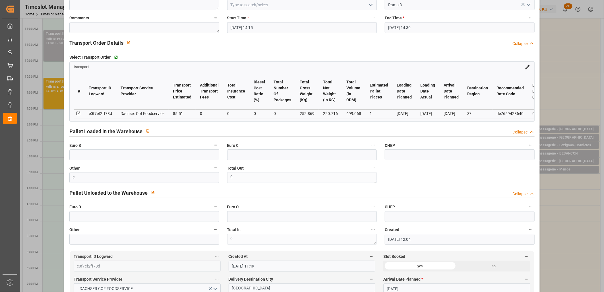
scroll to position [0, 0]
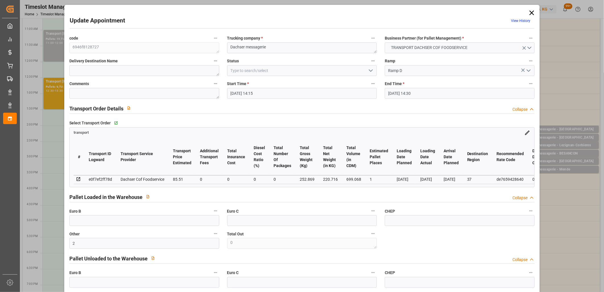
click at [371, 71] on icon "open menu" at bounding box center [370, 70] width 7 height 7
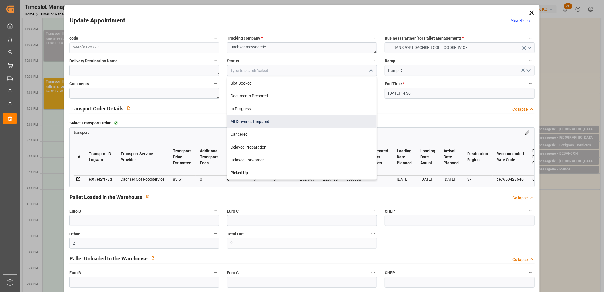
click at [328, 122] on div "All Deliveries Prepared" at bounding box center [301, 121] width 149 height 13
type input "All Deliveries Prepared"
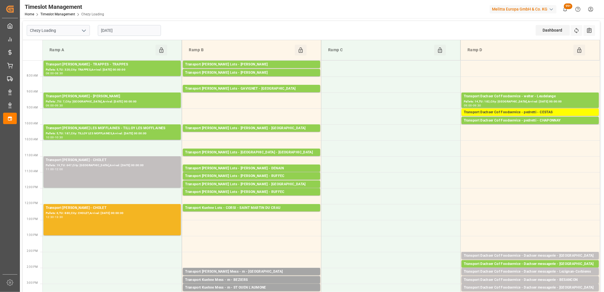
click at [132, 28] on input "[DATE]" at bounding box center [129, 30] width 63 height 11
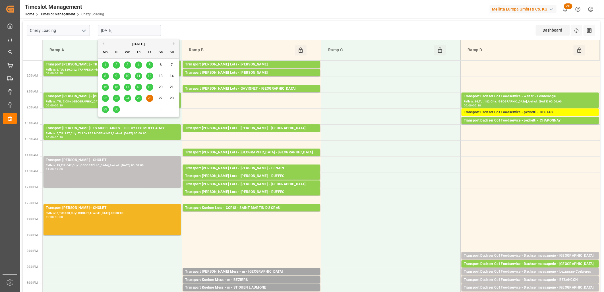
click at [104, 109] on span "29" at bounding box center [105, 109] width 4 height 4
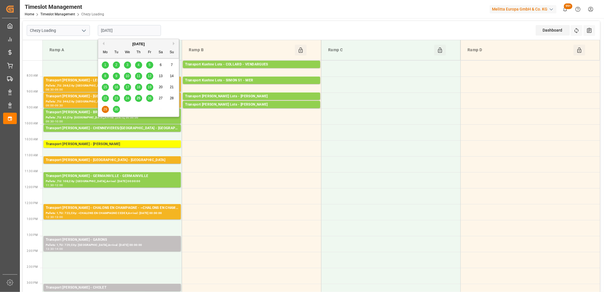
click at [132, 36] on input "[DATE]" at bounding box center [129, 30] width 63 height 11
click at [115, 107] on span "30" at bounding box center [116, 109] width 4 height 4
type input "[DATE]"
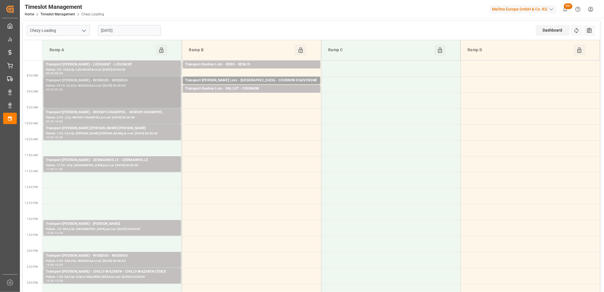
click at [113, 81] on div "Transport Delisle - WISSOUS - WISSOUS" at bounding box center [112, 81] width 133 height 6
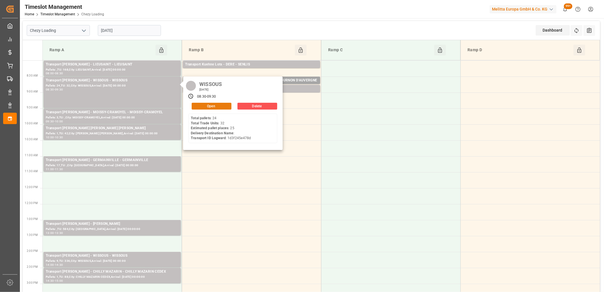
click at [198, 104] on button "Open" at bounding box center [212, 106] width 40 height 7
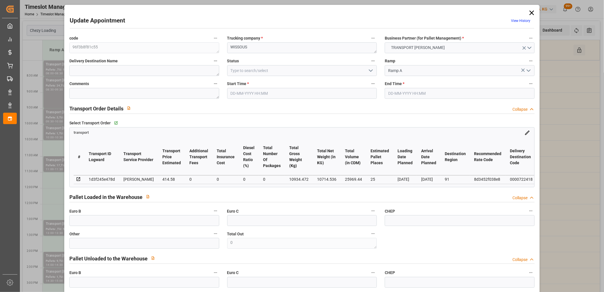
type input "30-09-2025 08:30"
type input "30-09-2025 09:30"
type input "25-09-2025 12:50"
type input "25-09-2025 11:44"
type input "[DATE]"
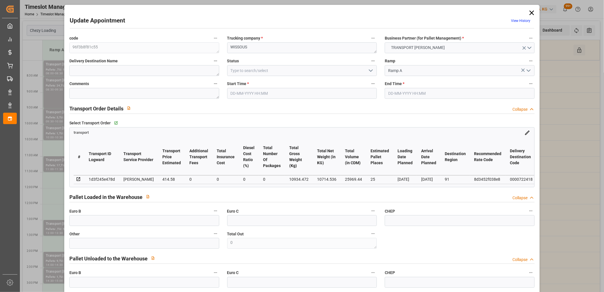
type input "[DATE]"
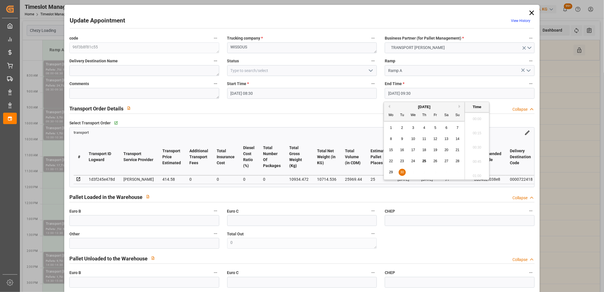
click at [438, 93] on input "30-09-2025 09:30" at bounding box center [459, 93] width 150 height 11
click at [401, 169] on div "30" at bounding box center [401, 172] width 7 height 7
click at [479, 118] on li "09:00" at bounding box center [477, 117] width 24 height 14
type input "30-09-2025 09:00"
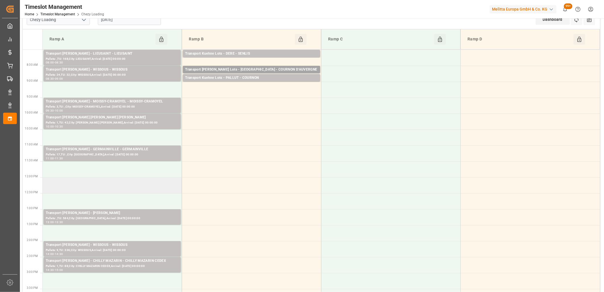
scroll to position [0, 0]
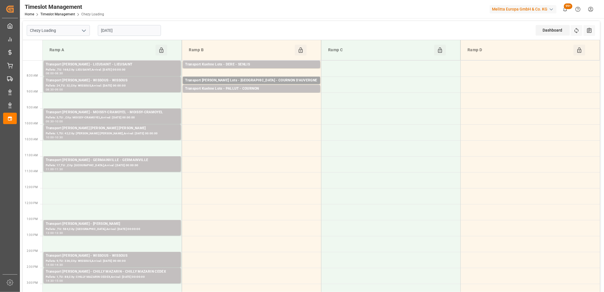
click at [128, 30] on input "[DATE]" at bounding box center [129, 30] width 63 height 11
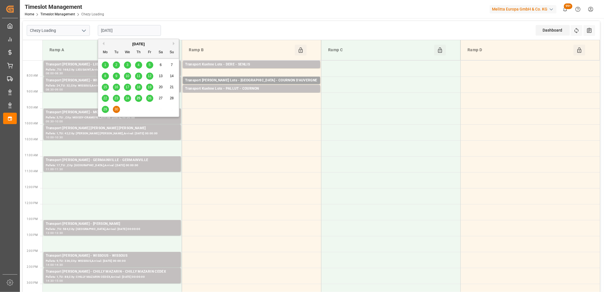
click at [174, 44] on button "Next Month" at bounding box center [174, 43] width 3 height 3
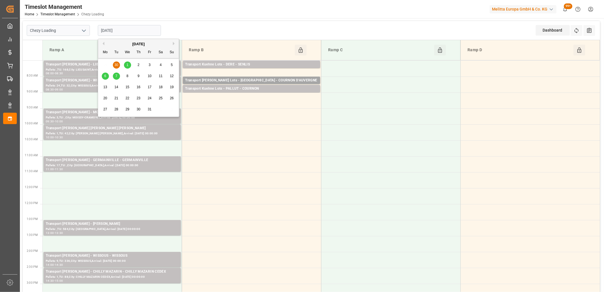
click at [126, 65] on span "1" at bounding box center [127, 65] width 2 height 4
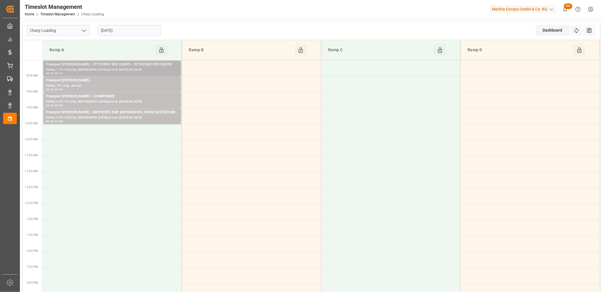
click at [123, 76] on div "Transport Delisle - ST PIERRE DES CORPS - ST PIERRE DES CORPS Pallets: 1,TU: 56…" at bounding box center [111, 68] width 137 height 15
click at [122, 82] on div "Transport Delisle - CHAMPAGNE -" at bounding box center [112, 81] width 133 height 6
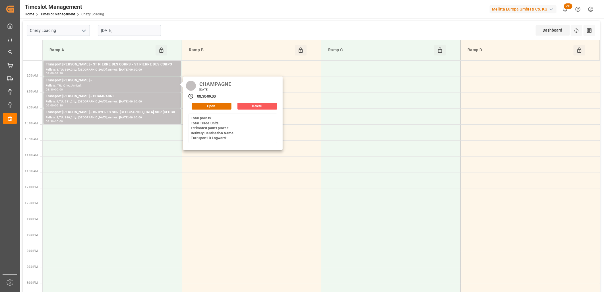
click at [250, 106] on button "Delete" at bounding box center [257, 106] width 40 height 7
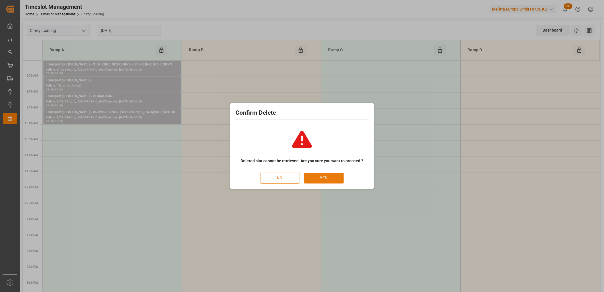
click at [324, 179] on button "YES" at bounding box center [324, 177] width 40 height 11
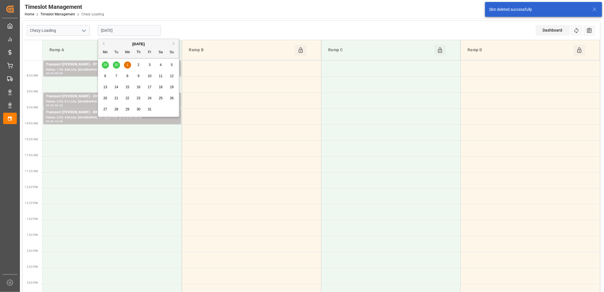
click at [147, 28] on input "[DATE]" at bounding box center [129, 30] width 63 height 11
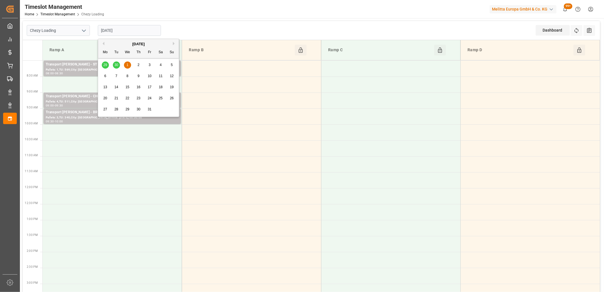
click at [138, 66] on span "2" at bounding box center [139, 65] width 2 height 4
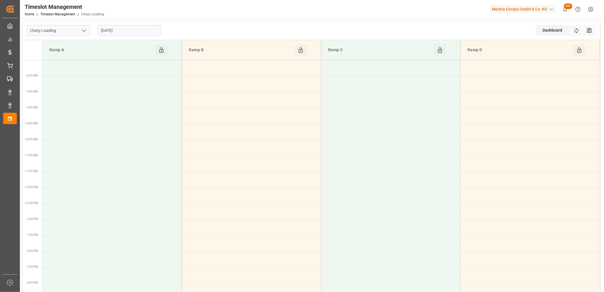
click at [136, 30] on input "[DATE]" at bounding box center [129, 30] width 63 height 11
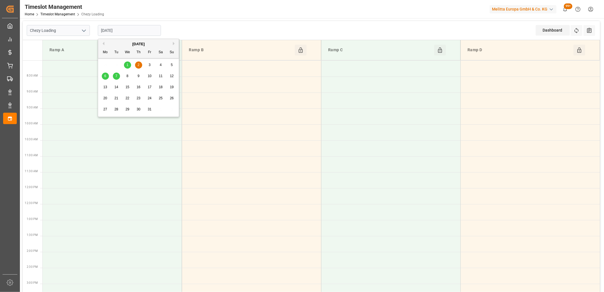
click at [106, 74] on span "6" at bounding box center [105, 76] width 2 height 4
click at [129, 33] on input "[DATE]" at bounding box center [129, 30] width 63 height 11
click at [117, 74] on span "7" at bounding box center [116, 76] width 2 height 4
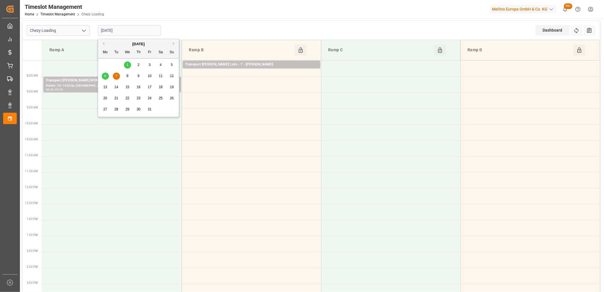
click at [132, 34] on input "[DATE]" at bounding box center [129, 30] width 63 height 11
click at [126, 64] on div "1" at bounding box center [127, 65] width 7 height 7
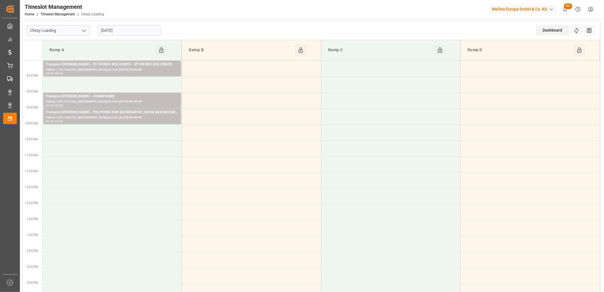
click at [130, 30] on input "[DATE]" at bounding box center [129, 30] width 63 height 11
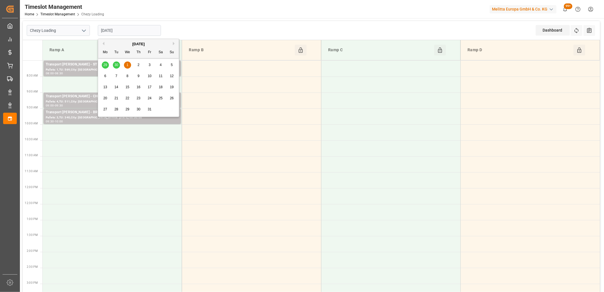
click at [103, 44] on button "Previous Month" at bounding box center [102, 43] width 3 height 3
click at [147, 98] on div "26" at bounding box center [149, 98] width 7 height 7
type input "[DATE]"
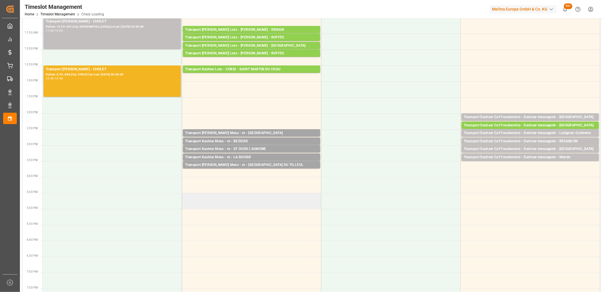
scroll to position [158, 0]
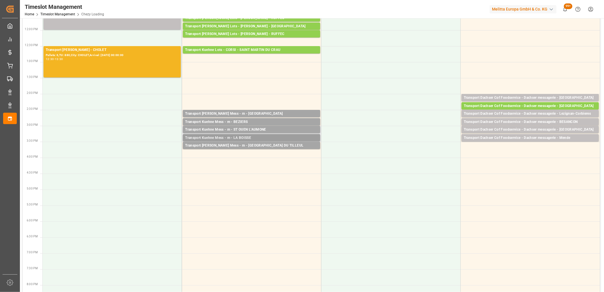
click at [240, 139] on div "Transport Kuehne Mess - m - LA BOISSE" at bounding box center [251, 138] width 133 height 6
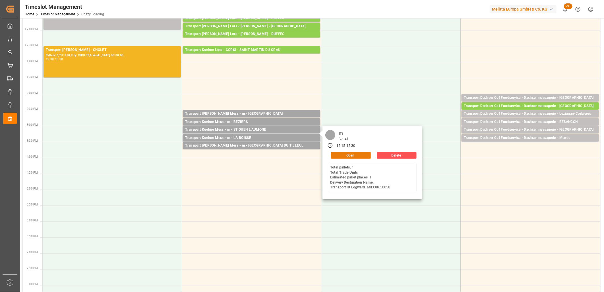
click at [343, 154] on button "Open" at bounding box center [351, 155] width 40 height 7
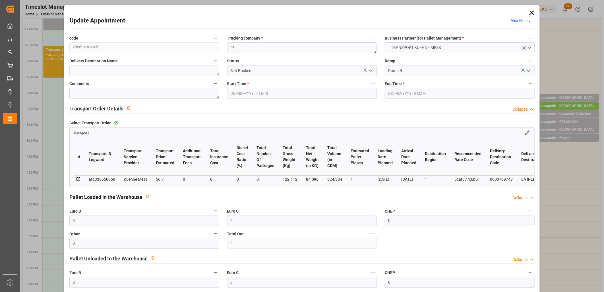
type input "26-09-2025 15:15"
type input "26-09-2025 15:30"
type input "25-09-2025 11:58"
type input "[DATE]"
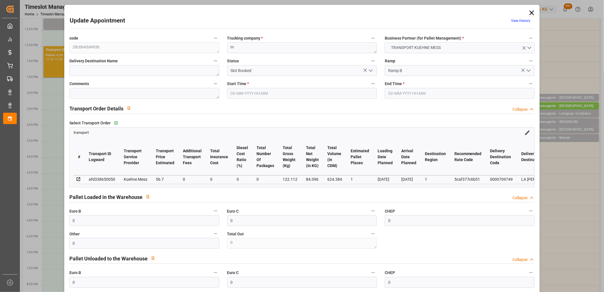
type input "[DATE]"
click at [370, 70] on polyline "open menu" at bounding box center [370, 71] width 3 height 2
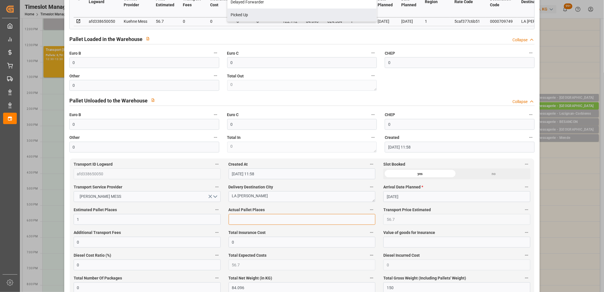
click at [268, 222] on input "text" at bounding box center [301, 219] width 147 height 11
type input "1"
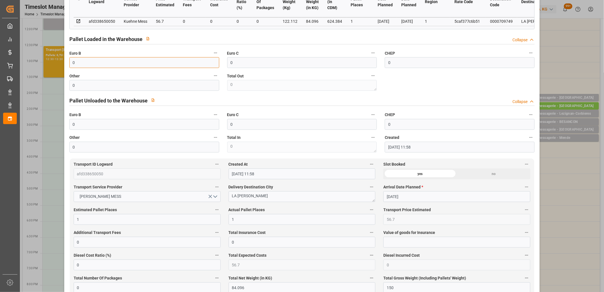
click at [118, 68] on input "0" at bounding box center [144, 62] width 150 height 11
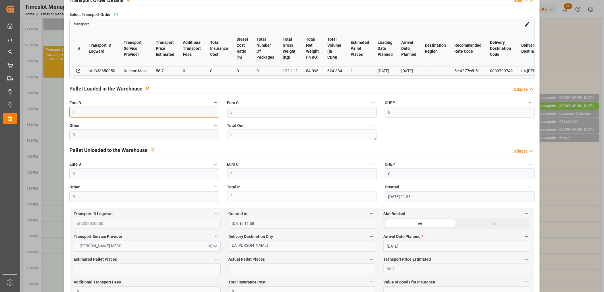
scroll to position [0, 0]
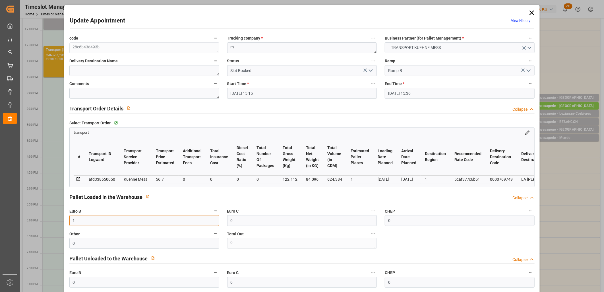
type input "1"
click at [370, 72] on icon "open menu" at bounding box center [370, 70] width 7 height 7
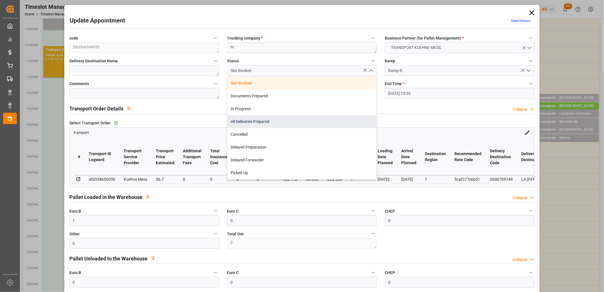
click at [334, 116] on div "All Deliveries Prepared" at bounding box center [301, 121] width 149 height 13
type input "All Deliveries Prepared"
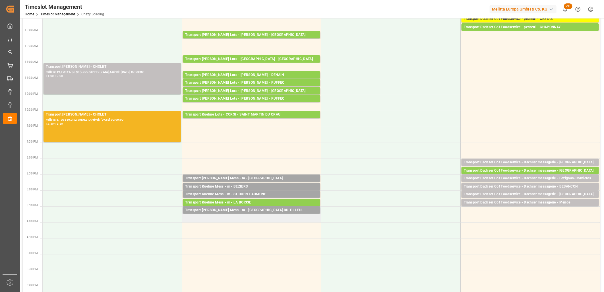
scroll to position [95, 0]
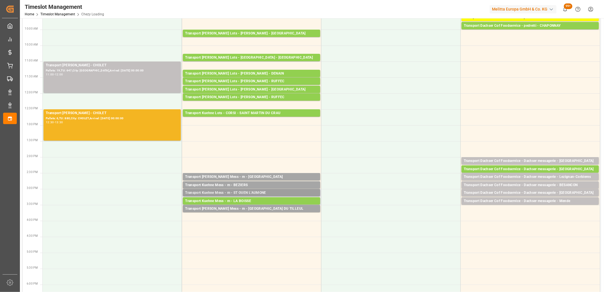
click at [228, 192] on div "Transport Kuehne Mess - m - ST OUEN L'AUMONE" at bounding box center [251, 193] width 133 height 6
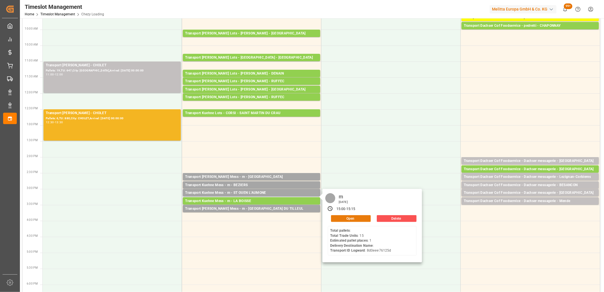
click at [348, 219] on button "Open" at bounding box center [351, 218] width 40 height 7
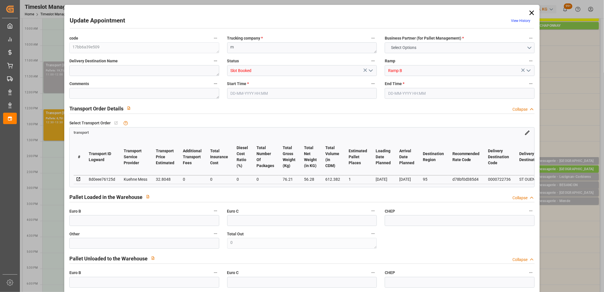
type input "0"
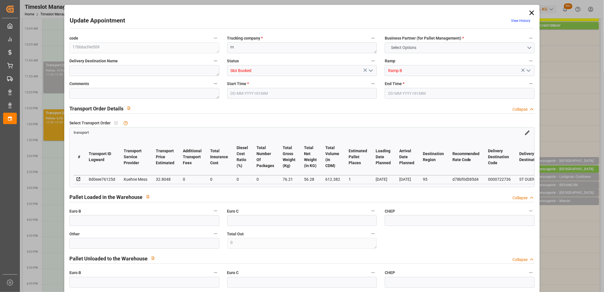
type input "0"
type input "1"
type input "32.8048"
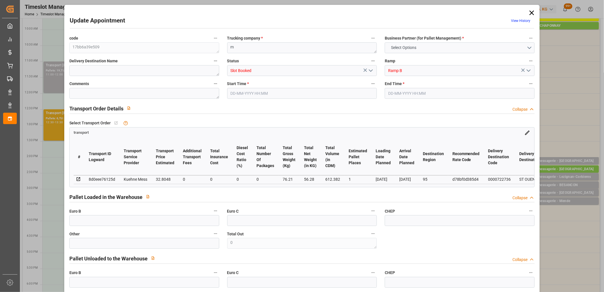
type input "0"
type input "32.8048"
type input "0"
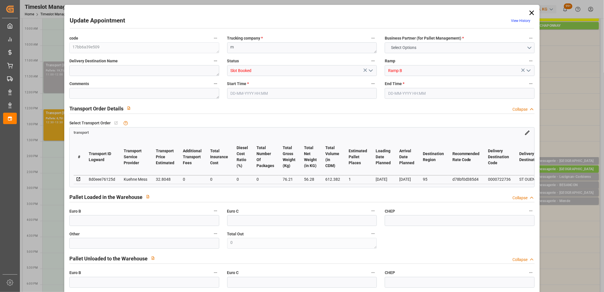
type input "0"
type input "56.28"
type input "99.21"
type input "612.382"
type input "95"
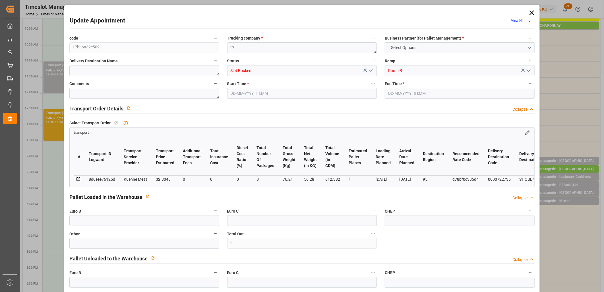
type input "0"
type input "15"
type input "1"
type input "101"
type input "76.21"
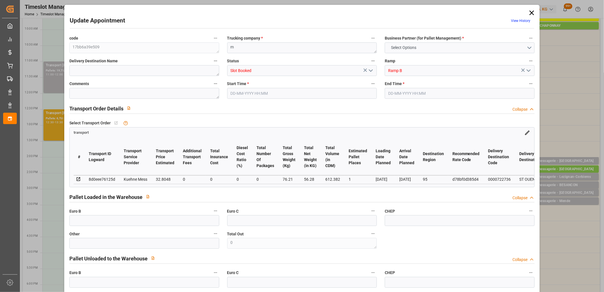
type input "0"
type input "4710.8598"
type input "0"
type input "21"
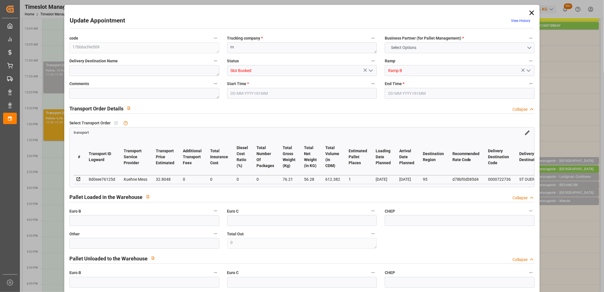
type input "35"
type input "26-09-2025 15:00"
type input "26-09-2025 15:15"
type input "25-09-2025 11:57"
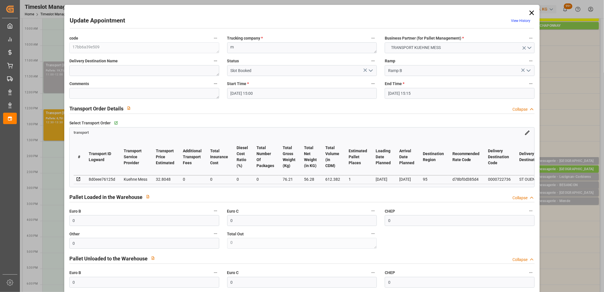
type input "[DATE]"
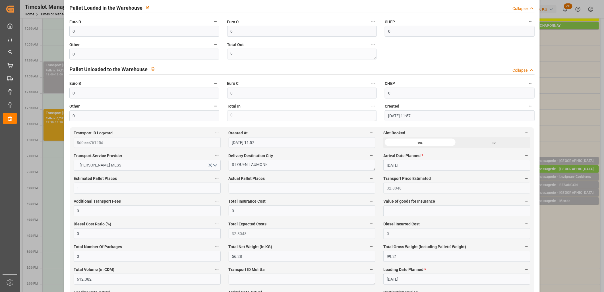
scroll to position [189, 0]
click at [276, 189] on input "text" at bounding box center [301, 187] width 147 height 11
type input "1"
click at [149, 29] on input "0" at bounding box center [144, 31] width 150 height 11
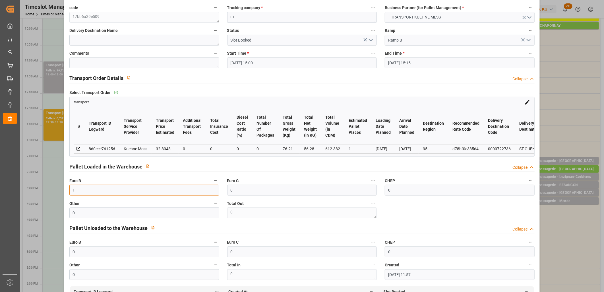
scroll to position [0, 0]
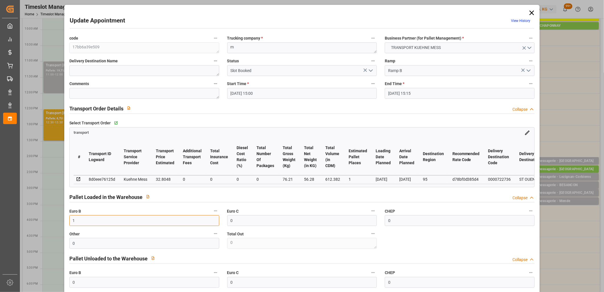
type input "1"
click at [369, 70] on polyline "open menu" at bounding box center [370, 71] width 3 height 2
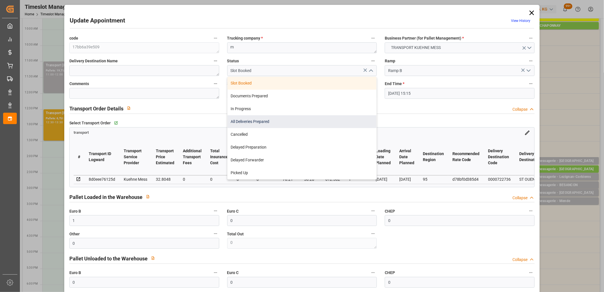
click at [336, 116] on div "All Deliveries Prepared" at bounding box center [301, 121] width 149 height 13
type input "All Deliveries Prepared"
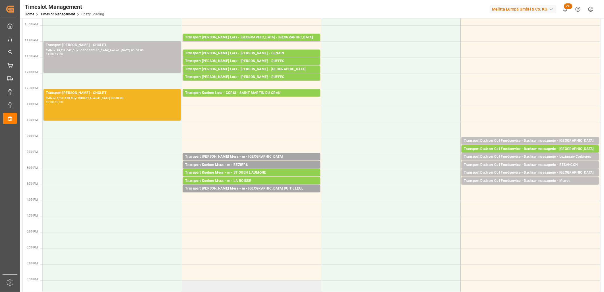
scroll to position [126, 0]
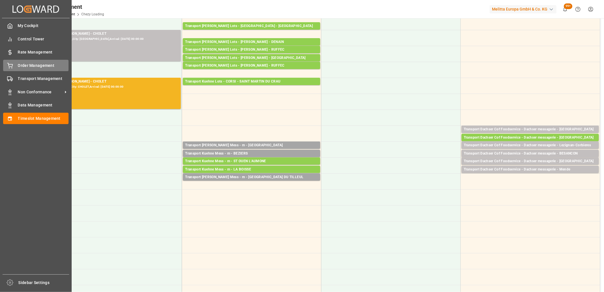
click at [10, 68] on icon at bounding box center [10, 66] width 6 height 6
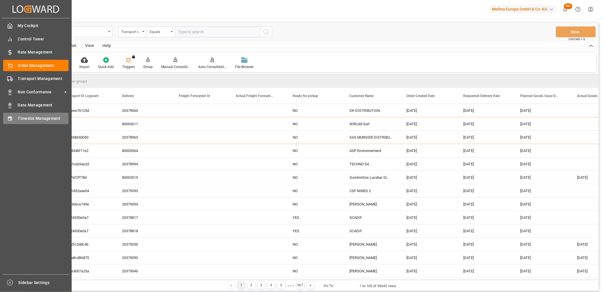
click at [13, 118] on div "Timeslot Management Timeslot Management" at bounding box center [35, 118] width 65 height 11
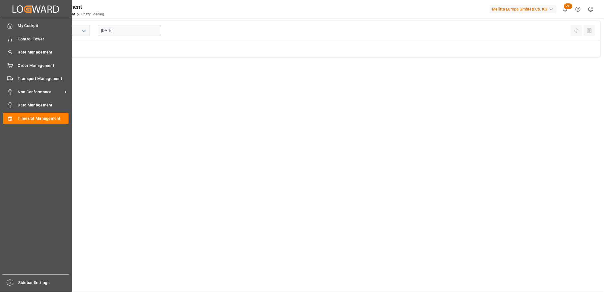
type input "Chezy Loading"
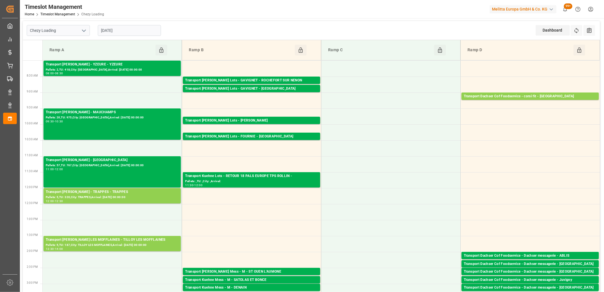
click at [141, 30] on input "[DATE]" at bounding box center [129, 30] width 63 height 11
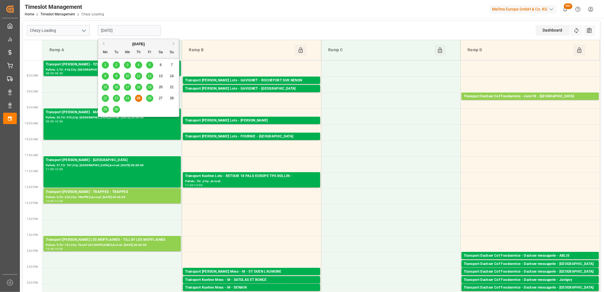
click at [148, 98] on span "26" at bounding box center [149, 98] width 4 height 4
type input "[DATE]"
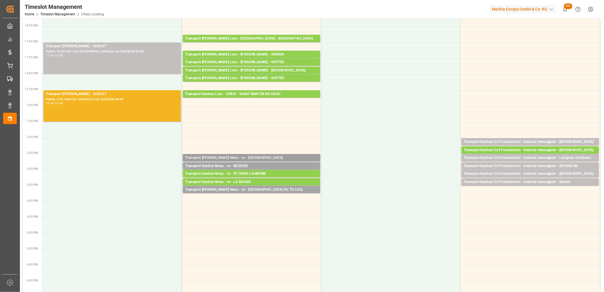
scroll to position [126, 0]
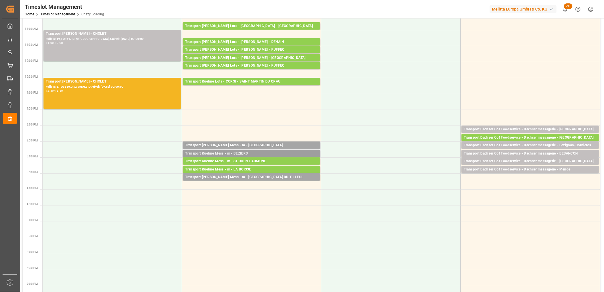
click at [235, 154] on div "Transport Kuehne Mess - m - BEZIERS" at bounding box center [251, 154] width 133 height 6
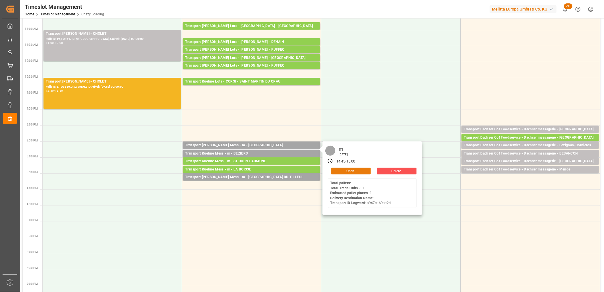
click at [343, 167] on button "Open" at bounding box center [351, 170] width 40 height 7
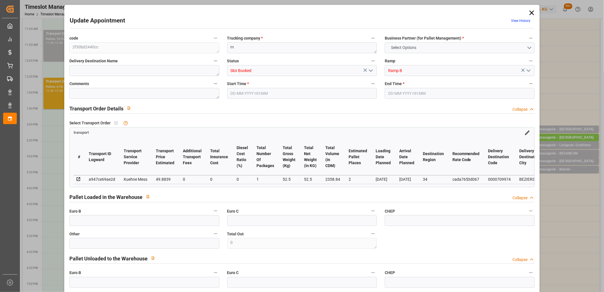
type input "0"
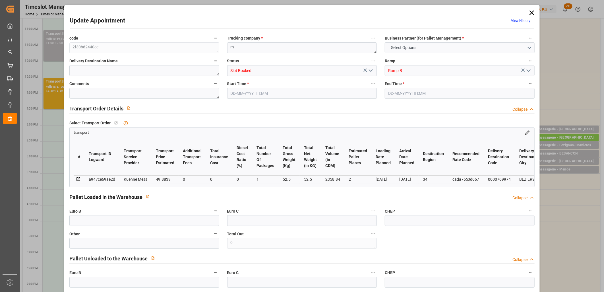
type input "0"
type input "2"
type input "49.8839"
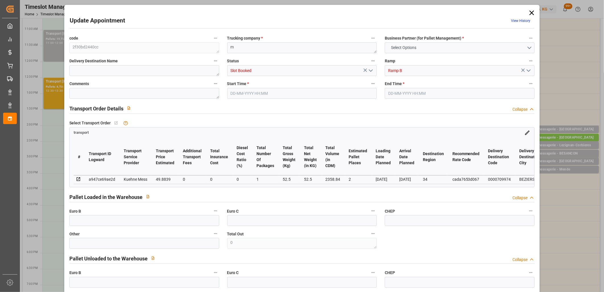
type input "0"
type input "49.8839"
type input "0"
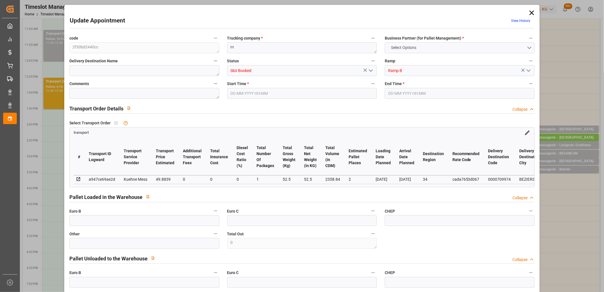
type input "1"
type input "52.5"
type input "98.5"
type input "2358.84"
type input "34"
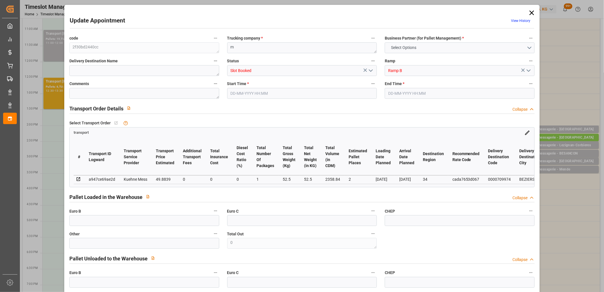
type input "0"
type input "80"
type input "2"
type input "101"
type input "52.5"
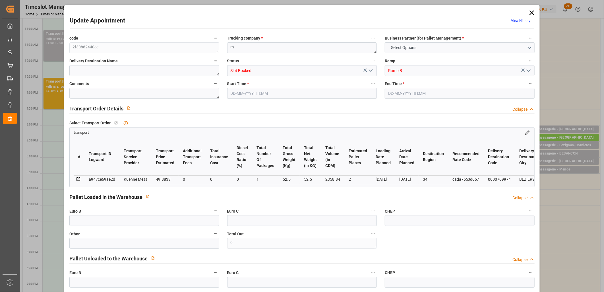
type input "0"
type input "4710.8598"
type input "0"
type input "21"
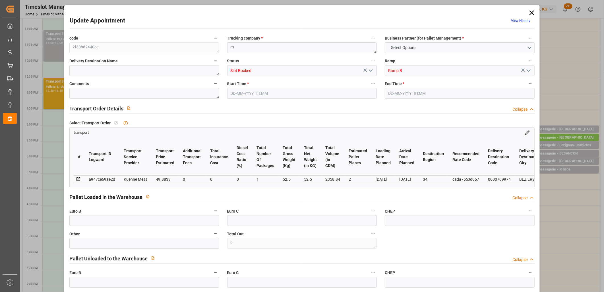
type input "35"
type input "26-09-2025 14:45"
type input "26-09-2025 15:00"
type input "25-09-2025 11:57"
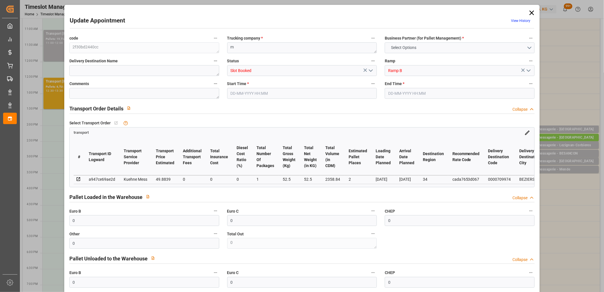
type input "[DATE]"
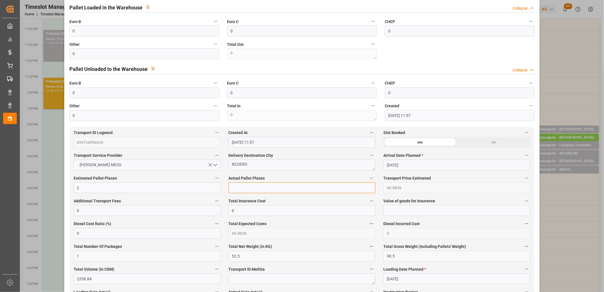
click at [252, 191] on input "text" at bounding box center [301, 187] width 147 height 11
type input "2"
click at [174, 54] on input "0" at bounding box center [144, 53] width 150 height 11
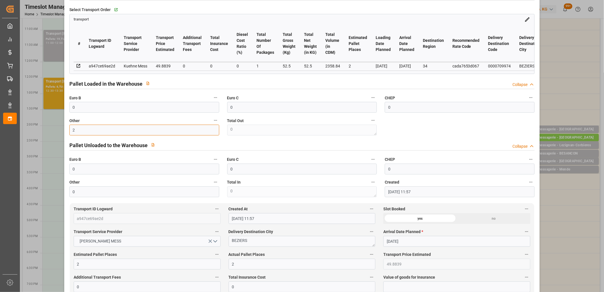
scroll to position [32, 0]
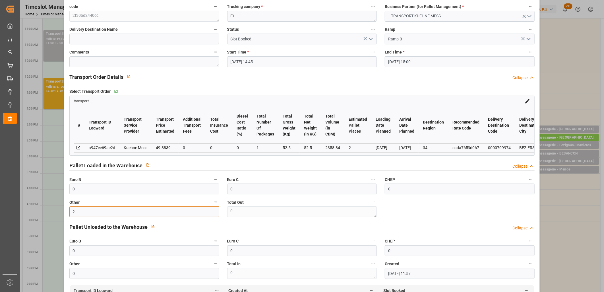
type input "2"
click at [371, 37] on icon "open menu" at bounding box center [370, 39] width 7 height 7
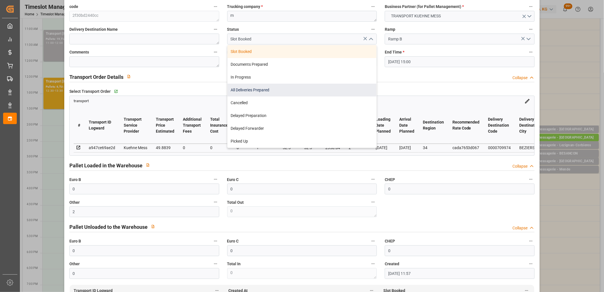
click at [341, 89] on div "All Deliveries Prepared" at bounding box center [301, 90] width 149 height 13
type input "All Deliveries Prepared"
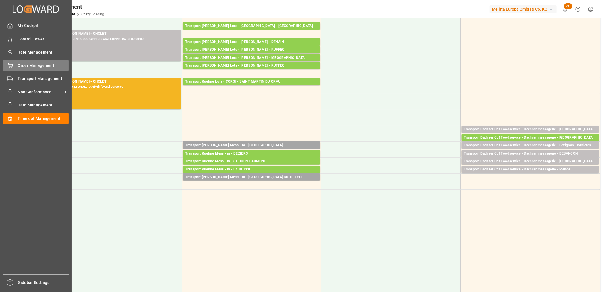
click at [13, 64] on icon at bounding box center [9, 65] width 5 height 4
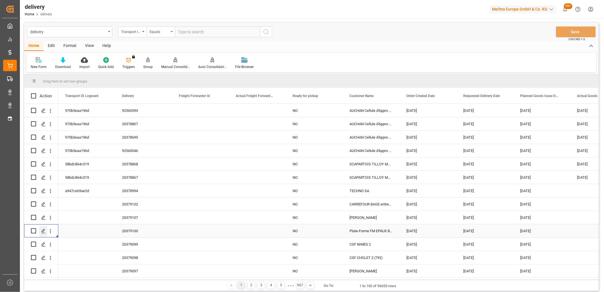
click at [45, 231] on icon "Press SPACE to select this row." at bounding box center [43, 230] width 5 height 5
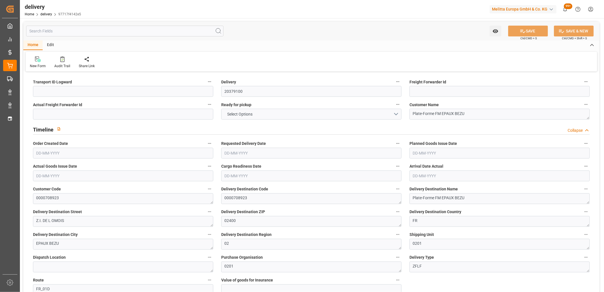
type input "87.488"
type input "253.268"
type input "1439.2"
type input "48"
type input "2"
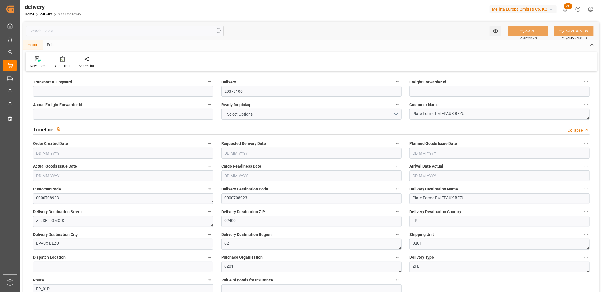
type input "0"
type input "2"
type input "0"
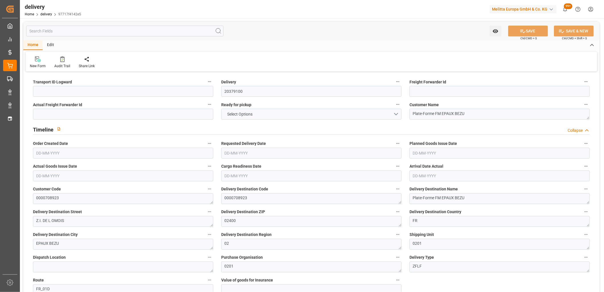
type input "0"
type input "17.28"
type input "1.5"
type input "1.3"
type input "0"
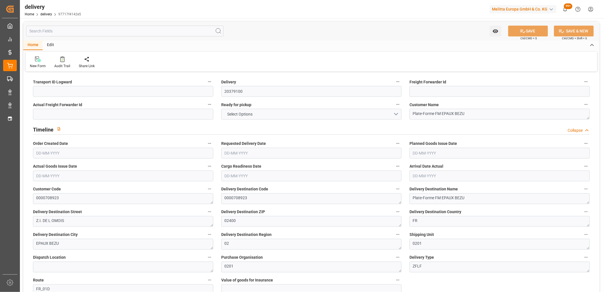
type input "3"
type input "206.048"
type input "101"
type input "0"
type input "[DATE]"
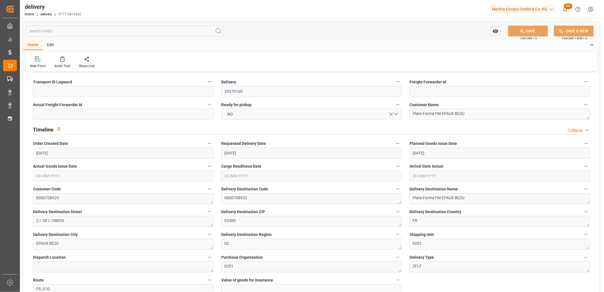
type input "[DATE]"
type input "[DATE] 14:00"
click at [248, 153] on input "[DATE]" at bounding box center [311, 152] width 180 height 11
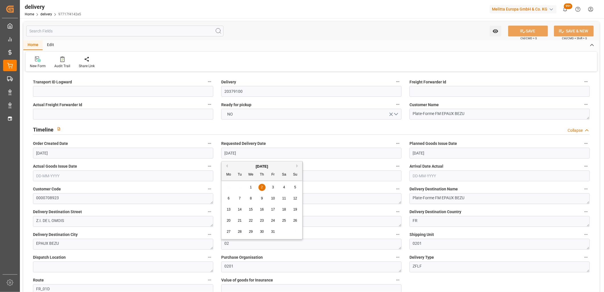
click at [272, 189] on span "3" at bounding box center [273, 187] width 2 height 4
type input "[DATE]"
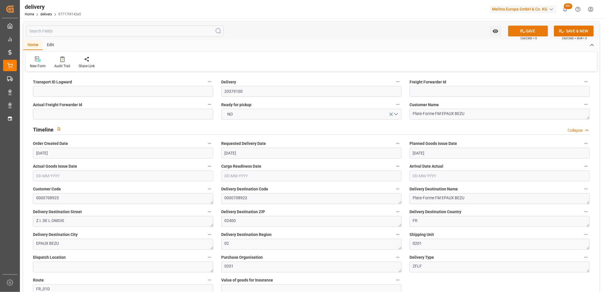
click at [540, 28] on button "SAVE" at bounding box center [528, 31] width 40 height 11
type textarea "~ Pallet(s) ~ 2025-09-25 00:00:00 ~ FR_01D ~ 2025-10-03 00:00:00~0000708923"
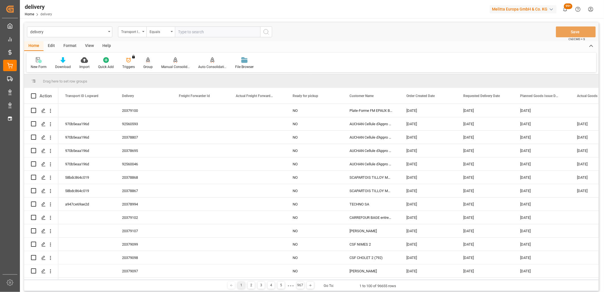
click at [148, 59] on icon at bounding box center [148, 59] width 4 height 5
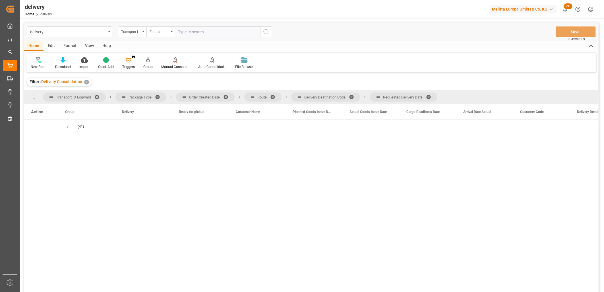
click at [432, 96] on span at bounding box center [430, 96] width 9 height 5
click at [352, 96] on span at bounding box center [353, 96] width 9 height 5
click at [273, 95] on span at bounding box center [274, 96] width 9 height 5
click at [225, 96] on span at bounding box center [227, 96] width 9 height 5
click at [67, 127] on span "Press SPACE to select this row." at bounding box center [67, 126] width 5 height 5
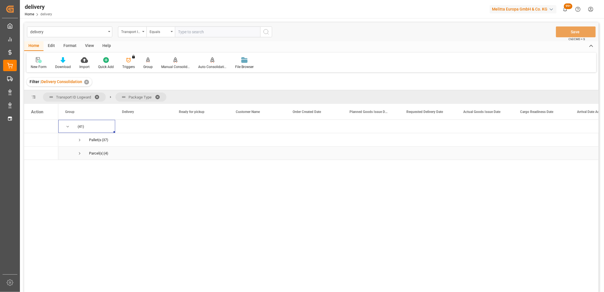
click at [78, 153] on span "Press SPACE to select this row." at bounding box center [79, 153] width 5 height 5
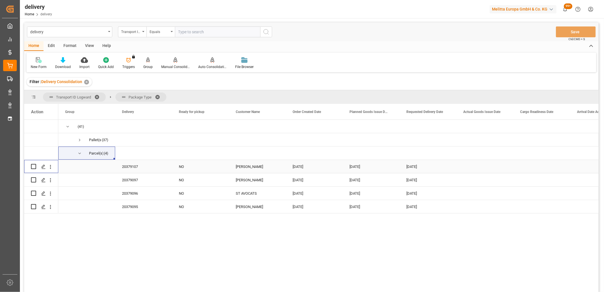
click at [33, 168] on input "Press Space to toggle row selection (unchecked)" at bounding box center [33, 166] width 5 height 5
checkbox input "true"
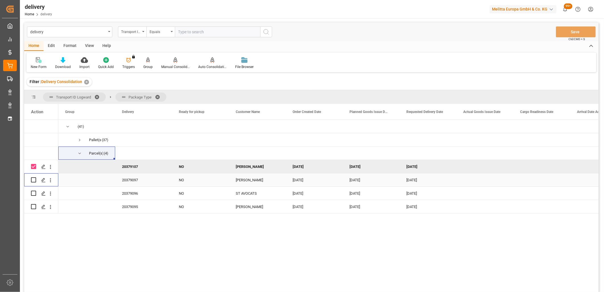
click at [33, 179] on input "Press Space to toggle row selection (unchecked)" at bounding box center [33, 179] width 5 height 5
checkbox input "true"
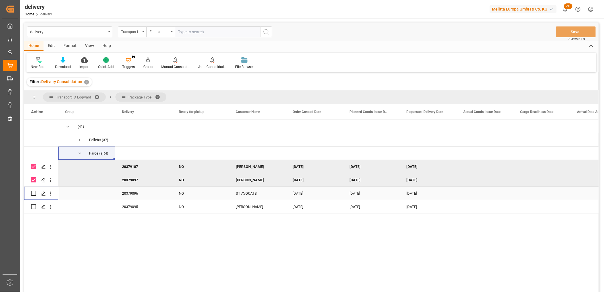
click at [33, 193] on input "Press Space to toggle row selection (unchecked)" at bounding box center [33, 192] width 5 height 5
checkbox input "true"
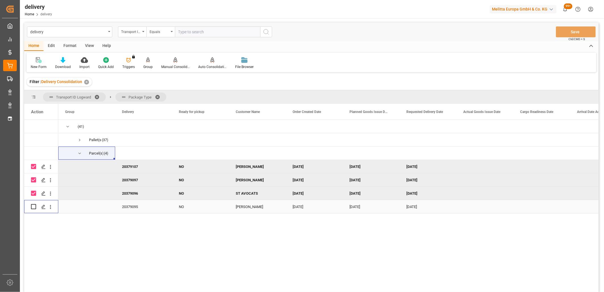
click at [33, 205] on input "Press Space to toggle row selection (unchecked)" at bounding box center [33, 206] width 5 height 5
checkbox input "true"
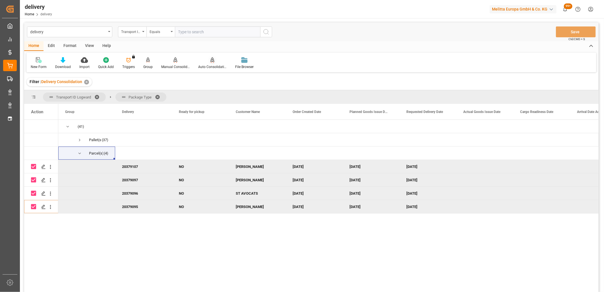
click at [209, 61] on div at bounding box center [212, 60] width 28 height 6
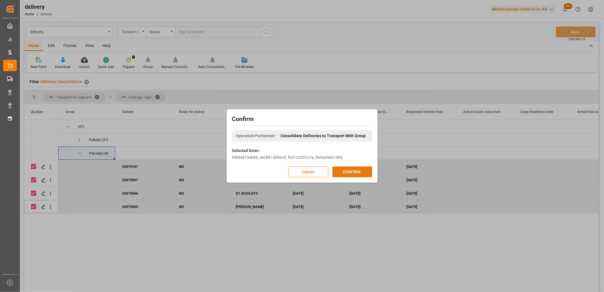
click at [341, 171] on button "CONFIRM" at bounding box center [352, 171] width 40 height 11
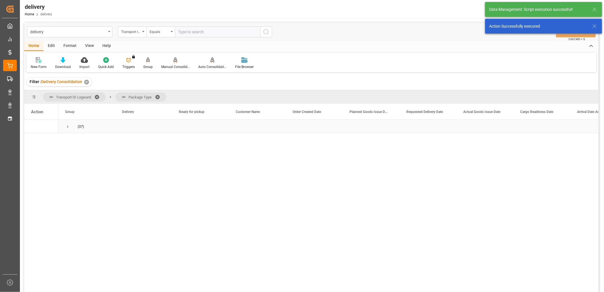
click at [68, 127] on span "Press SPACE to select this row." at bounding box center [67, 126] width 5 height 5
click at [78, 142] on span "Press SPACE to select this row." at bounding box center [79, 139] width 5 height 5
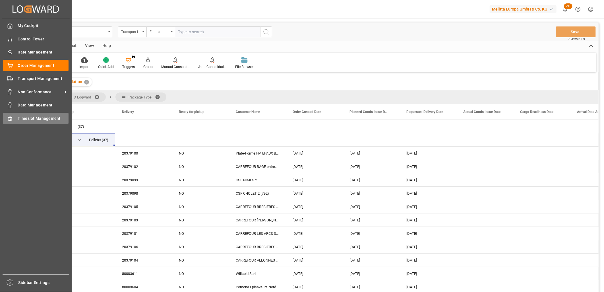
click at [12, 118] on icon at bounding box center [10, 119] width 6 height 6
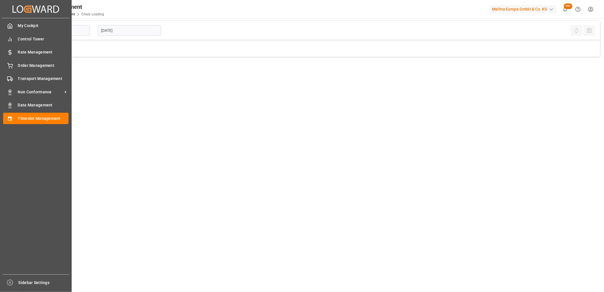
click at [14, 66] on div "Order Management Order Management" at bounding box center [35, 65] width 65 height 11
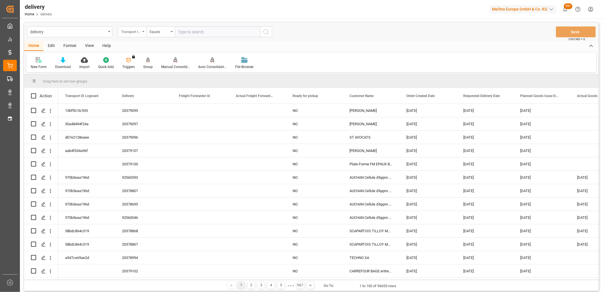
click at [131, 32] on div "Transport ID Logward" at bounding box center [130, 31] width 19 height 7
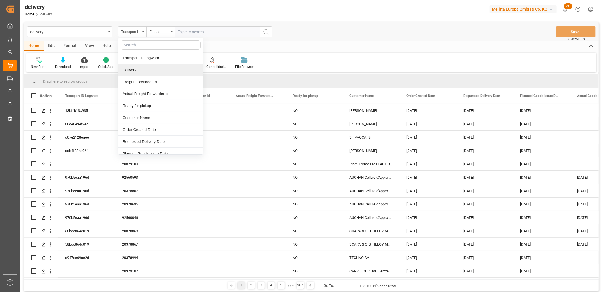
click at [124, 70] on div "Delivery" at bounding box center [160, 70] width 85 height 12
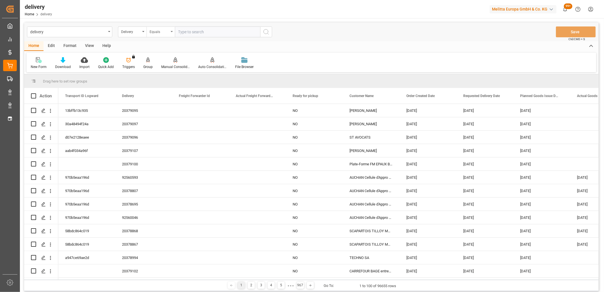
click at [160, 30] on div "Equals" at bounding box center [158, 31] width 19 height 7
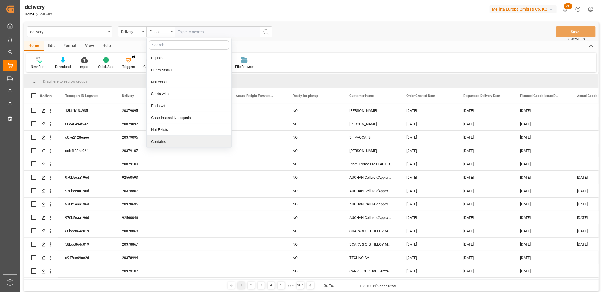
click at [163, 138] on div "Contains" at bounding box center [189, 142] width 85 height 12
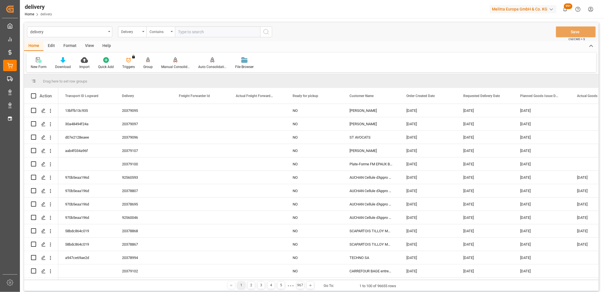
click at [188, 30] on input "text" at bounding box center [217, 31] width 85 height 11
type input "20379101,20379102,20379103,20379104,20379105,20379106"
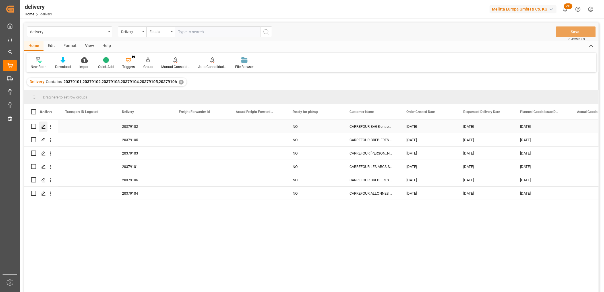
click at [43, 127] on polygon "Press SPACE to select this row." at bounding box center [43, 125] width 3 height 3
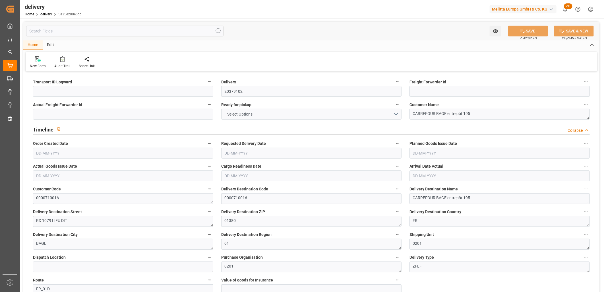
type input "0.55"
type input "23.77"
type input "3.56"
type input "1"
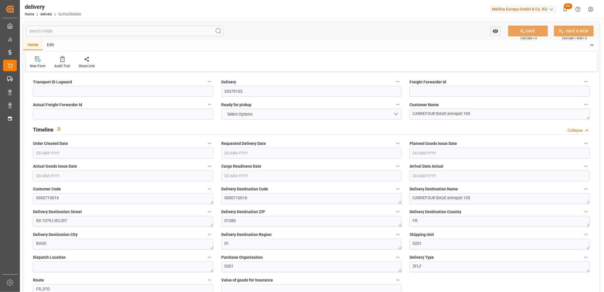
type input "0"
type input "1"
type input "0"
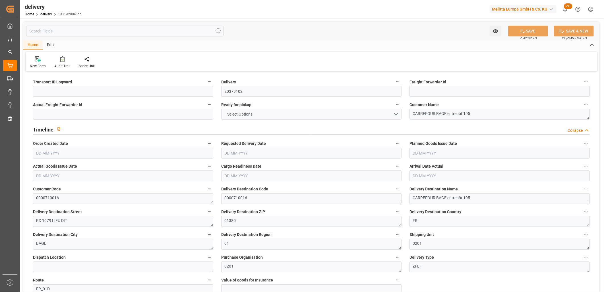
type input "0"
type input "0.36"
type input "1.5"
type input "1.3"
type input "0"
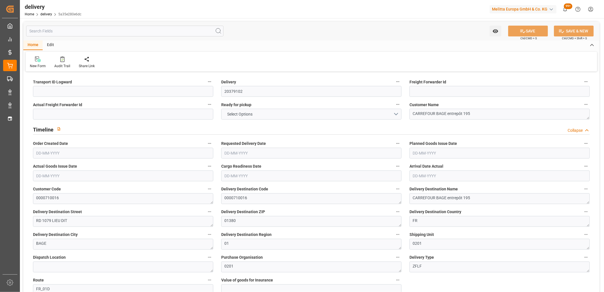
type input "1.5"
type input "0.77"
type input "101"
type input "0"
type input "[DATE]"
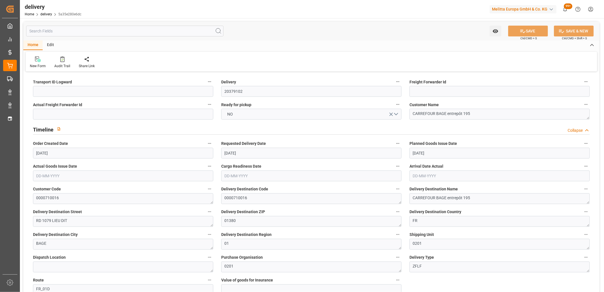
type input "[DATE]"
type input "[DATE] 14:00"
click at [57, 92] on input at bounding box center [123, 91] width 180 height 11
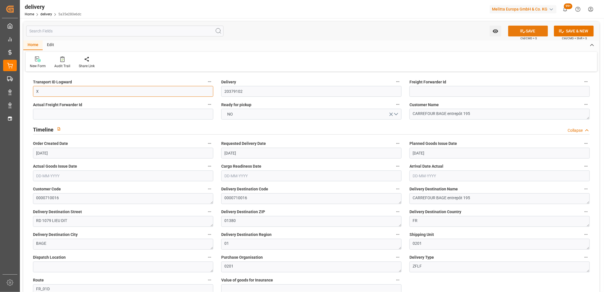
type input "X"
click at [536, 31] on button "SAVE" at bounding box center [528, 31] width 40 height 11
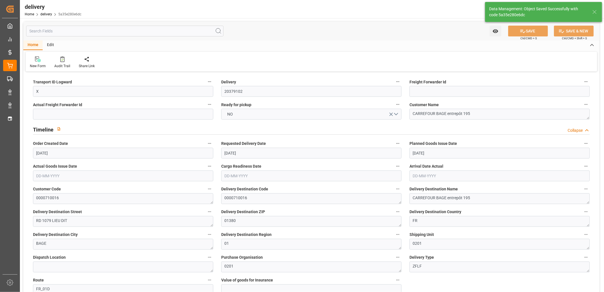
type textarea "X ~ Pallet(s) ~ [DATE] 00:00:00 ~ FR_01D ~ [DATE] 00:00:00~0000710016"
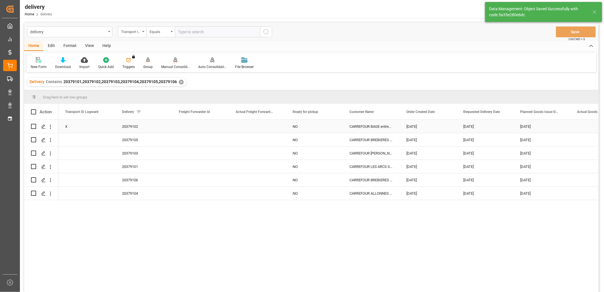
click at [71, 128] on div "X" at bounding box center [86, 126] width 57 height 13
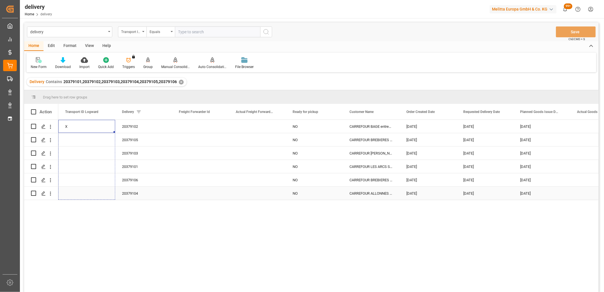
drag, startPoint x: 114, startPoint y: 131, endPoint x: 114, endPoint y: 190, distance: 58.8
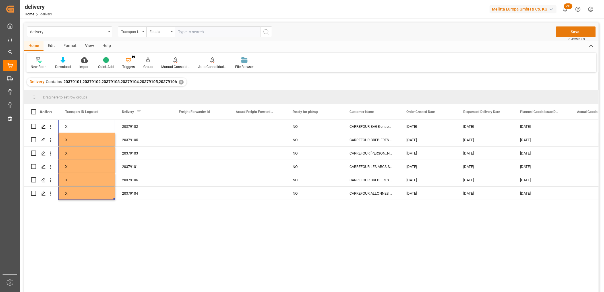
click at [573, 33] on button "Save" at bounding box center [575, 31] width 40 height 11
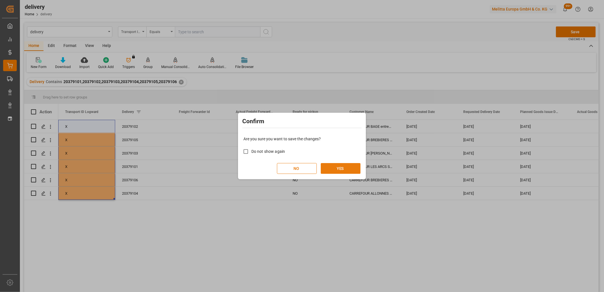
click at [348, 171] on button "YES" at bounding box center [341, 168] width 40 height 11
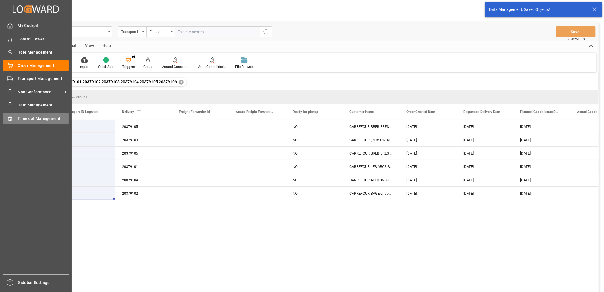
click at [12, 118] on icon at bounding box center [10, 118] width 4 height 4
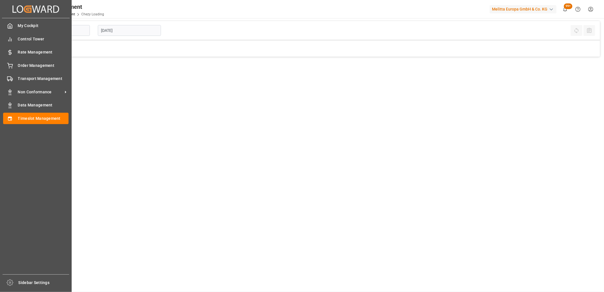
type input "Chezy Loading"
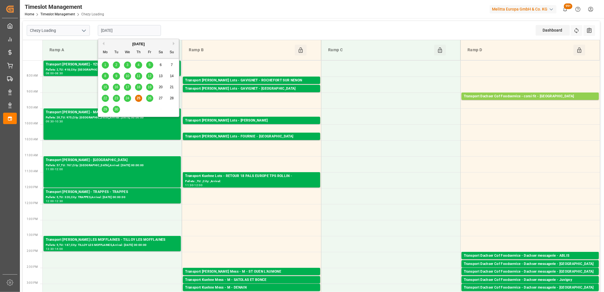
click at [140, 27] on input "[DATE]" at bounding box center [129, 30] width 63 height 11
click at [151, 97] on div "26" at bounding box center [149, 98] width 7 height 7
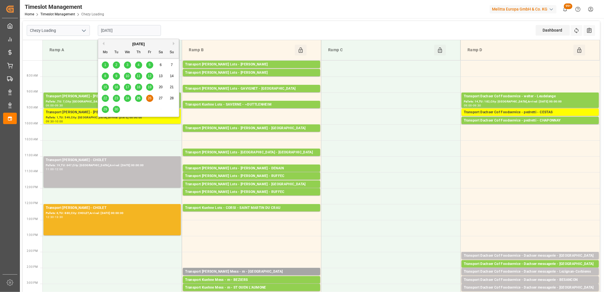
click at [138, 31] on input "[DATE]" at bounding box center [129, 30] width 63 height 11
click at [102, 109] on div "29" at bounding box center [105, 109] width 7 height 7
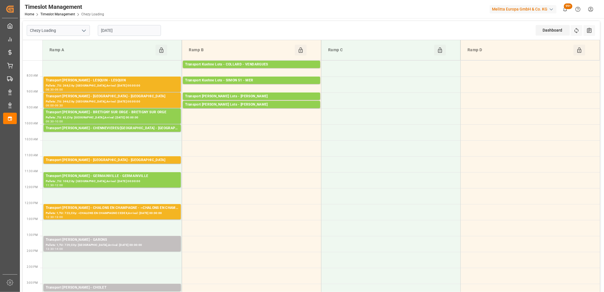
click at [134, 30] on input "[DATE]" at bounding box center [129, 30] width 63 height 11
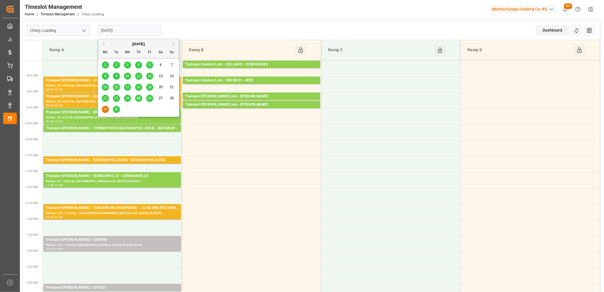
click at [149, 99] on span "26" at bounding box center [149, 98] width 4 height 4
type input "[DATE]"
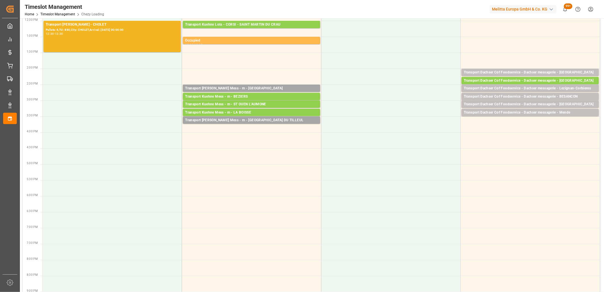
scroll to position [221, 0]
